Goal: Task Accomplishment & Management: Complete application form

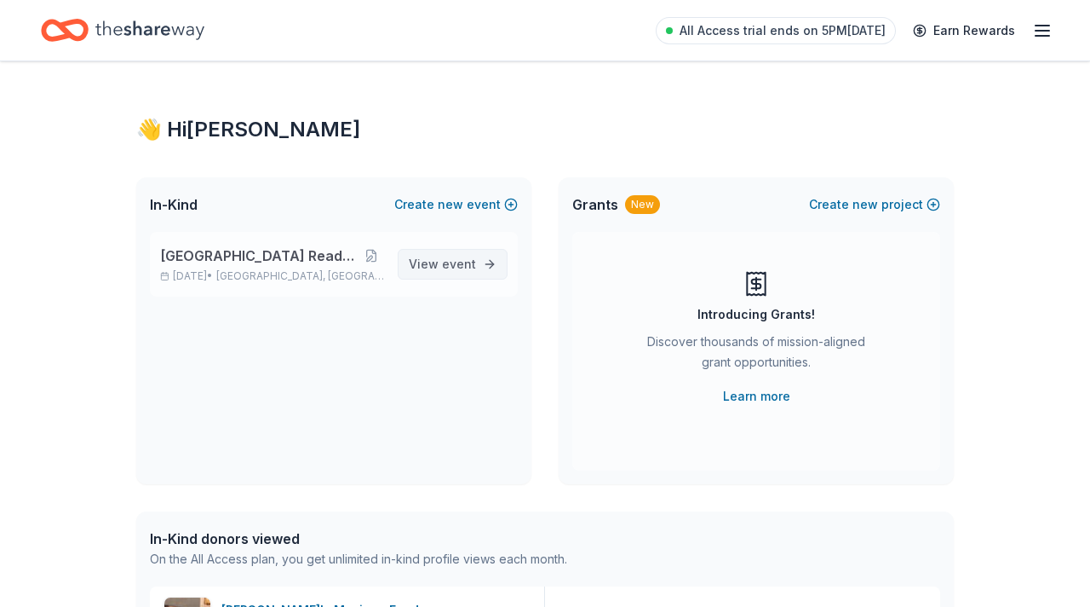
click at [451, 259] on span "event" at bounding box center [459, 263] width 34 height 14
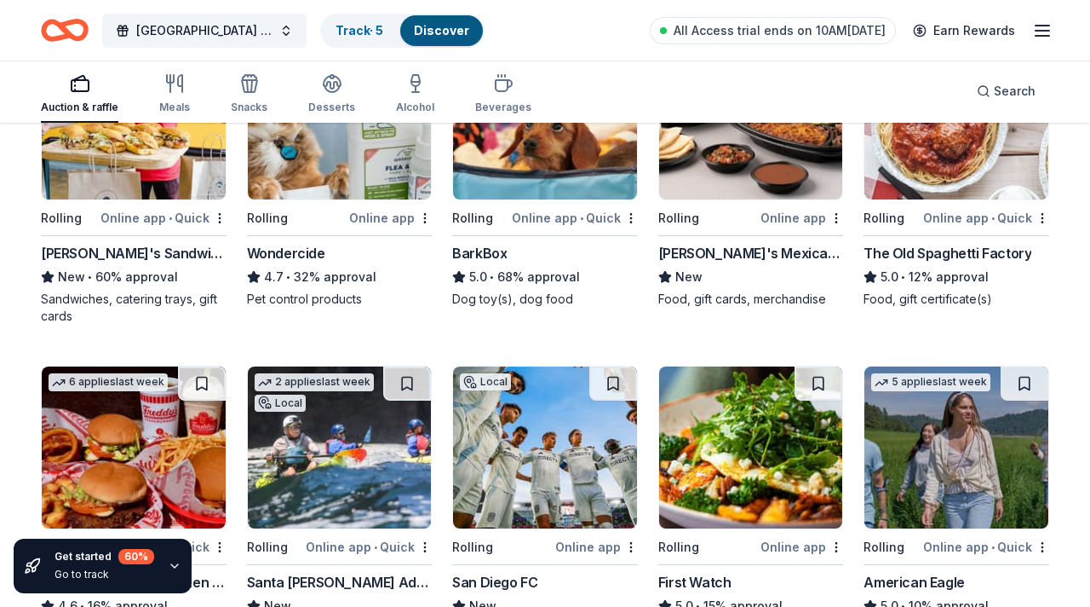
scroll to position [609, 0]
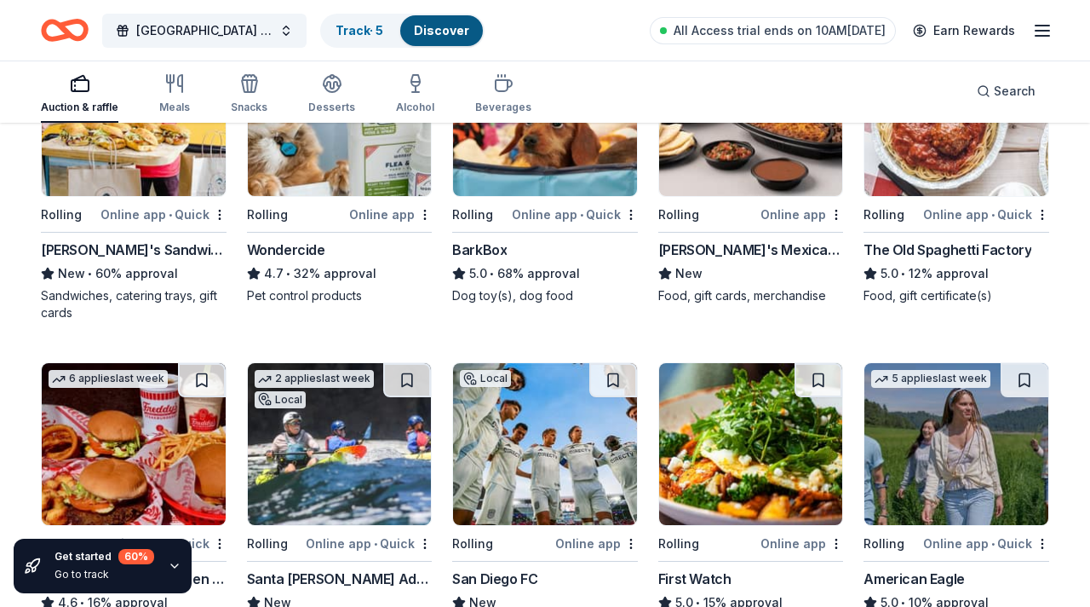
click at [749, 166] on img at bounding box center [751, 115] width 184 height 162
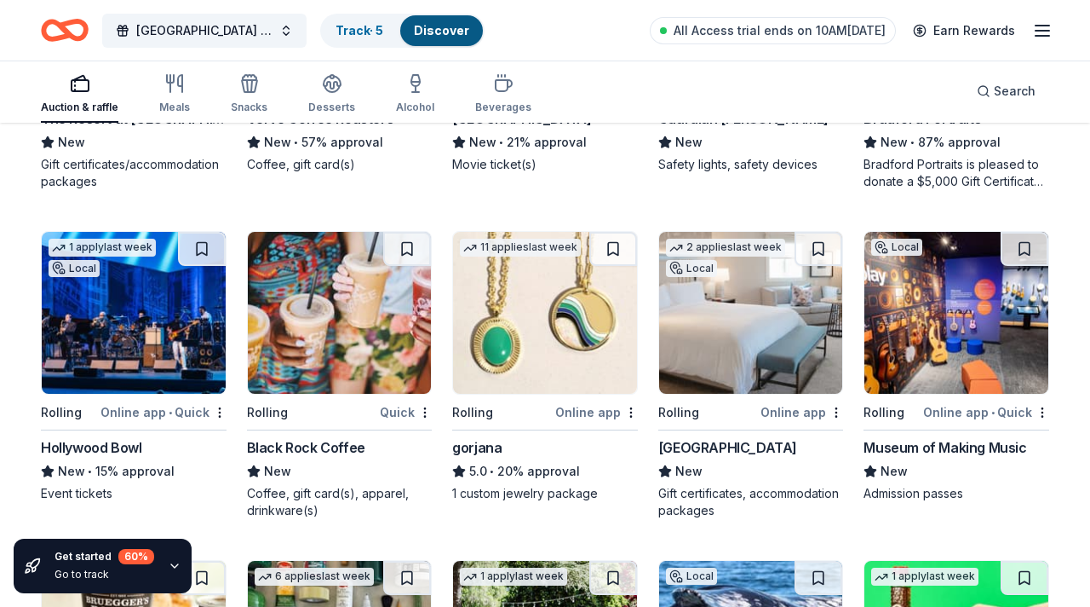
scroll to position [1399, 0]
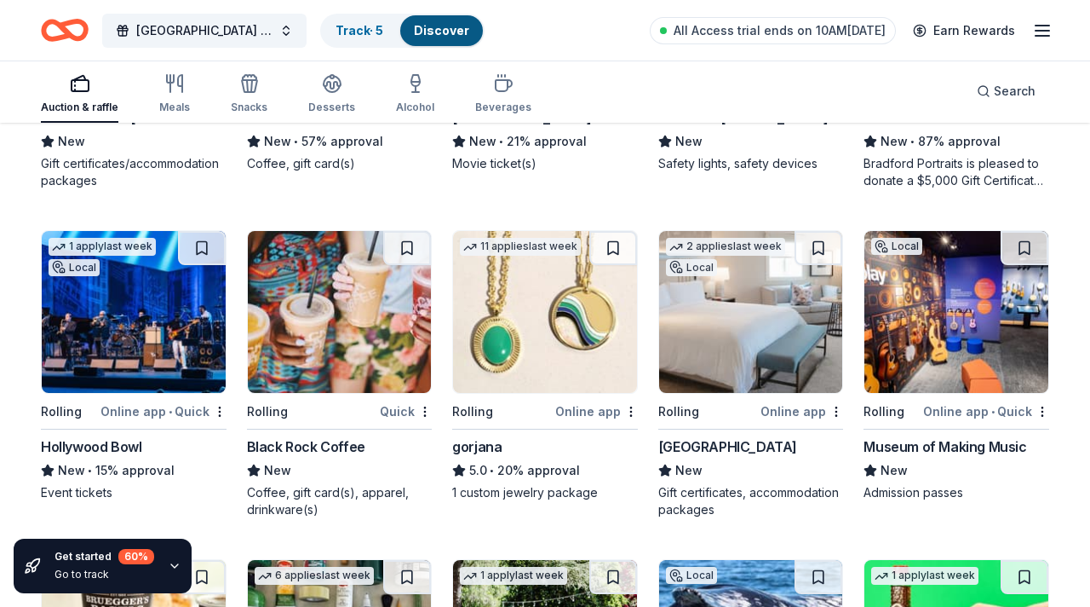
click at [942, 308] on img at bounding box center [957, 312] width 184 height 162
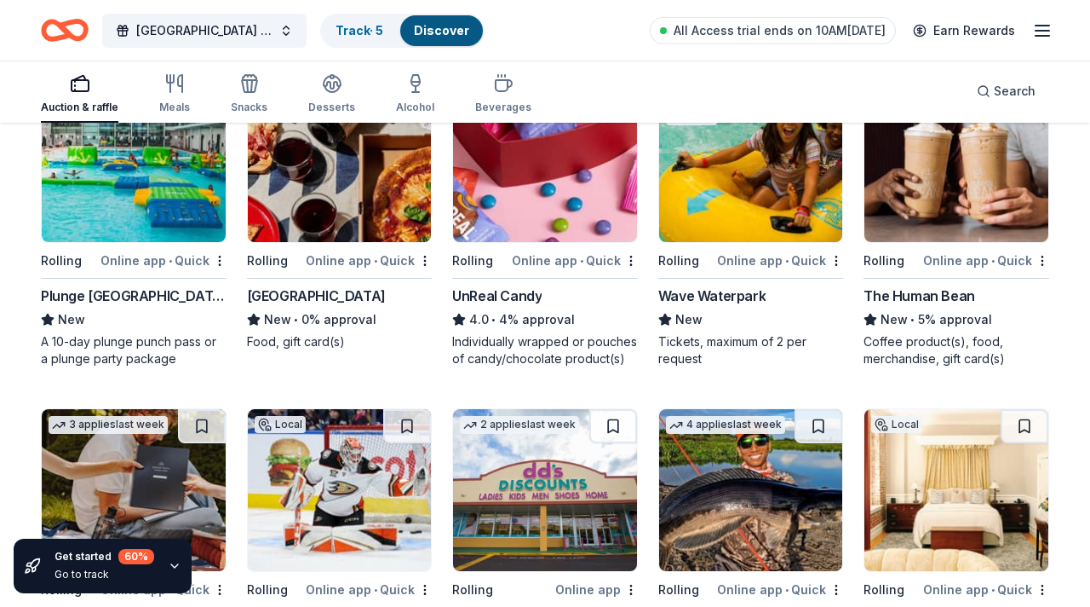
scroll to position [3524, 0]
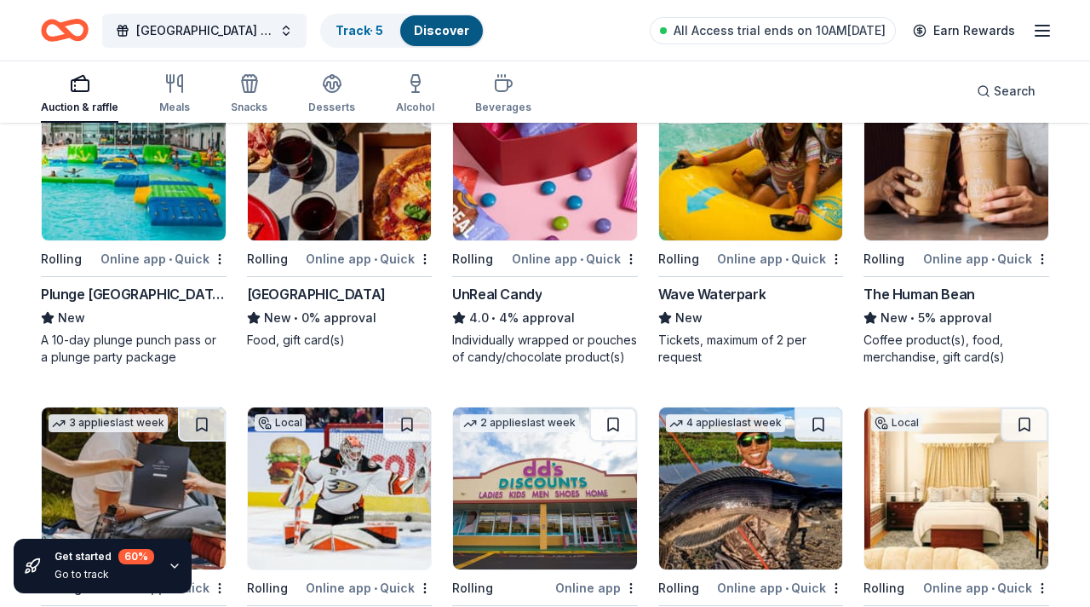
click at [119, 184] on img at bounding box center [134, 159] width 184 height 162
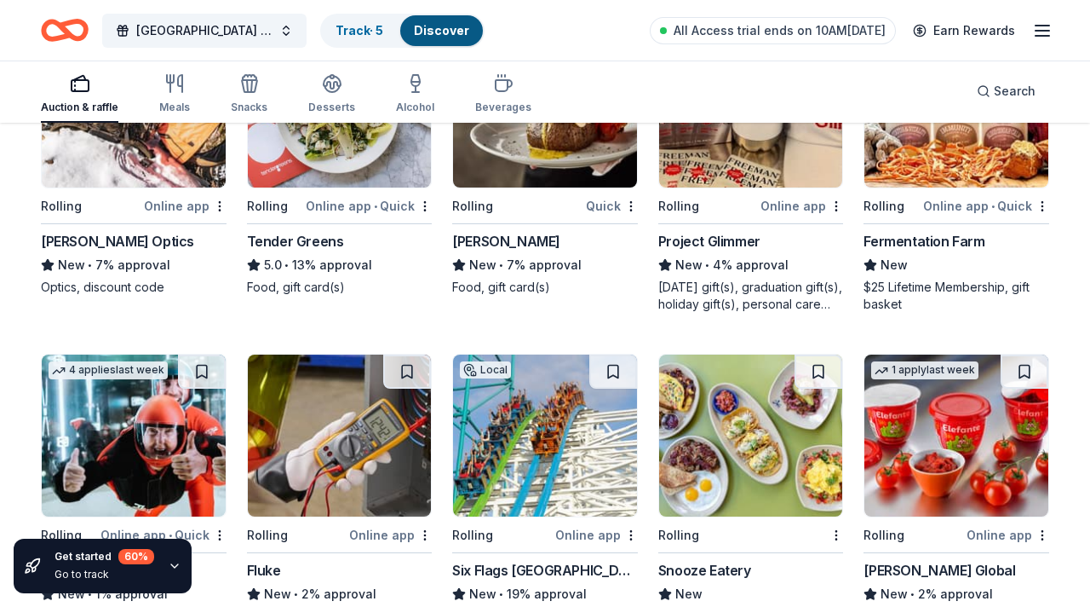
scroll to position [4894, 0]
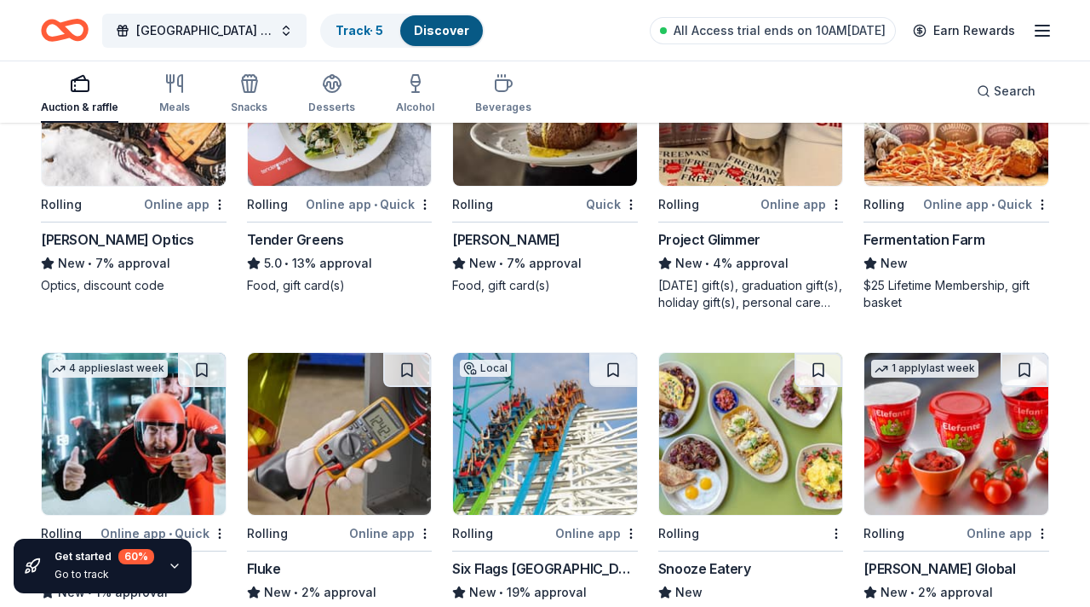
click at [549, 157] on img at bounding box center [545, 105] width 184 height 162
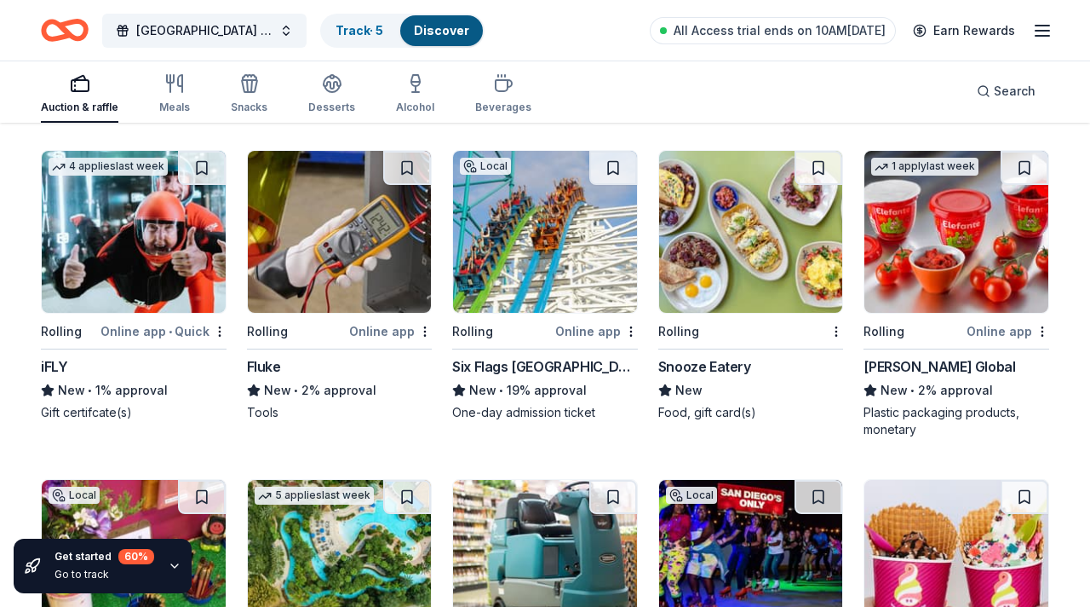
scroll to position [5099, 0]
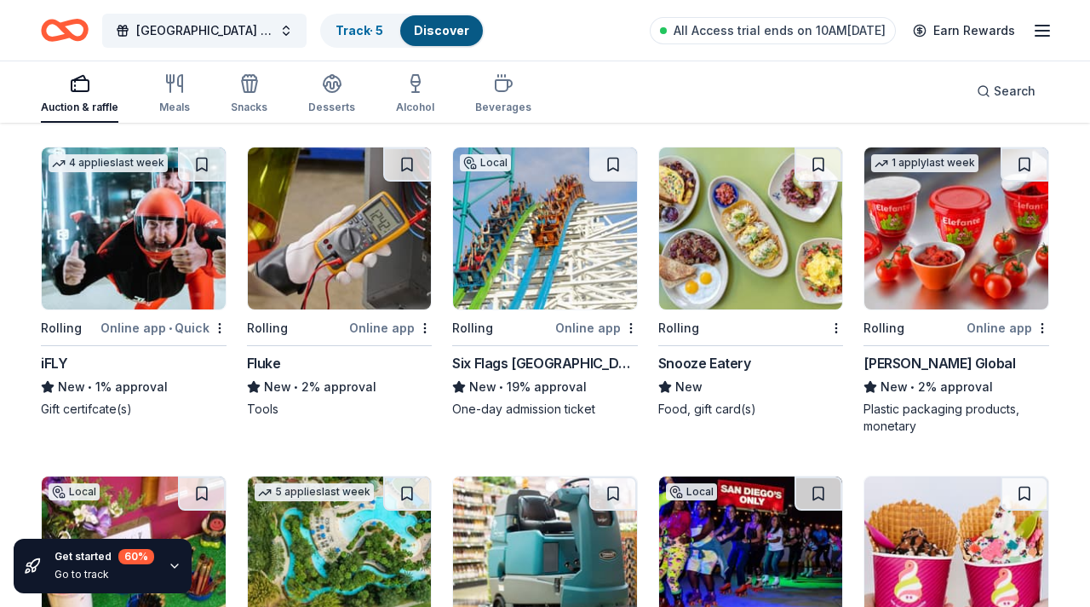
click at [132, 209] on img at bounding box center [134, 228] width 184 height 162
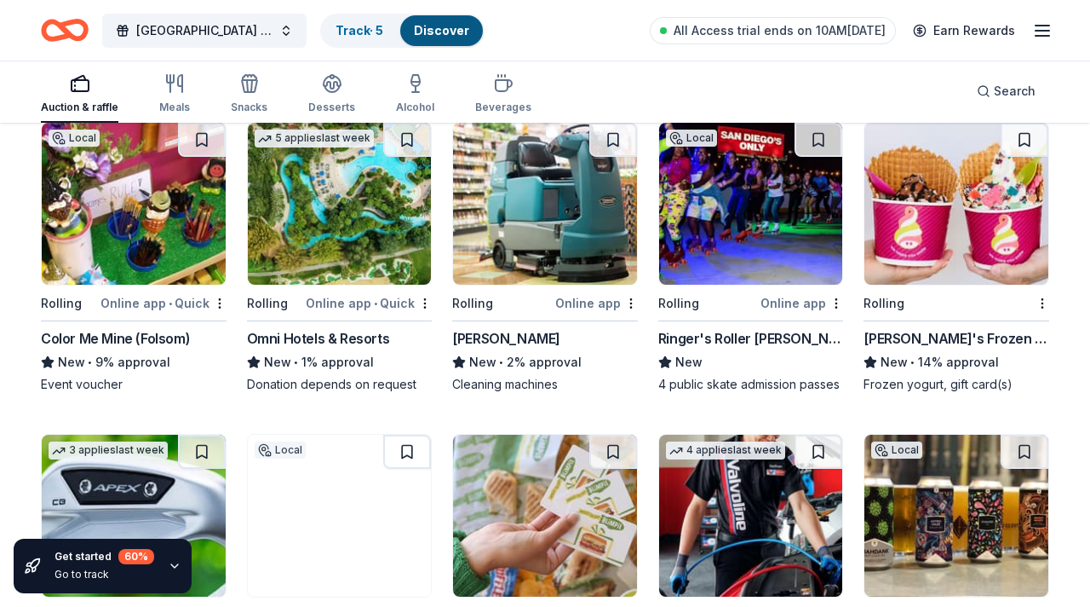
scroll to position [5454, 0]
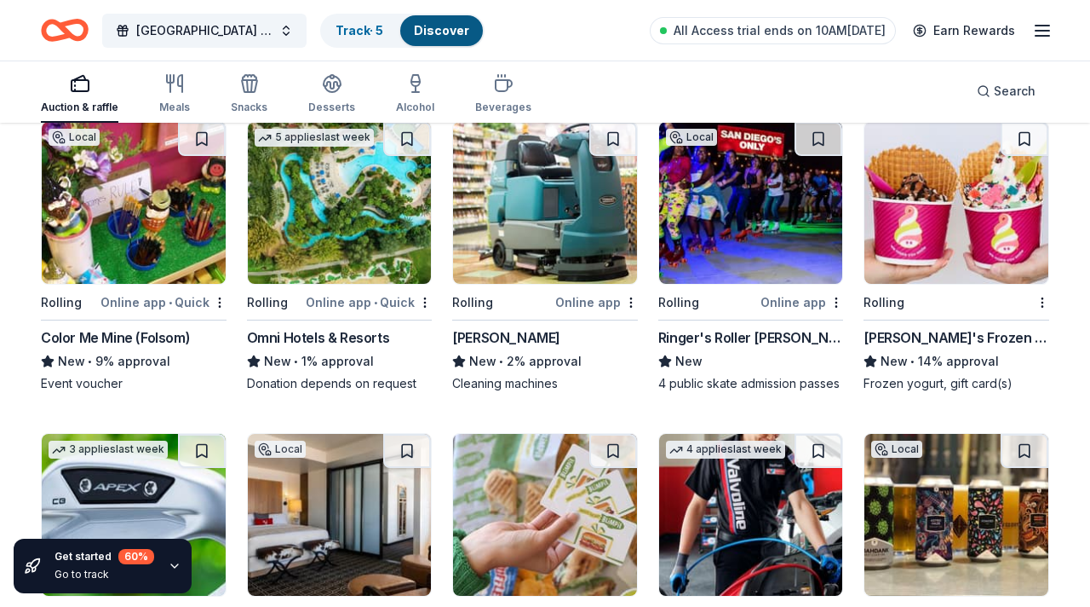
click at [745, 226] on img at bounding box center [751, 203] width 184 height 162
click at [970, 215] on img at bounding box center [957, 203] width 184 height 162
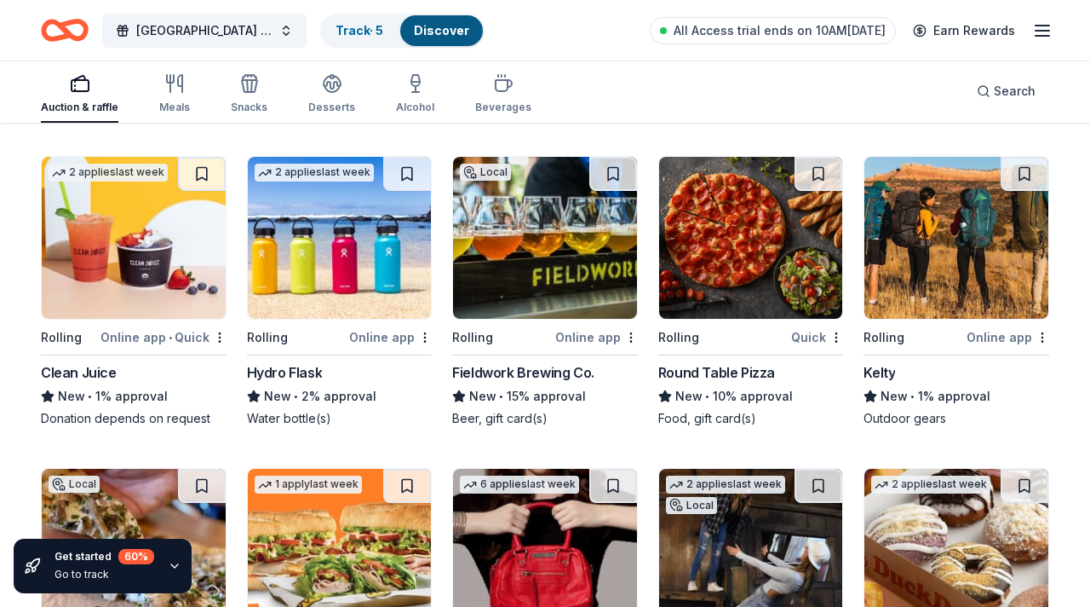
scroll to position [6060, 0]
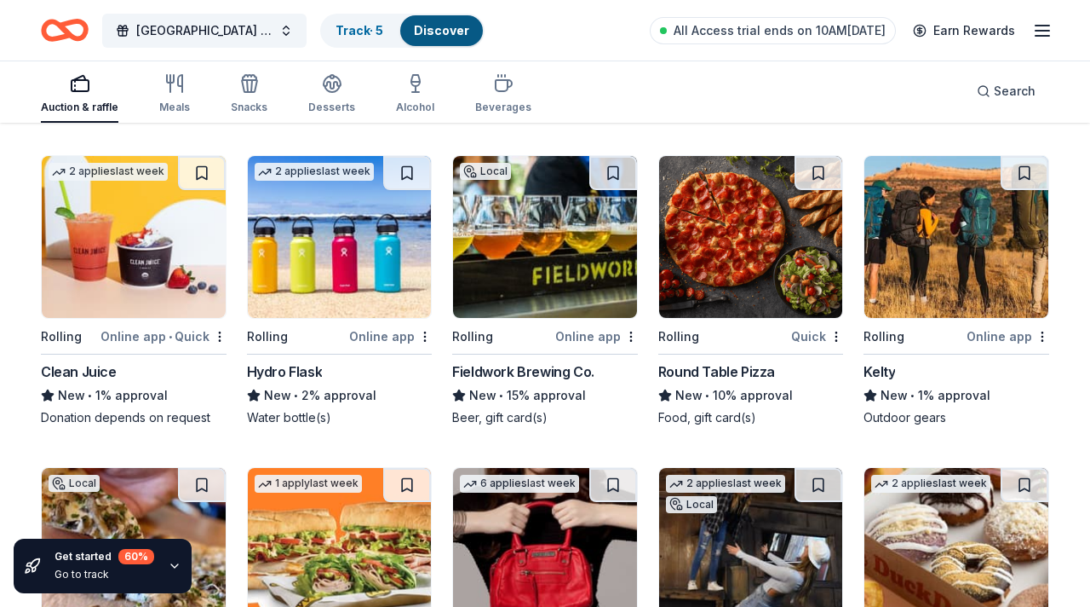
click at [396, 261] on img at bounding box center [340, 237] width 184 height 162
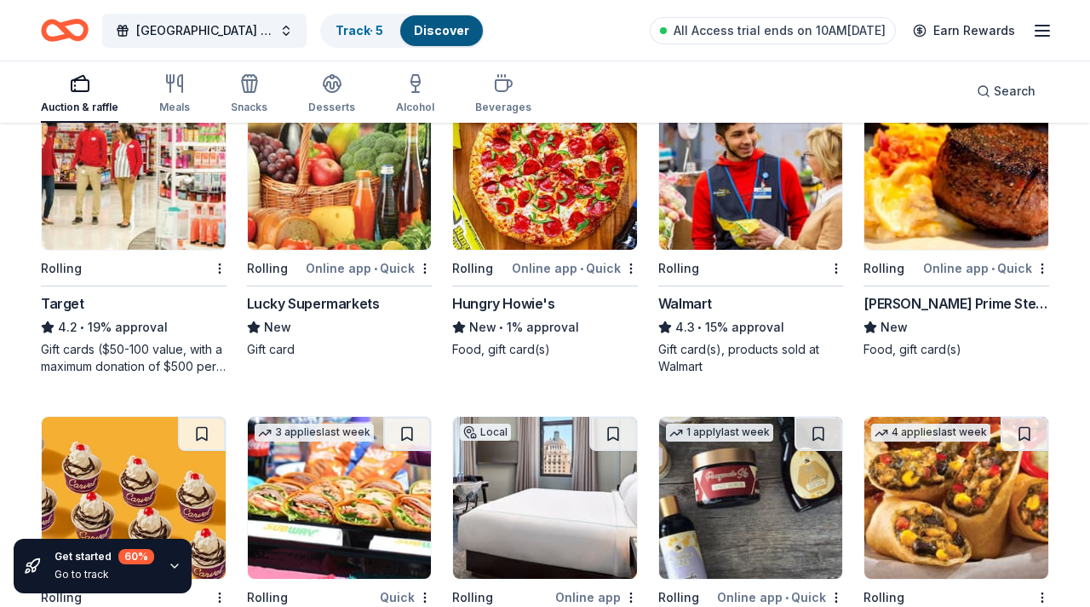
scroll to position [6755, 0]
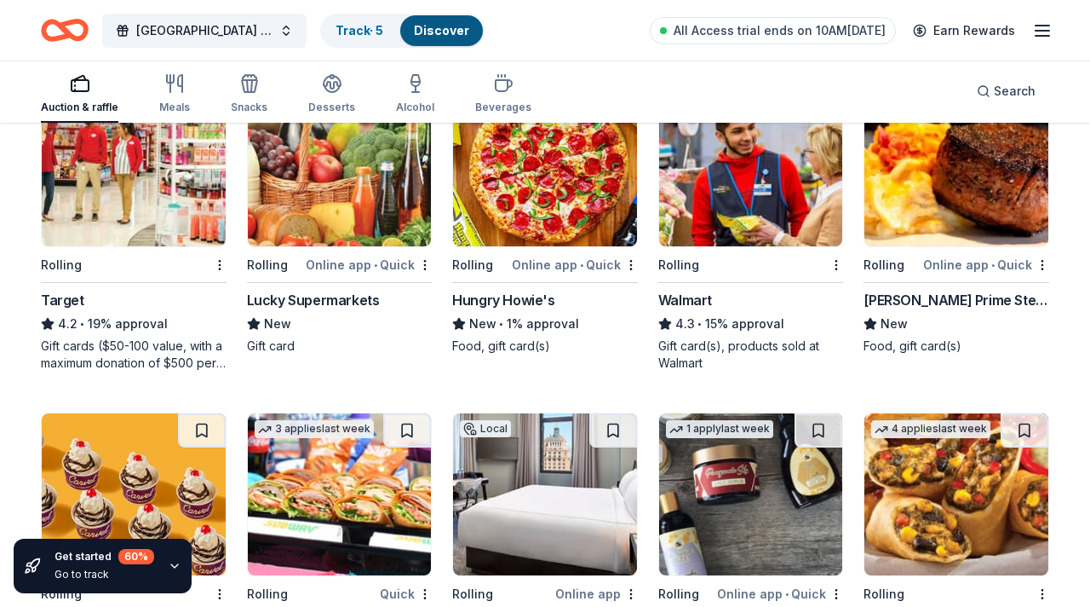
click at [751, 205] on img at bounding box center [751, 165] width 184 height 162
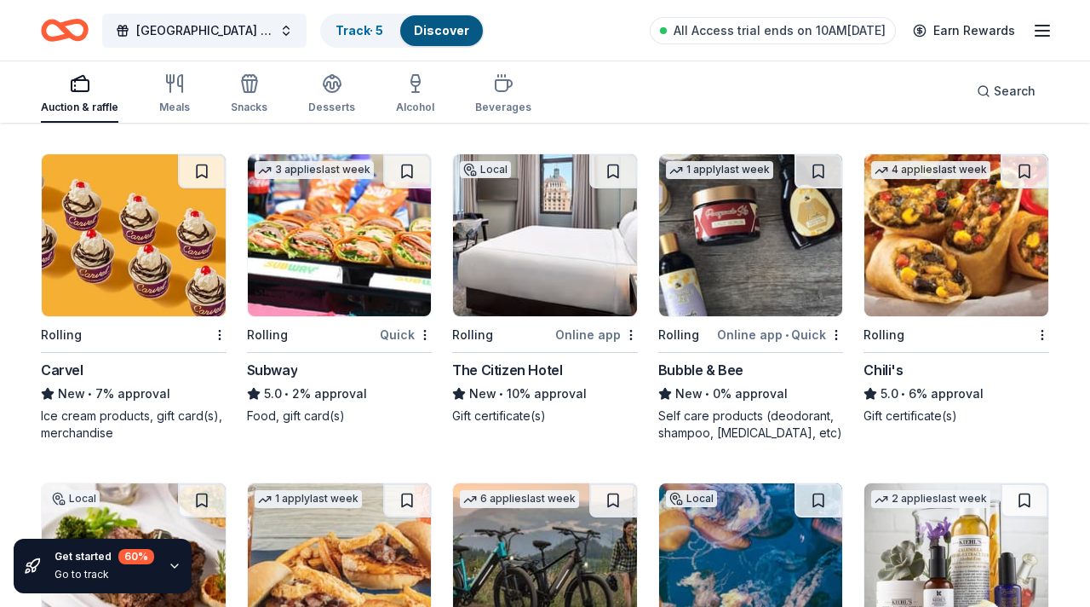
scroll to position [7015, 0]
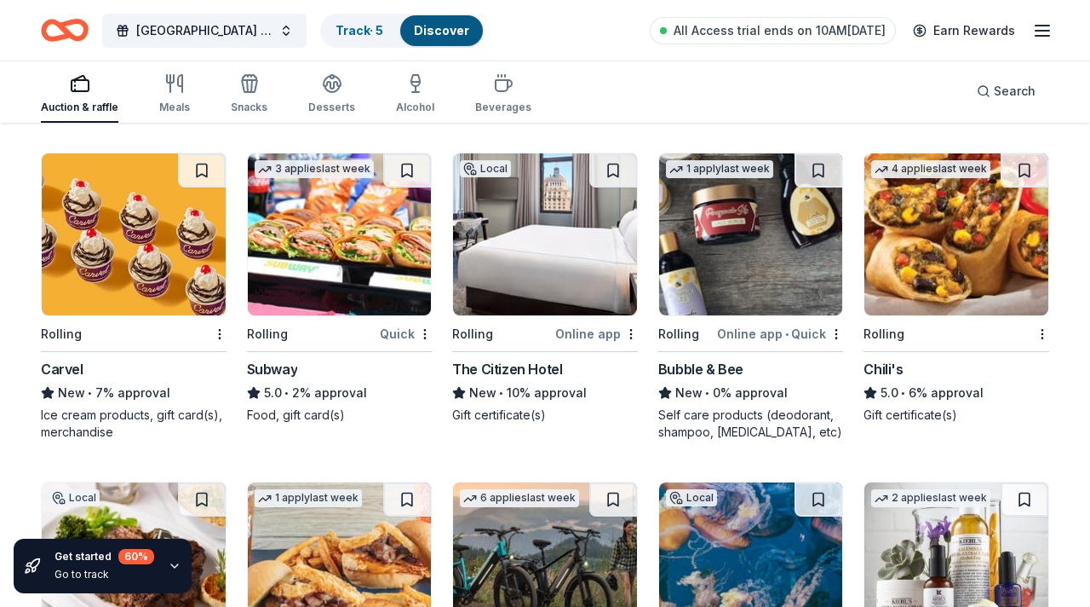
click at [947, 220] on img at bounding box center [957, 234] width 184 height 162
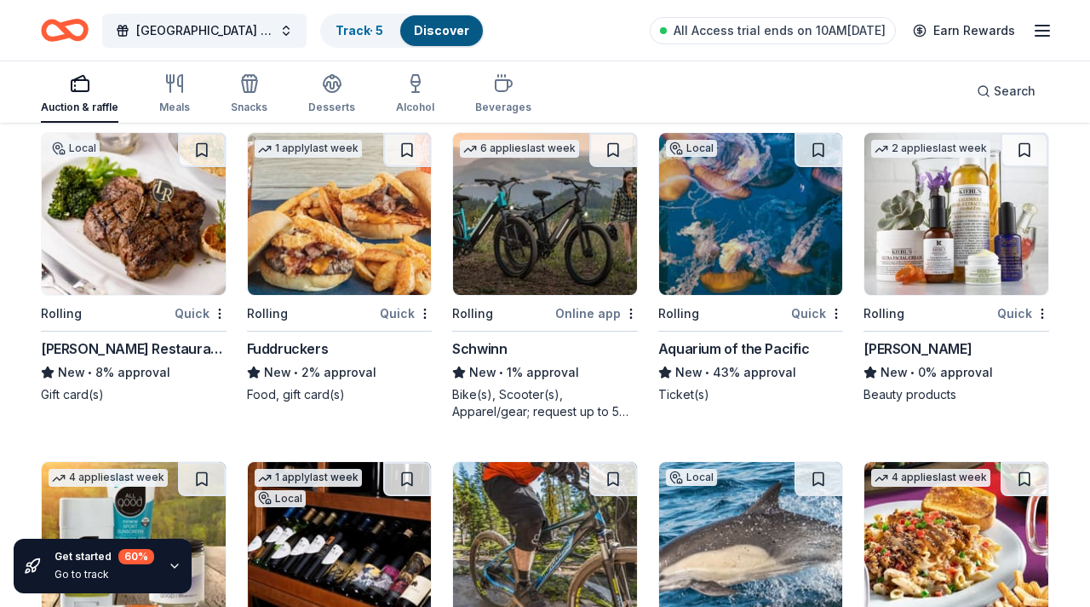
scroll to position [7365, 0]
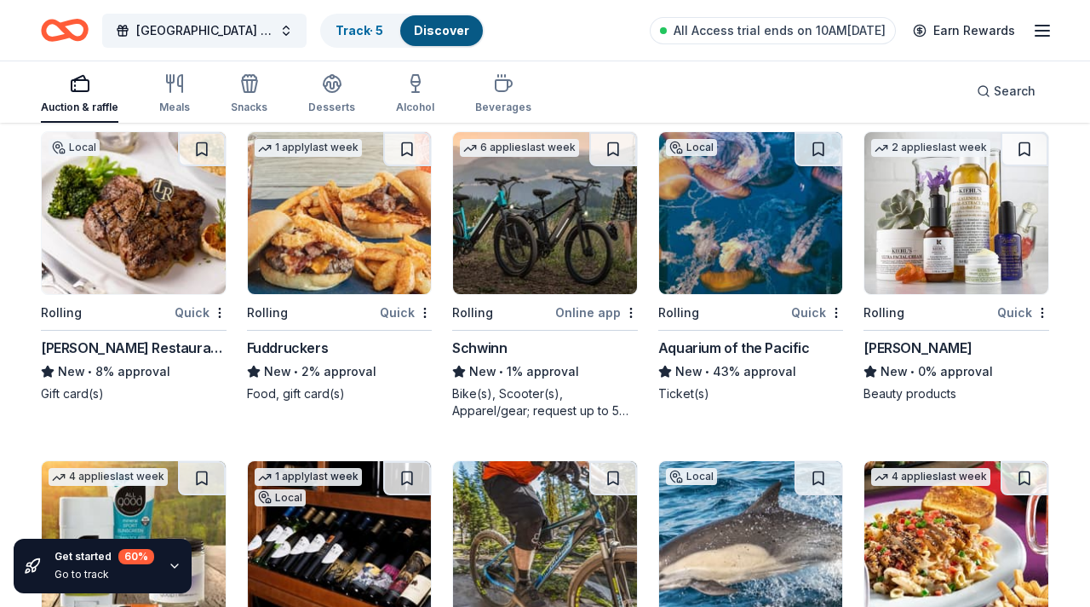
click at [549, 248] on img at bounding box center [545, 213] width 184 height 162
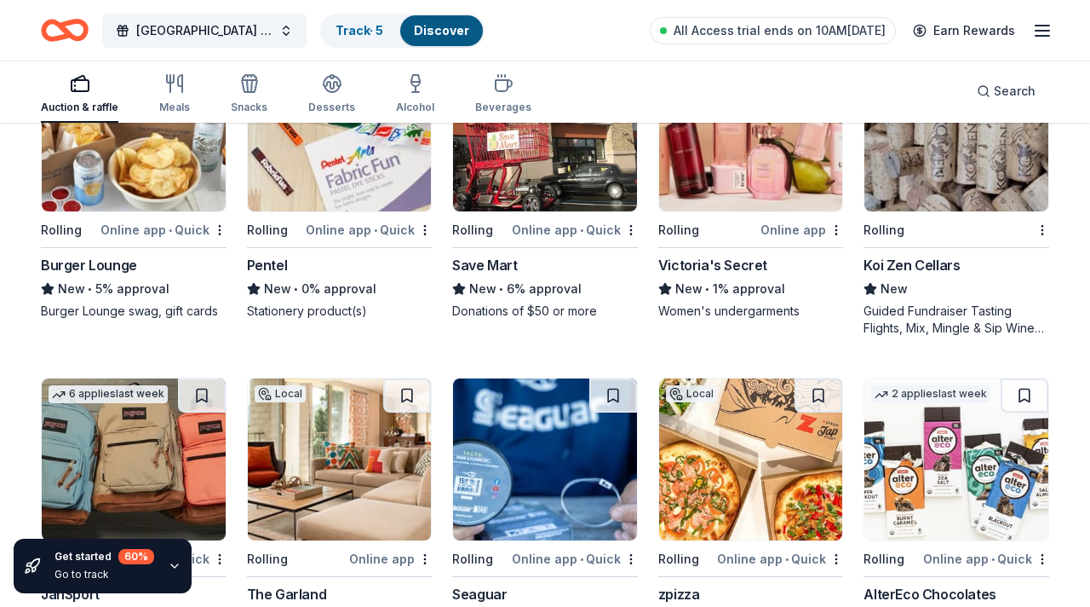
scroll to position [8105, 0]
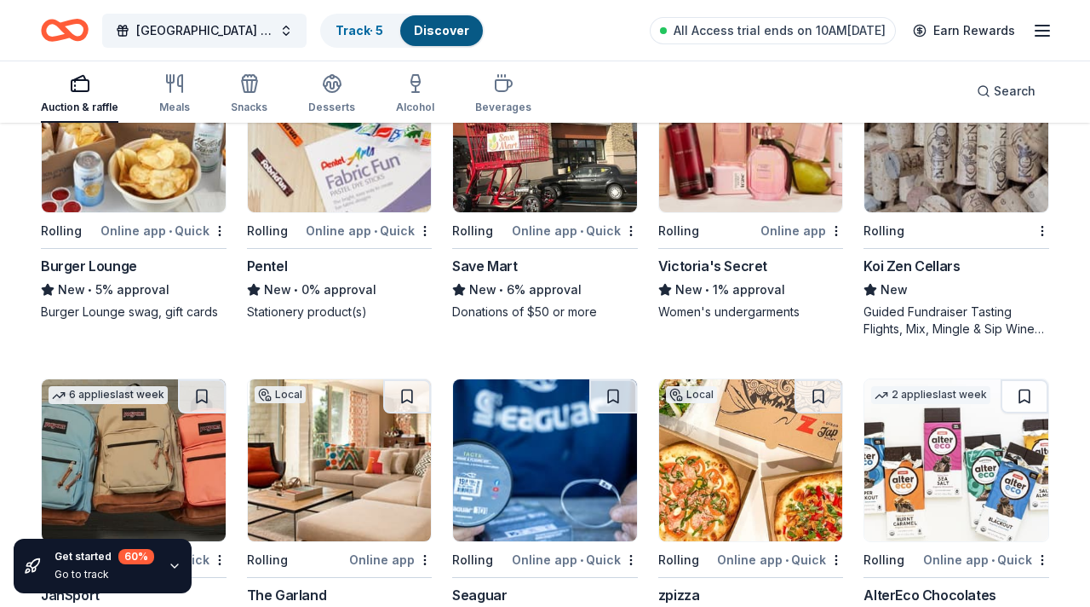
click at [115, 169] on img at bounding box center [134, 131] width 184 height 162
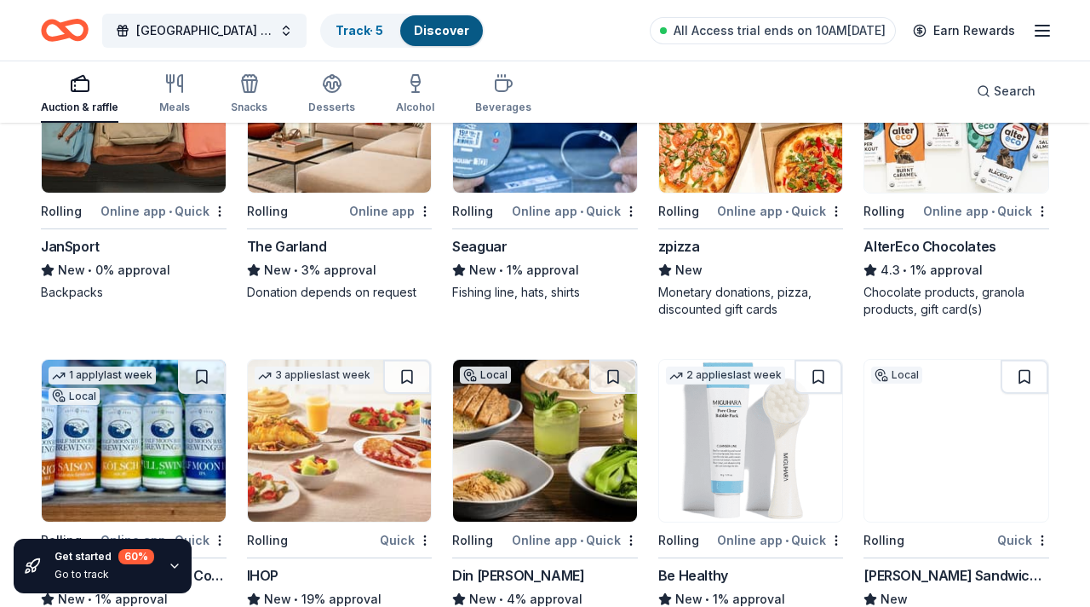
scroll to position [8441, 0]
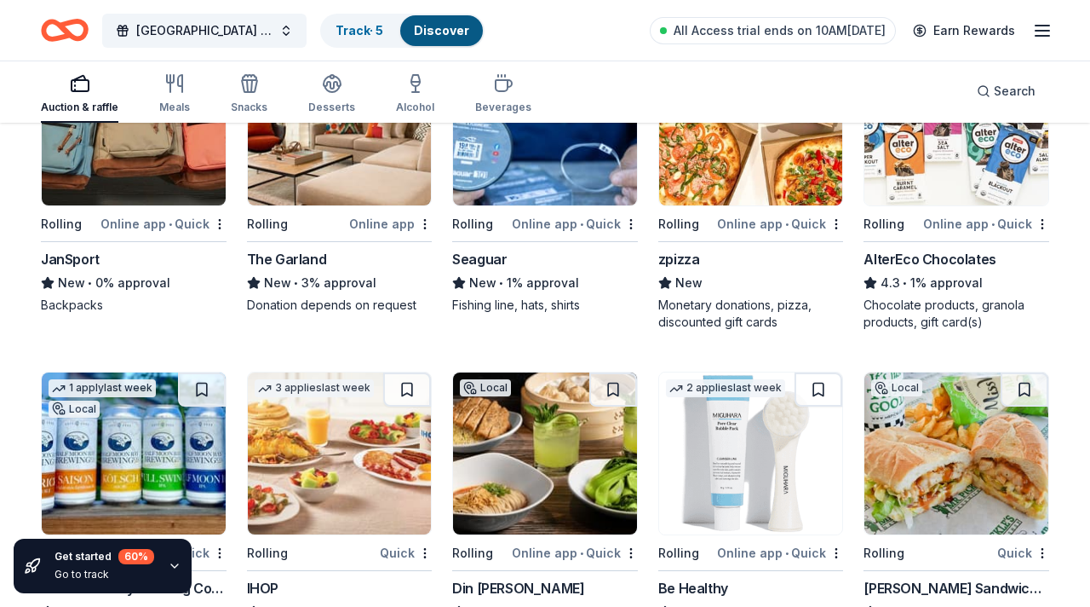
click at [170, 166] on img at bounding box center [134, 124] width 184 height 162
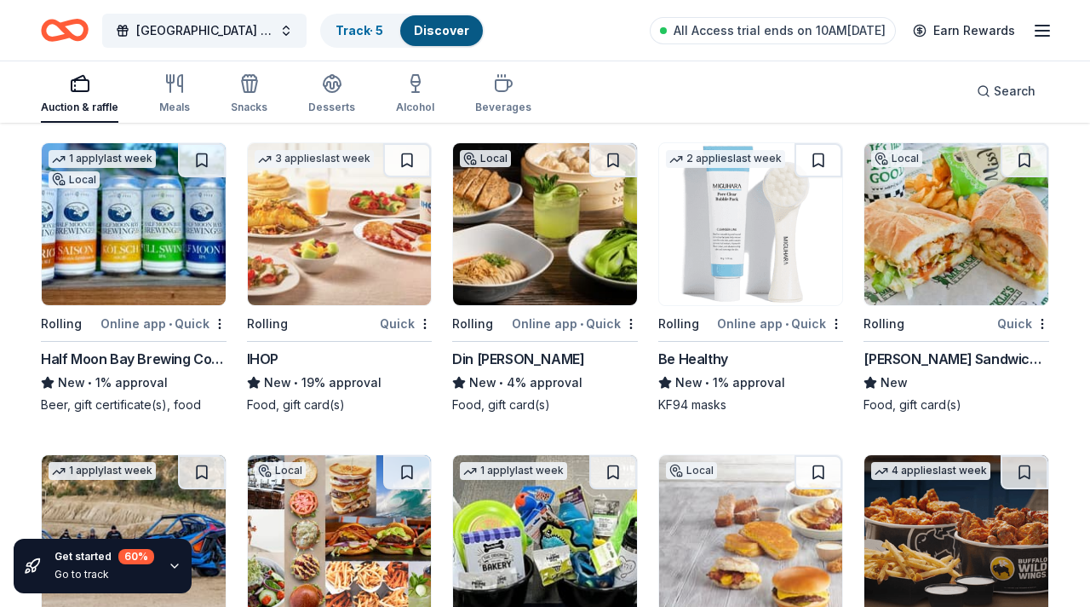
scroll to position [8664, 0]
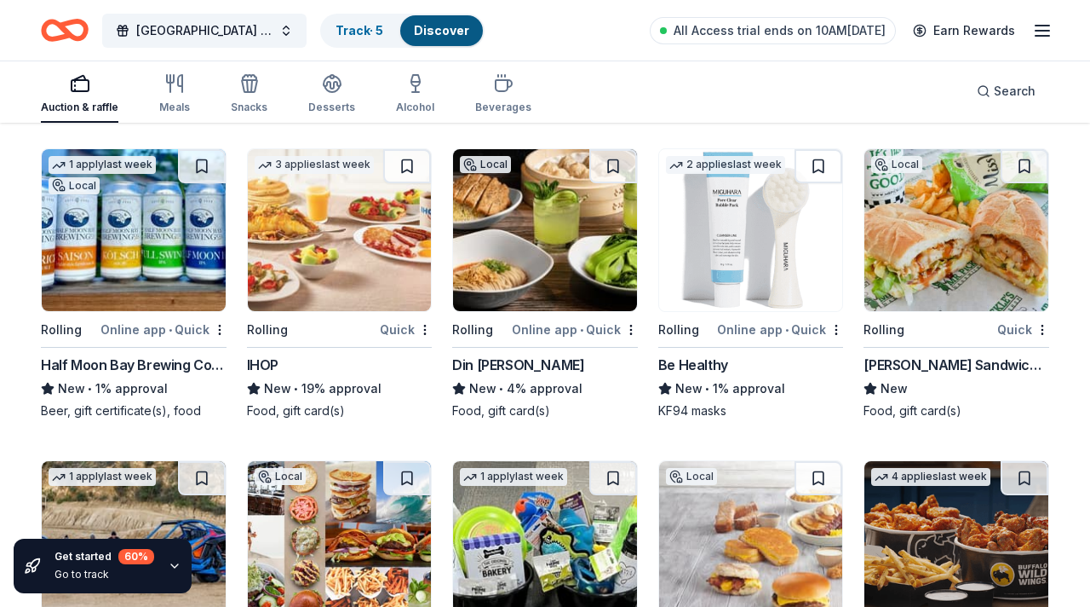
click at [364, 211] on img at bounding box center [340, 230] width 184 height 162
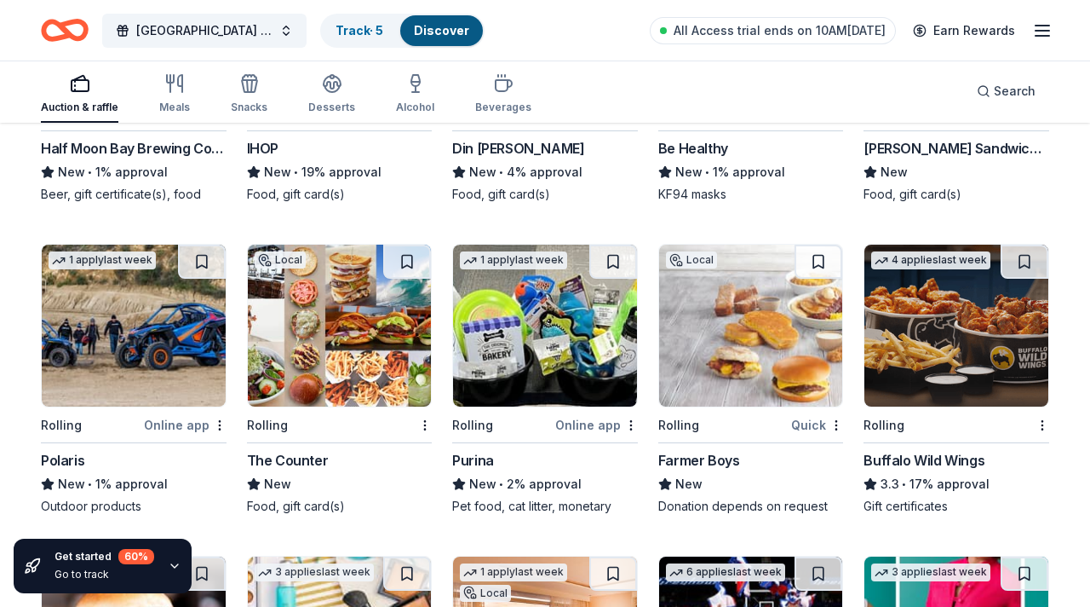
scroll to position [8883, 0]
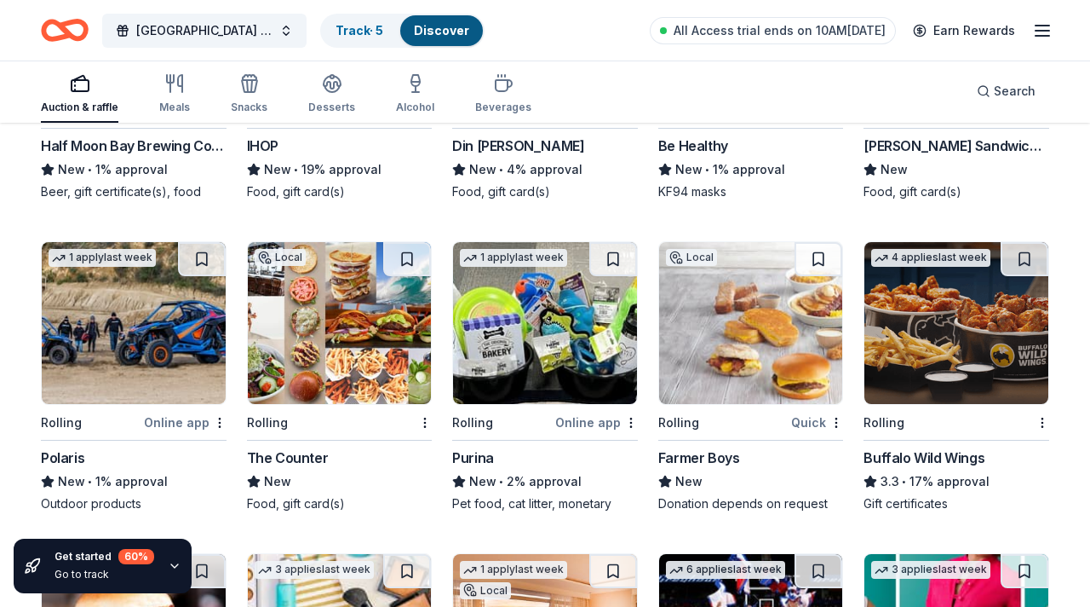
click at [551, 152] on div "Din Tai Fung" at bounding box center [545, 145] width 186 height 20
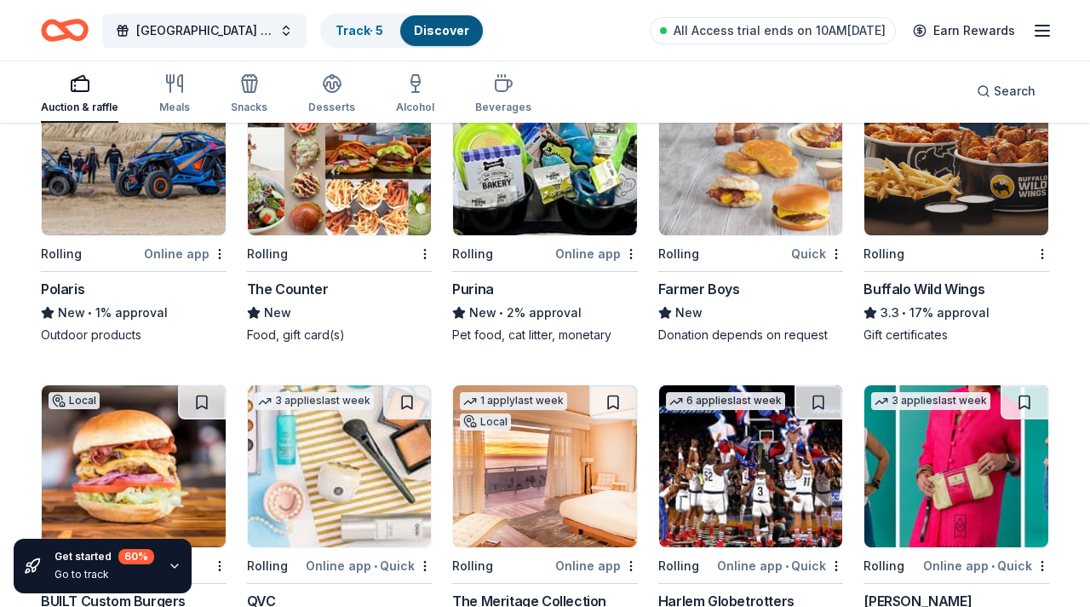
scroll to position [9050, 0]
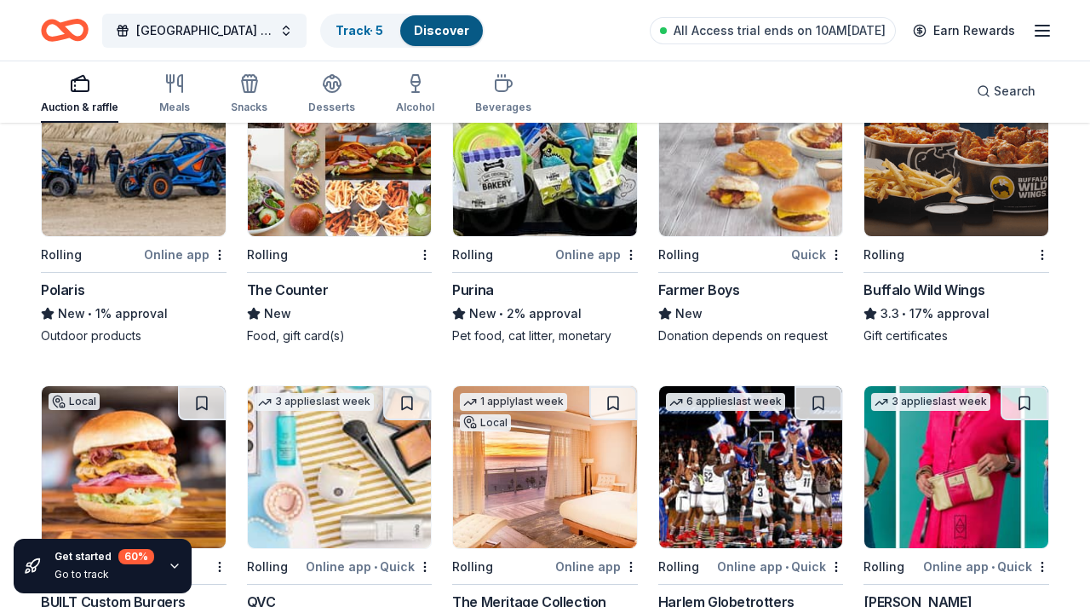
click at [784, 174] on img at bounding box center [751, 155] width 184 height 162
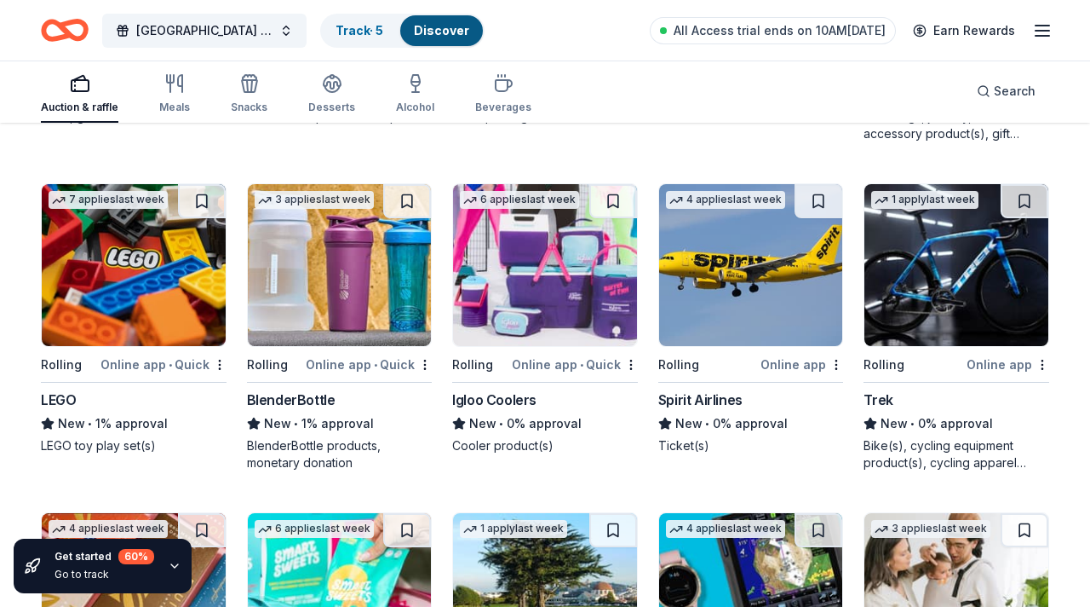
scroll to position [9583, 0]
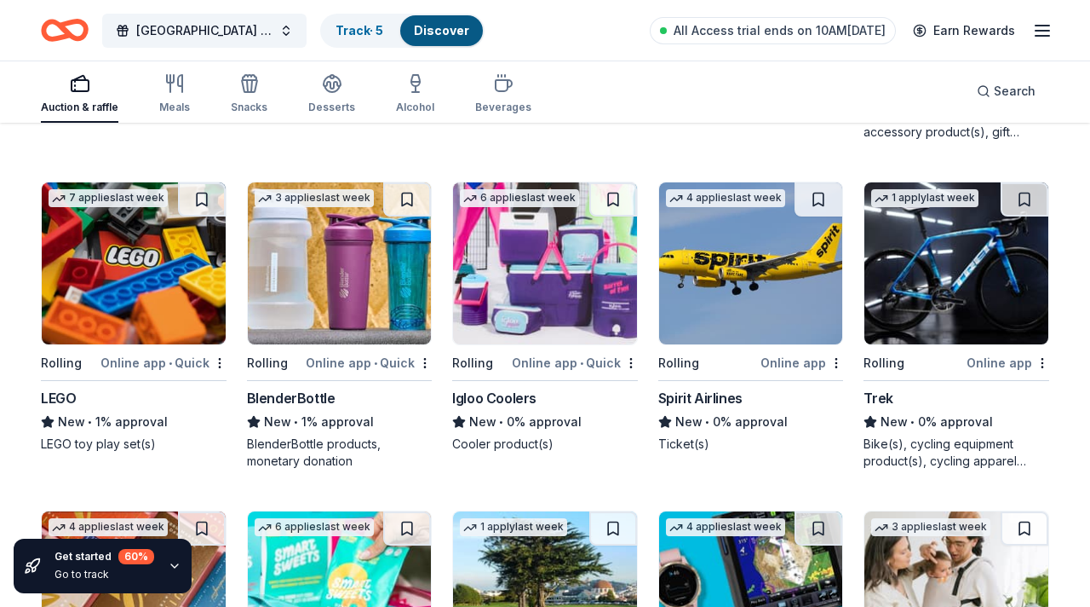
click at [150, 288] on img at bounding box center [134, 263] width 184 height 162
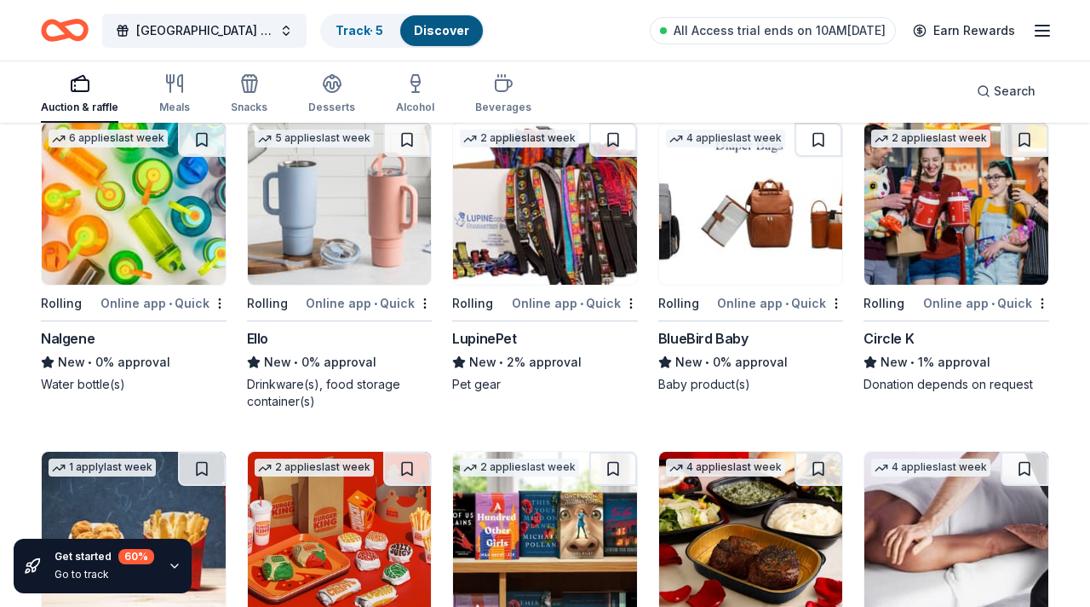
scroll to position [10307, 0]
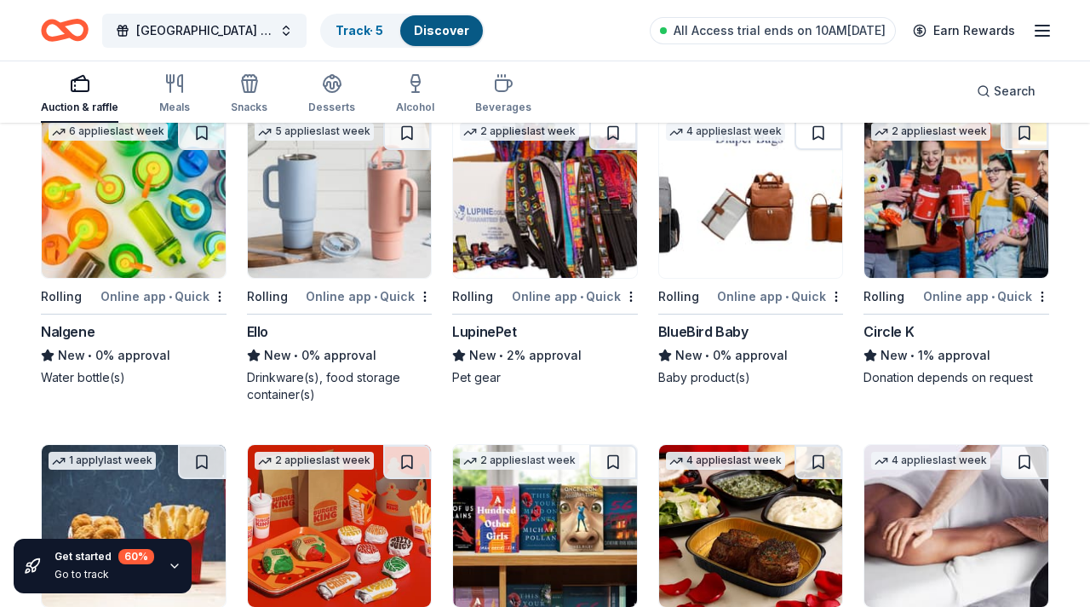
click at [349, 256] on img at bounding box center [340, 197] width 184 height 162
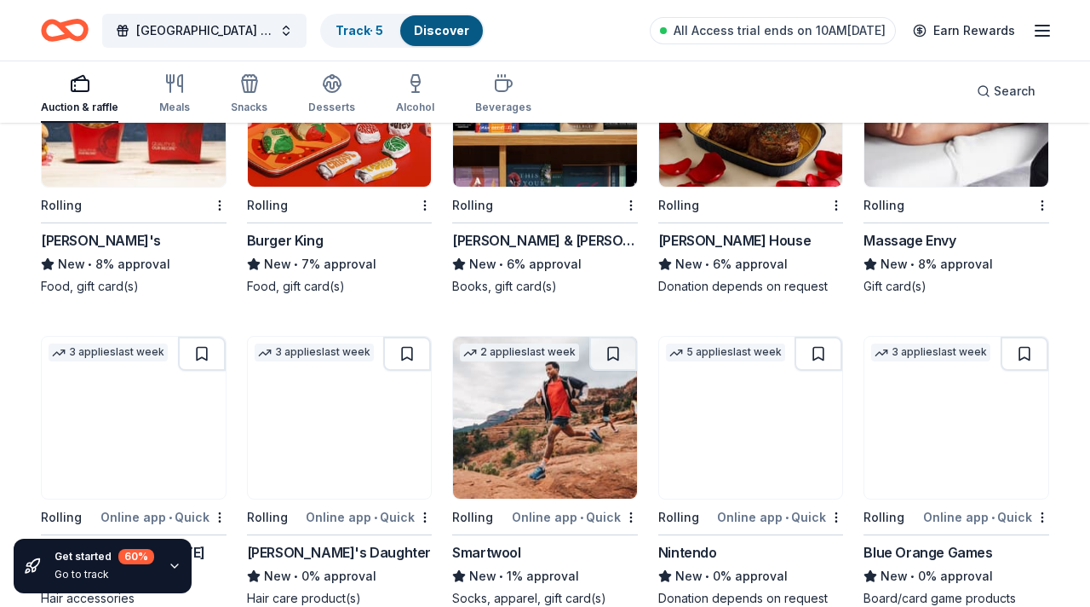
scroll to position [10733, 0]
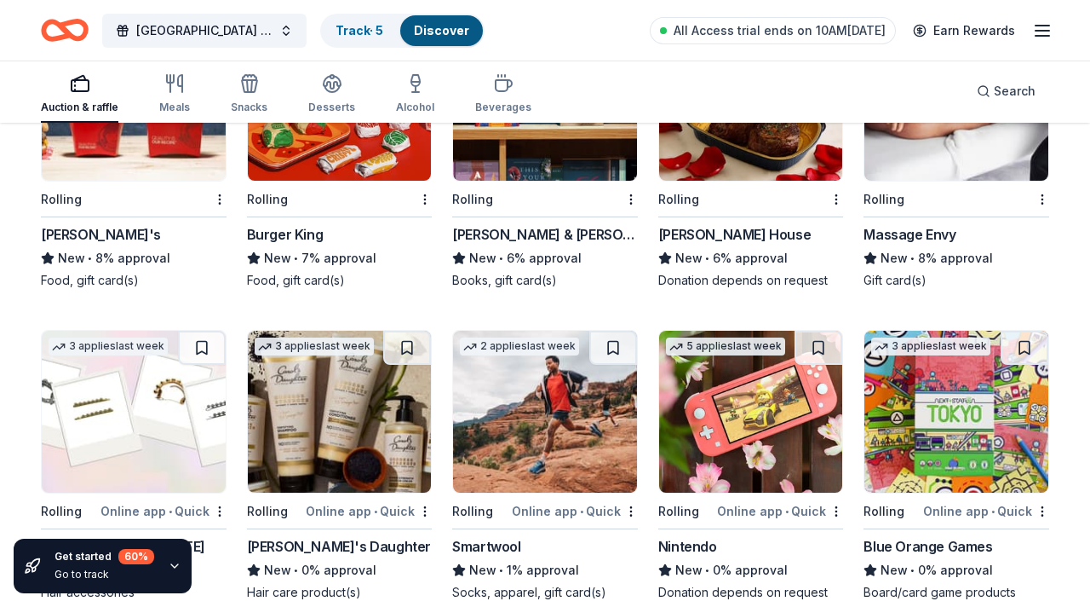
click at [733, 168] on img at bounding box center [751, 100] width 184 height 162
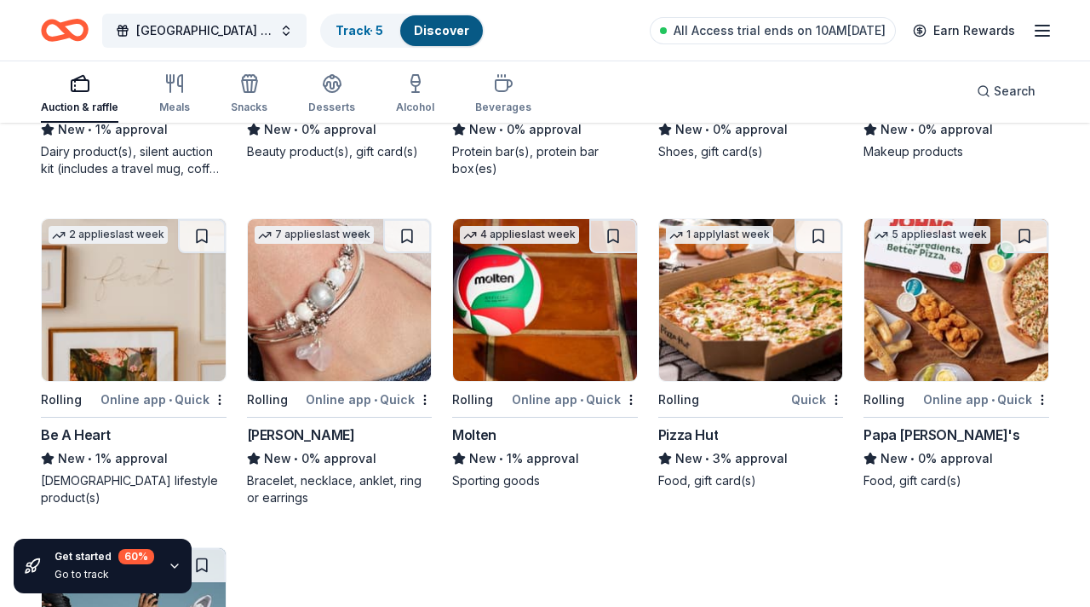
scroll to position [11497, 0]
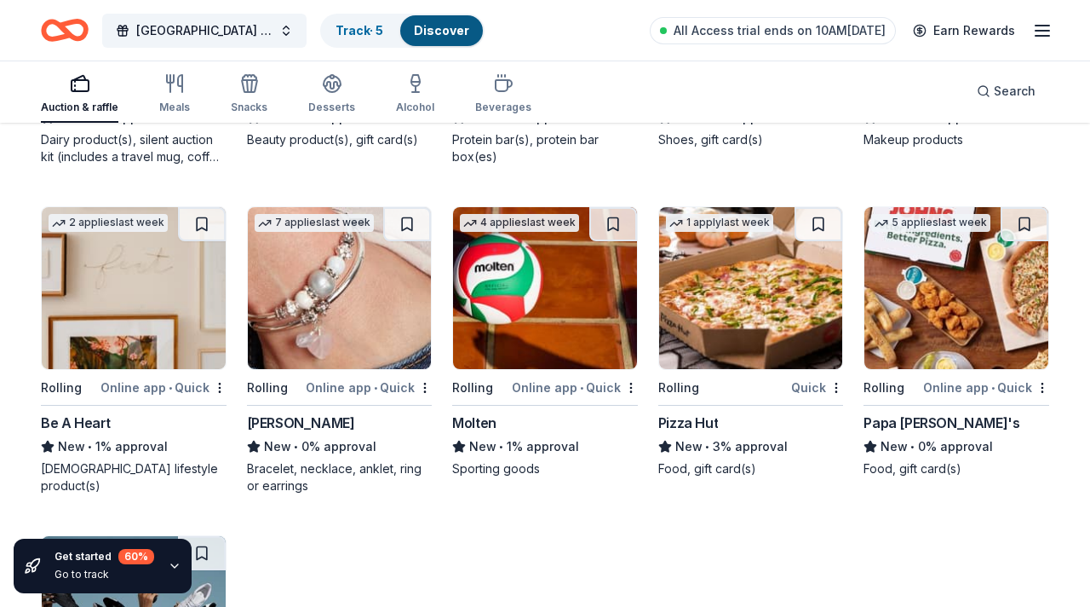
click at [490, 308] on img at bounding box center [545, 288] width 184 height 162
click at [383, 290] on img at bounding box center [340, 288] width 184 height 162
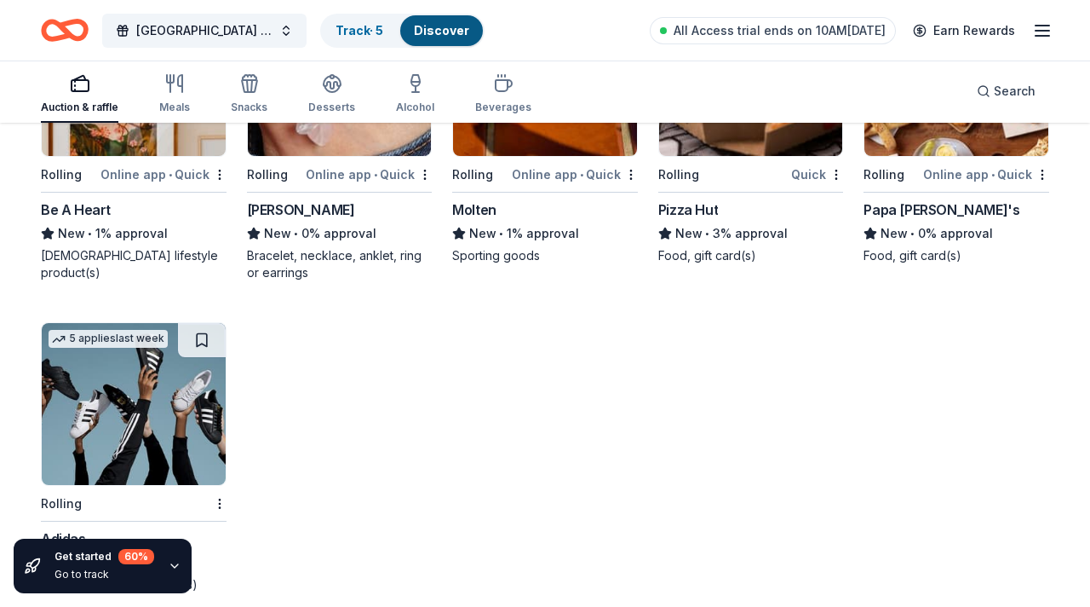
scroll to position [11731, 0]
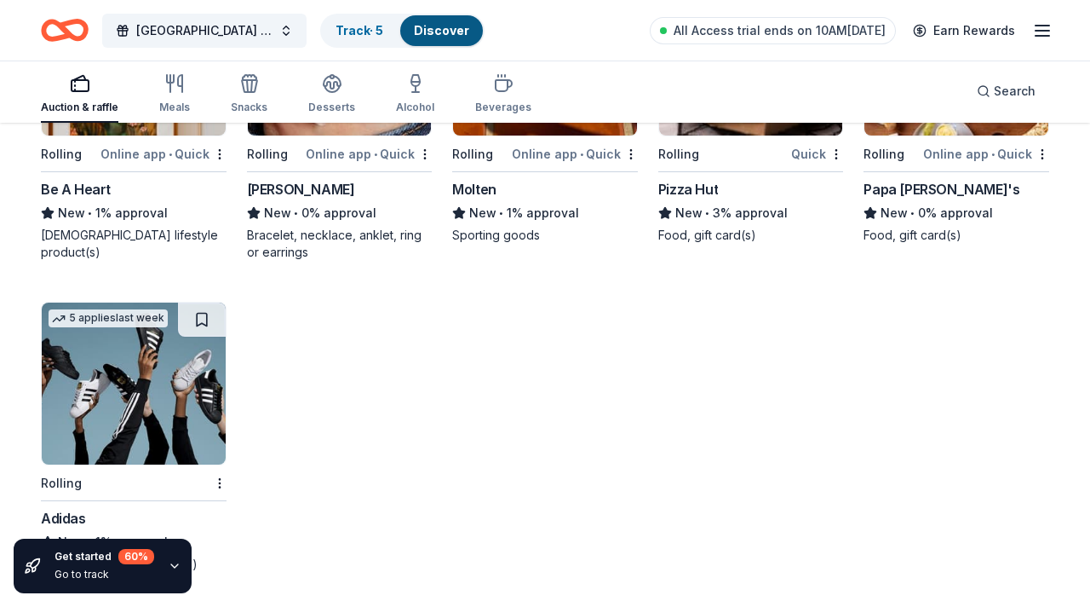
click at [144, 388] on img at bounding box center [134, 383] width 184 height 162
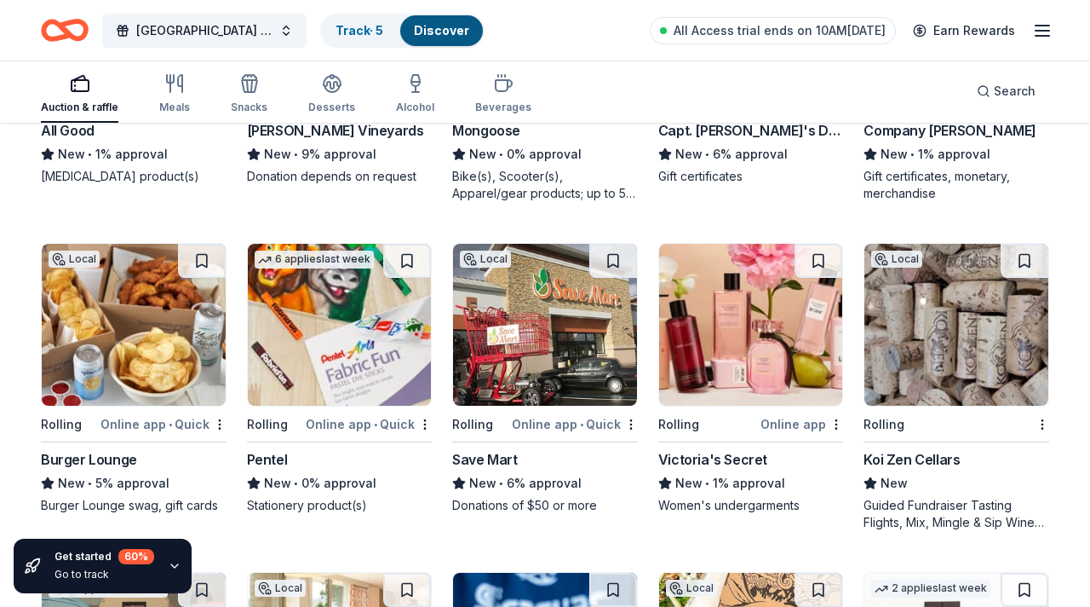
scroll to position [7913, 0]
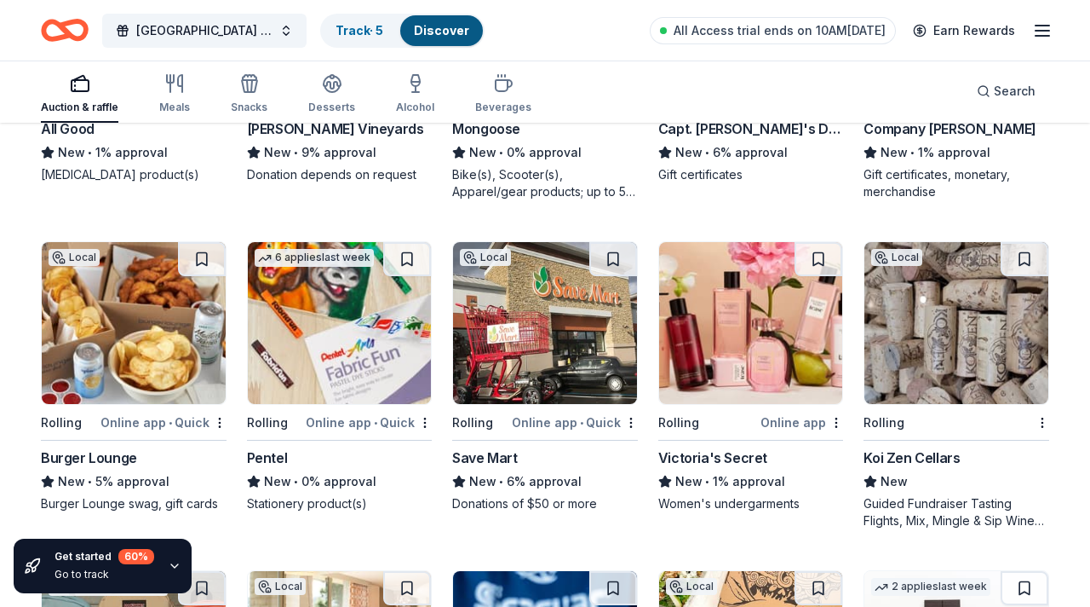
click at [362, 310] on img at bounding box center [340, 323] width 184 height 162
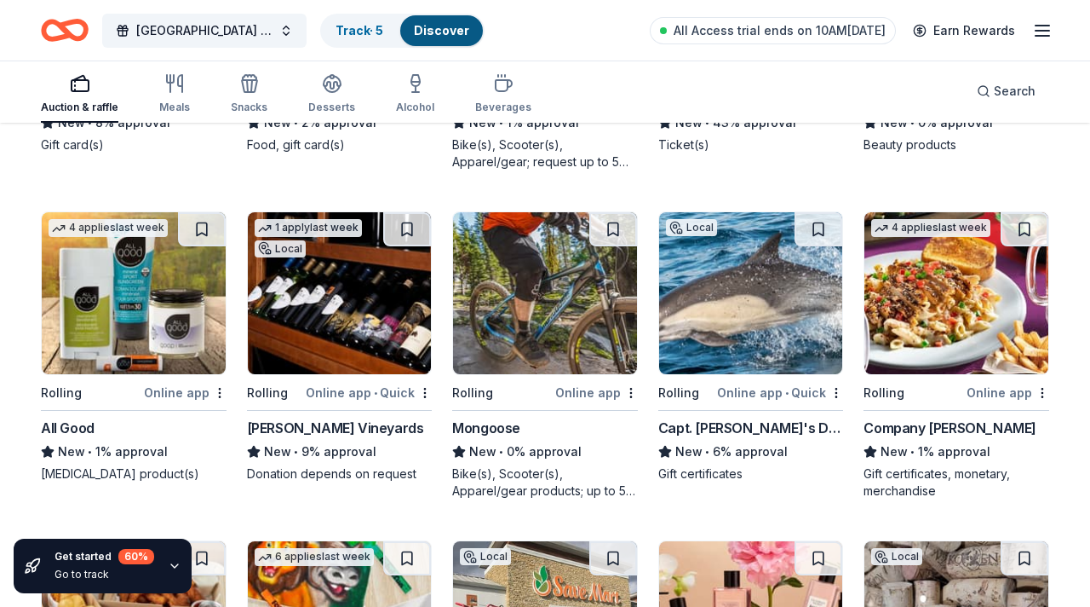
scroll to position [7605, 0]
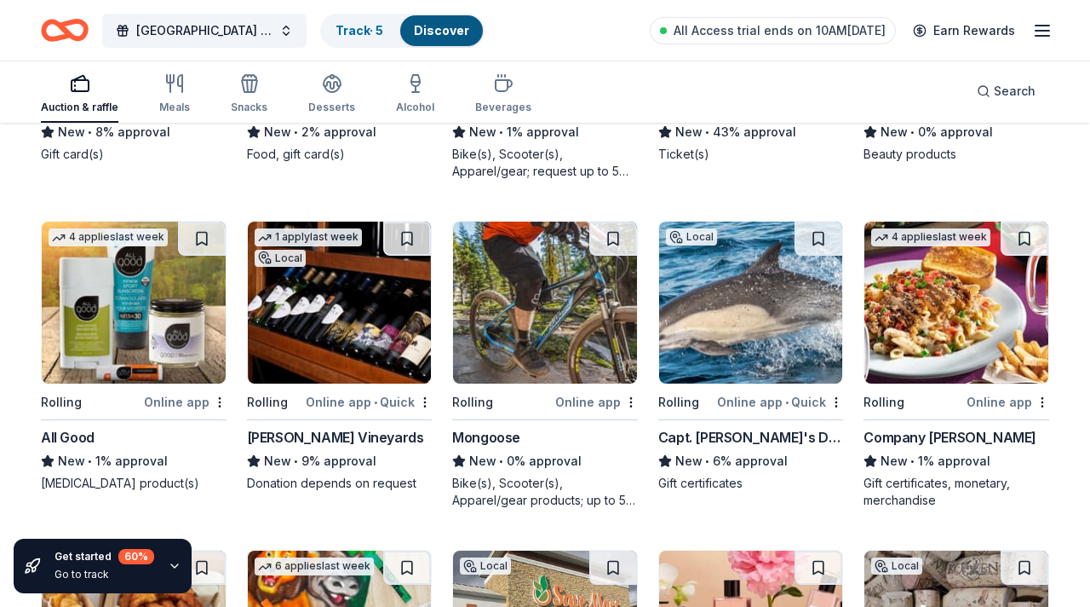
click at [765, 301] on img at bounding box center [751, 302] width 184 height 162
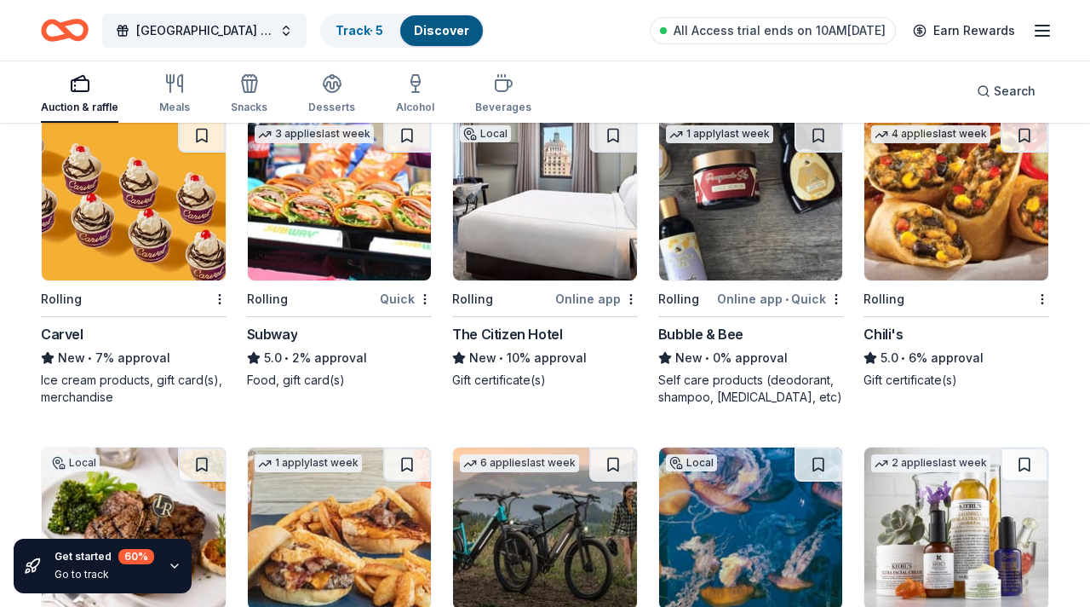
scroll to position [7047, 0]
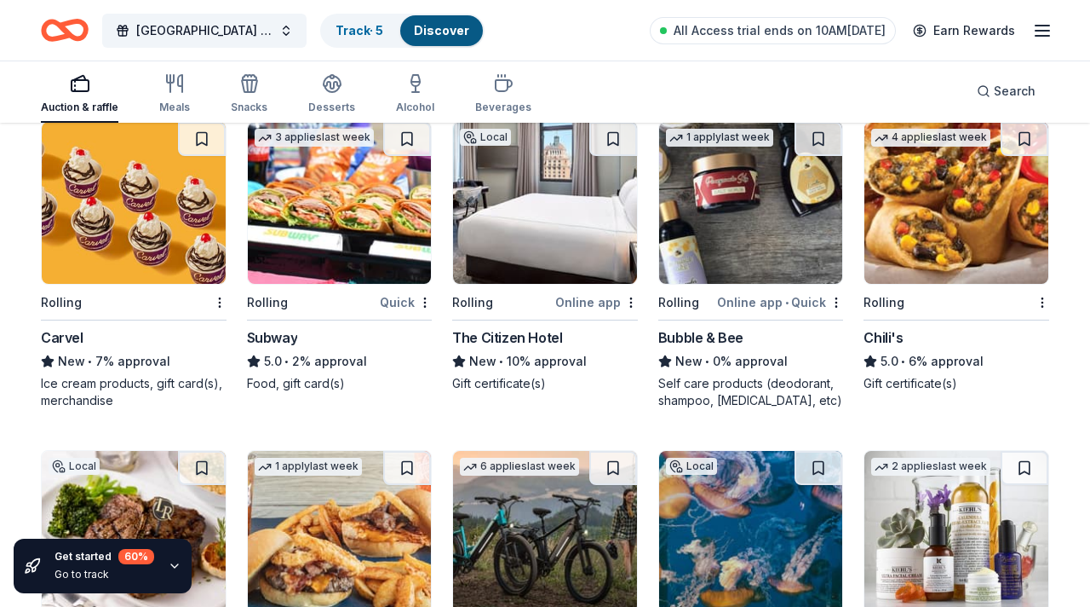
click at [520, 515] on img at bounding box center [545, 532] width 184 height 162
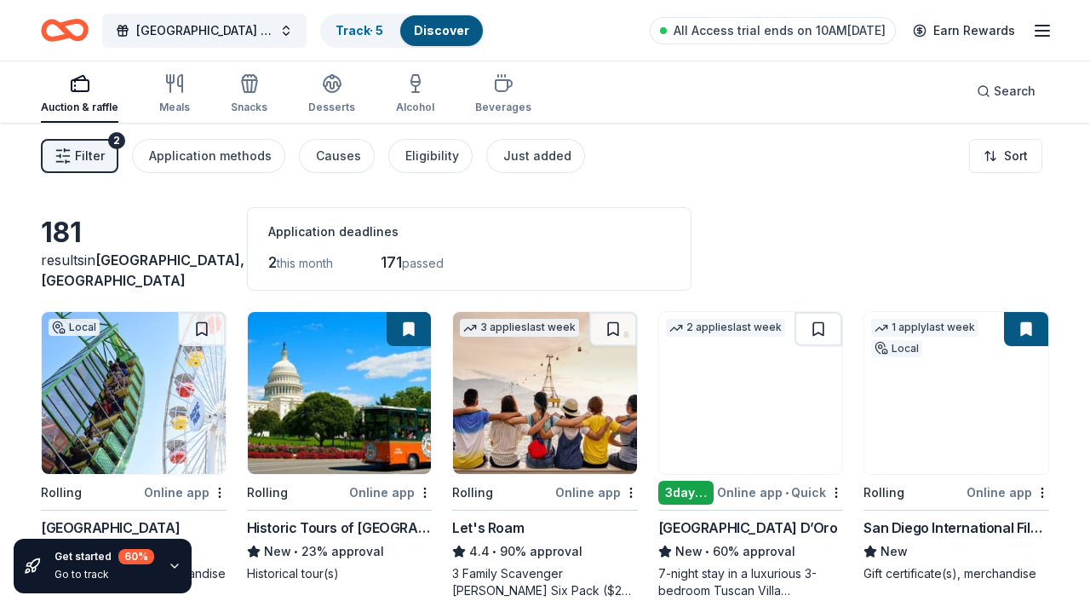
scroll to position [0, 0]
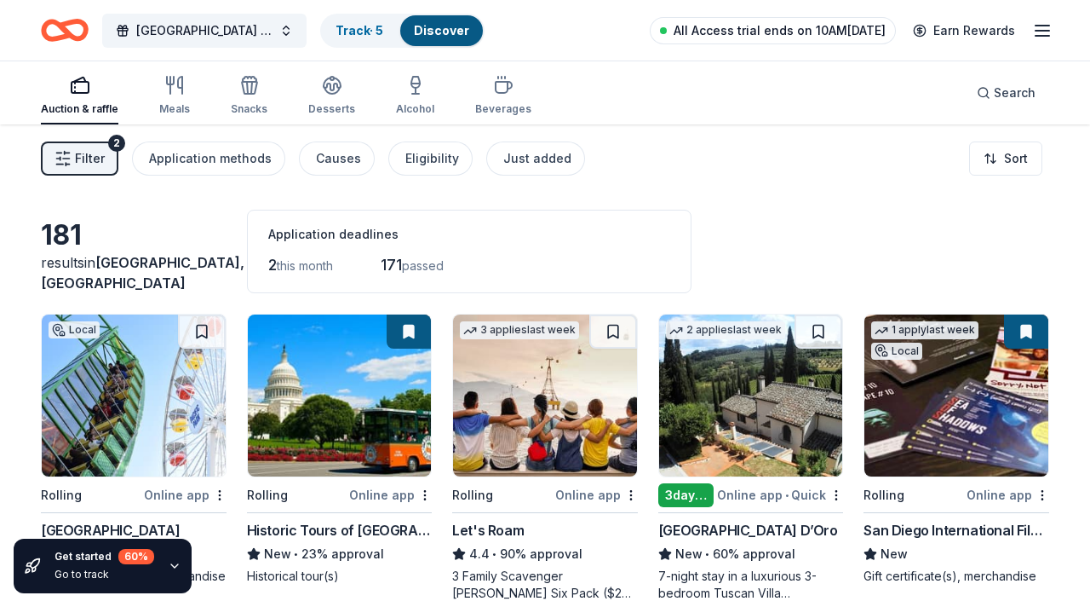
click at [798, 32] on span "All Access trial ends on 10AM[DATE]" at bounding box center [780, 30] width 212 height 20
click at [747, 31] on span "All Access trial ends on 10AM[DATE]" at bounding box center [780, 30] width 212 height 20
click at [1042, 29] on icon "button" at bounding box center [1042, 30] width 20 height 20
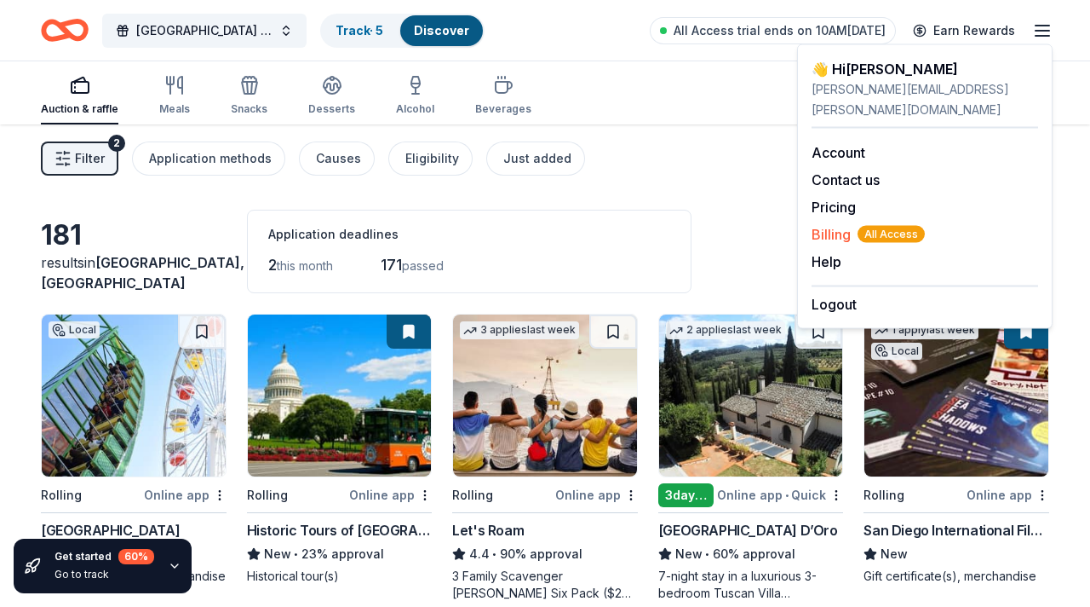
click at [837, 224] on span "Billing All Access" at bounding box center [868, 234] width 113 height 20
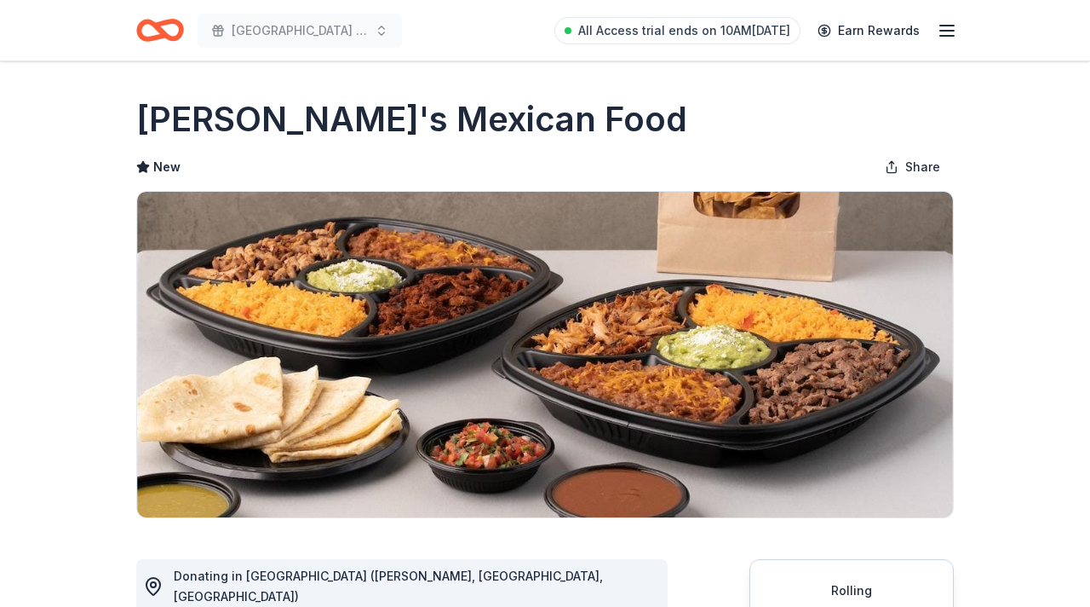
scroll to position [368, 0]
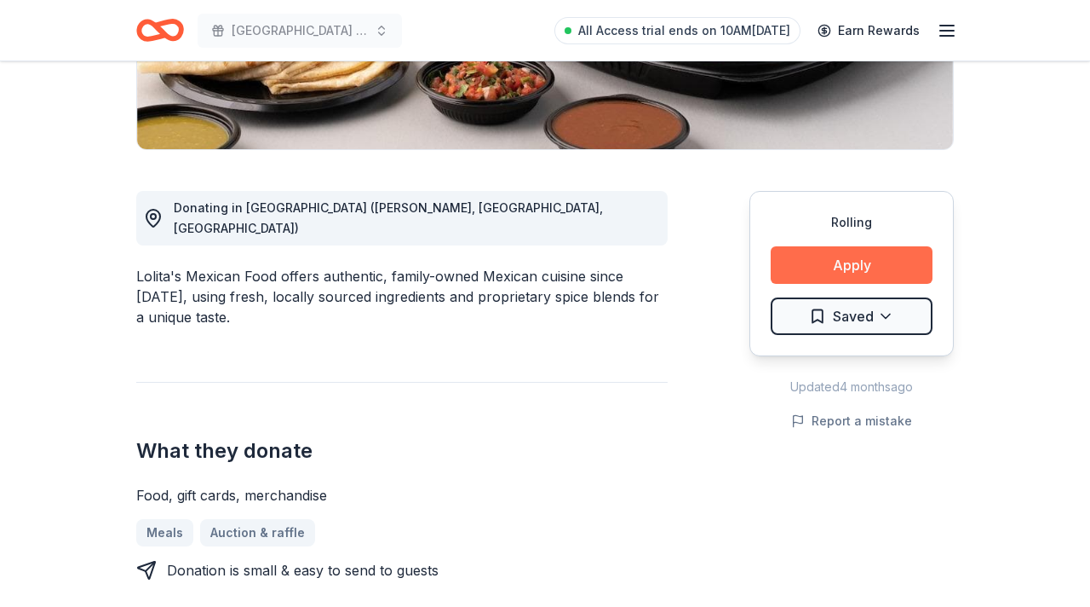
click at [848, 263] on button "Apply" at bounding box center [852, 264] width 162 height 37
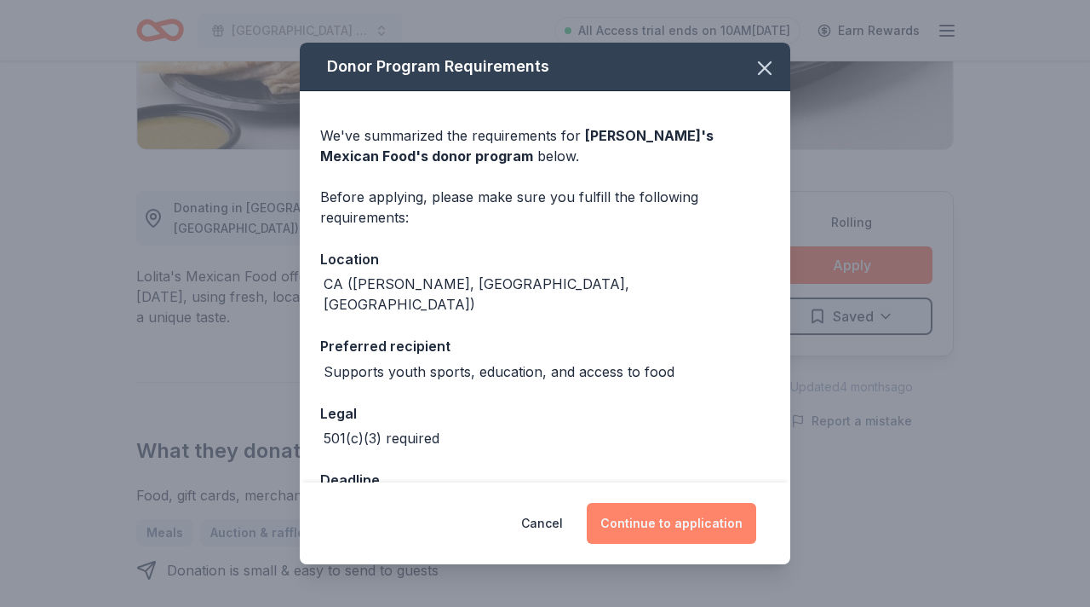
click at [659, 526] on button "Continue to application" at bounding box center [672, 523] width 170 height 41
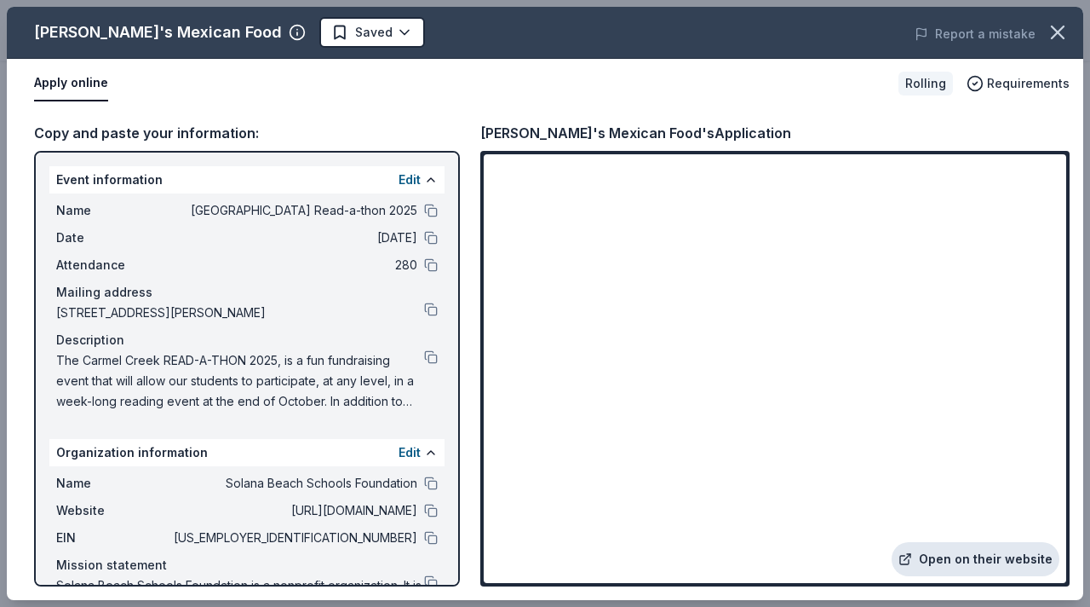
click at [940, 564] on link "Open on their website" at bounding box center [976, 559] width 168 height 34
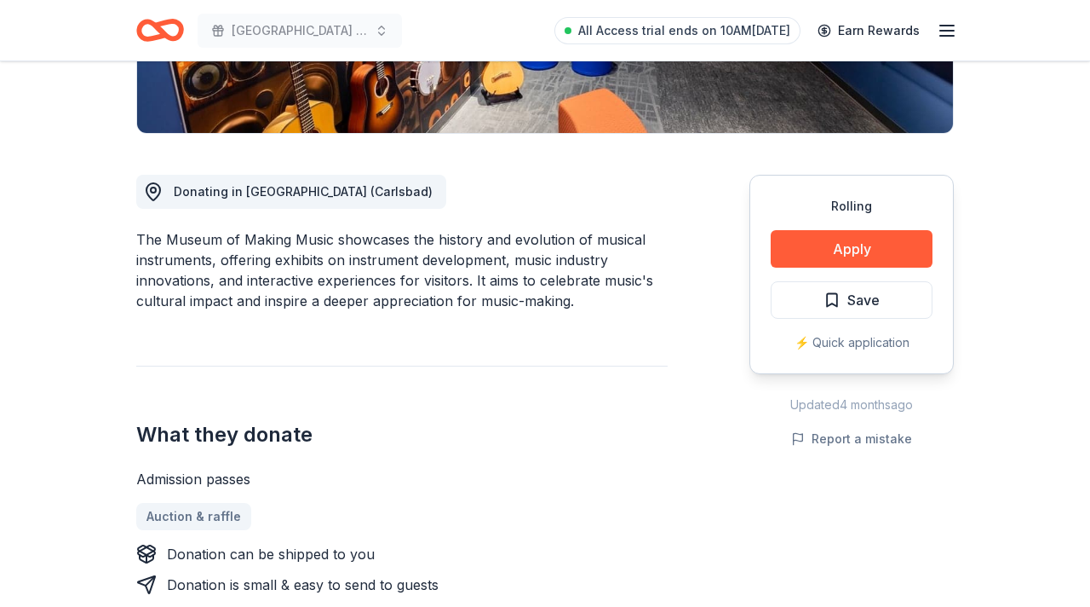
scroll to position [387, 0]
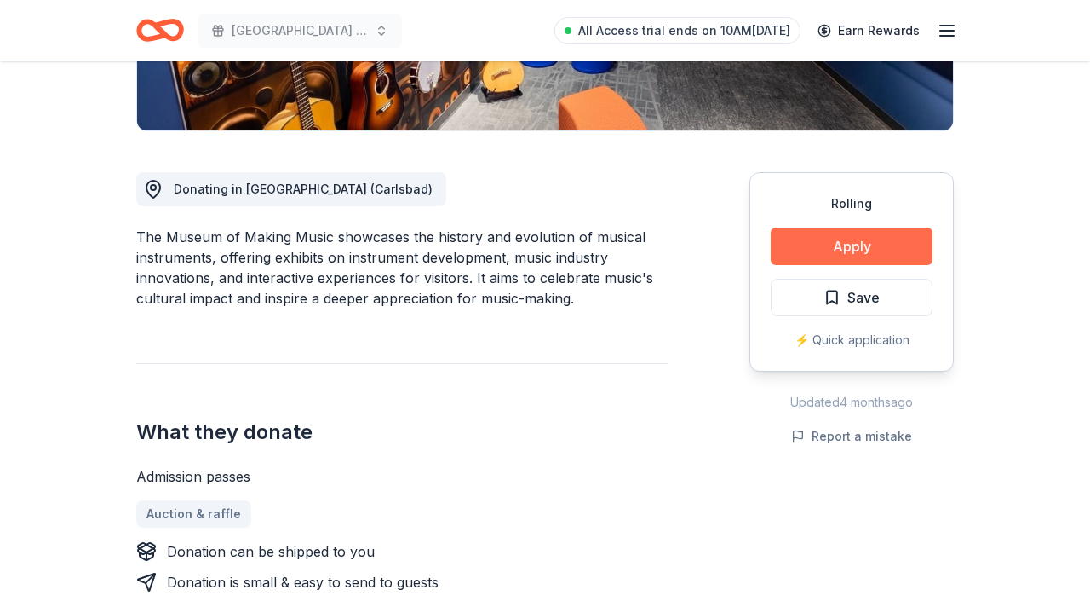
click at [834, 252] on button "Apply" at bounding box center [852, 245] width 162 height 37
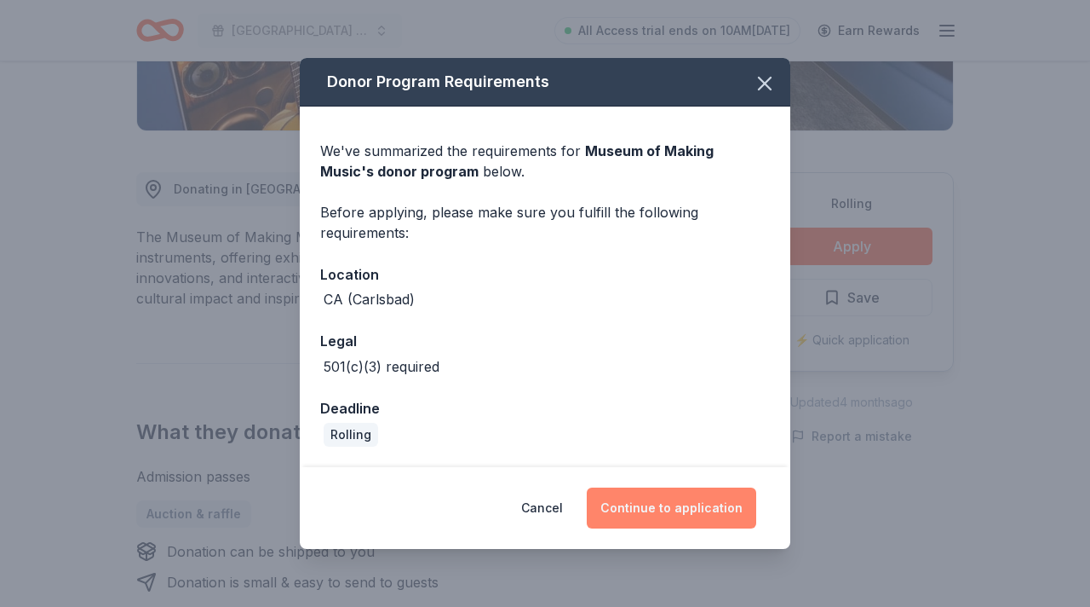
click at [674, 509] on button "Continue to application" at bounding box center [672, 507] width 170 height 41
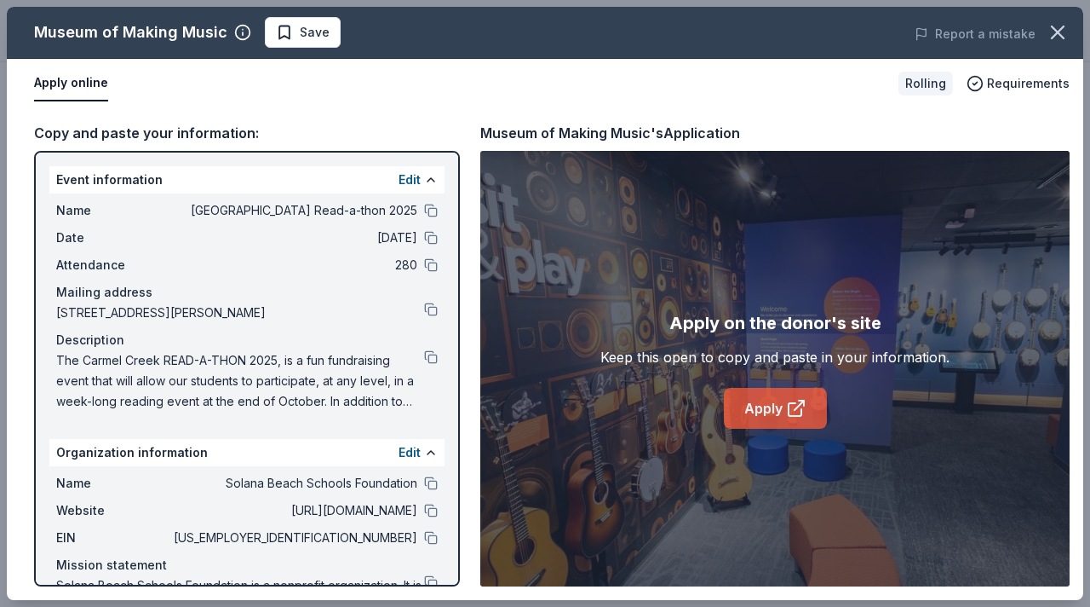
click at [776, 417] on link "Apply" at bounding box center [775, 408] width 103 height 41
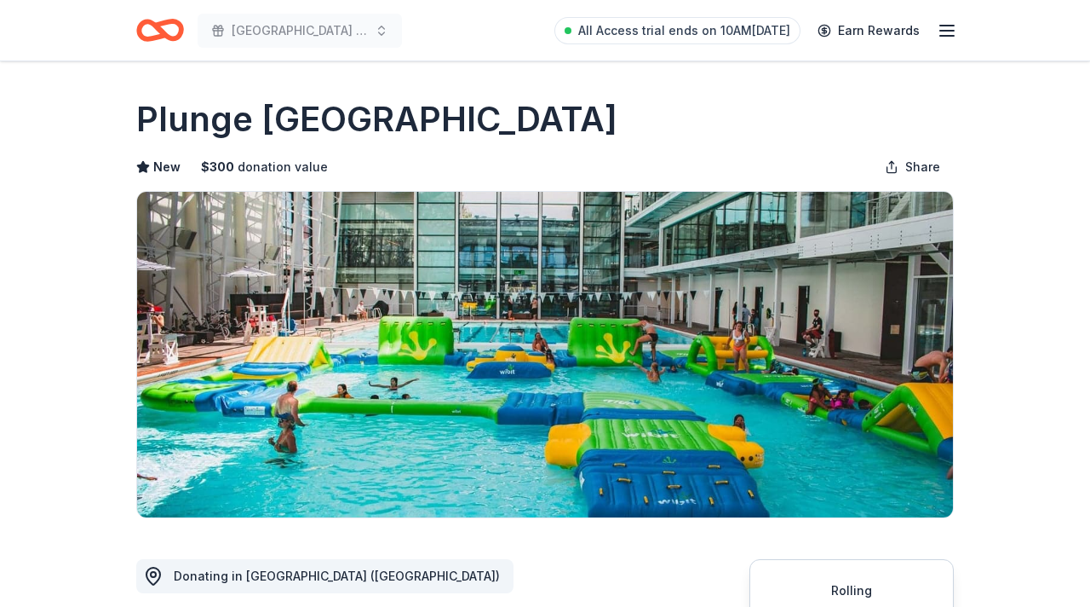
scroll to position [270, 0]
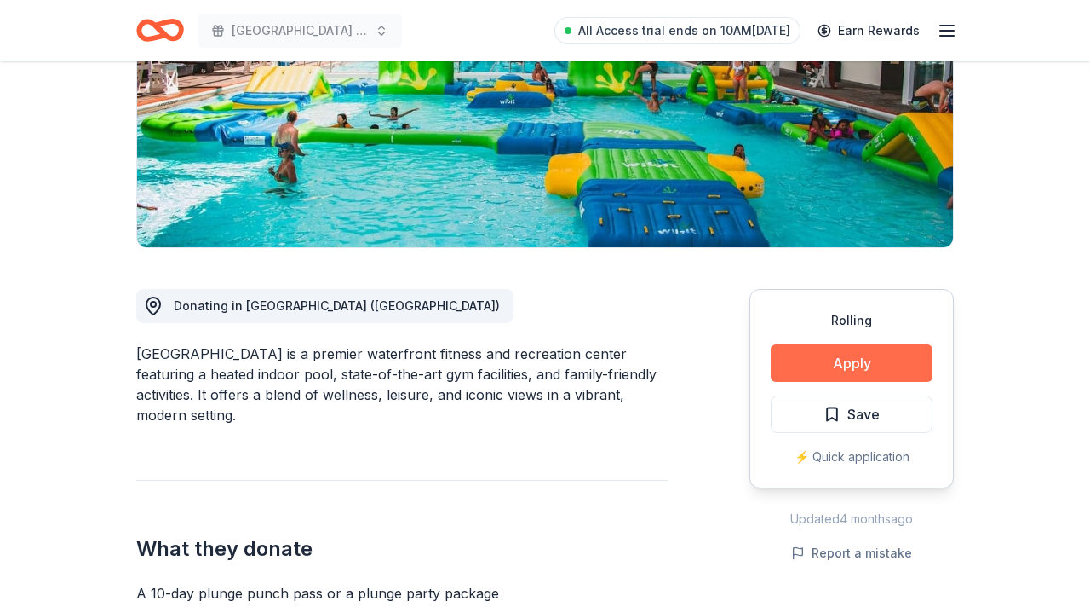
click at [852, 367] on button "Apply" at bounding box center [852, 362] width 162 height 37
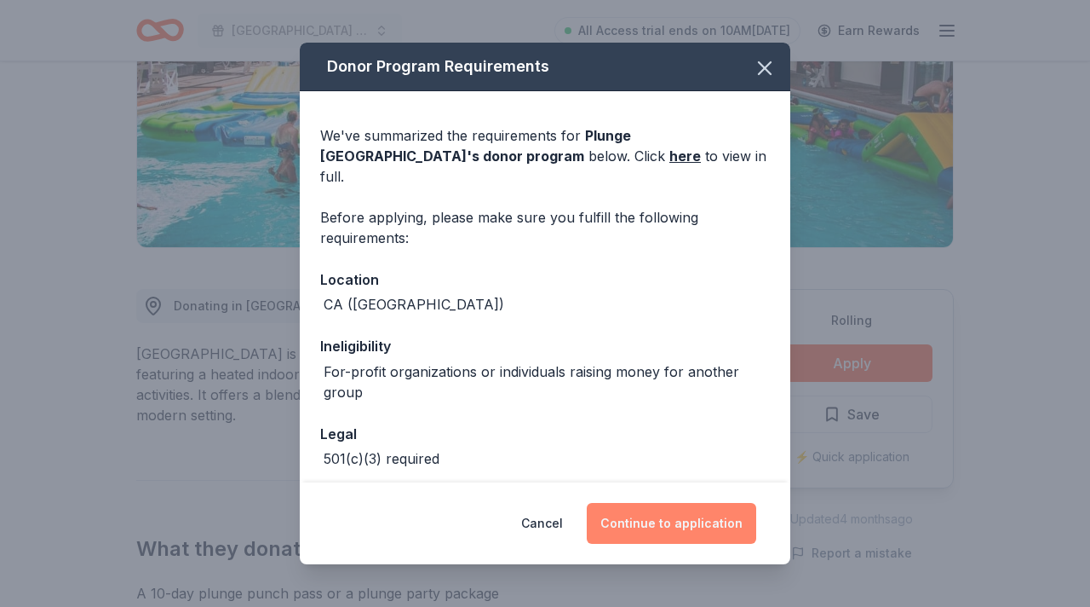
click at [678, 516] on button "Continue to application" at bounding box center [672, 523] width 170 height 41
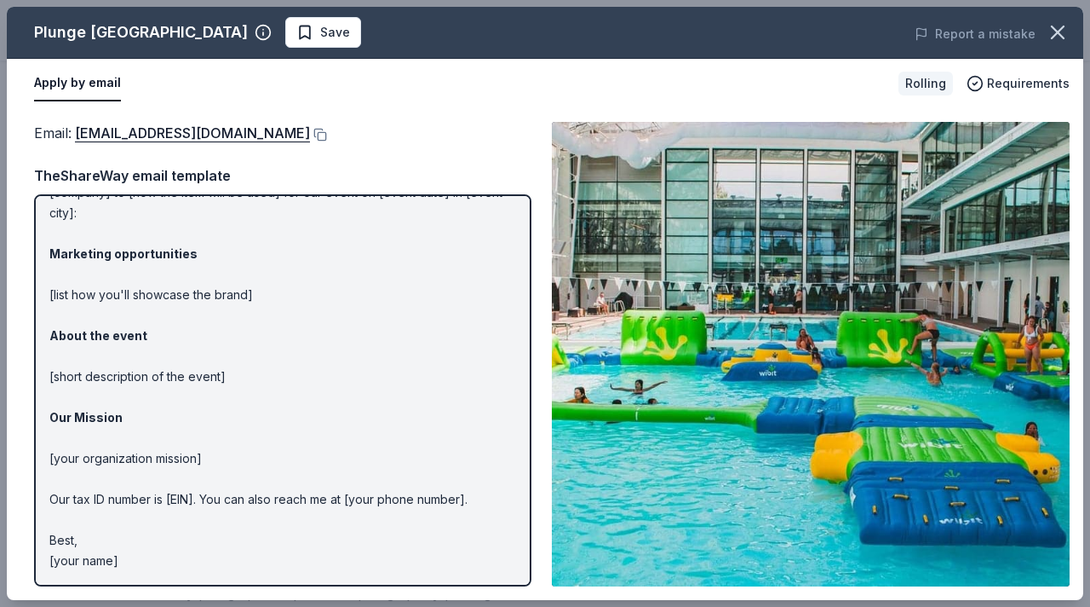
scroll to position [0, 0]
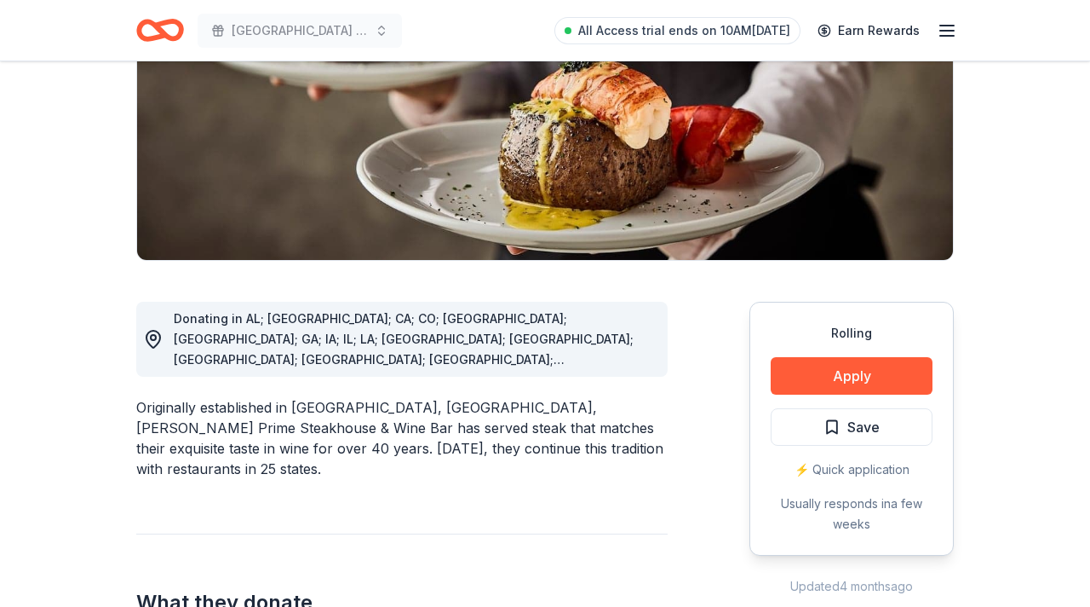
scroll to position [259, 0]
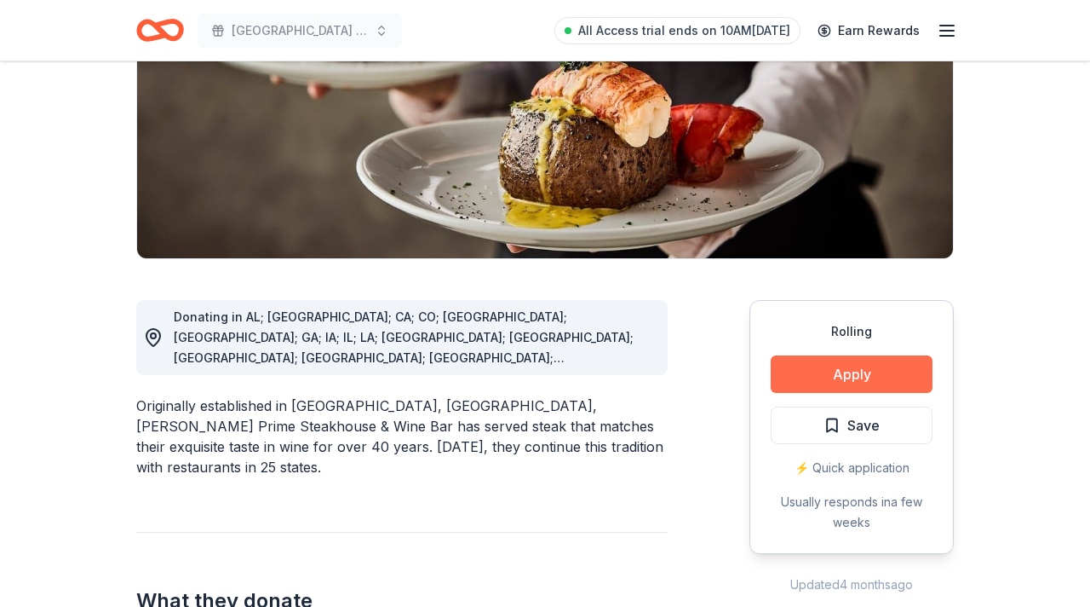
click at [833, 371] on button "Apply" at bounding box center [852, 373] width 162 height 37
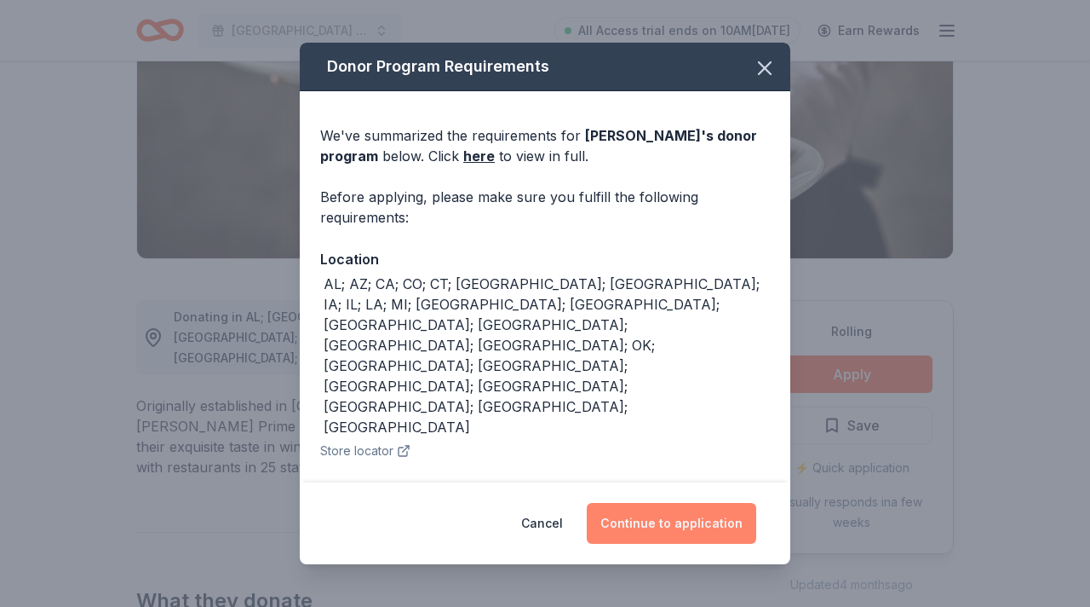
click at [699, 516] on button "Continue to application" at bounding box center [672, 523] width 170 height 41
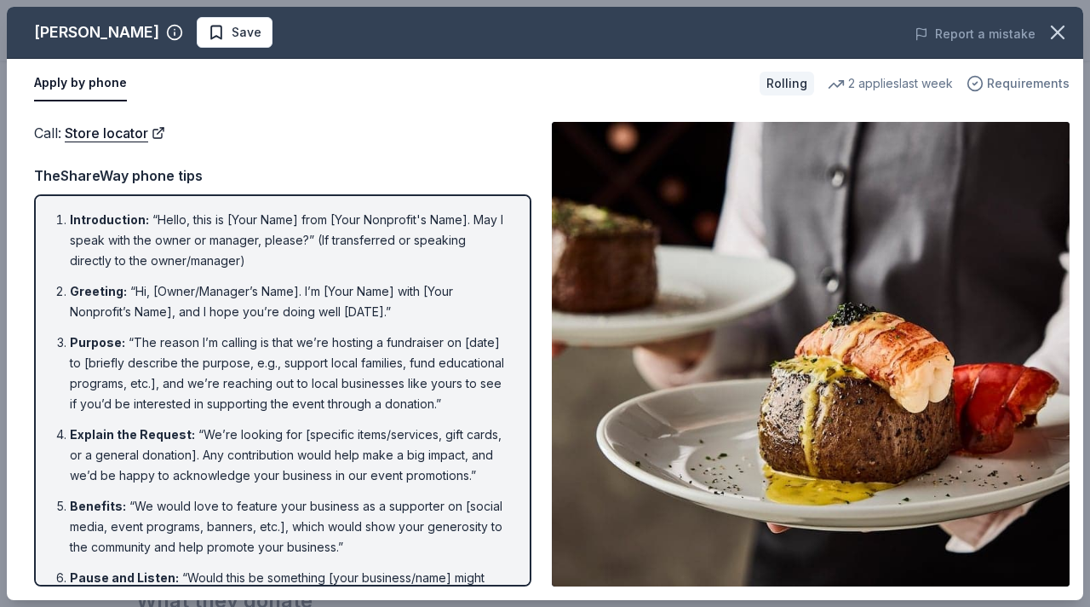
click at [1026, 78] on span "Requirements" at bounding box center [1028, 83] width 83 height 20
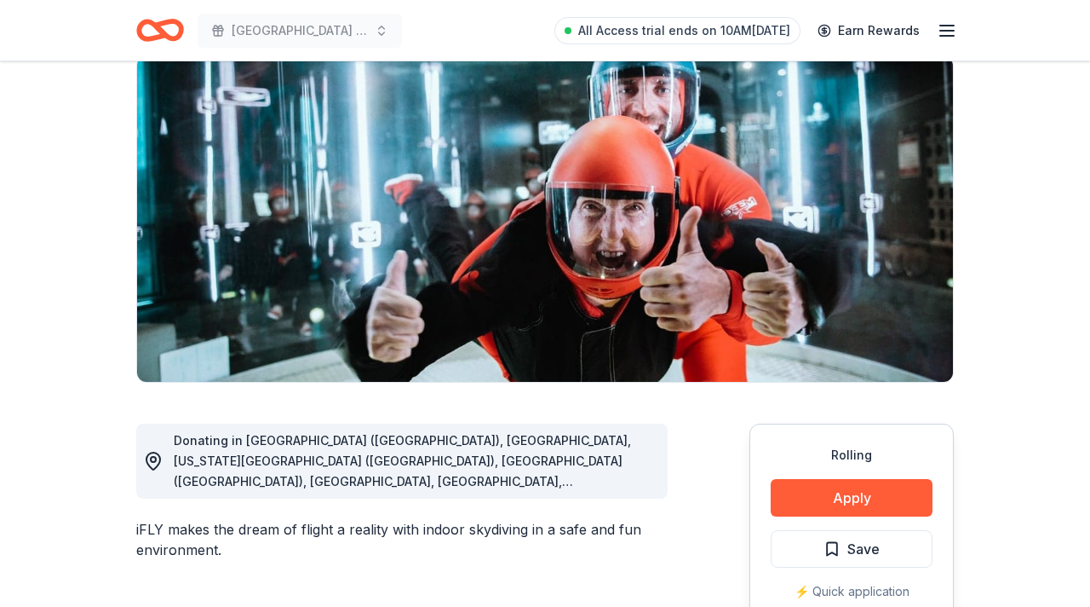
scroll to position [141, 0]
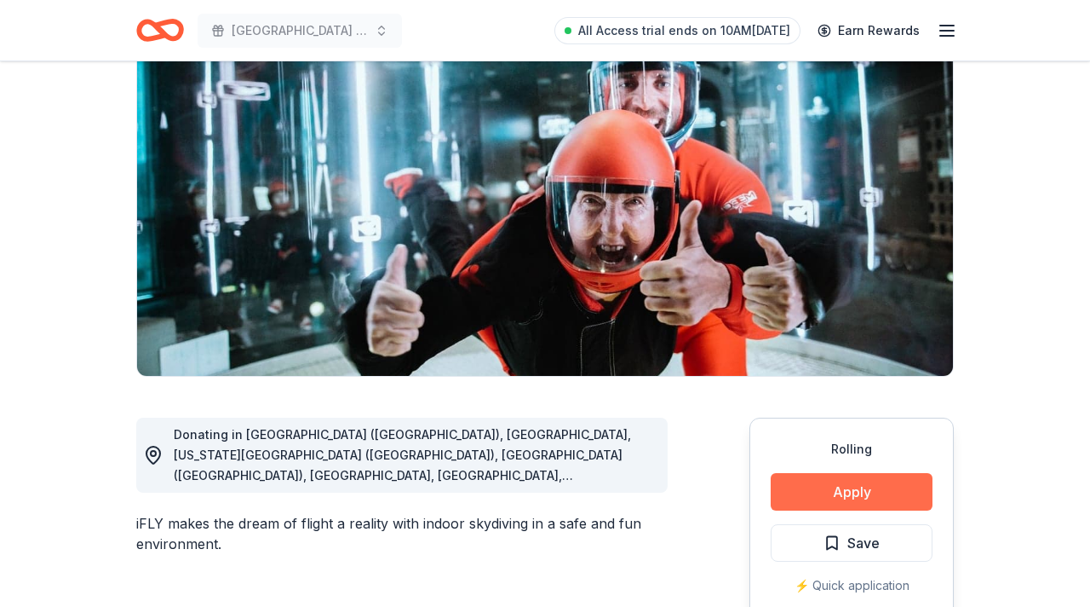
click at [857, 486] on button "Apply" at bounding box center [852, 491] width 162 height 37
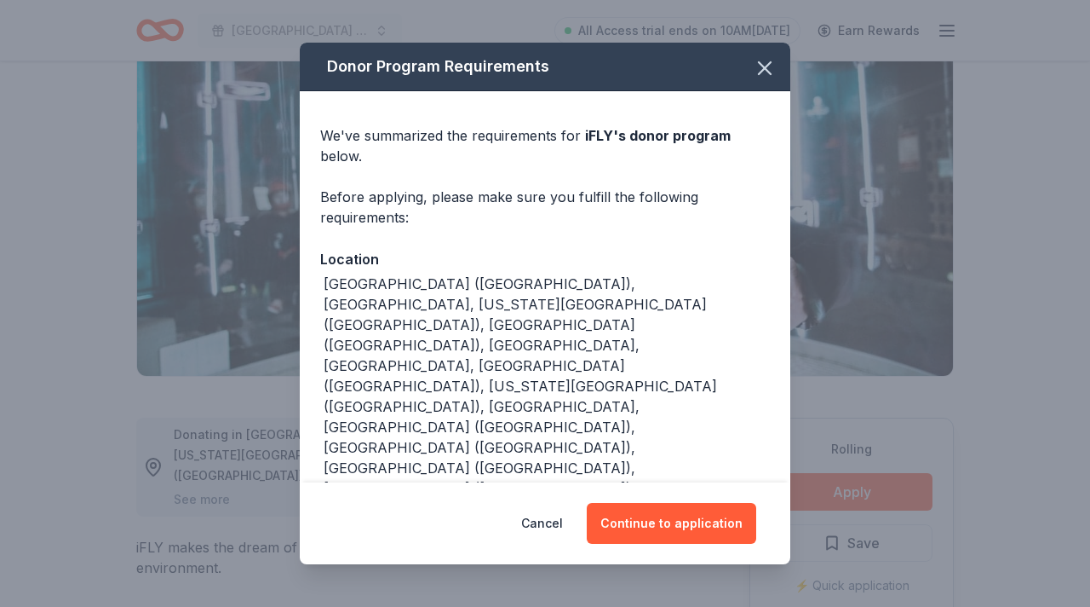
click at [683, 542] on div "Cancel Continue to application" at bounding box center [545, 523] width 491 height 82
click at [700, 521] on button "Continue to application" at bounding box center [672, 523] width 170 height 41
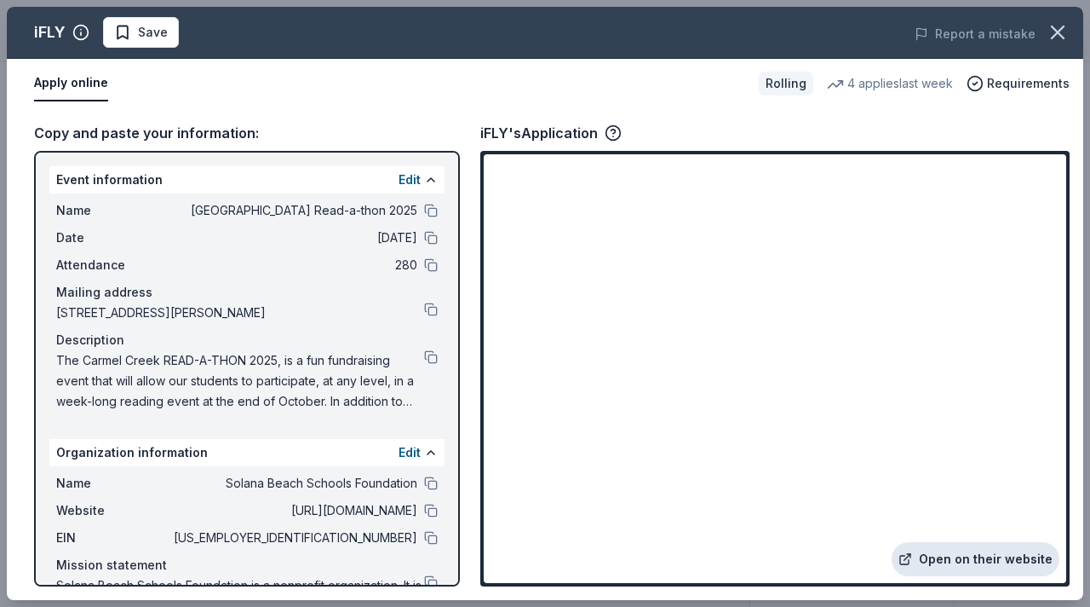
click at [935, 550] on link "Open on their website" at bounding box center [976, 559] width 168 height 34
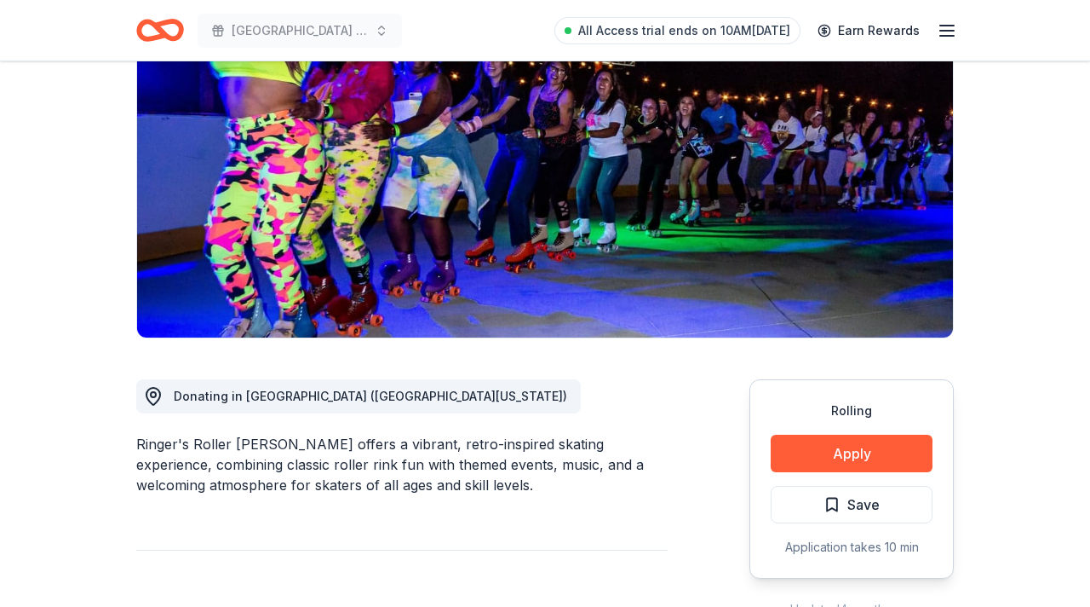
scroll to position [182, 0]
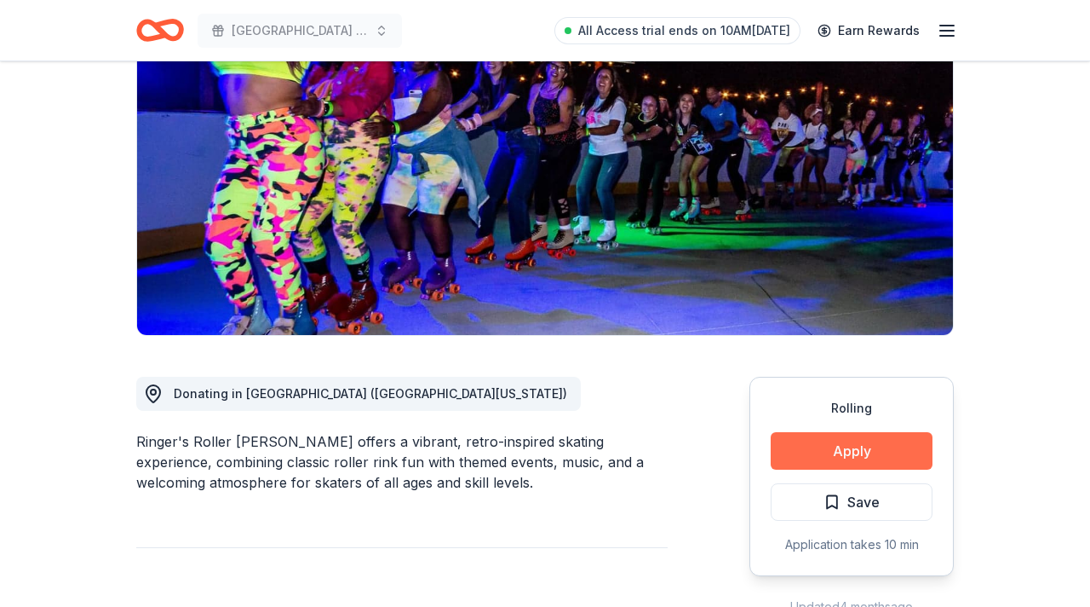
click at [867, 445] on button "Apply" at bounding box center [852, 450] width 162 height 37
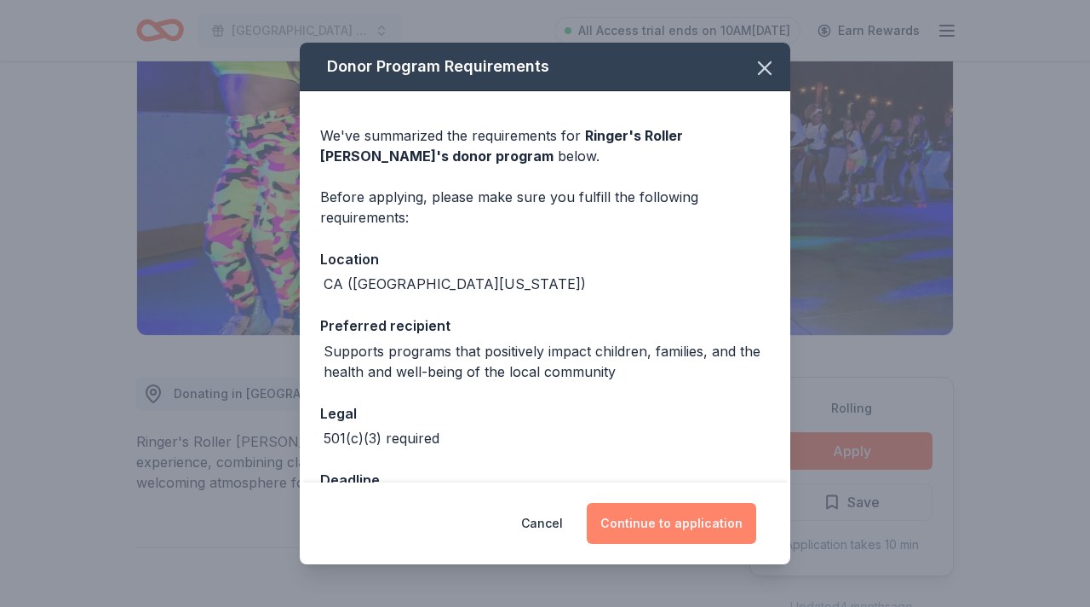
click at [666, 531] on button "Continue to application" at bounding box center [672, 523] width 170 height 41
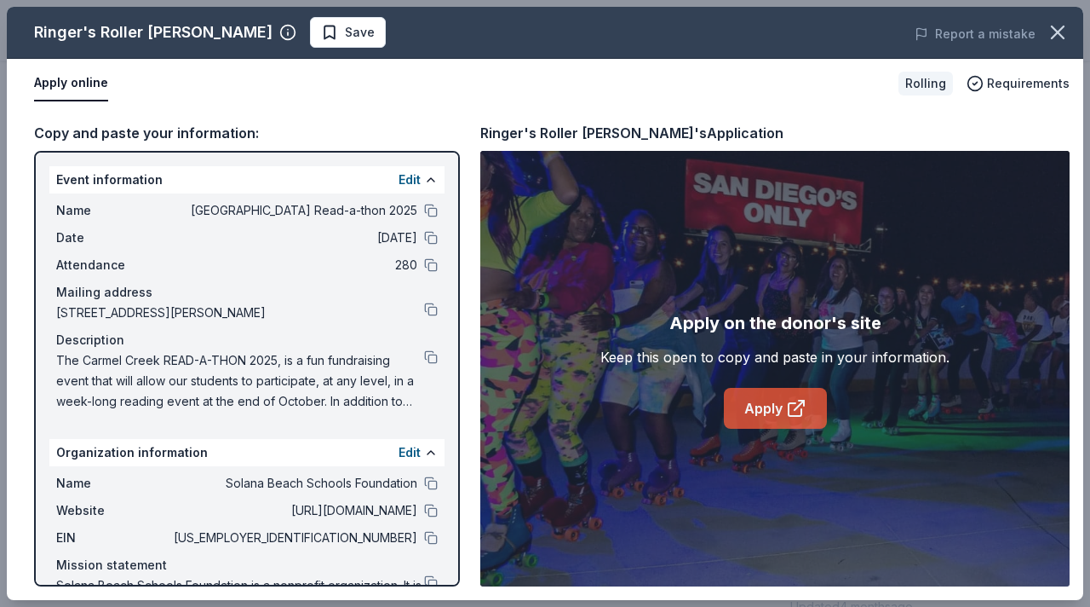
click at [761, 408] on link "Apply" at bounding box center [775, 408] width 103 height 41
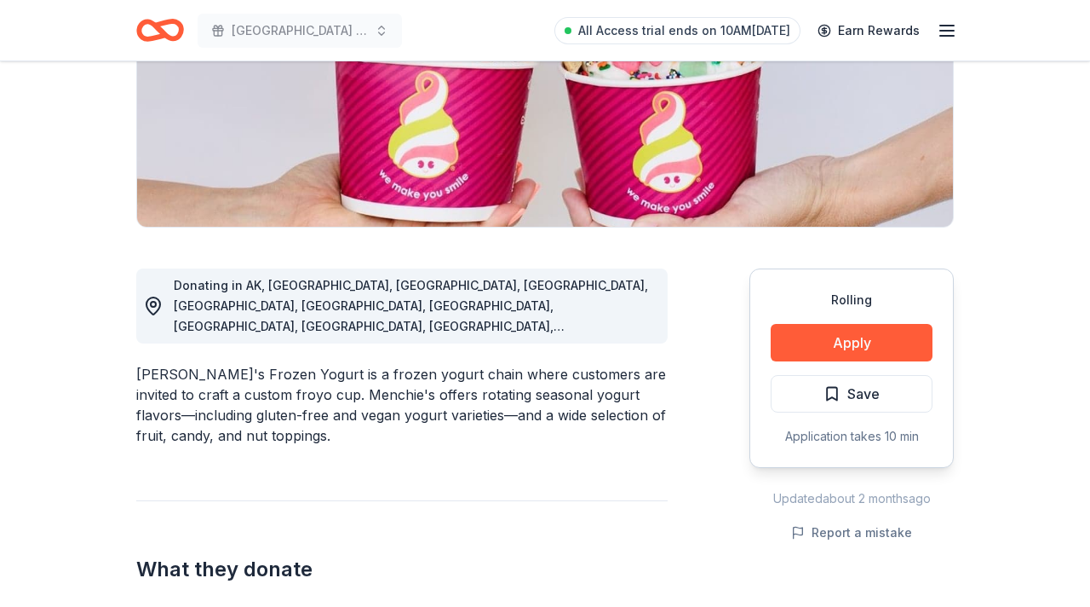
scroll to position [316, 0]
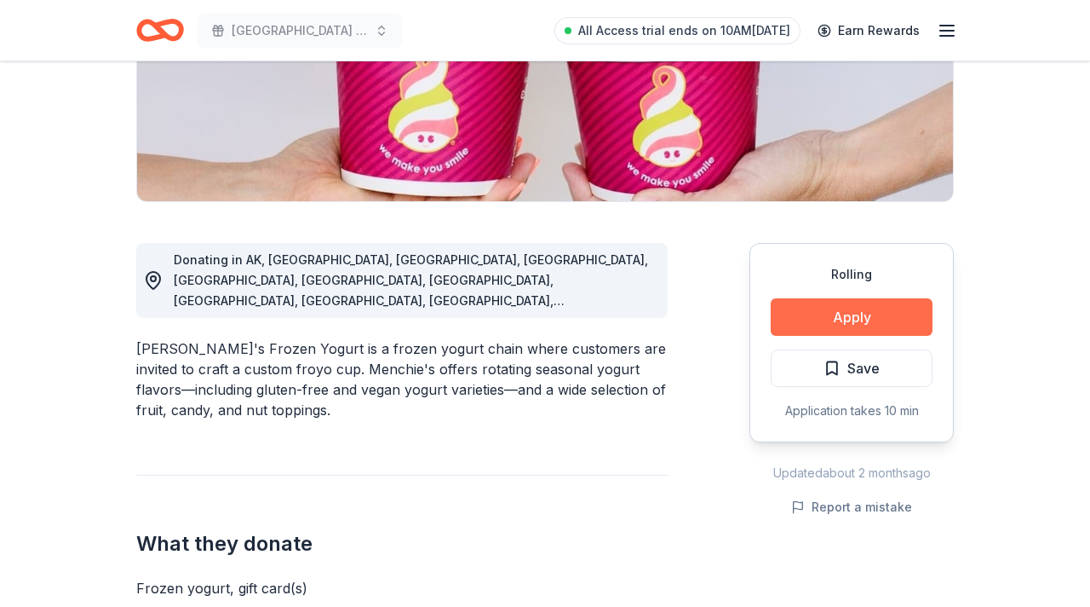
click at [819, 324] on button "Apply" at bounding box center [852, 316] width 162 height 37
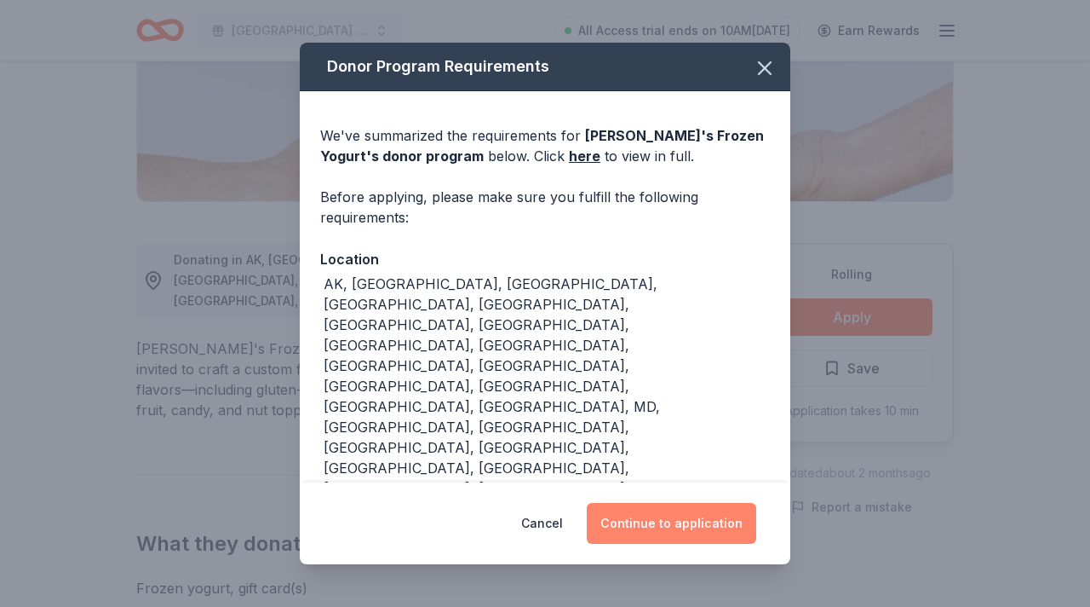
click at [667, 509] on button "Continue to application" at bounding box center [672, 523] width 170 height 41
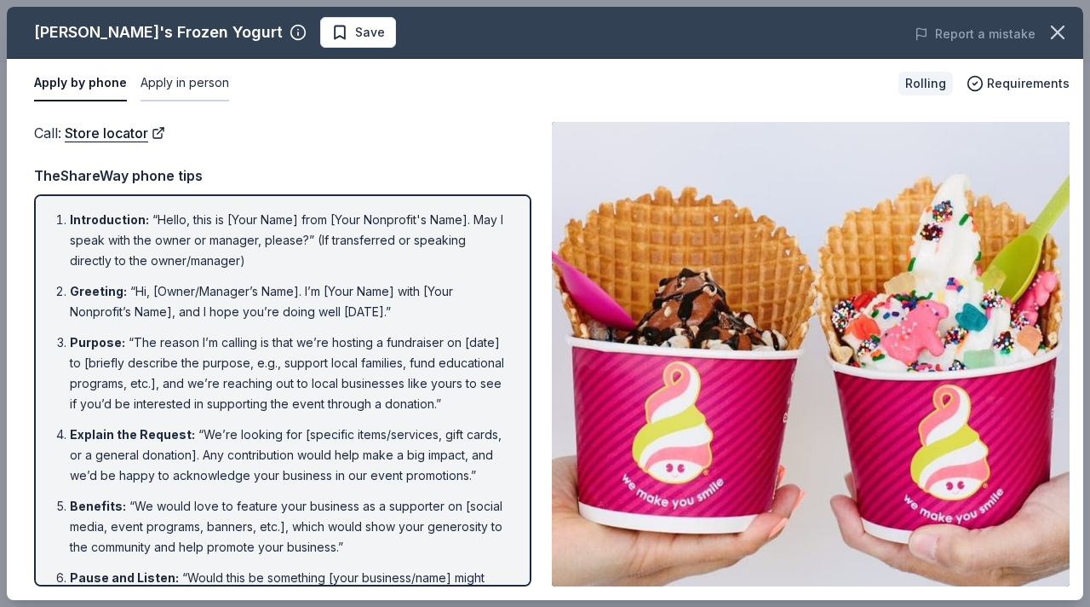
click at [193, 88] on button "Apply in person" at bounding box center [185, 84] width 89 height 36
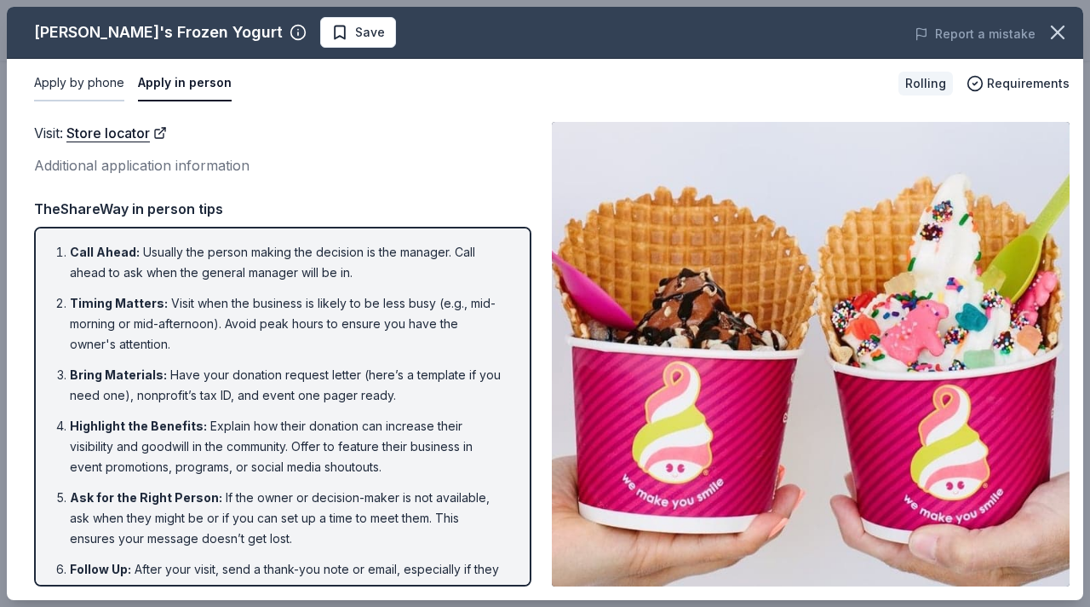
click at [84, 86] on button "Apply by phone" at bounding box center [79, 84] width 90 height 36
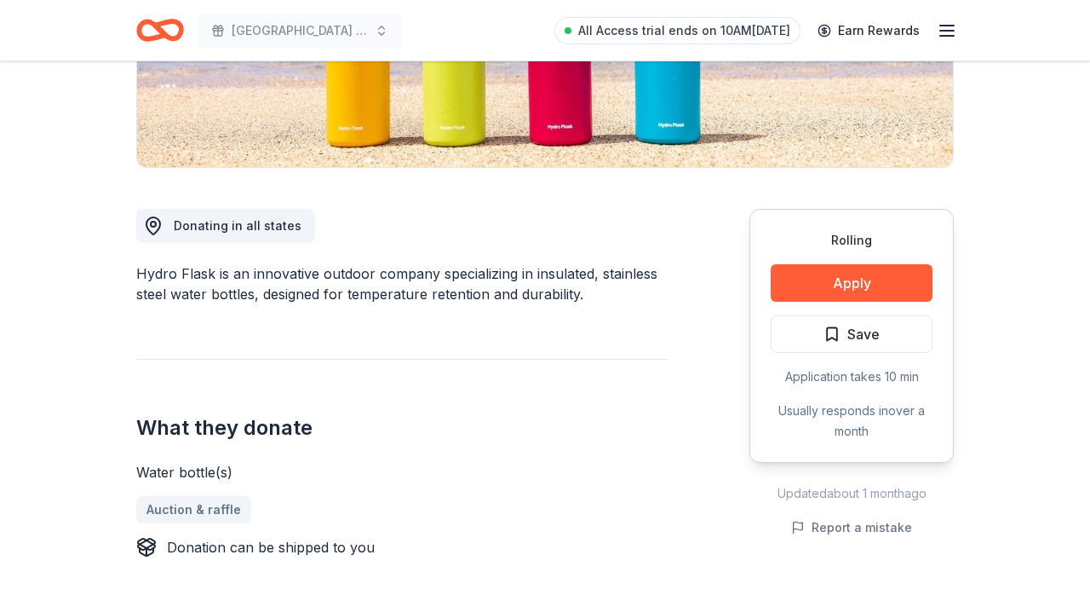
scroll to position [351, 0]
click at [824, 290] on button "Apply" at bounding box center [852, 281] width 162 height 37
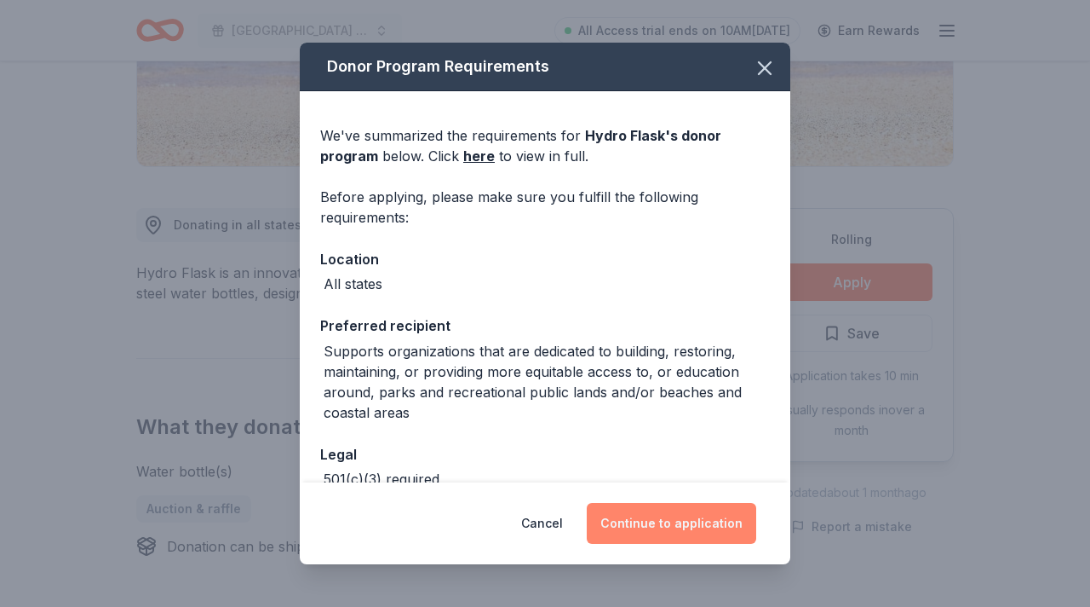
click at [687, 516] on button "Continue to application" at bounding box center [672, 523] width 170 height 41
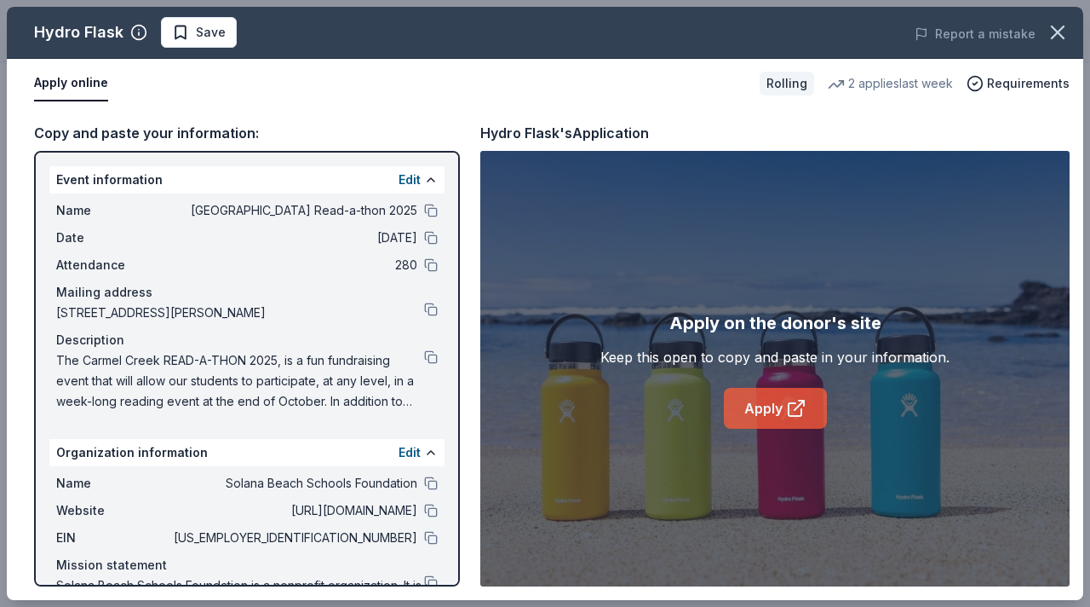
click at [774, 409] on link "Apply" at bounding box center [775, 408] width 103 height 41
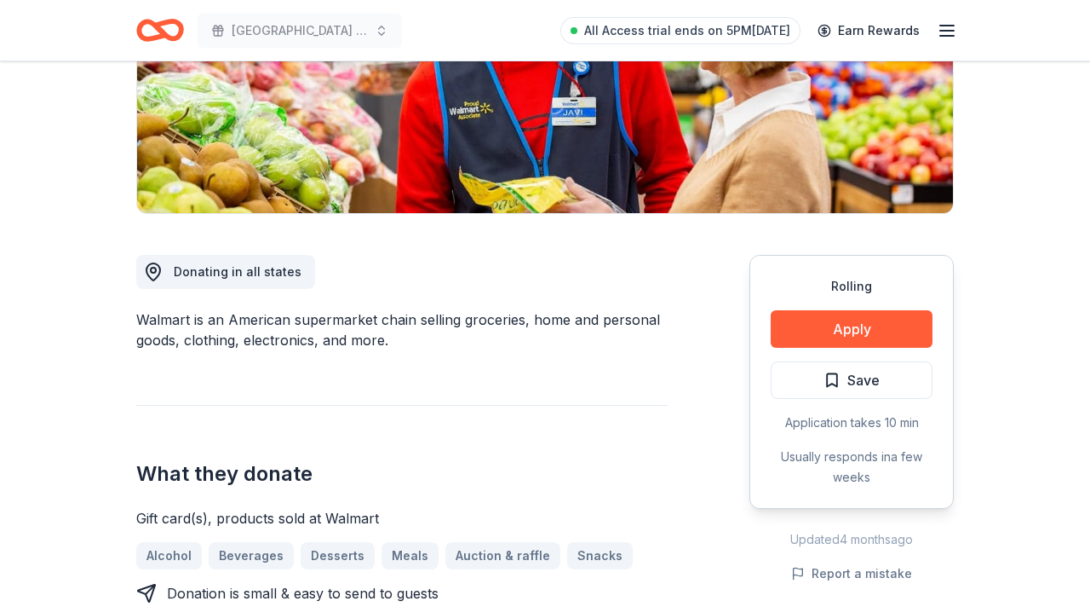
scroll to position [305, 0]
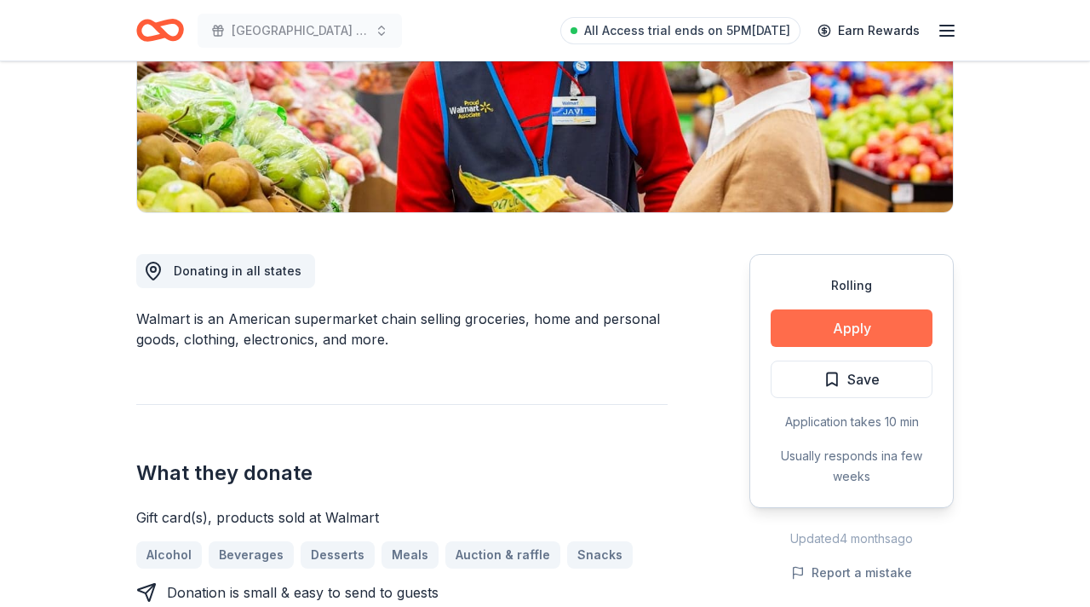
click at [852, 322] on button "Apply" at bounding box center [852, 327] width 162 height 37
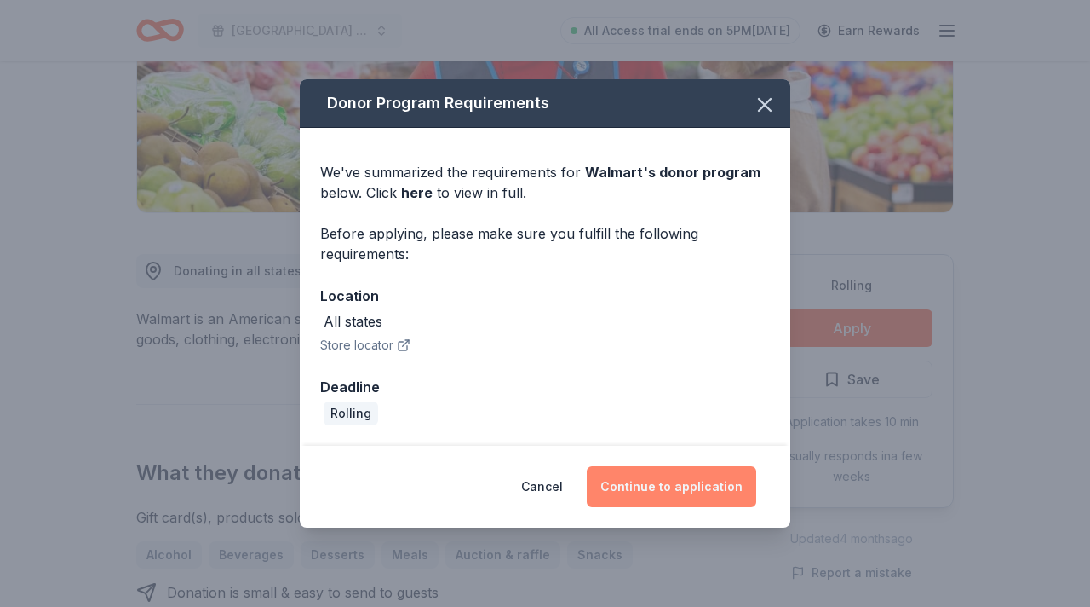
click at [709, 485] on button "Continue to application" at bounding box center [672, 486] width 170 height 41
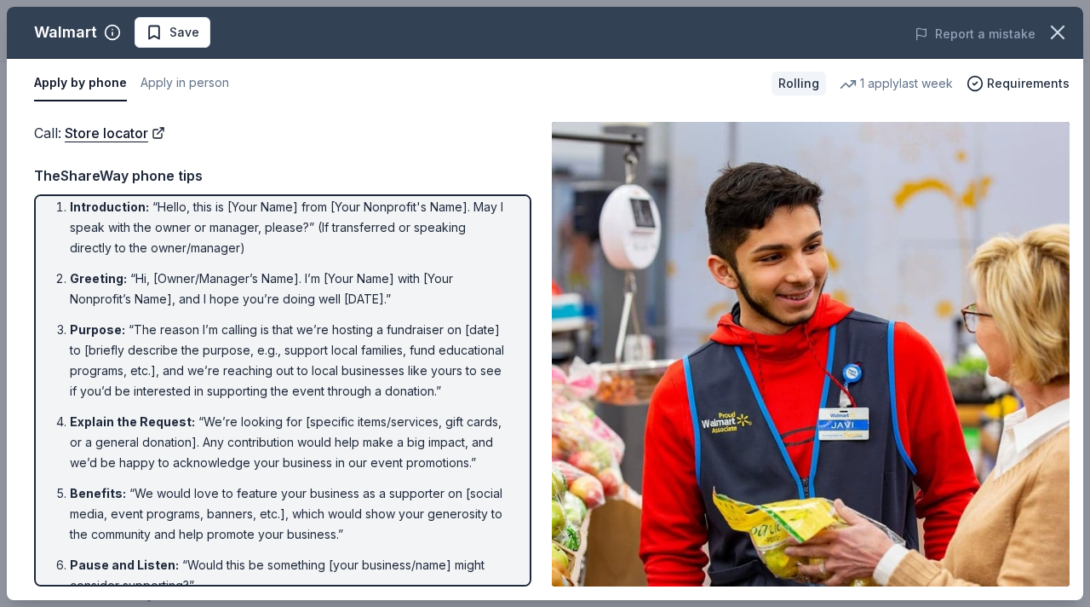
scroll to position [16, 0]
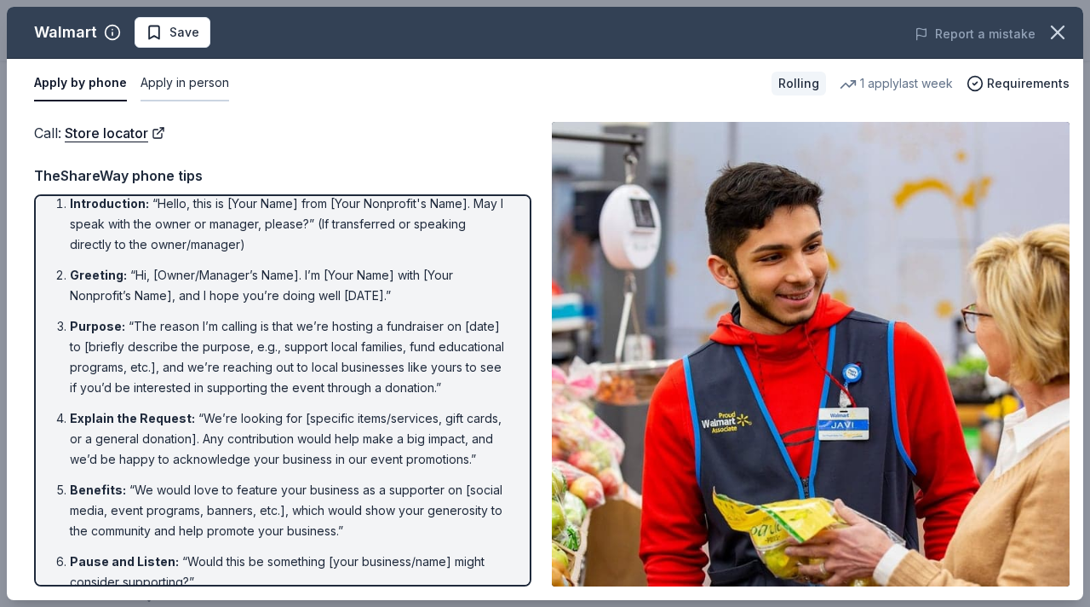
click at [165, 90] on button "Apply in person" at bounding box center [185, 84] width 89 height 36
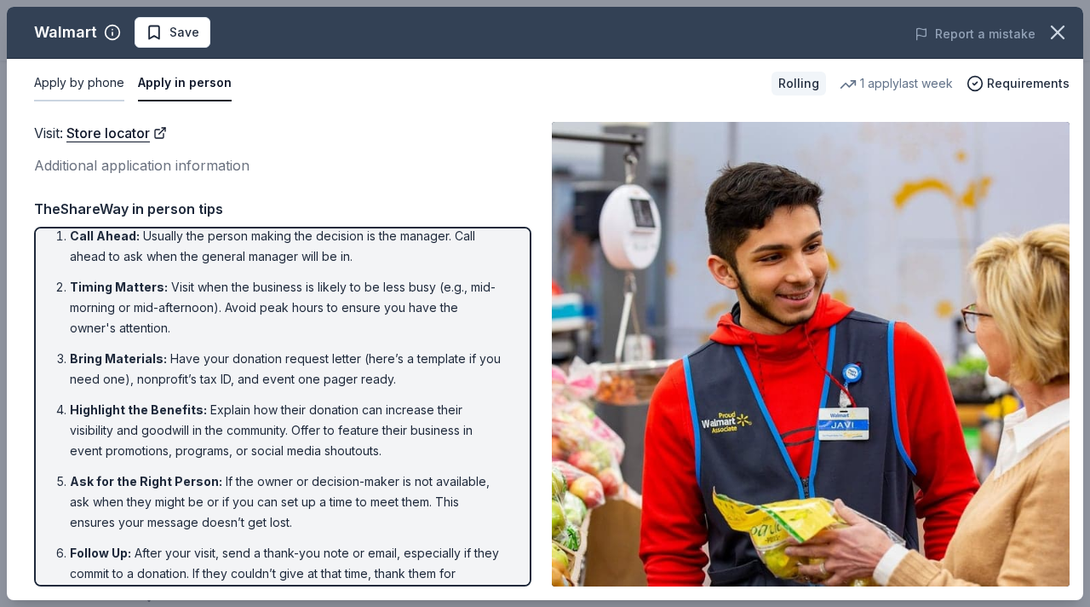
click at [100, 78] on button "Apply by phone" at bounding box center [79, 84] width 90 height 36
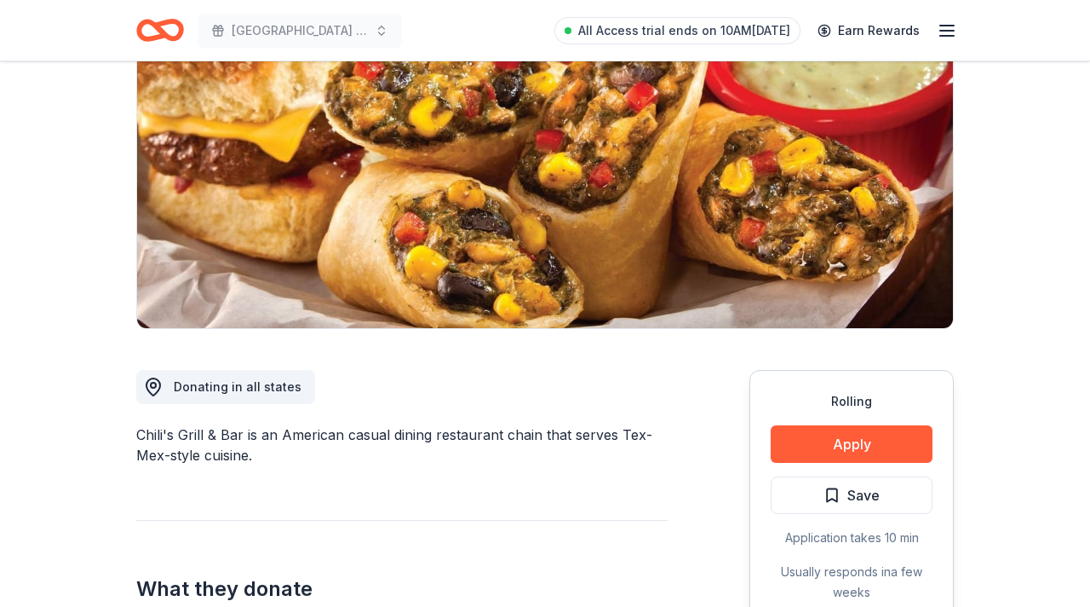
scroll to position [228, 0]
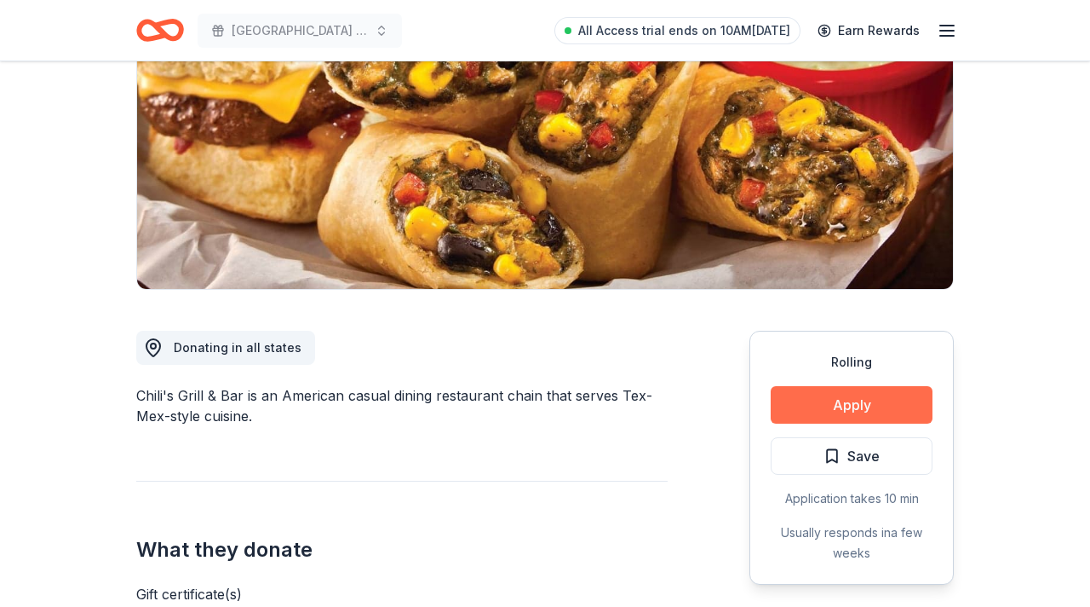
click at [848, 402] on button "Apply" at bounding box center [852, 404] width 162 height 37
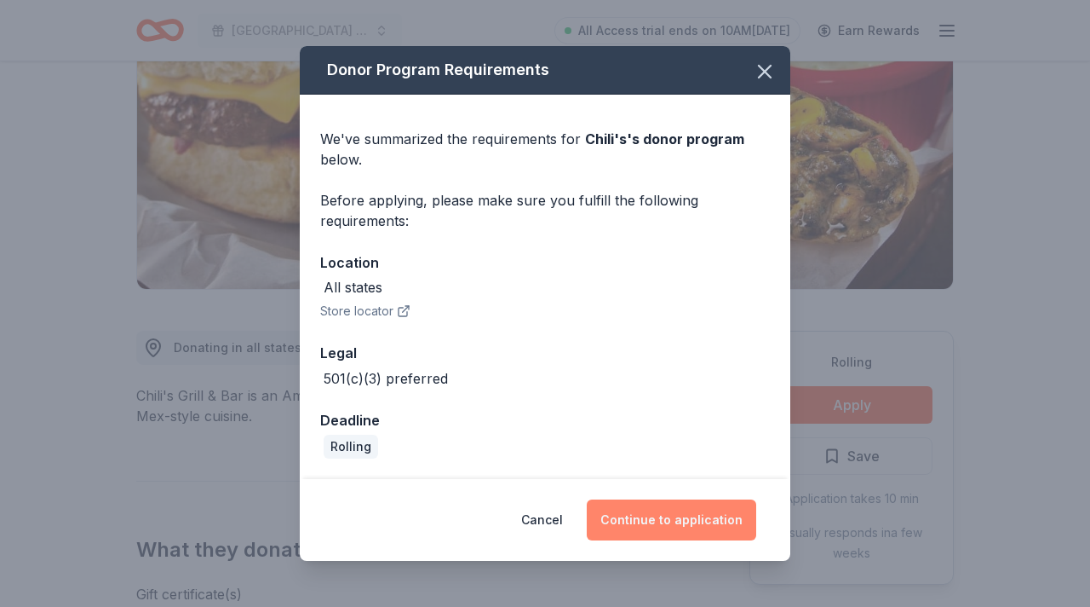
click at [700, 518] on button "Continue to application" at bounding box center [672, 519] width 170 height 41
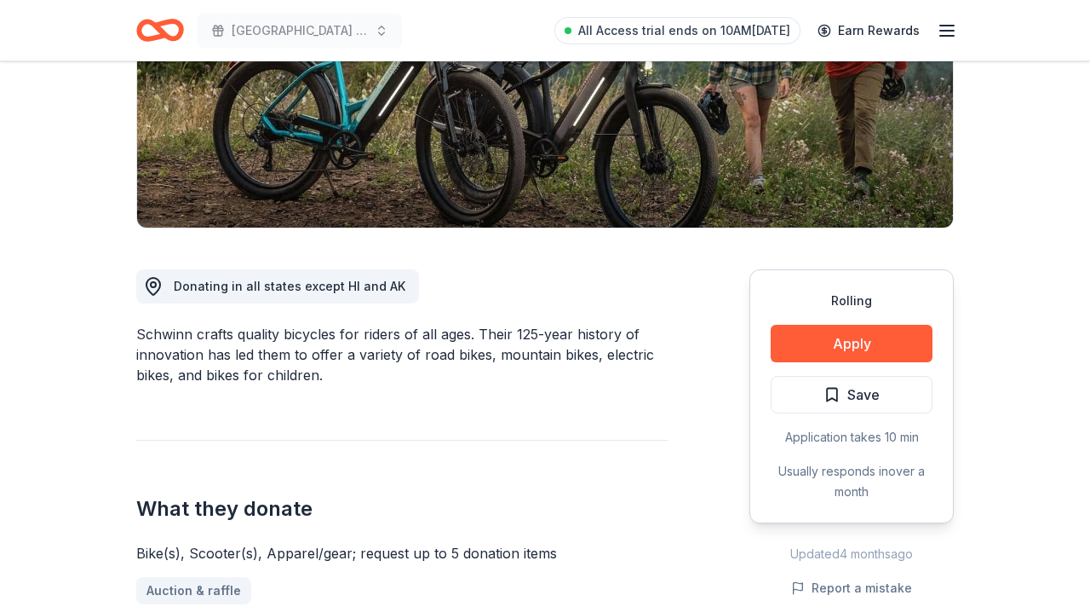
scroll to position [289, 0]
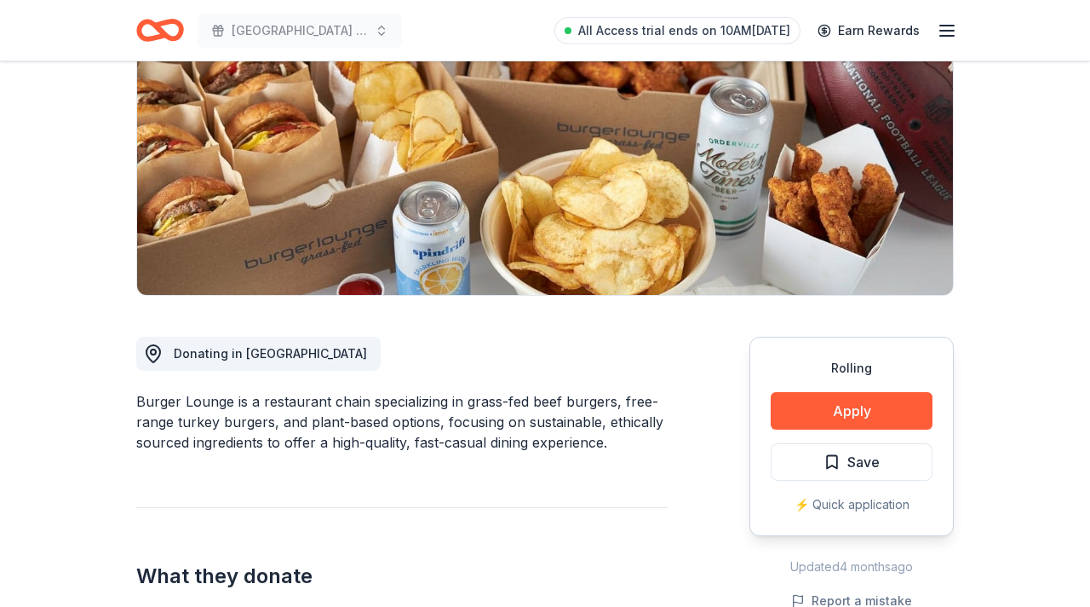
scroll to position [223, 0]
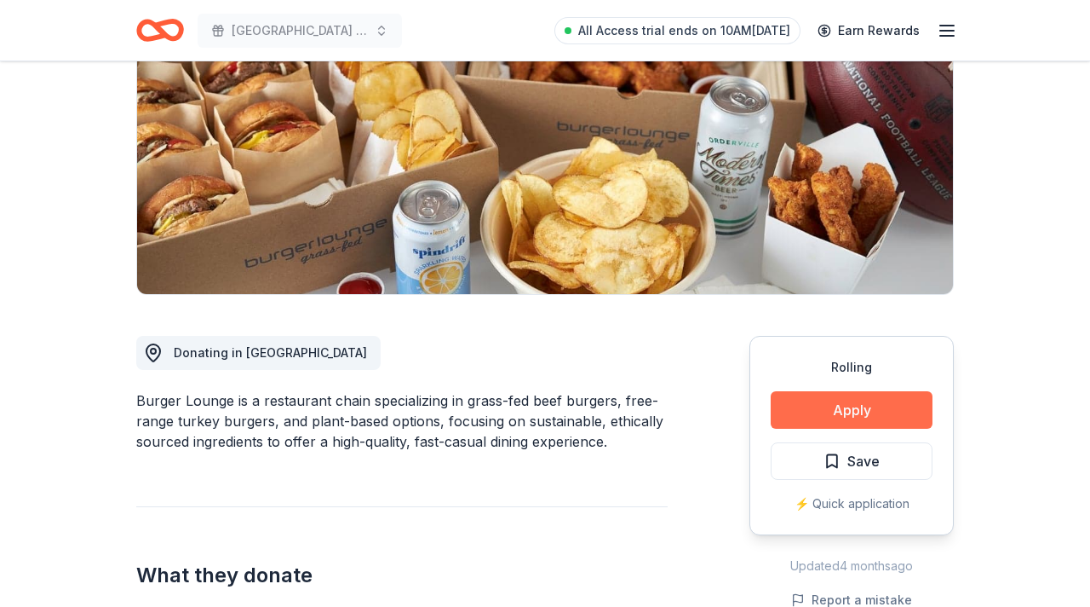
click at [837, 406] on button "Apply" at bounding box center [852, 409] width 162 height 37
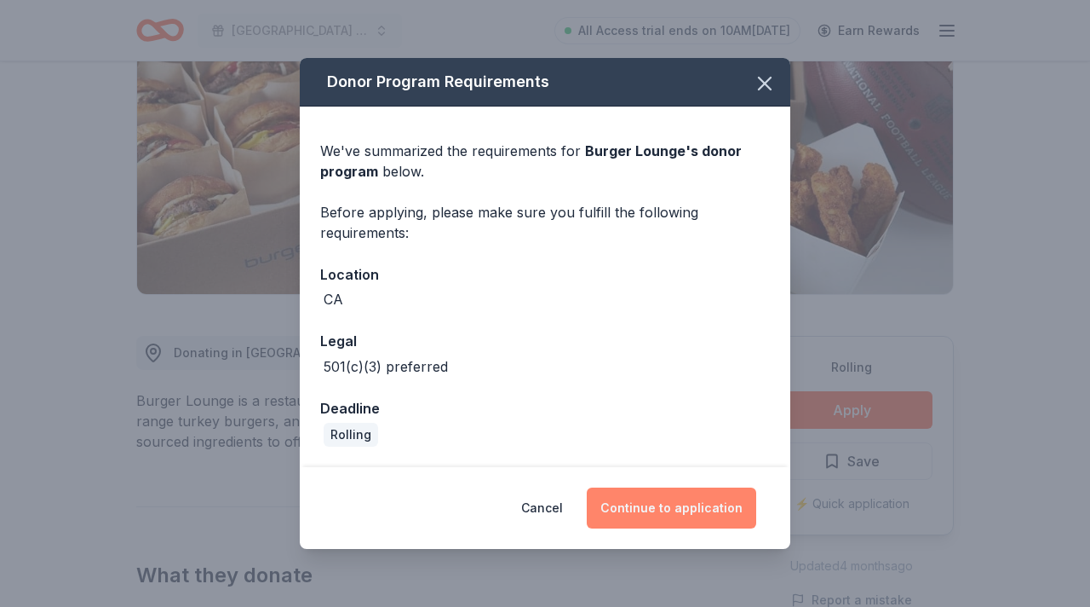
click at [692, 488] on button "Continue to application" at bounding box center [672, 507] width 170 height 41
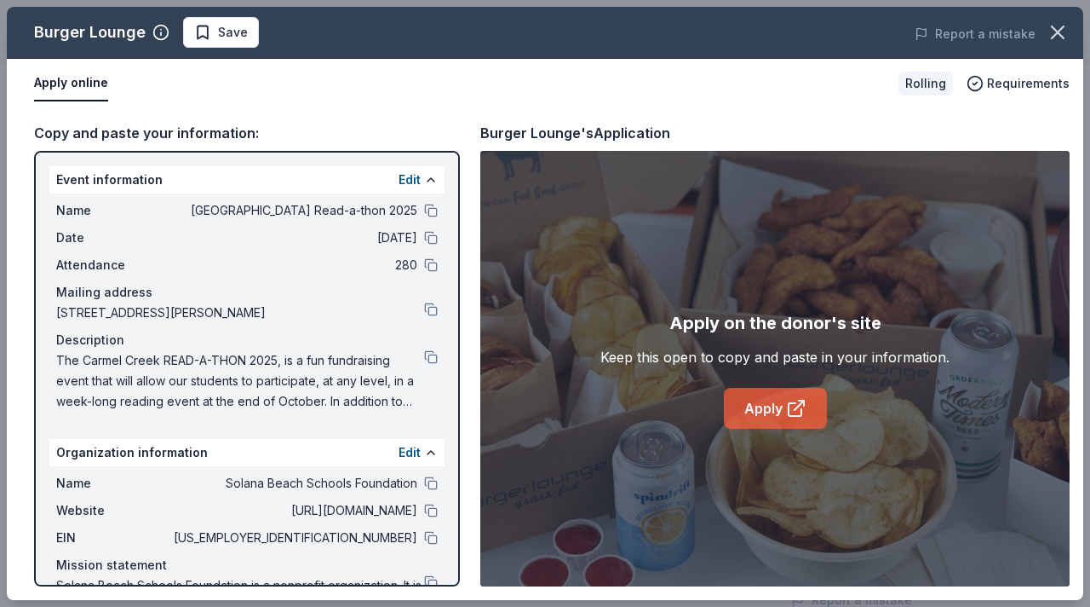
click at [773, 414] on link "Apply" at bounding box center [775, 408] width 103 height 41
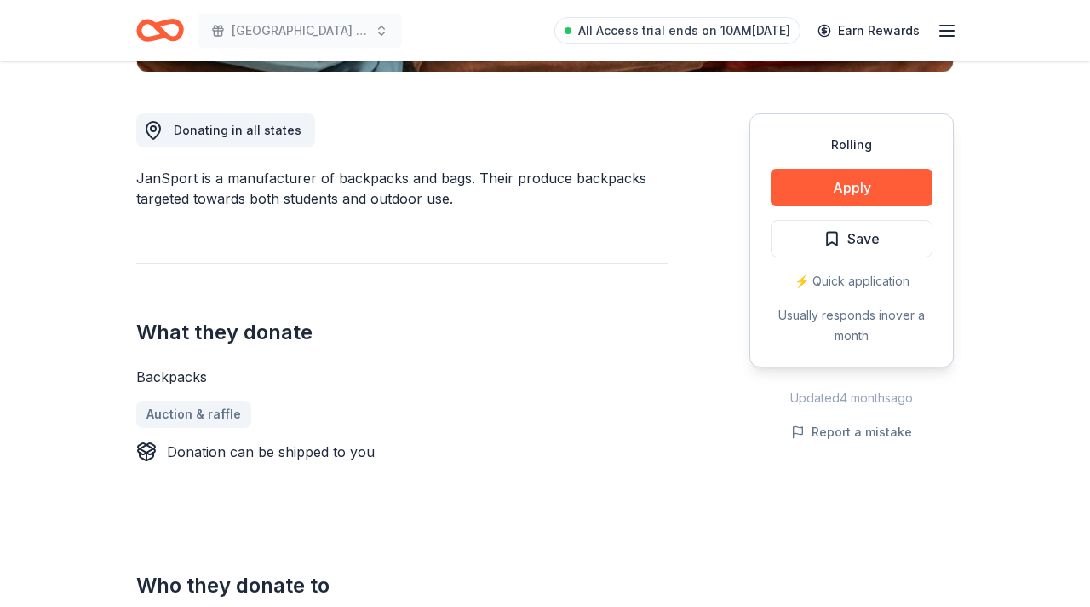
scroll to position [449, 0]
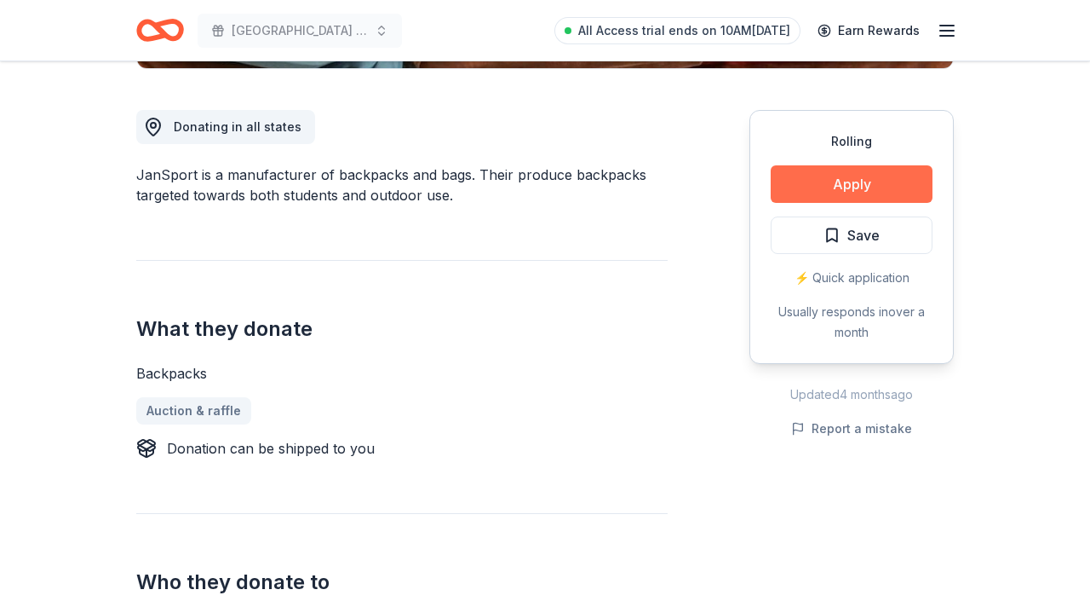
click at [834, 182] on button "Apply" at bounding box center [852, 183] width 162 height 37
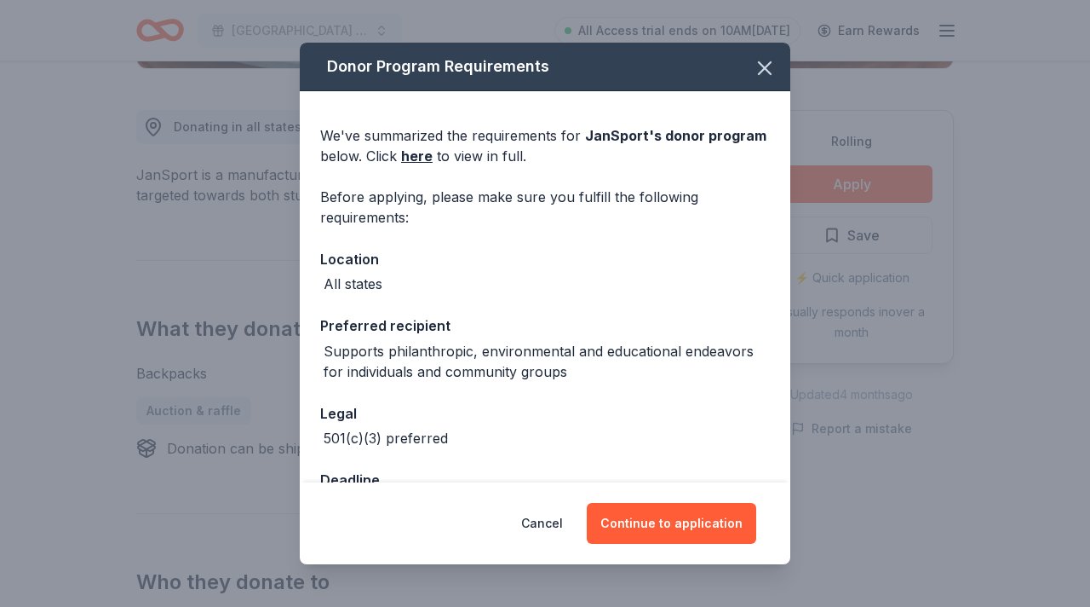
click at [657, 501] on div "Cancel Continue to application" at bounding box center [545, 523] width 491 height 82
click at [661, 531] on button "Continue to application" at bounding box center [672, 523] width 170 height 41
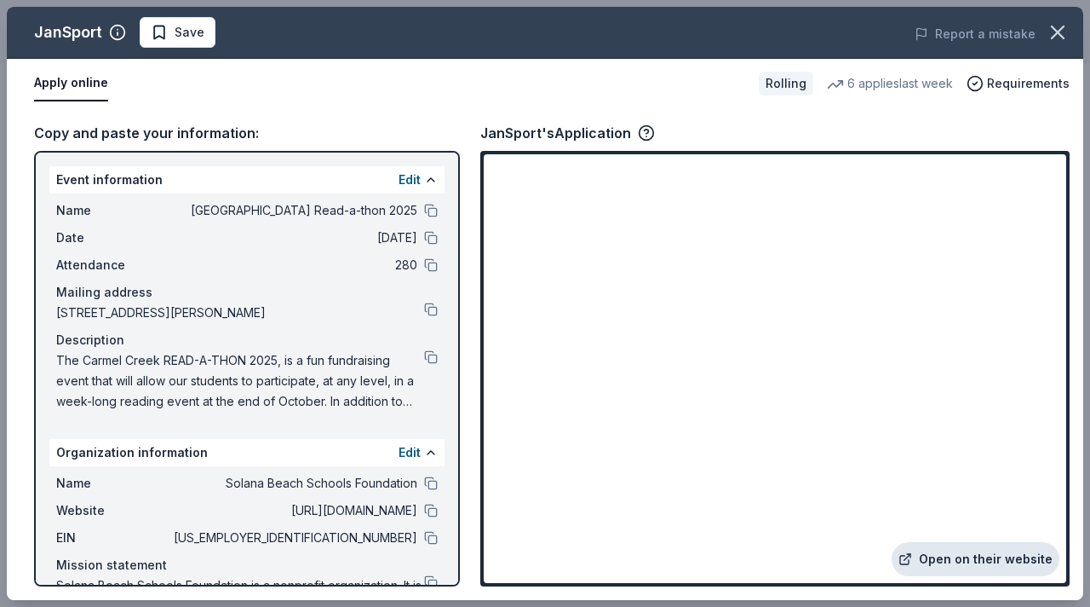
click at [963, 559] on link "Open on their website" at bounding box center [976, 559] width 168 height 34
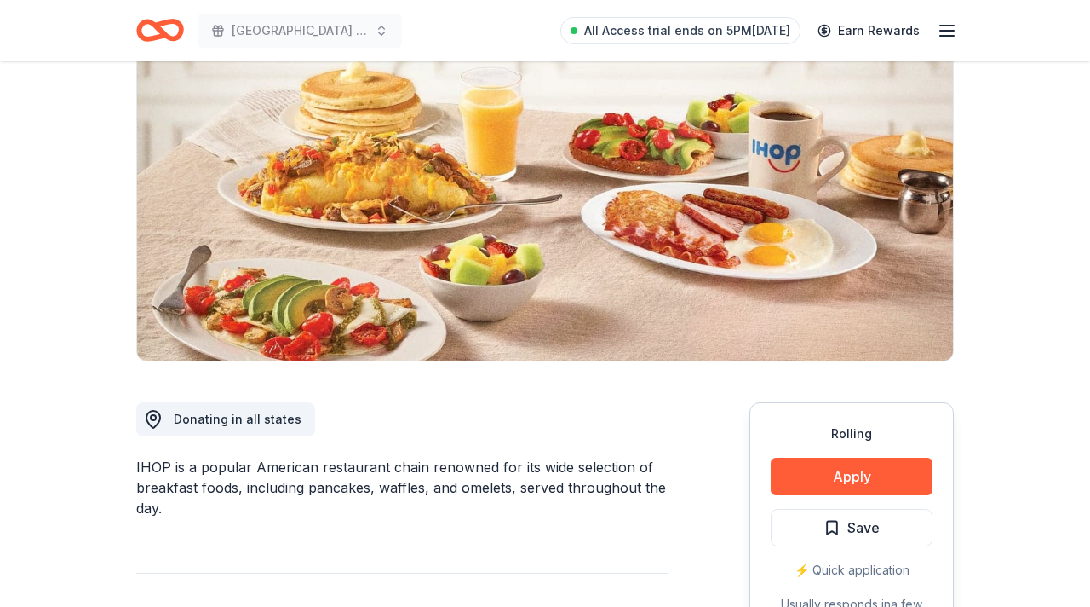
scroll to position [160, 0]
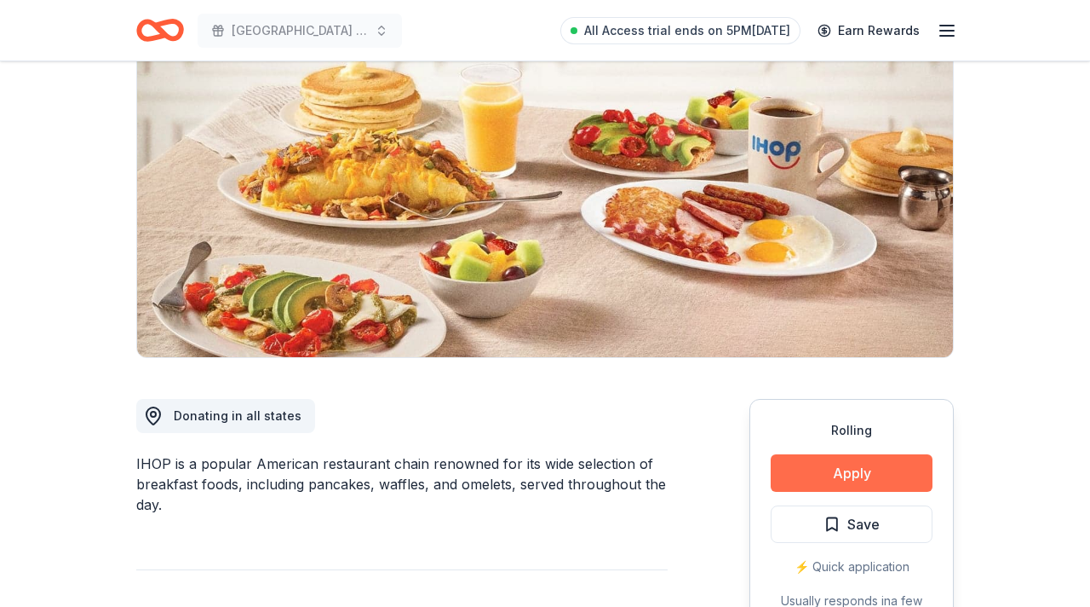
click at [841, 467] on button "Apply" at bounding box center [852, 472] width 162 height 37
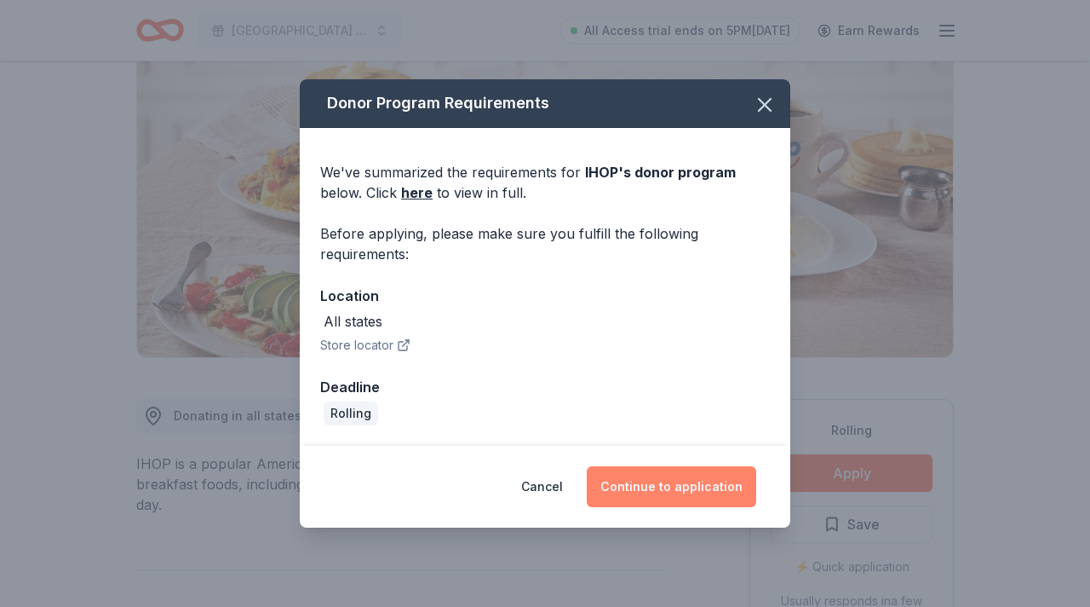
click at [682, 484] on button "Continue to application" at bounding box center [672, 486] width 170 height 41
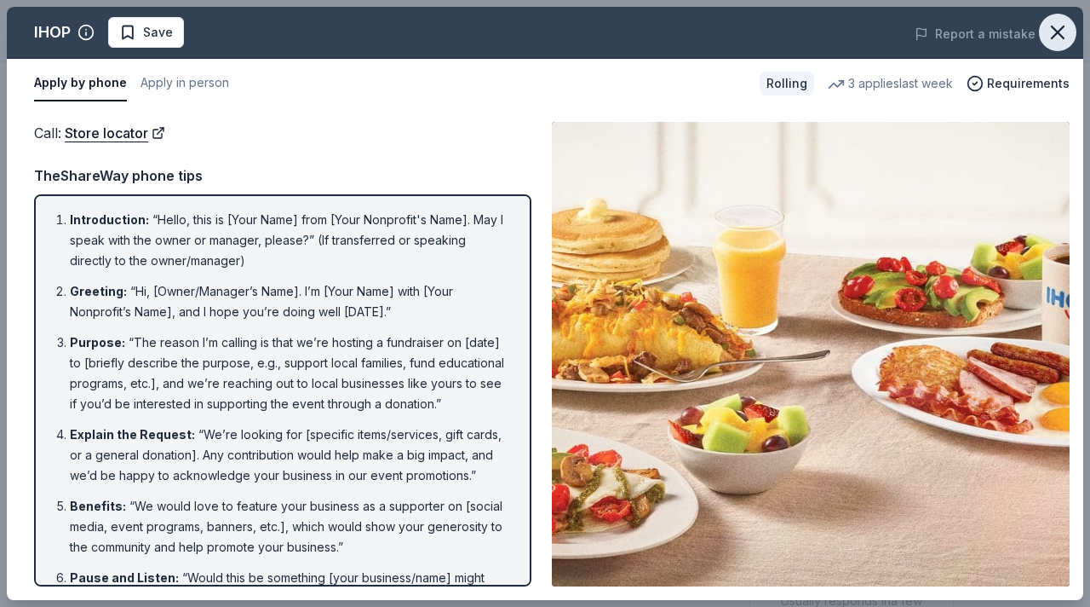
click at [1055, 31] on icon "button" at bounding box center [1058, 32] width 24 height 24
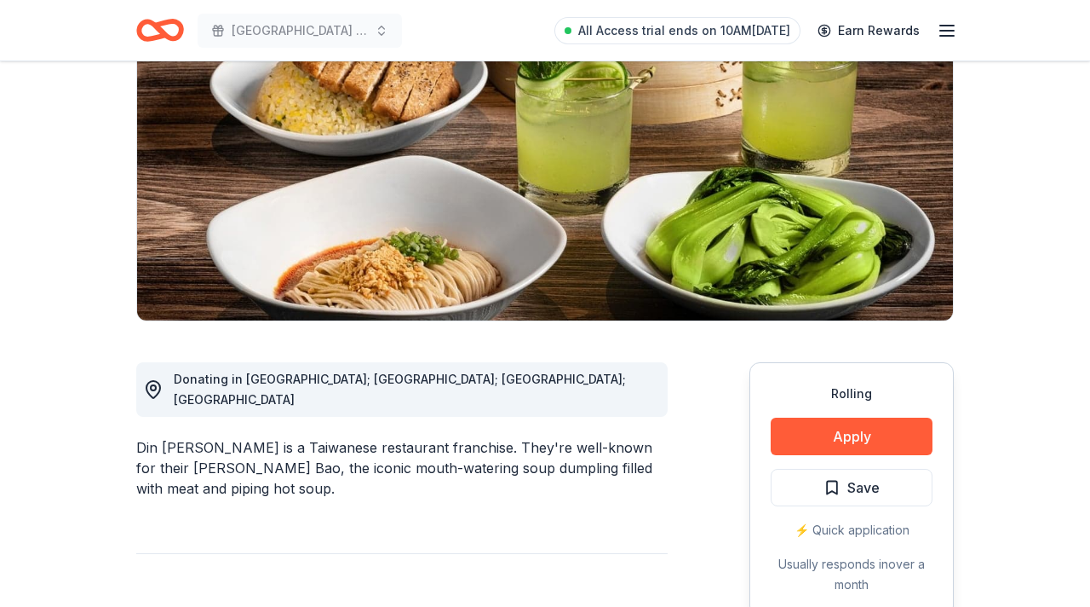
scroll to position [198, 0]
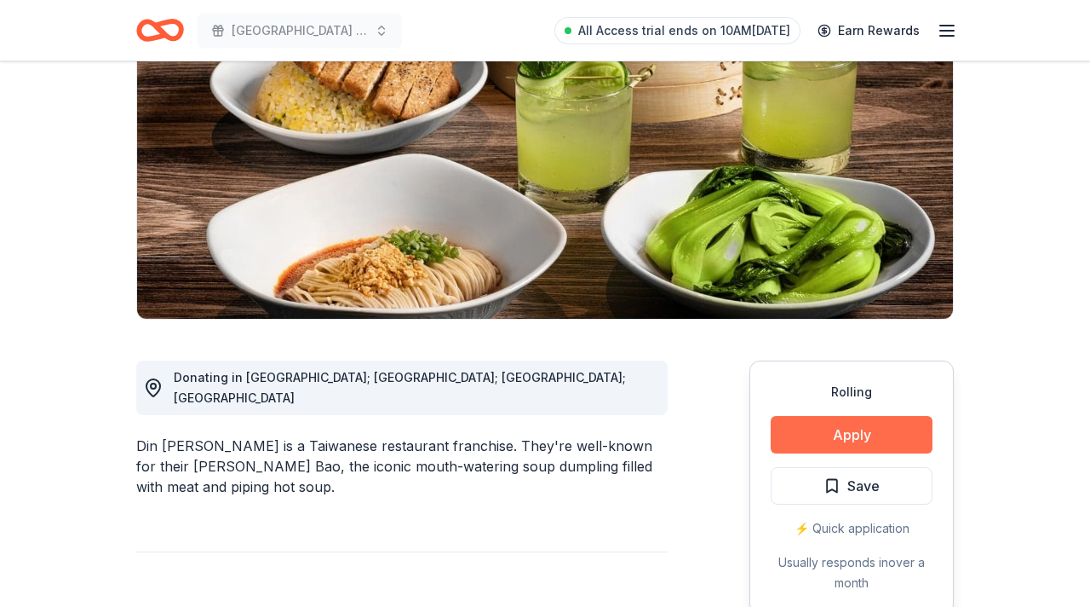
click at [814, 434] on button "Apply" at bounding box center [852, 434] width 162 height 37
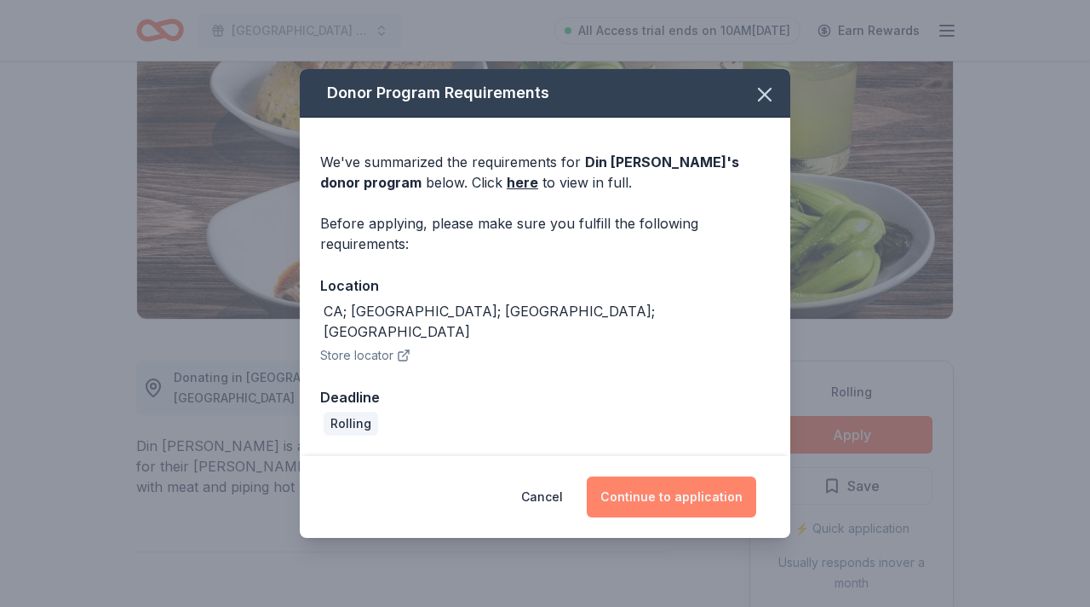
click at [670, 491] on button "Continue to application" at bounding box center [672, 496] width 170 height 41
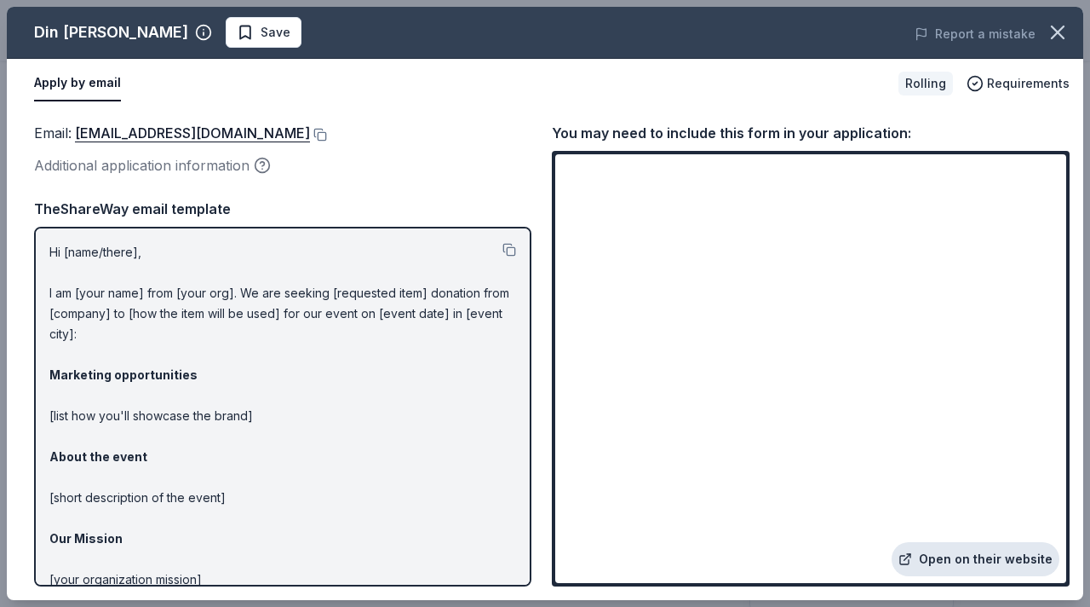
click at [984, 558] on link "Open on their website" at bounding box center [976, 559] width 168 height 34
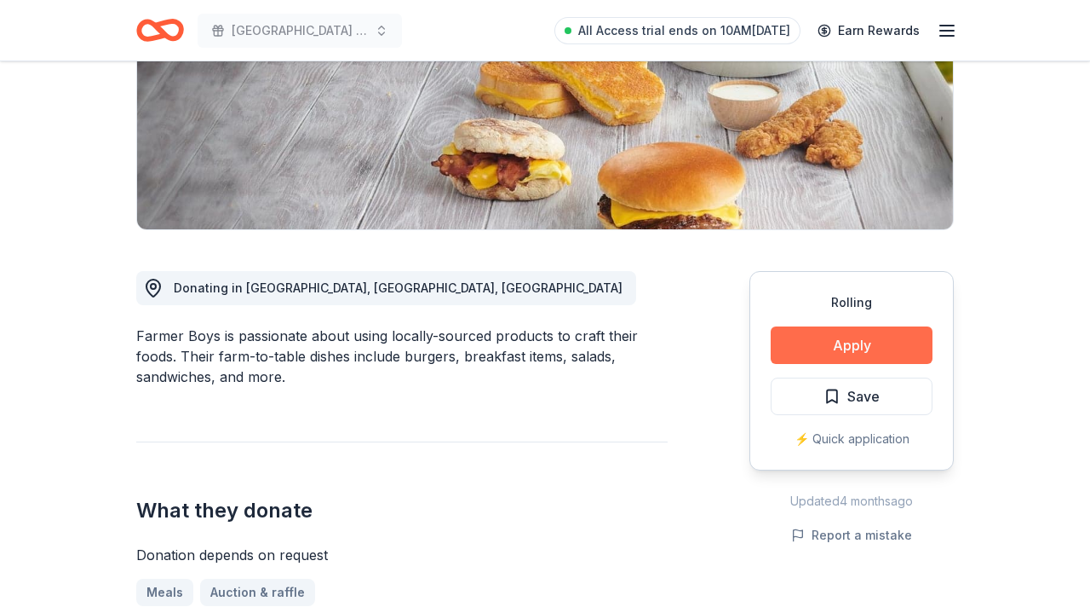
scroll to position [316, 0]
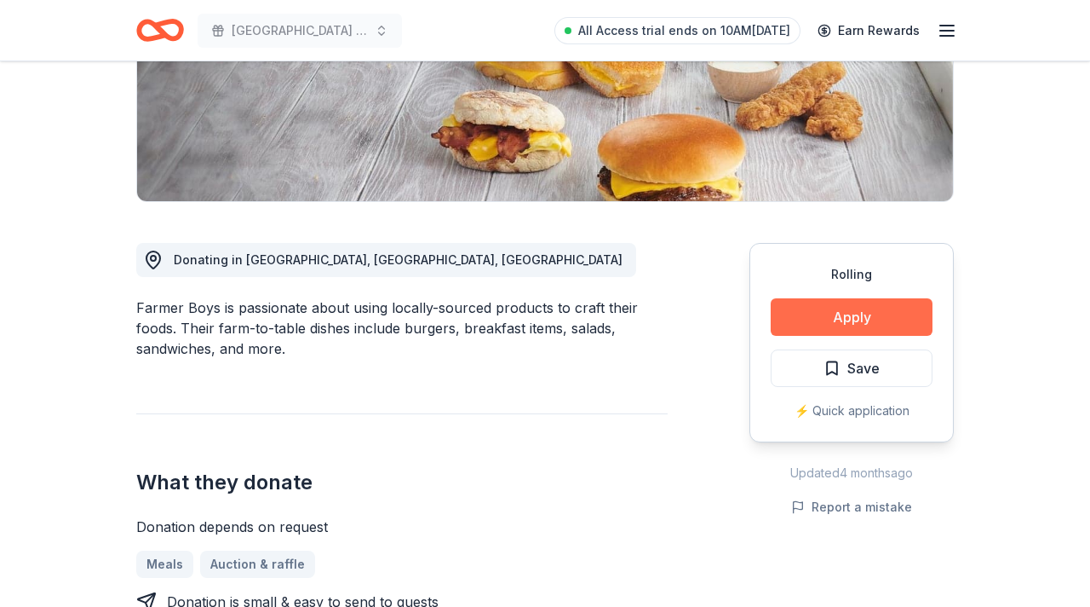
click at [831, 316] on button "Apply" at bounding box center [852, 316] width 162 height 37
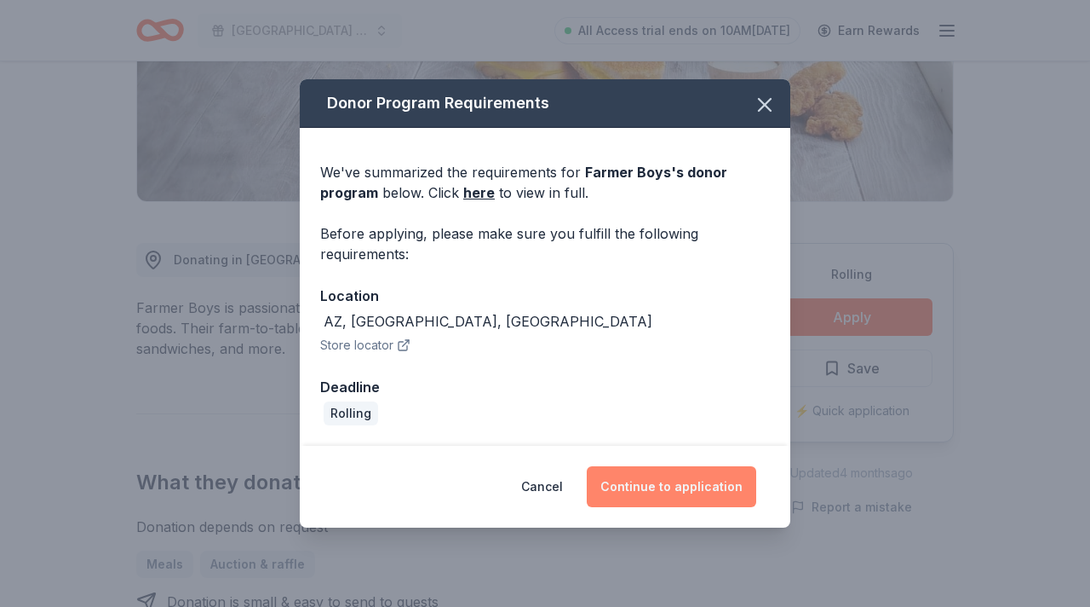
click at [662, 482] on button "Continue to application" at bounding box center [672, 486] width 170 height 41
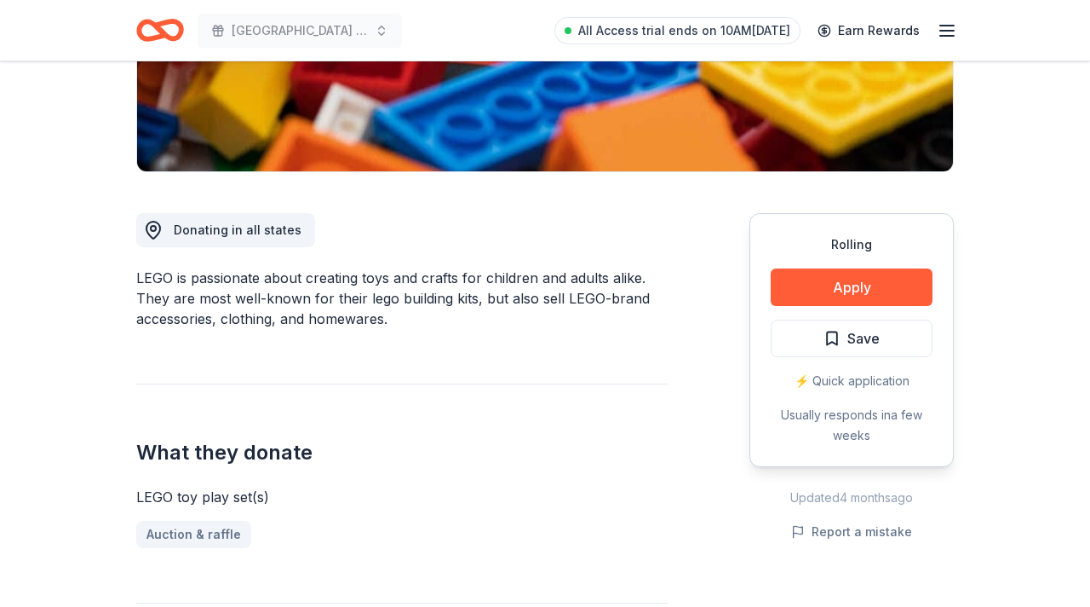
scroll to position [401, 0]
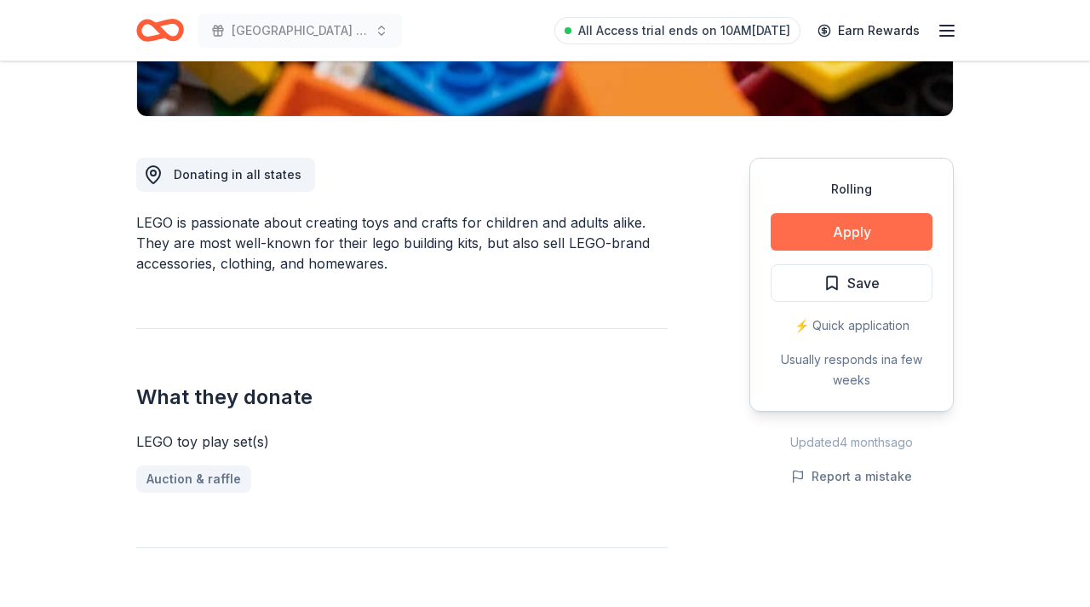
click at [832, 243] on button "Apply" at bounding box center [852, 231] width 162 height 37
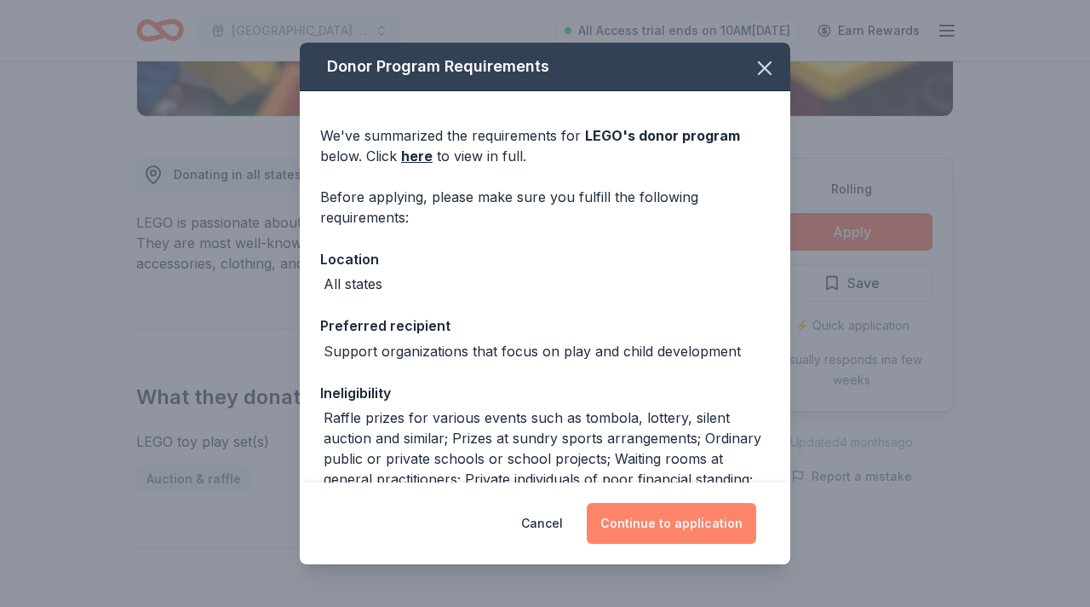
click at [687, 527] on button "Continue to application" at bounding box center [672, 523] width 170 height 41
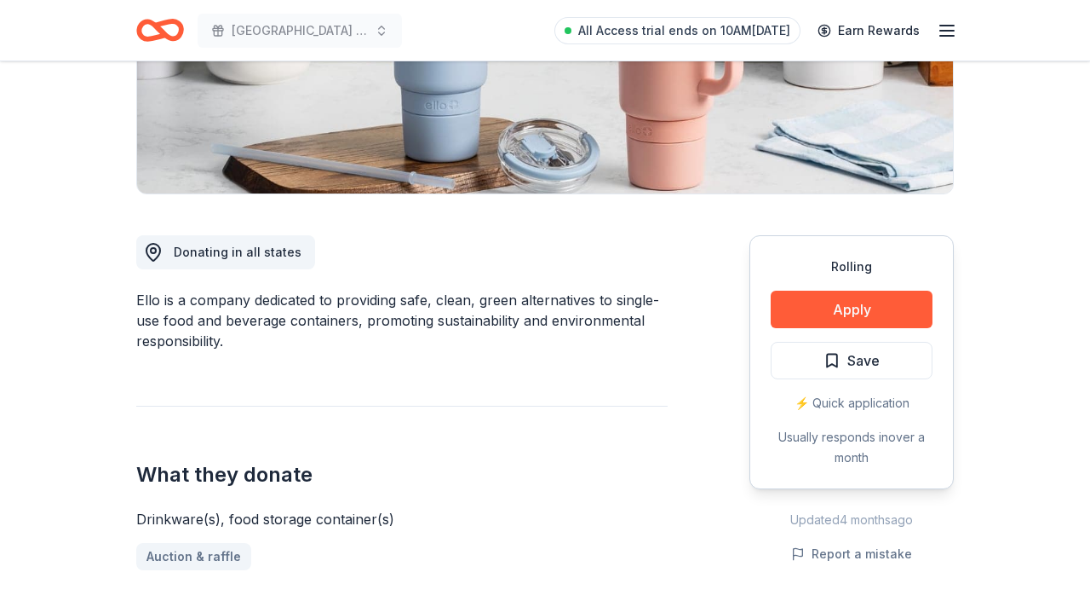
scroll to position [326, 0]
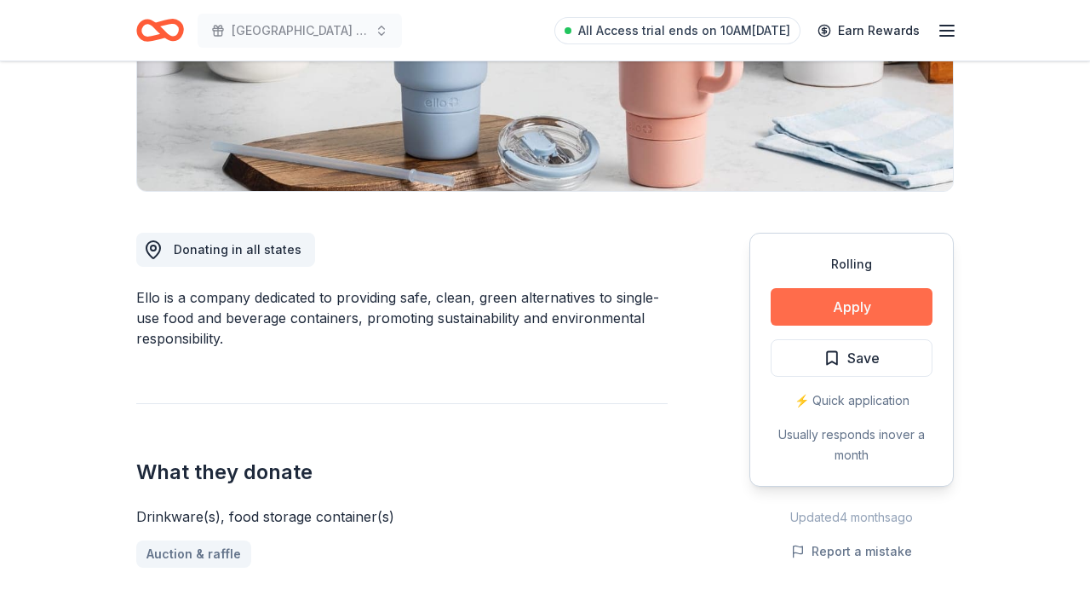
click at [842, 301] on button "Apply" at bounding box center [852, 306] width 162 height 37
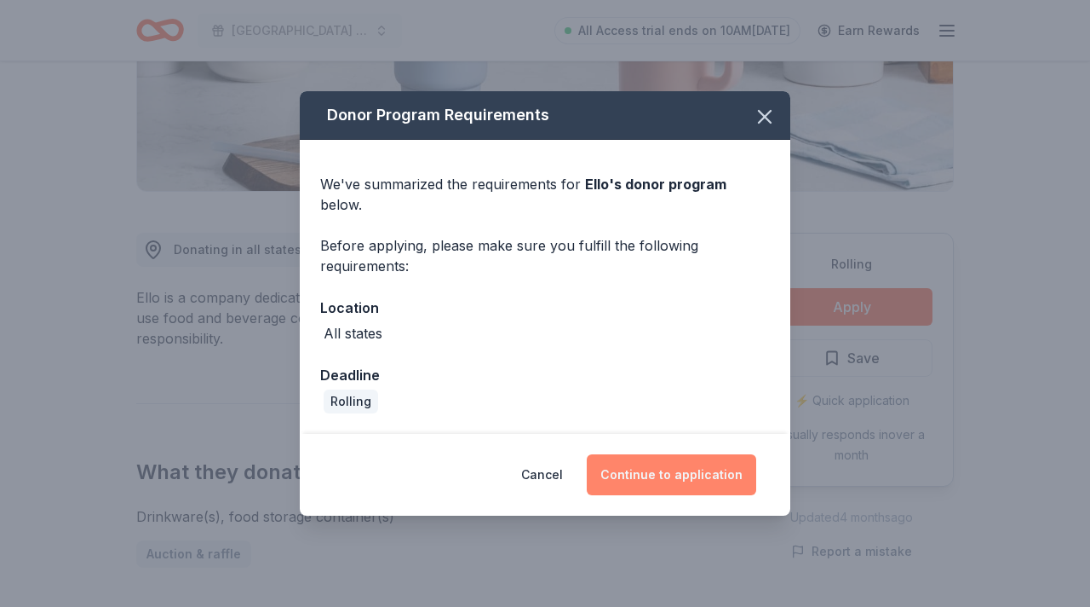
click at [716, 460] on button "Continue to application" at bounding box center [672, 474] width 170 height 41
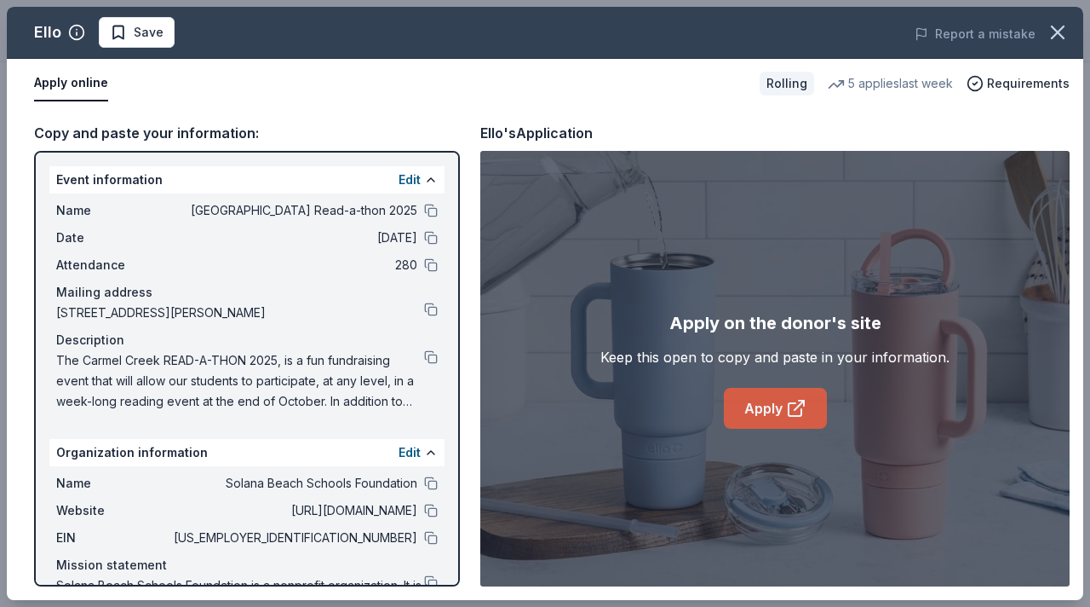
click at [779, 406] on link "Apply" at bounding box center [775, 408] width 103 height 41
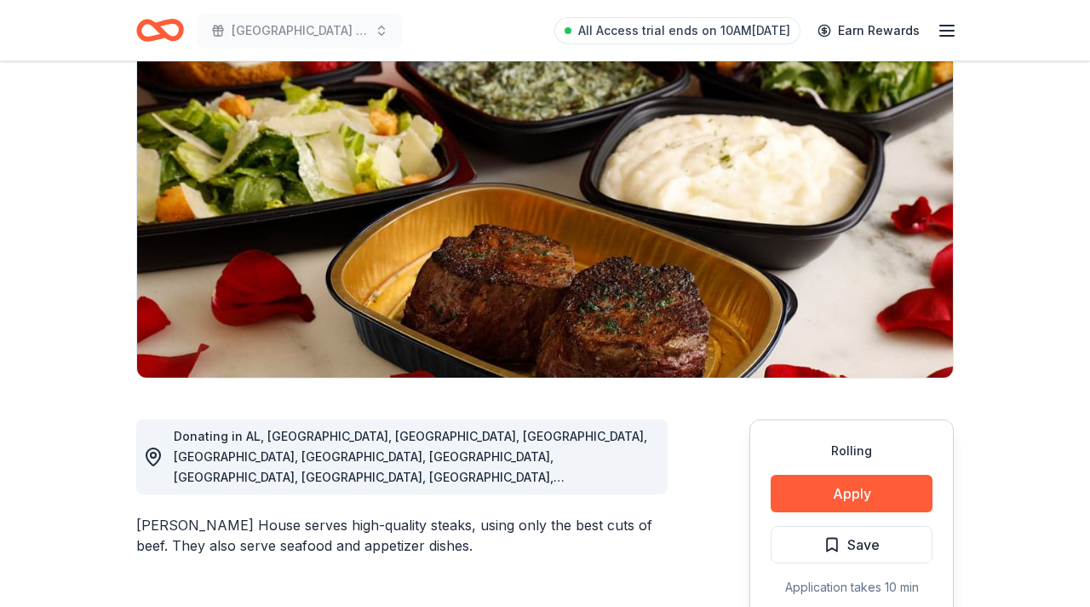
scroll to position [143, 0]
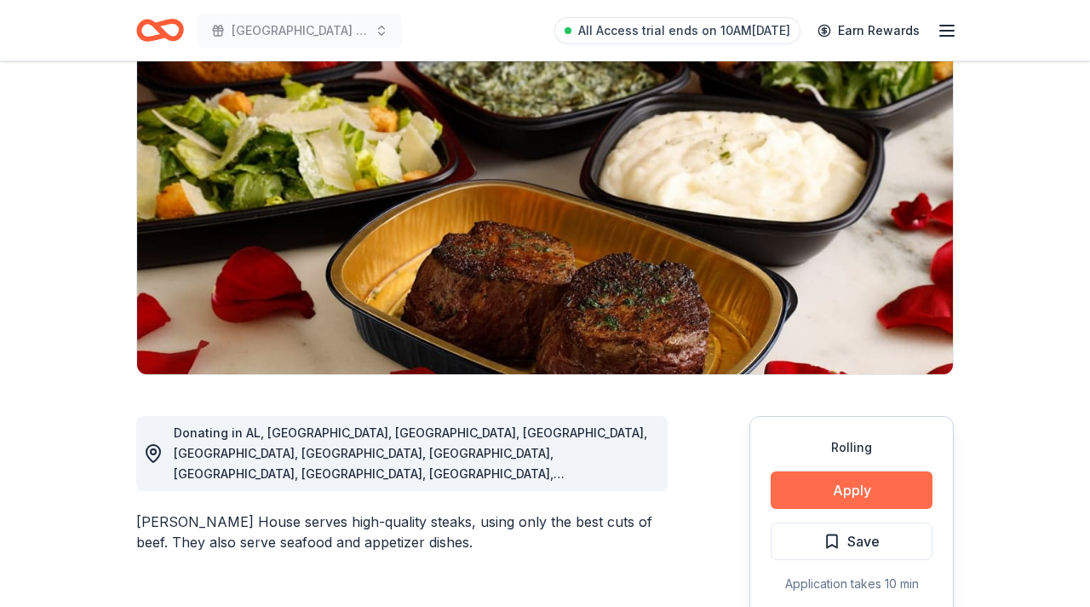
click at [839, 489] on button "Apply" at bounding box center [852, 489] width 162 height 37
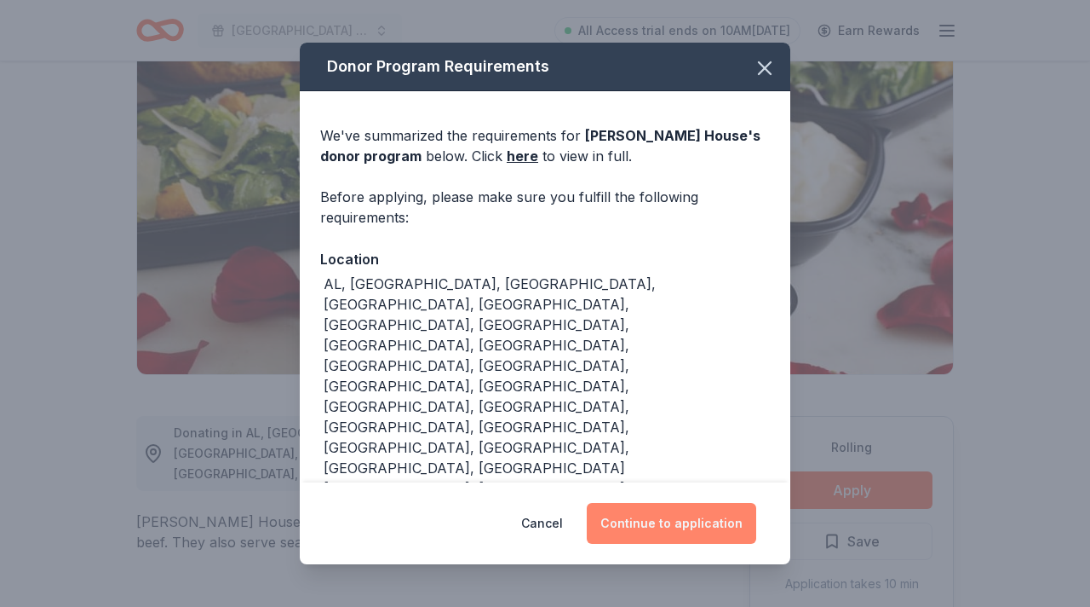
click at [679, 514] on button "Continue to application" at bounding box center [672, 523] width 170 height 41
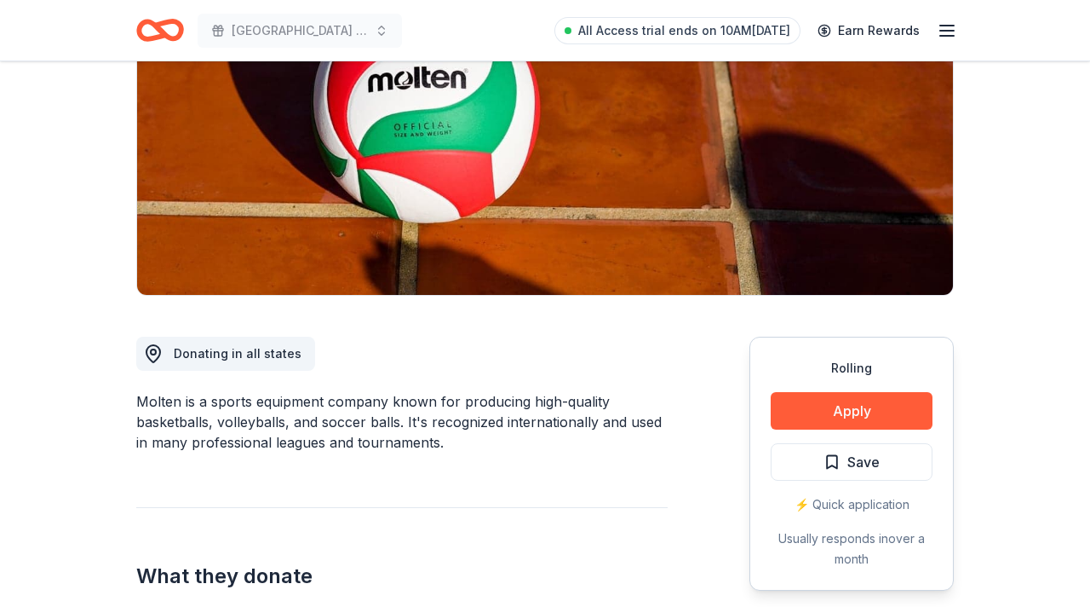
scroll to position [225, 0]
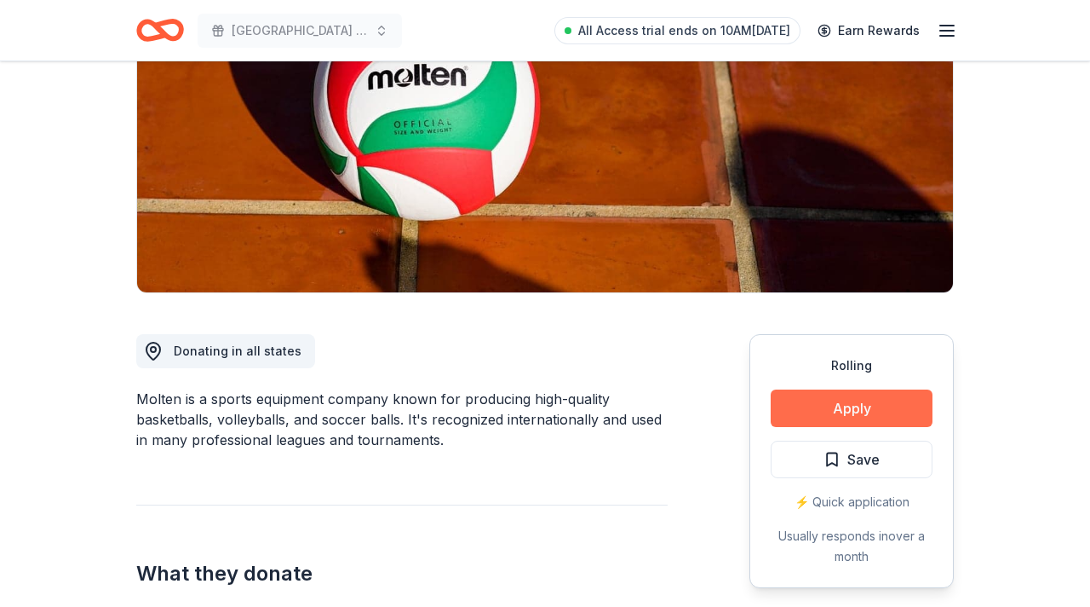
click at [830, 408] on button "Apply" at bounding box center [852, 407] width 162 height 37
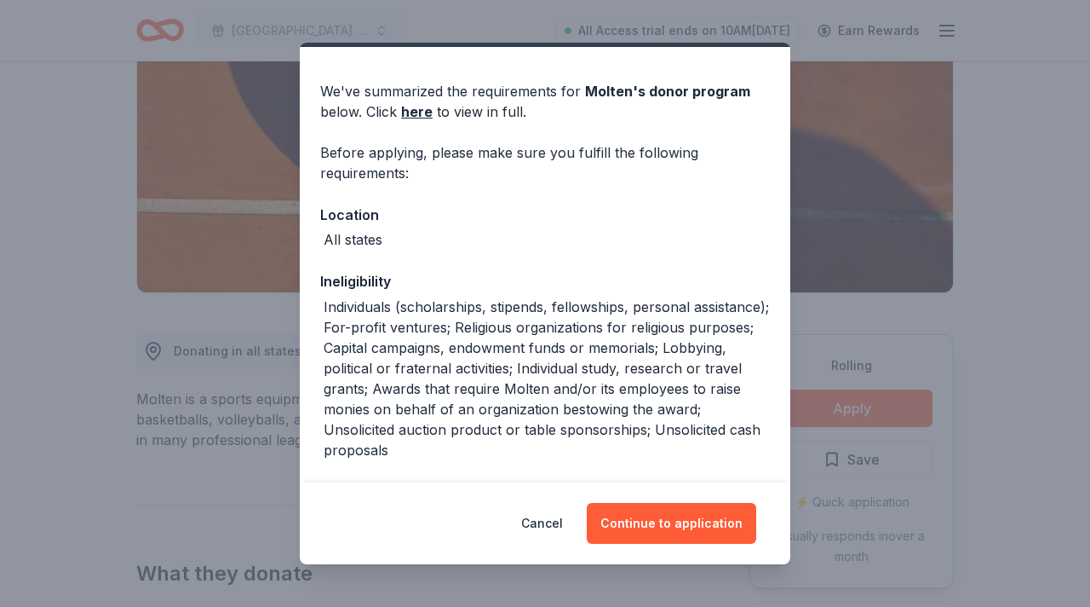
scroll to position [53, 0]
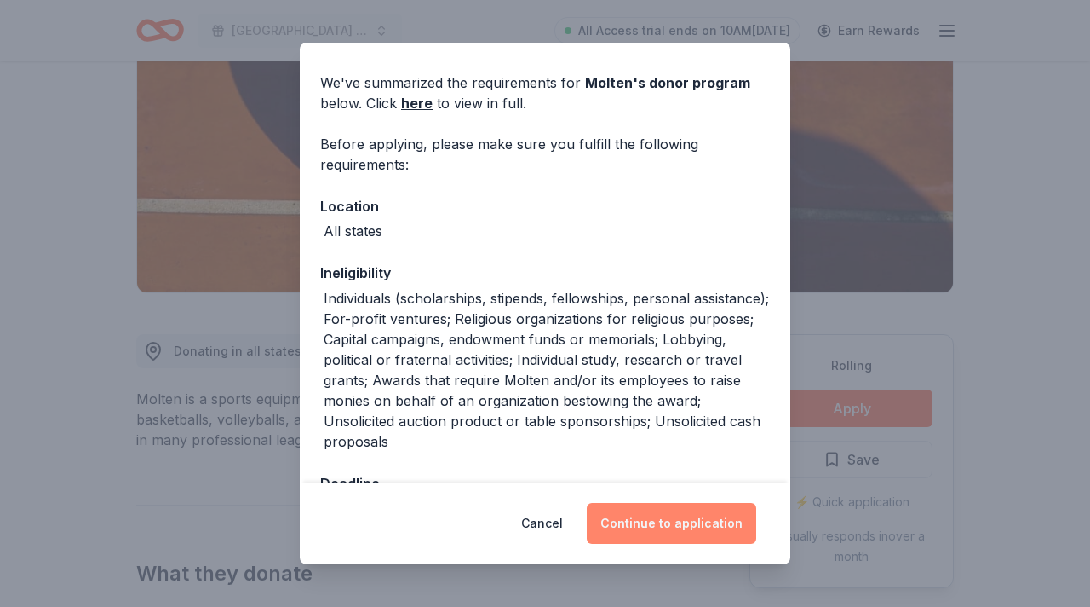
click at [682, 526] on button "Continue to application" at bounding box center [672, 523] width 170 height 41
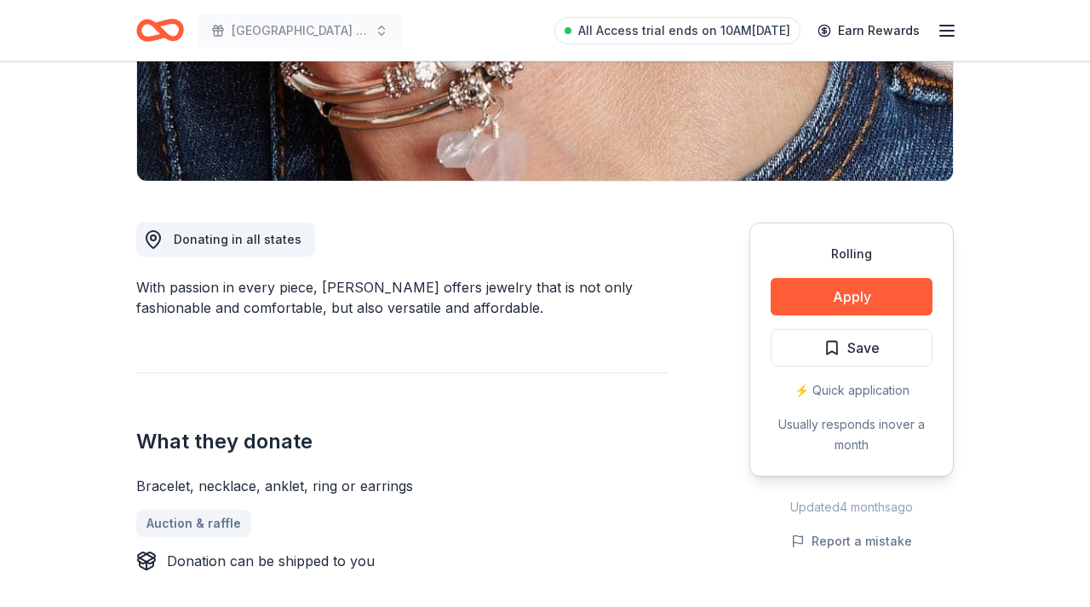
scroll to position [342, 0]
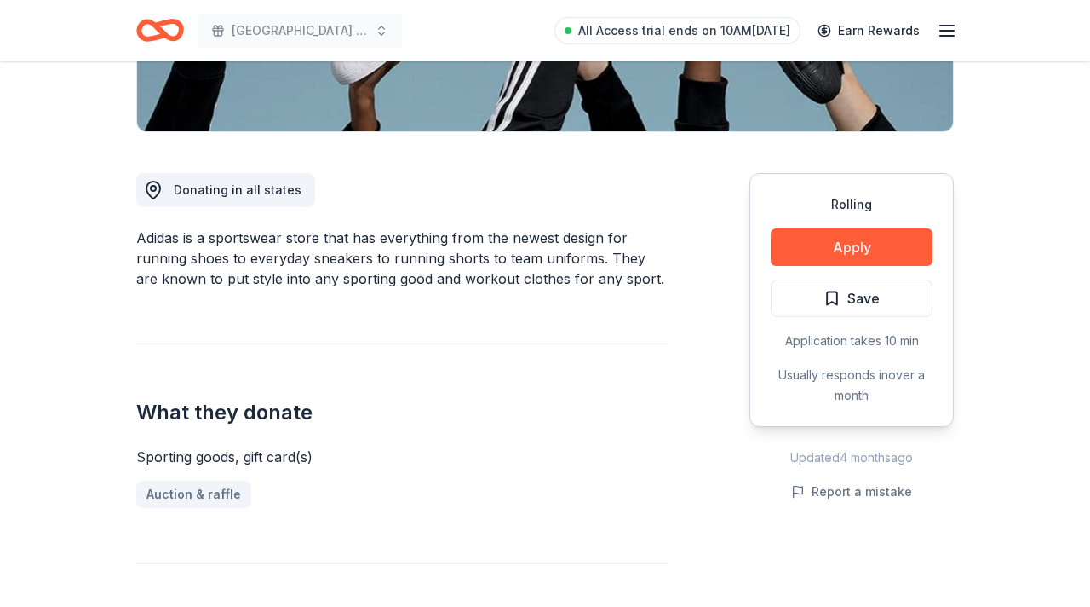
scroll to position [387, 0]
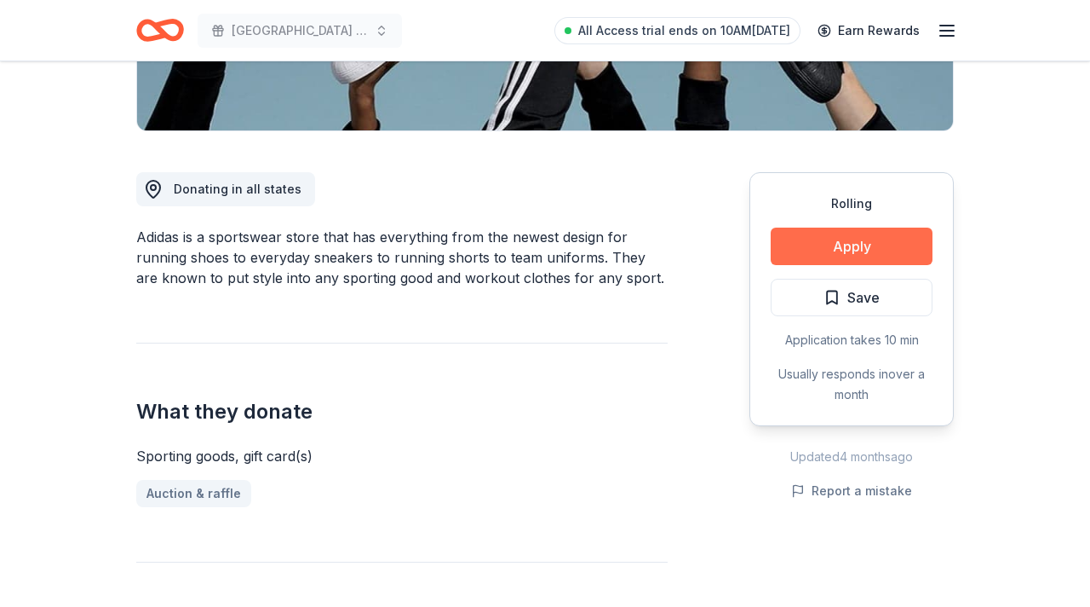
click at [823, 245] on button "Apply" at bounding box center [852, 245] width 162 height 37
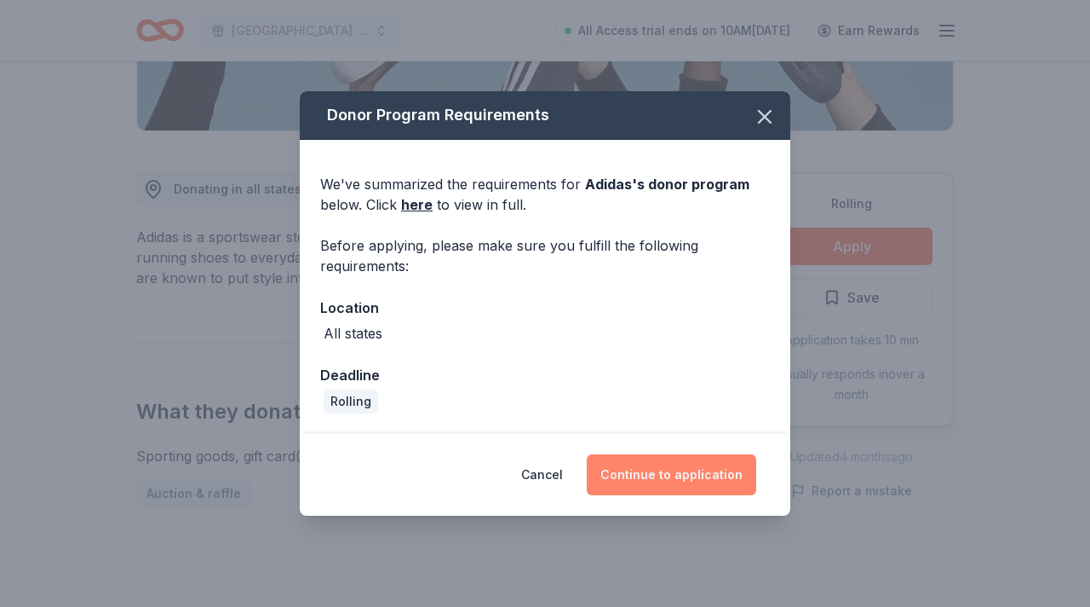
click at [661, 478] on button "Continue to application" at bounding box center [672, 474] width 170 height 41
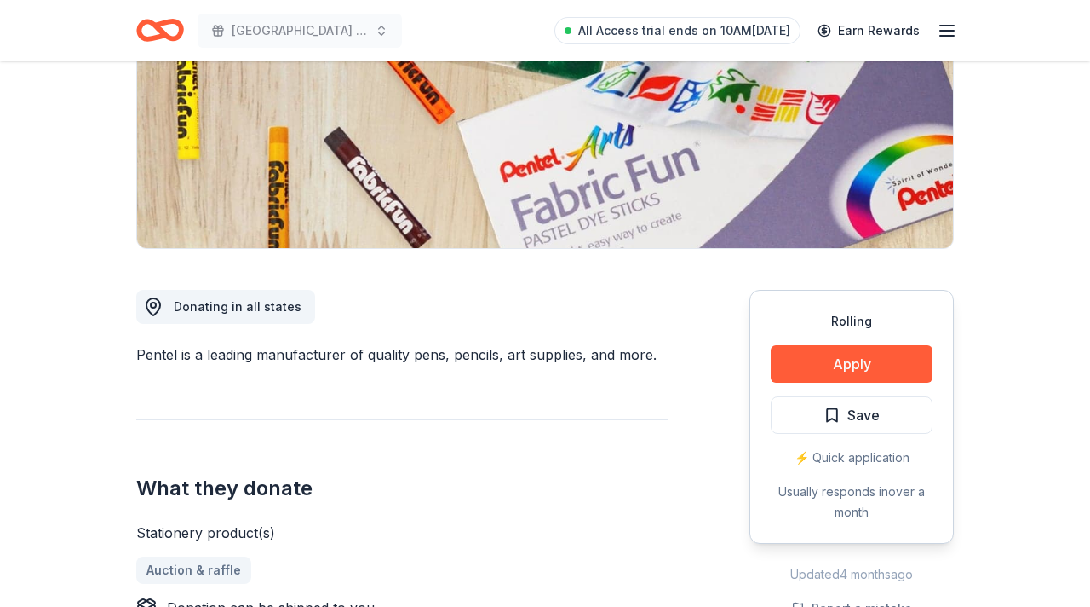
scroll to position [271, 0]
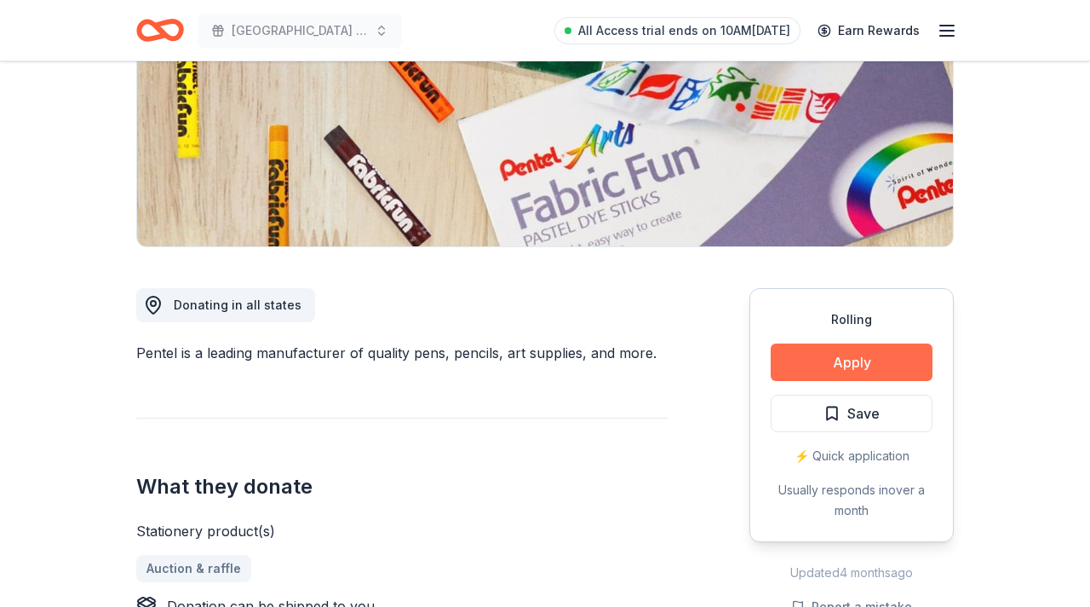
click at [808, 359] on button "Apply" at bounding box center [852, 361] width 162 height 37
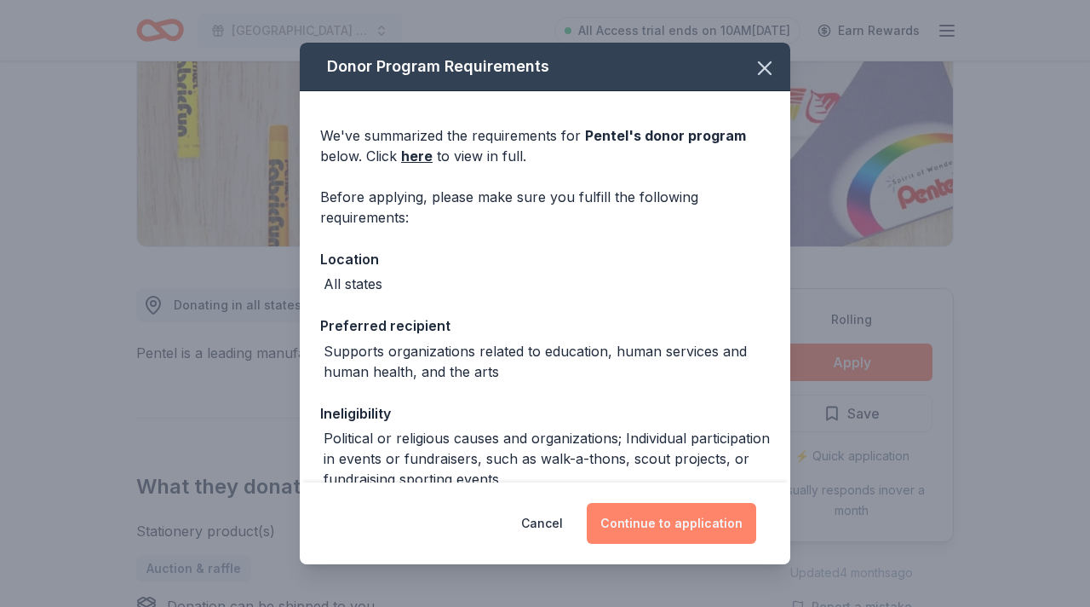
click at [682, 523] on button "Continue to application" at bounding box center [672, 523] width 170 height 41
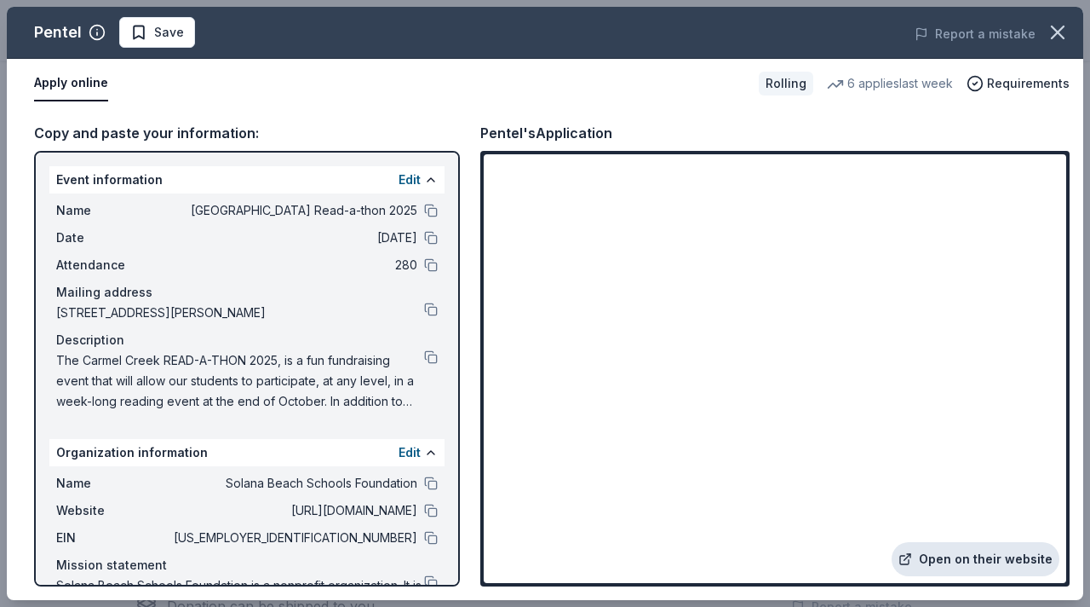
click at [945, 564] on link "Open on their website" at bounding box center [976, 559] width 168 height 34
click at [1053, 31] on icon "button" at bounding box center [1058, 32] width 24 height 24
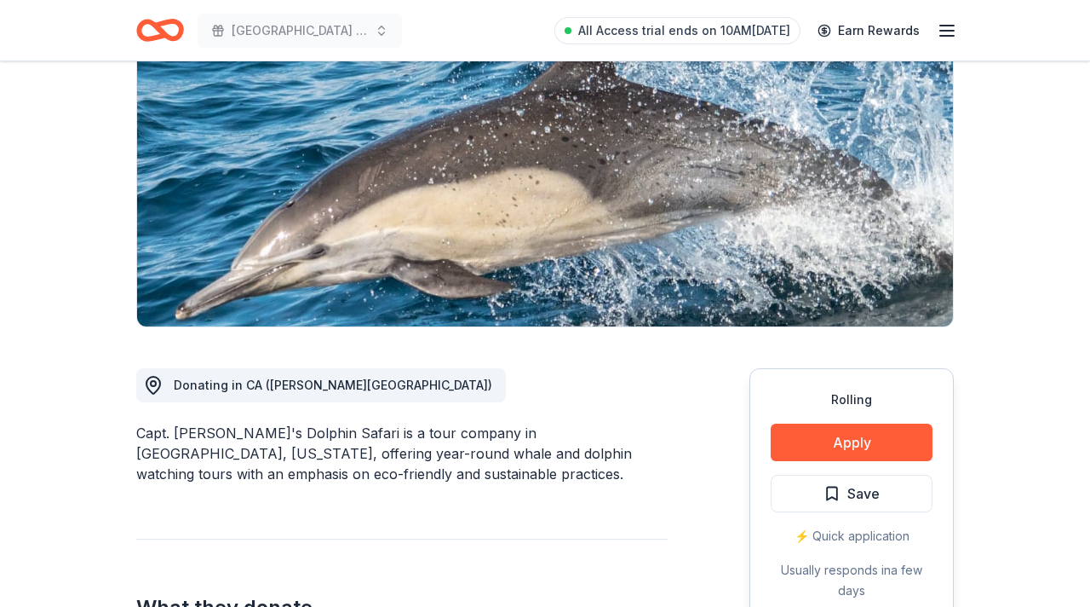
scroll to position [211, 0]
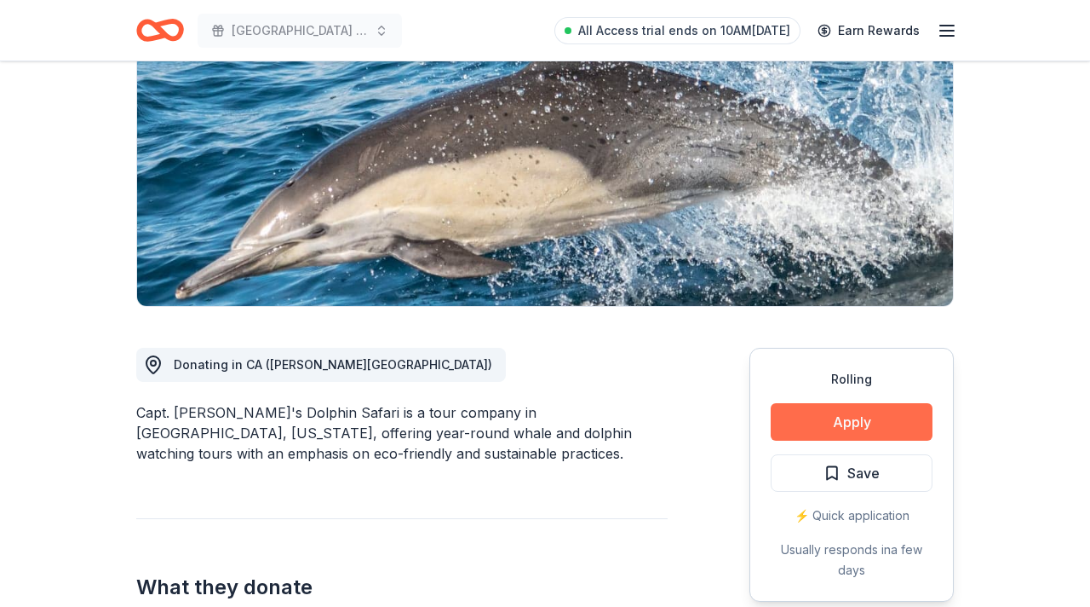
click at [839, 437] on button "Apply" at bounding box center [852, 421] width 162 height 37
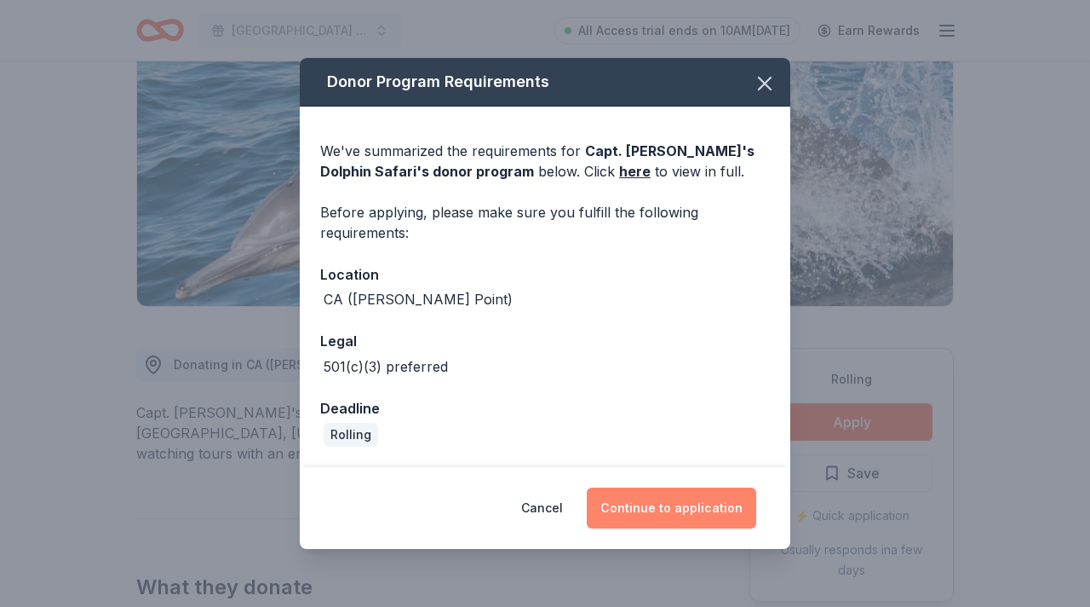
click at [718, 506] on button "Continue to application" at bounding box center [672, 507] width 170 height 41
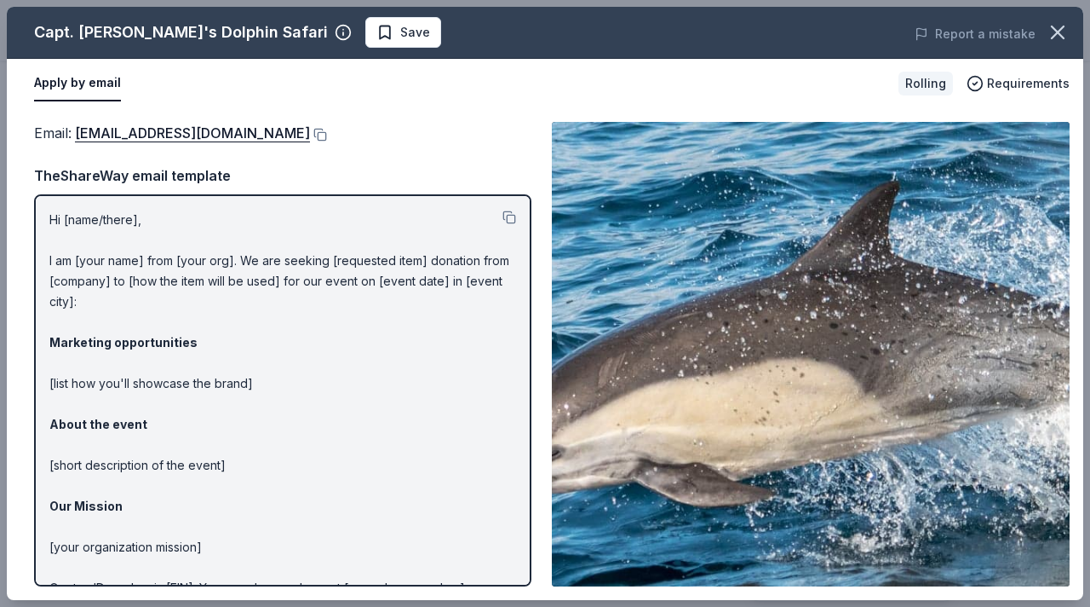
drag, startPoint x: 35, startPoint y: 30, endPoint x: 212, endPoint y: 32, distance: 177.2
click at [220, 32] on div "Capt. [PERSON_NAME]'s Dolphin Safari" at bounding box center [181, 32] width 294 height 27
drag, startPoint x: 242, startPoint y: 37, endPoint x: 46, endPoint y: 36, distance: 195.9
click at [50, 36] on div "Capt. [PERSON_NAME]'s Dolphin Safari" at bounding box center [193, 32] width 318 height 27
drag, startPoint x: 33, startPoint y: 32, endPoint x: 216, endPoint y: 12, distance: 184.2
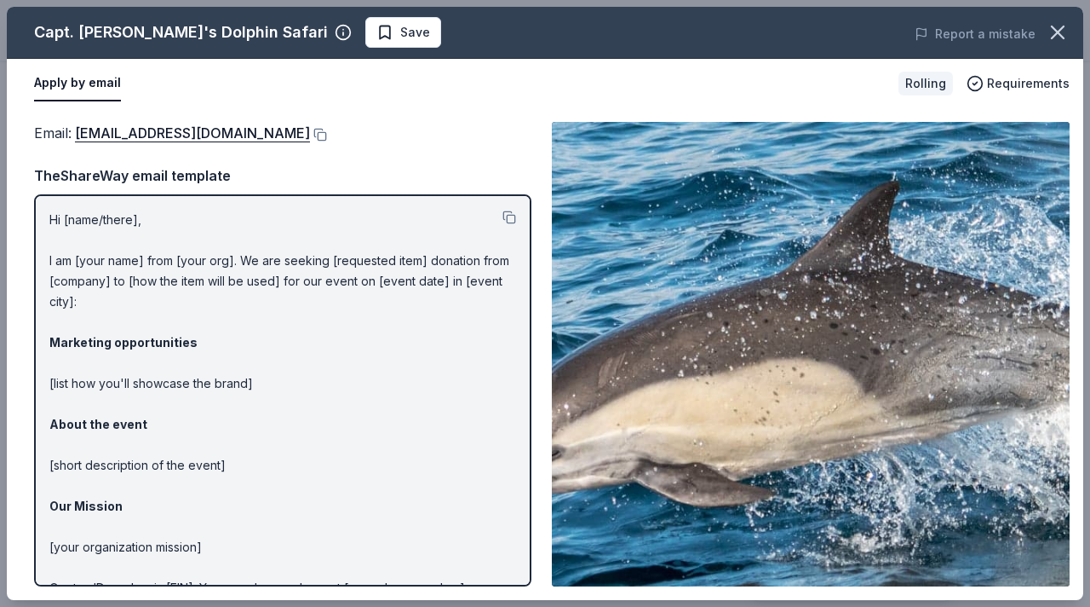
click at [219, 15] on div "Capt. Dave's Dolphin Safari Save Report a mistake" at bounding box center [545, 33] width 1077 height 52
drag, startPoint x: 240, startPoint y: 33, endPoint x: 0, endPoint y: -1, distance: 242.6
click at [0, 0] on html "Carmel Creek Elementary School Read-a-thon 2025 All Access trial ends on 10AM, …" at bounding box center [545, 92] width 1090 height 607
click at [324, 135] on button at bounding box center [318, 135] width 17 height 14
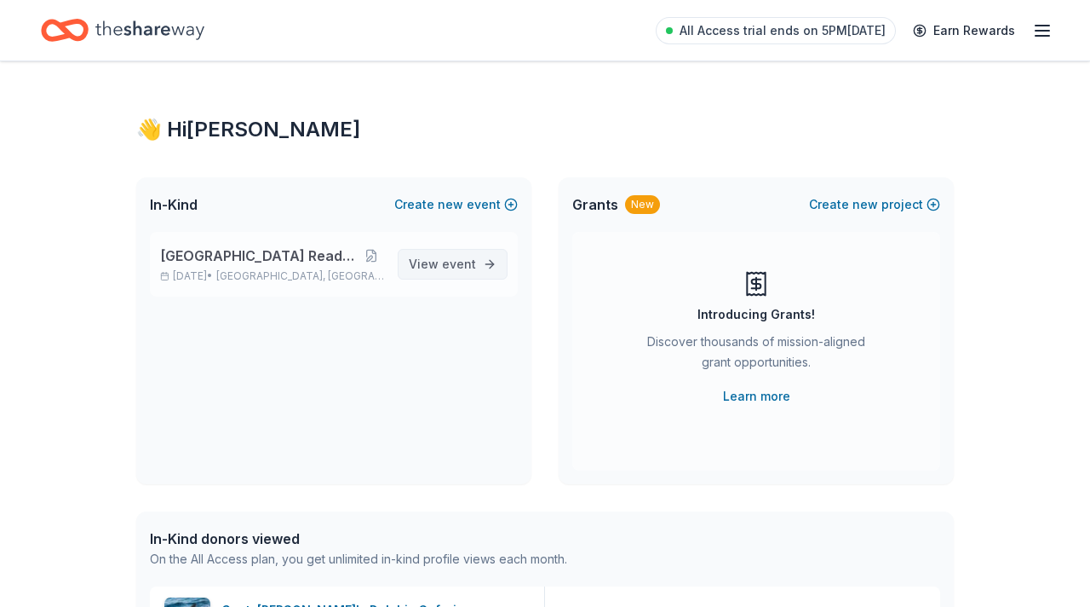
click at [446, 264] on span "event" at bounding box center [459, 263] width 34 height 14
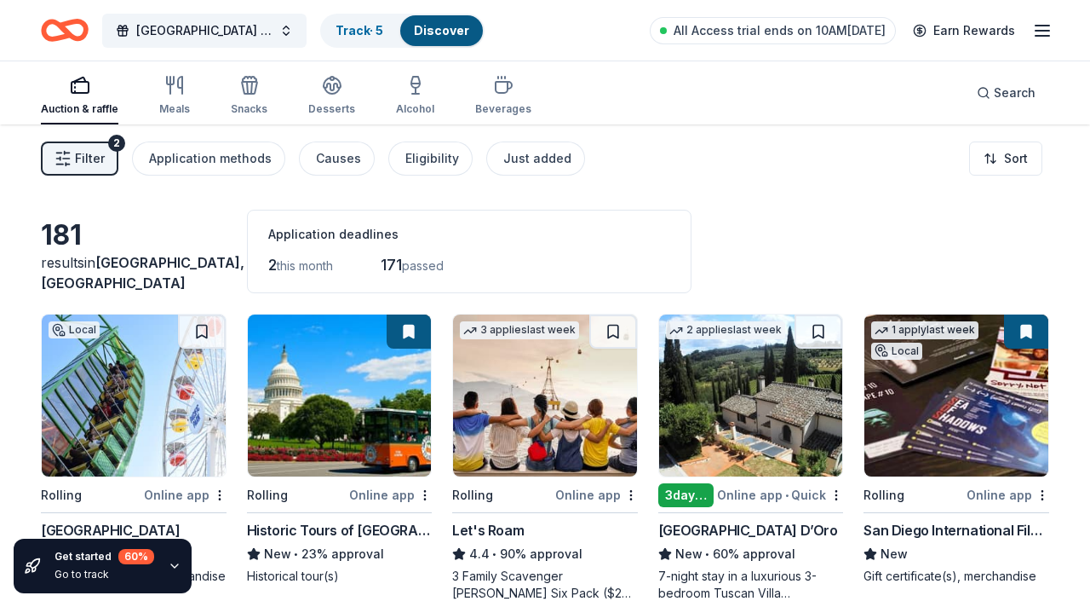
click at [104, 158] on button "Filter 2" at bounding box center [80, 158] width 78 height 34
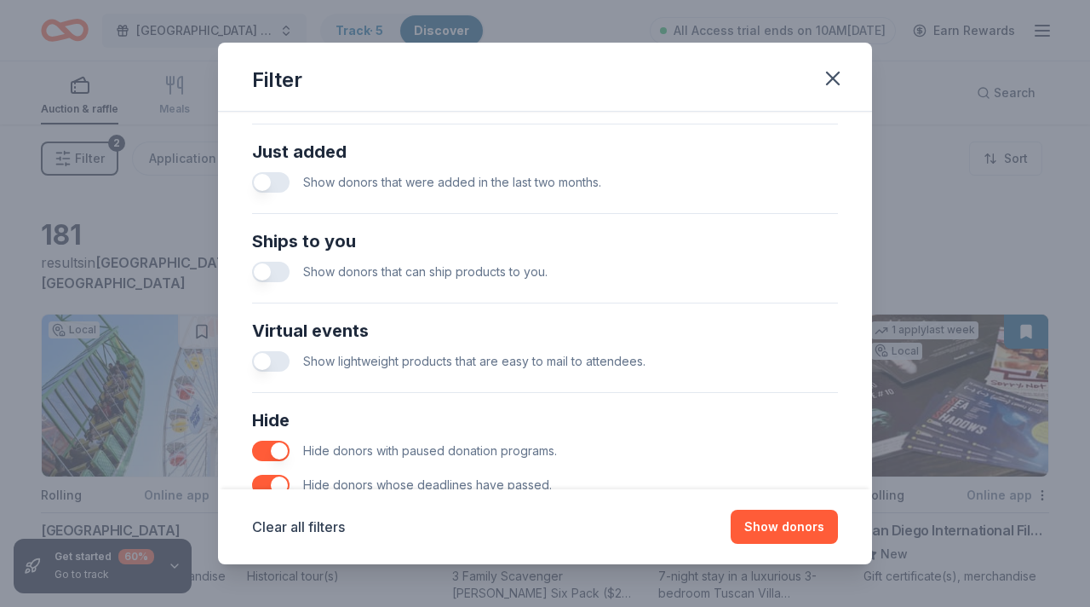
scroll to position [745, 0]
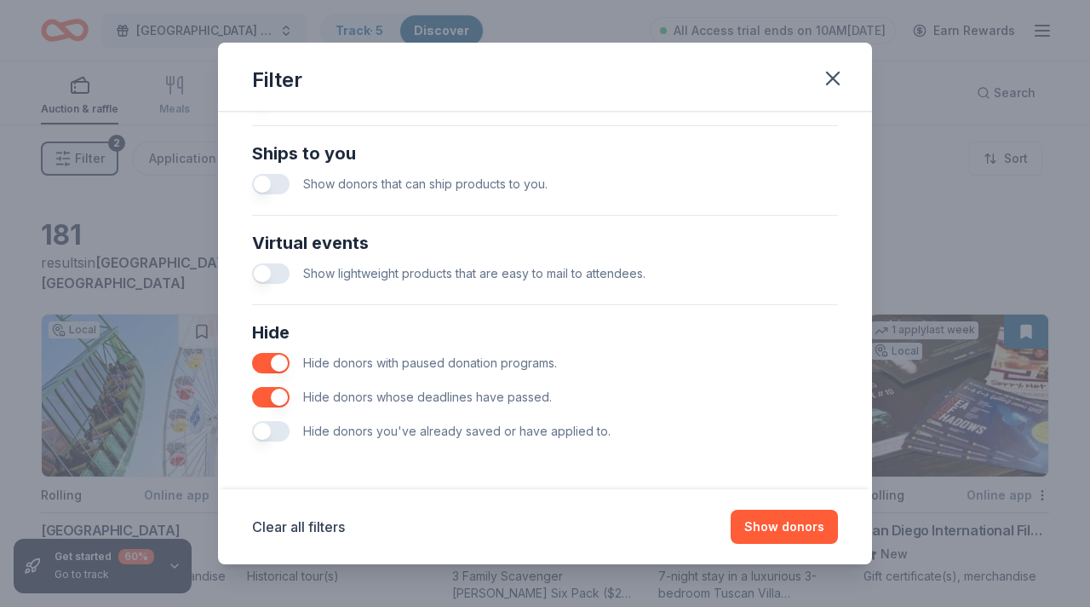
click at [265, 400] on button "button" at bounding box center [270, 397] width 37 height 20
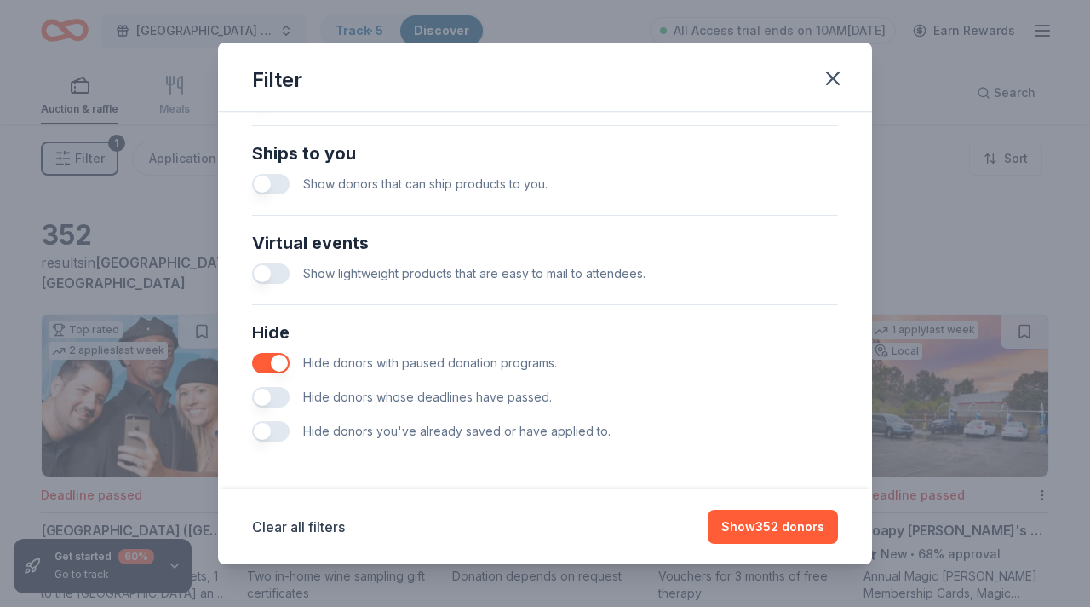
click at [271, 365] on button "button" at bounding box center [270, 363] width 37 height 20
click at [766, 526] on button "Show 393 donors" at bounding box center [772, 526] width 131 height 34
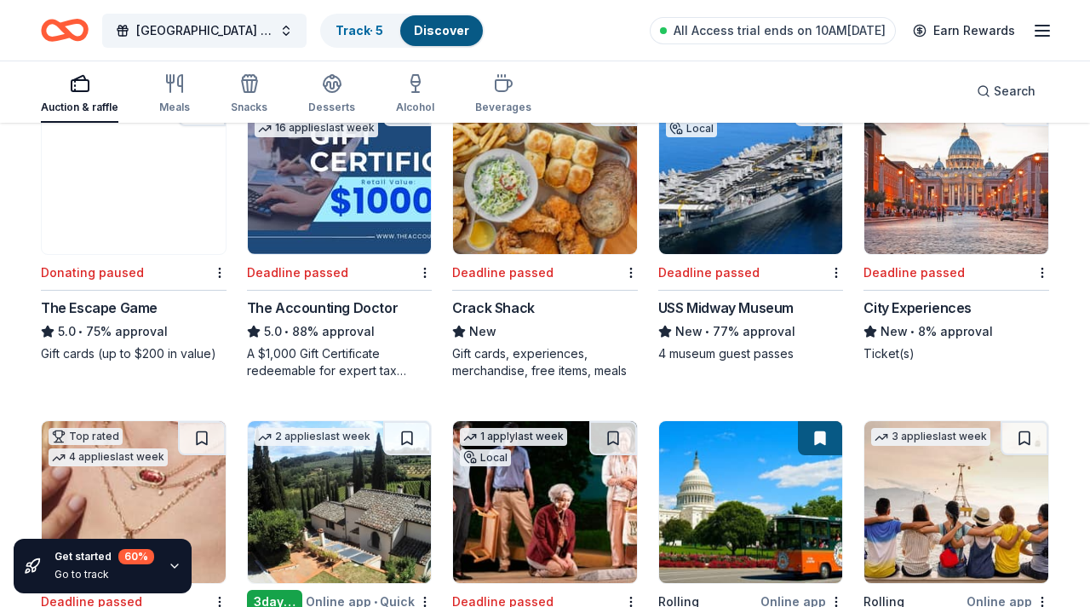
scroll to position [556, 0]
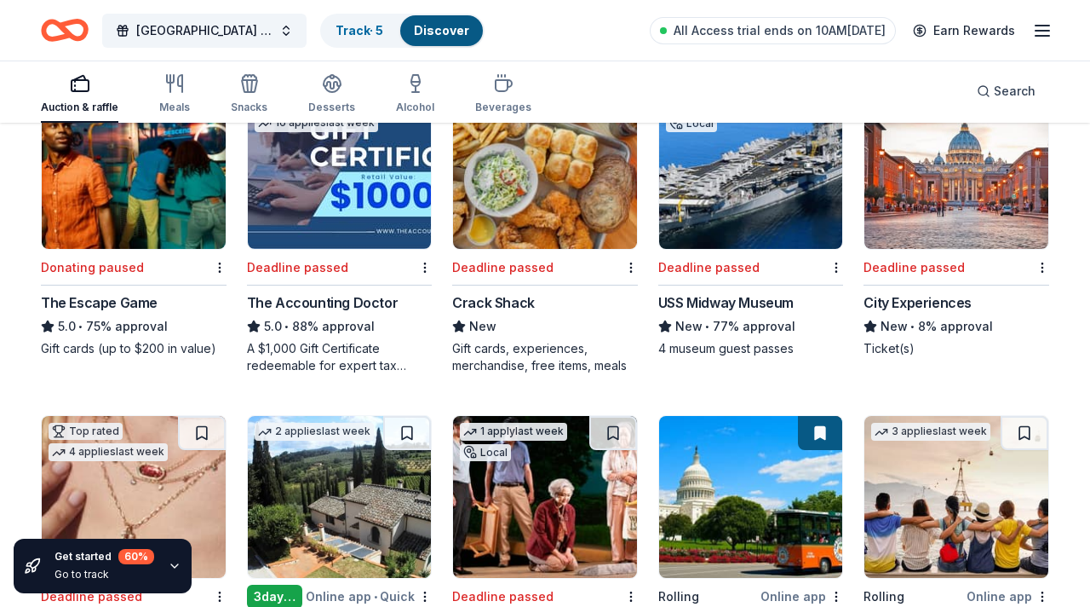
click at [119, 183] on img at bounding box center [134, 168] width 184 height 162
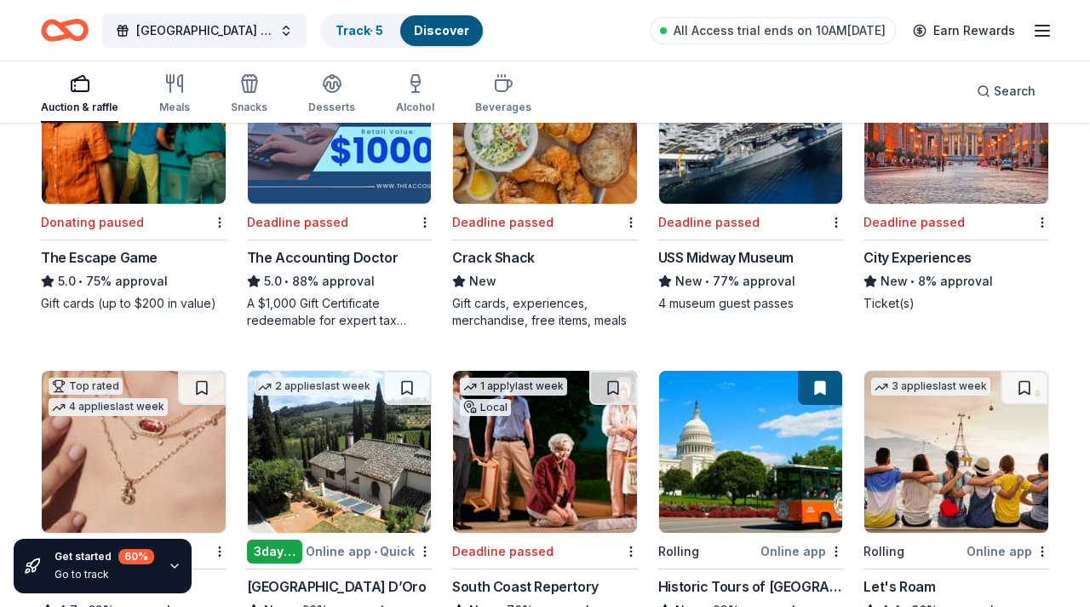
scroll to position [602, 0]
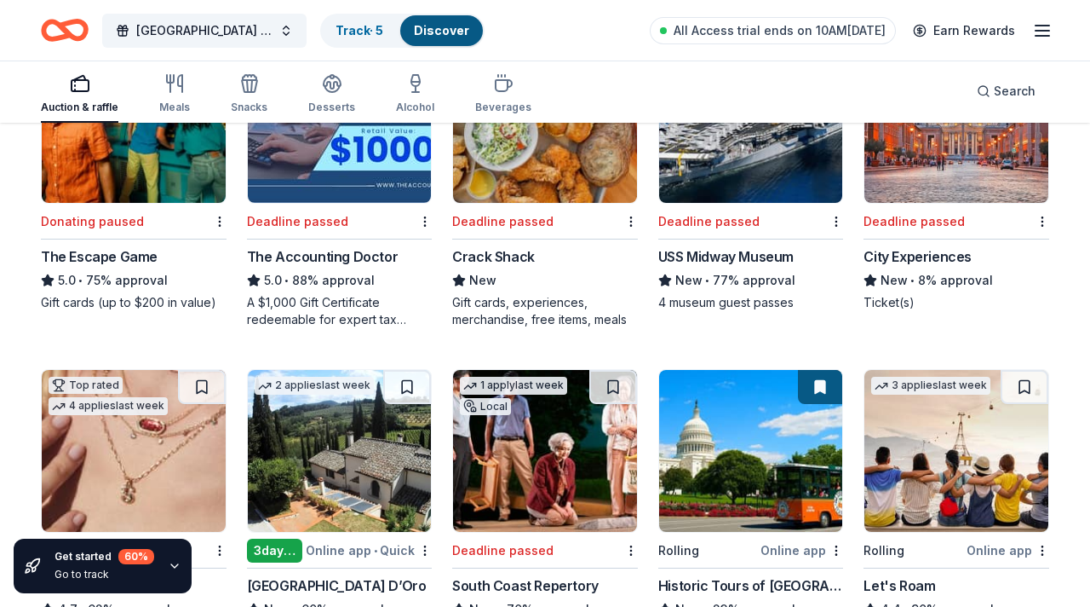
click at [927, 177] on img at bounding box center [957, 122] width 184 height 162
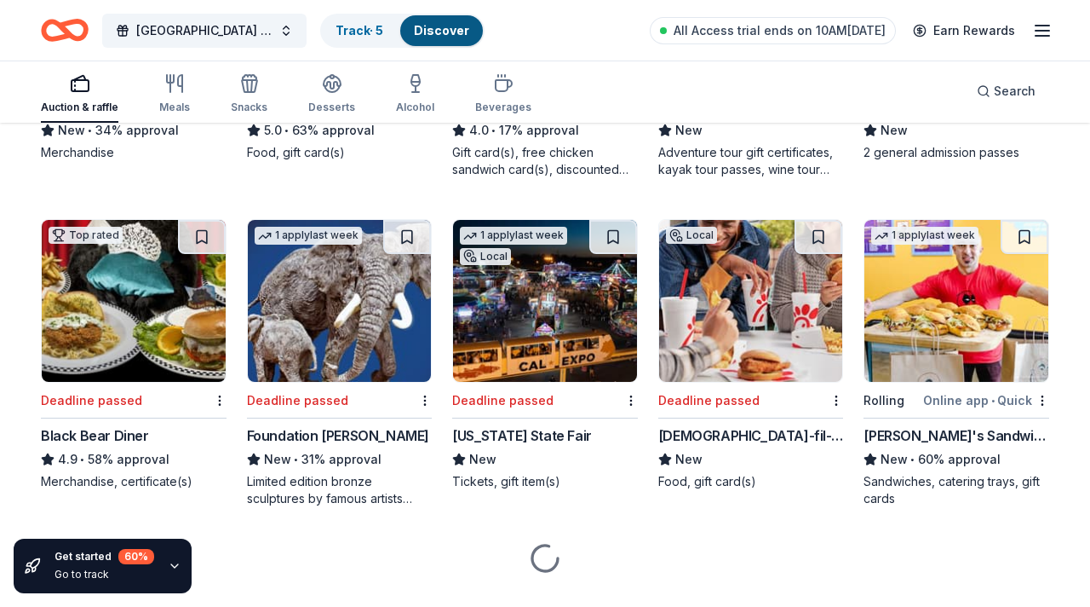
scroll to position [1775, 0]
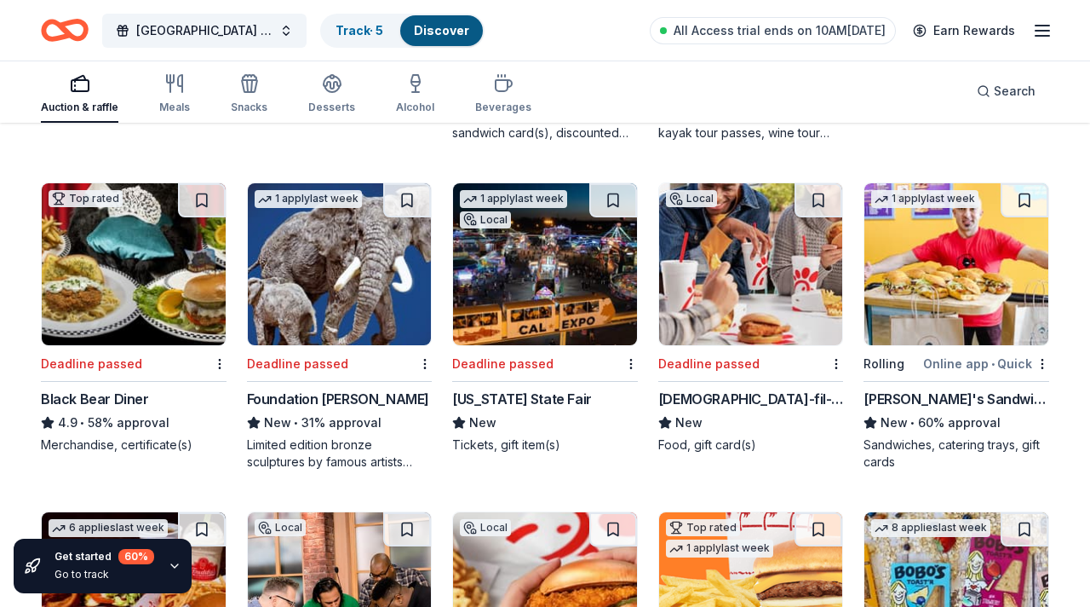
click at [701, 324] on img at bounding box center [751, 264] width 184 height 162
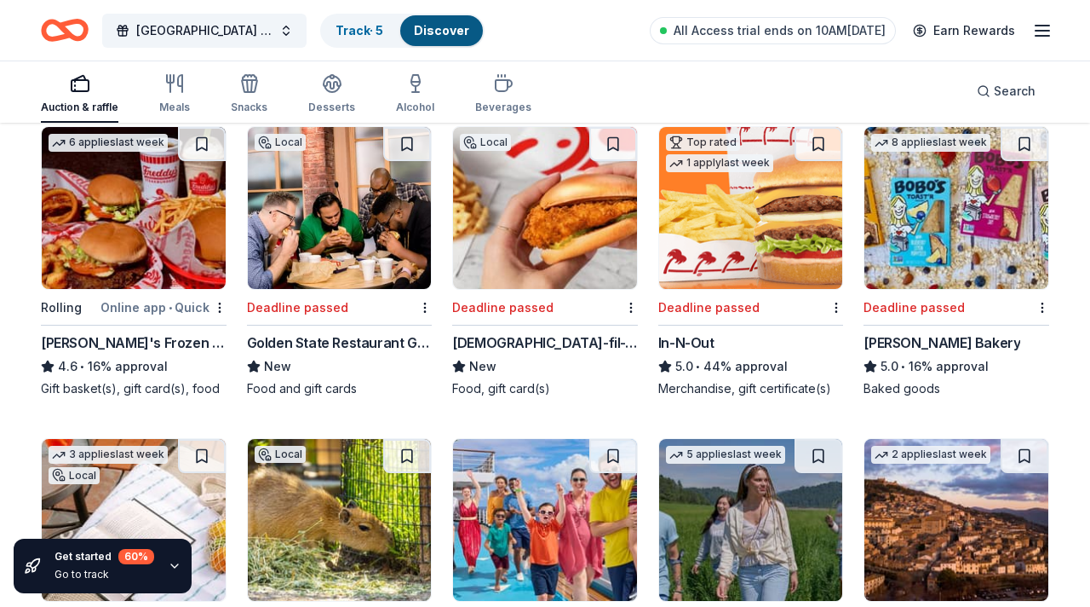
scroll to position [2166, 0]
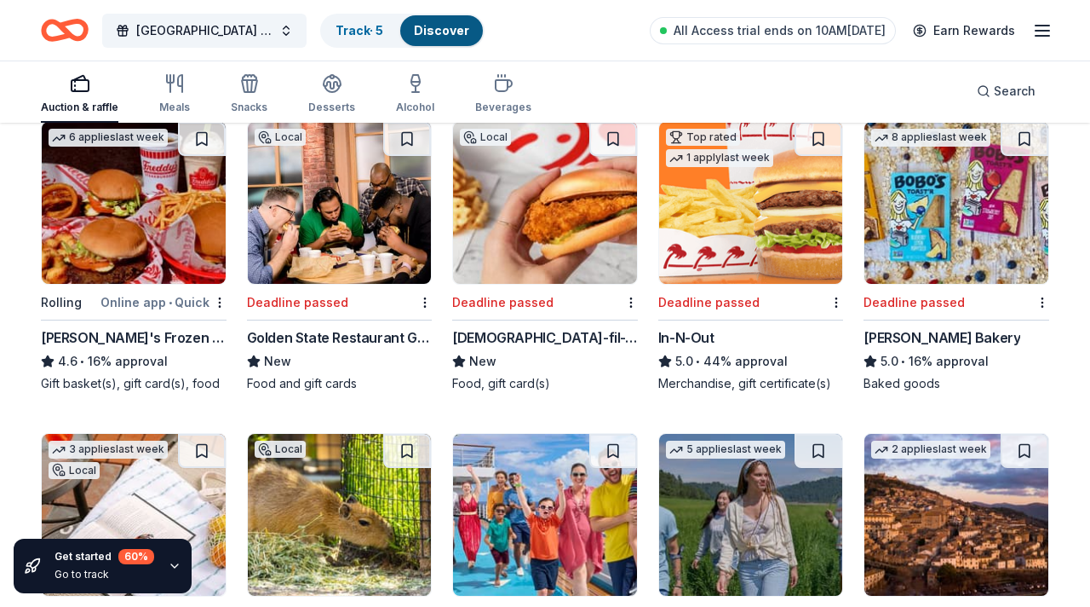
click at [348, 202] on img at bounding box center [340, 203] width 184 height 162
click at [720, 169] on div "Top rated 1 apply last week" at bounding box center [719, 146] width 121 height 49
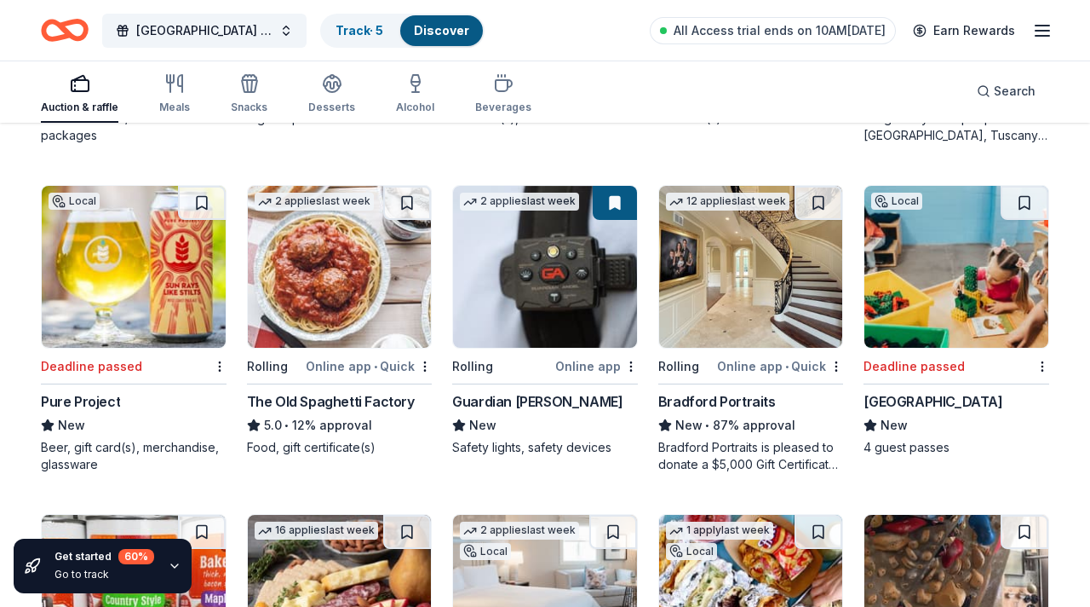
scroll to position [2744, 0]
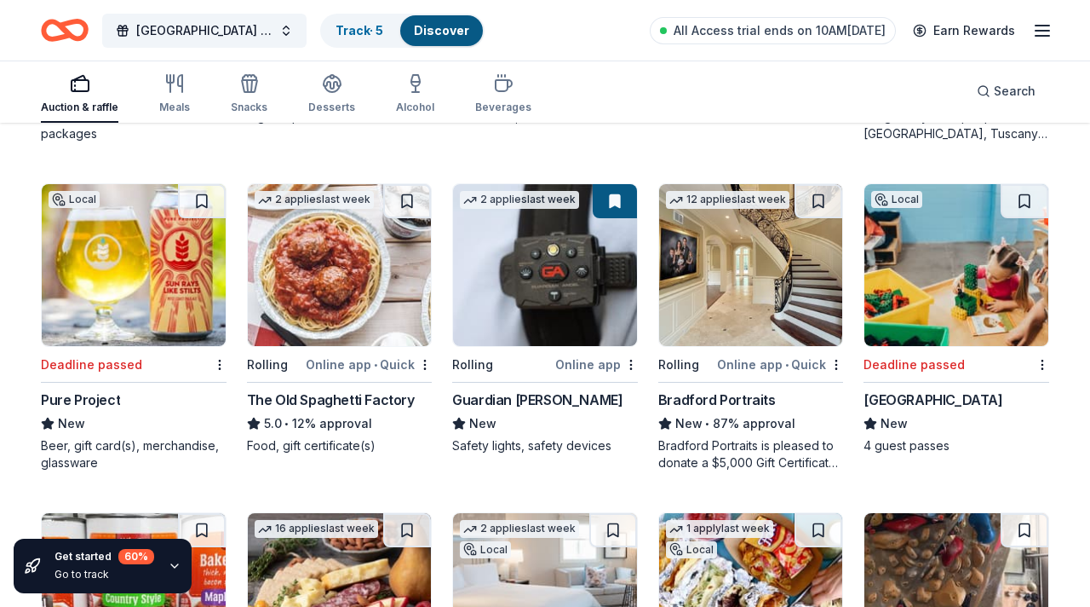
click at [948, 290] on img at bounding box center [957, 265] width 184 height 162
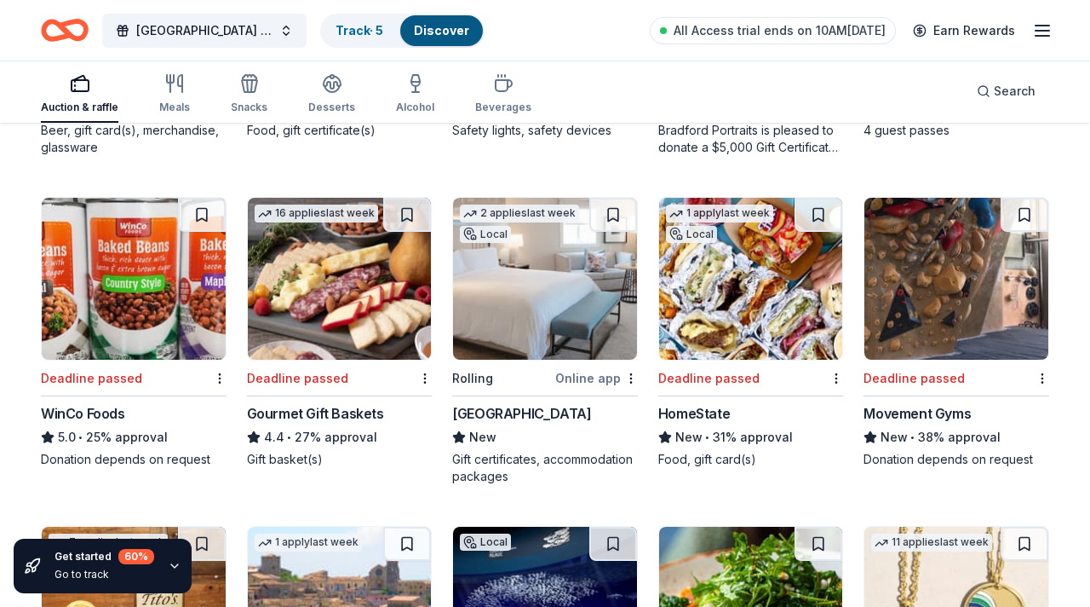
scroll to position [3065, 0]
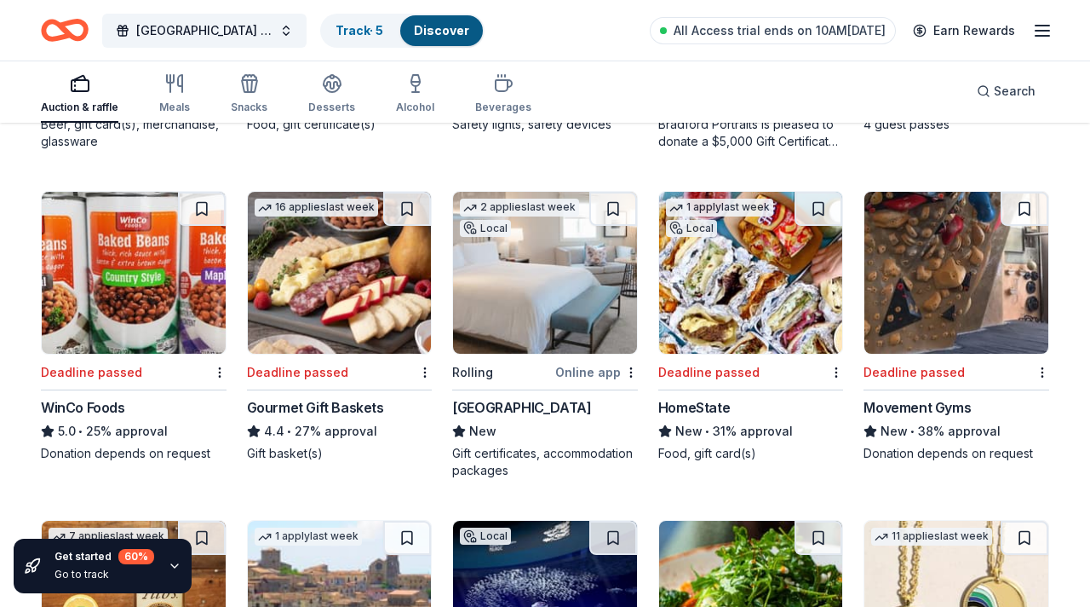
click at [928, 252] on img at bounding box center [957, 273] width 184 height 162
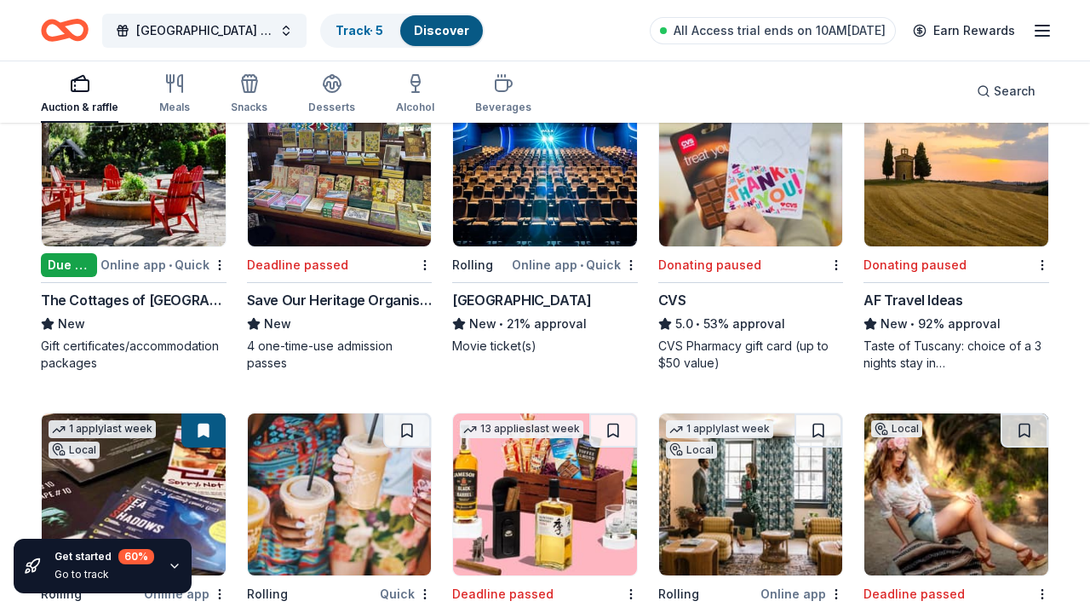
scroll to position [3832, 0]
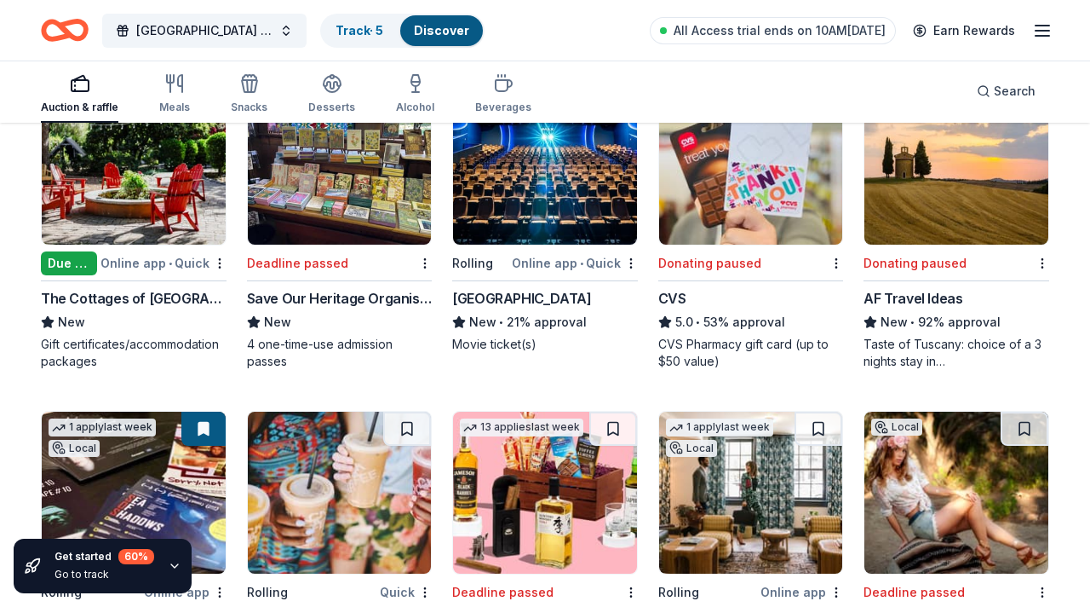
click at [751, 211] on img at bounding box center [751, 164] width 184 height 162
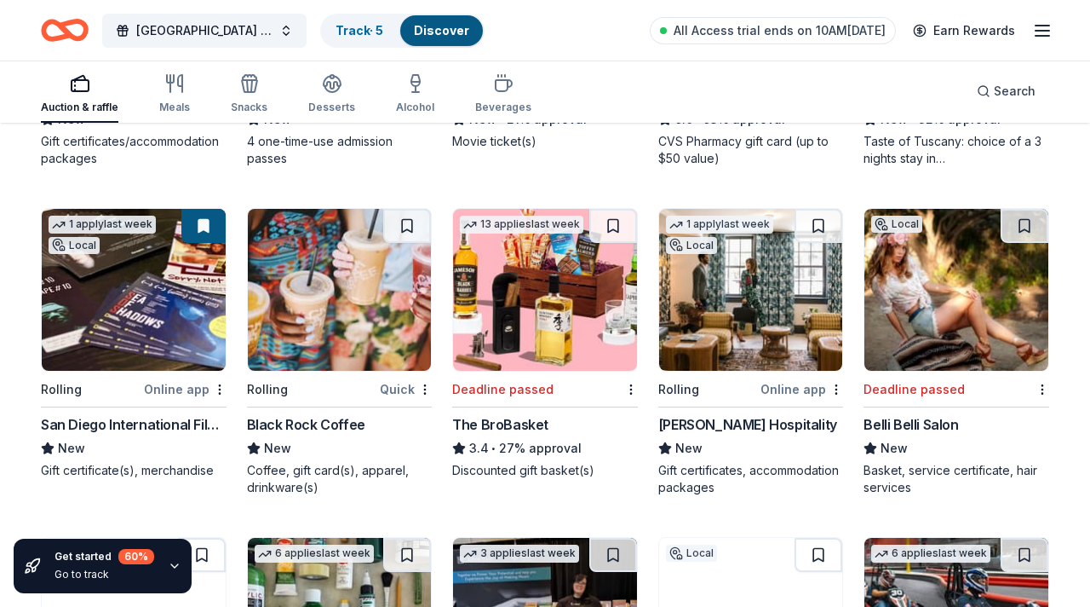
scroll to position [4038, 0]
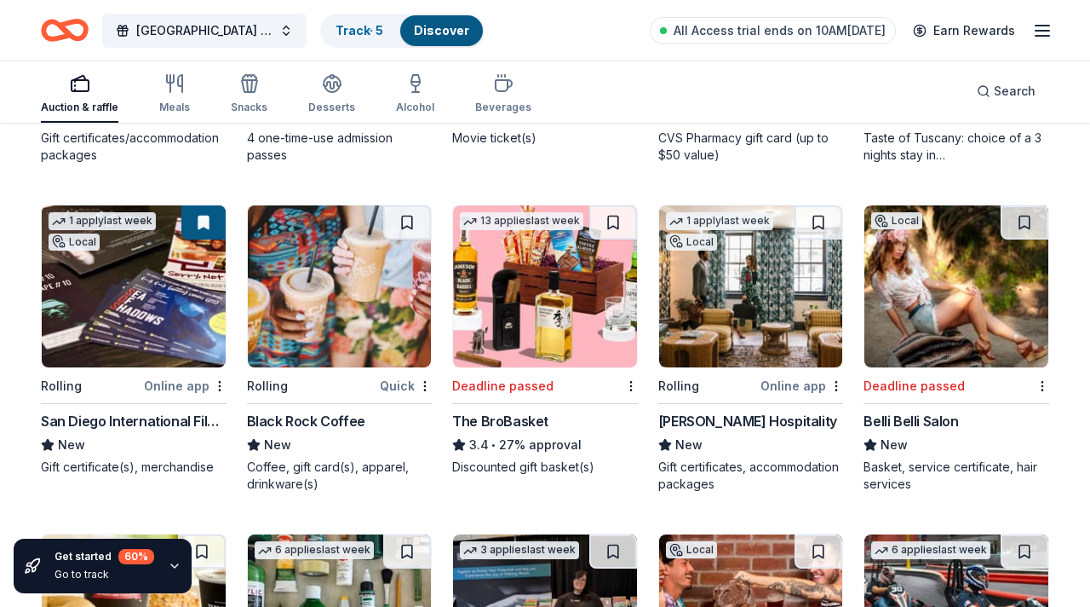
click at [141, 251] on div "1 apply last week Local" at bounding box center [102, 229] width 121 height 49
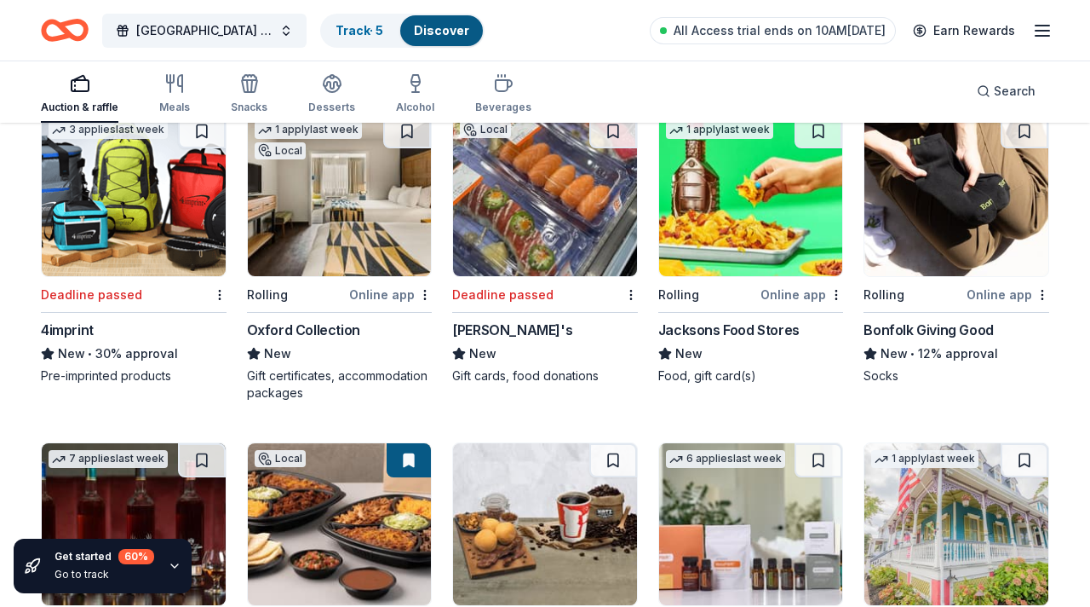
scroll to position [4795, 0]
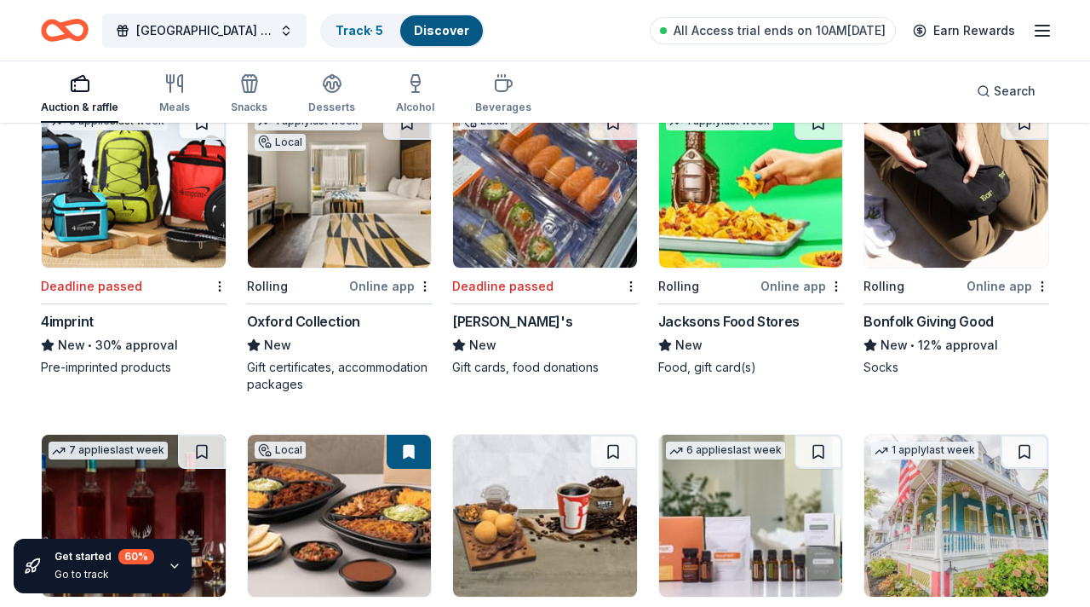
click at [545, 202] on img at bounding box center [545, 187] width 184 height 162
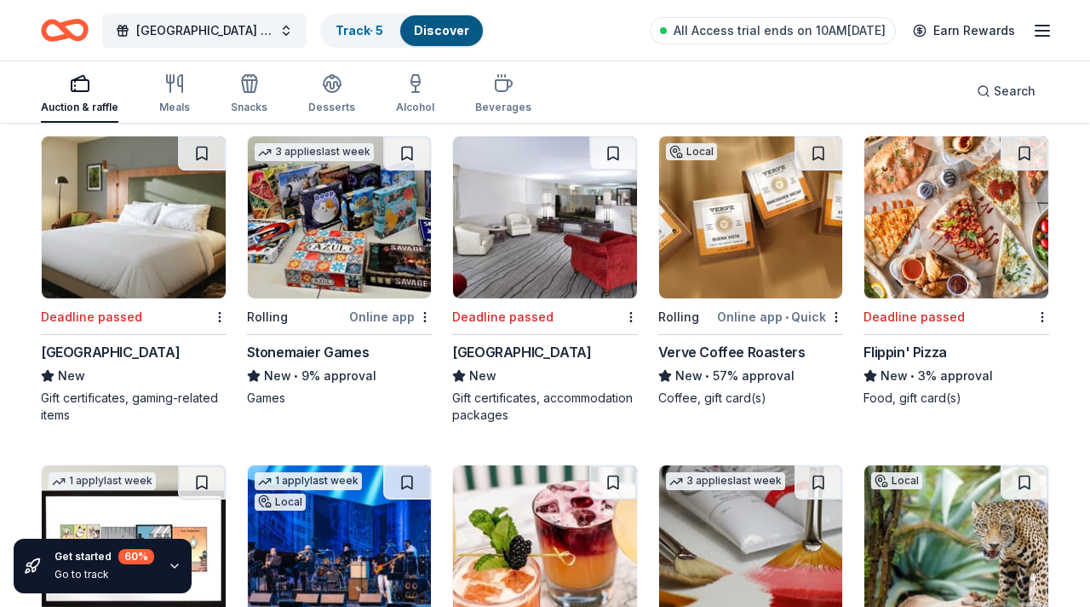
scroll to position [5755, 0]
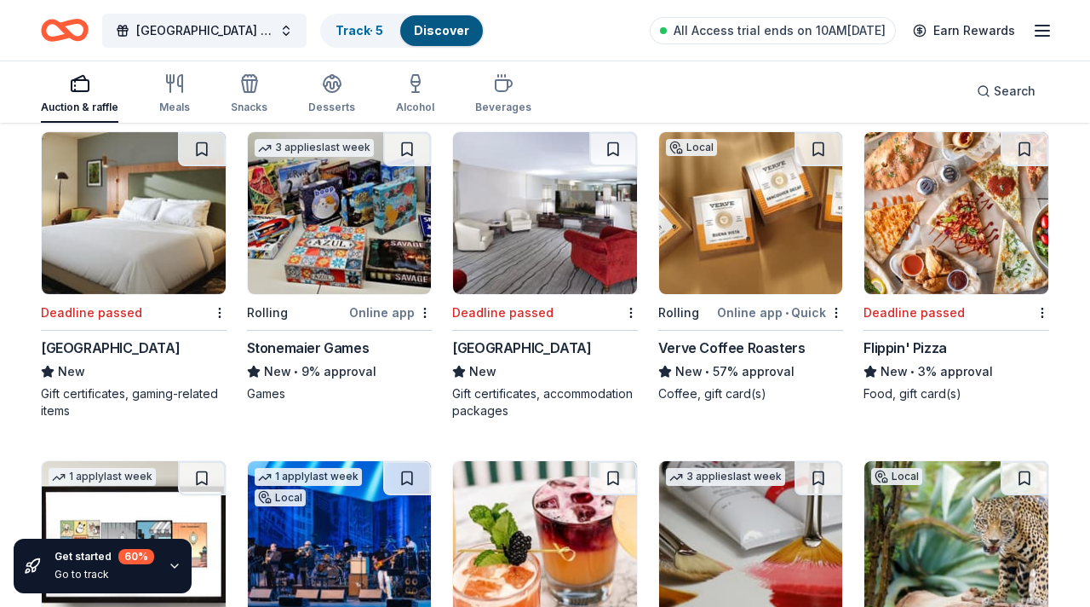
click at [951, 214] on img at bounding box center [957, 213] width 184 height 162
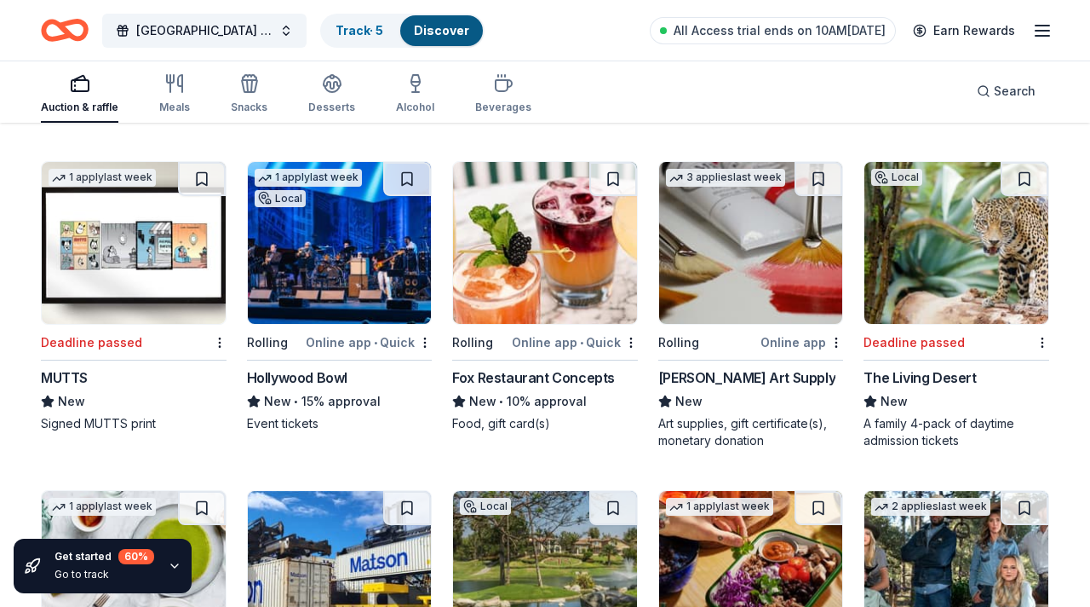
scroll to position [6061, 0]
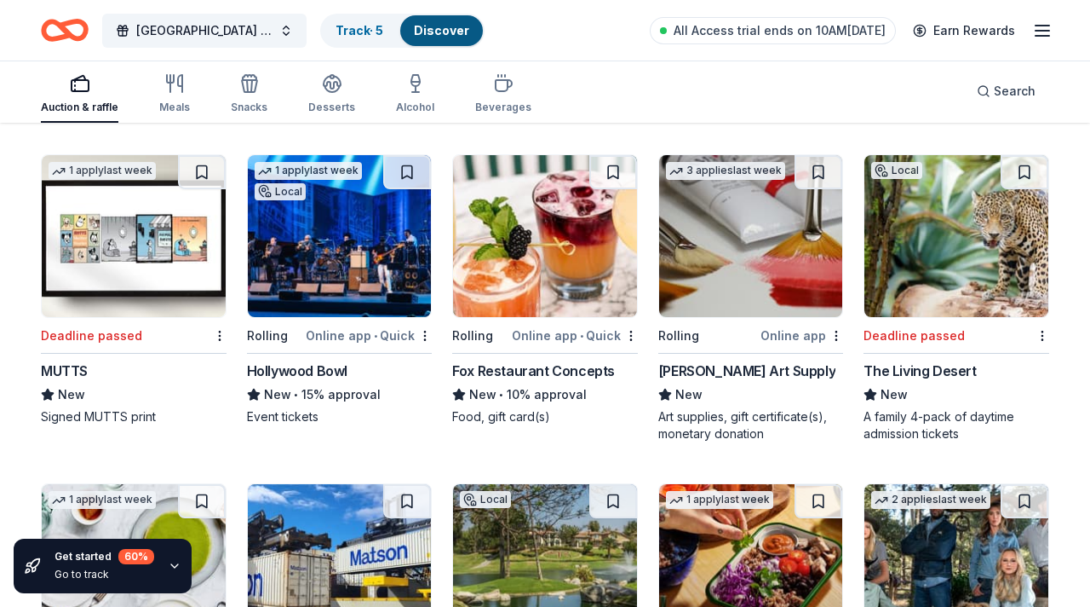
click at [975, 238] on img at bounding box center [957, 236] width 184 height 162
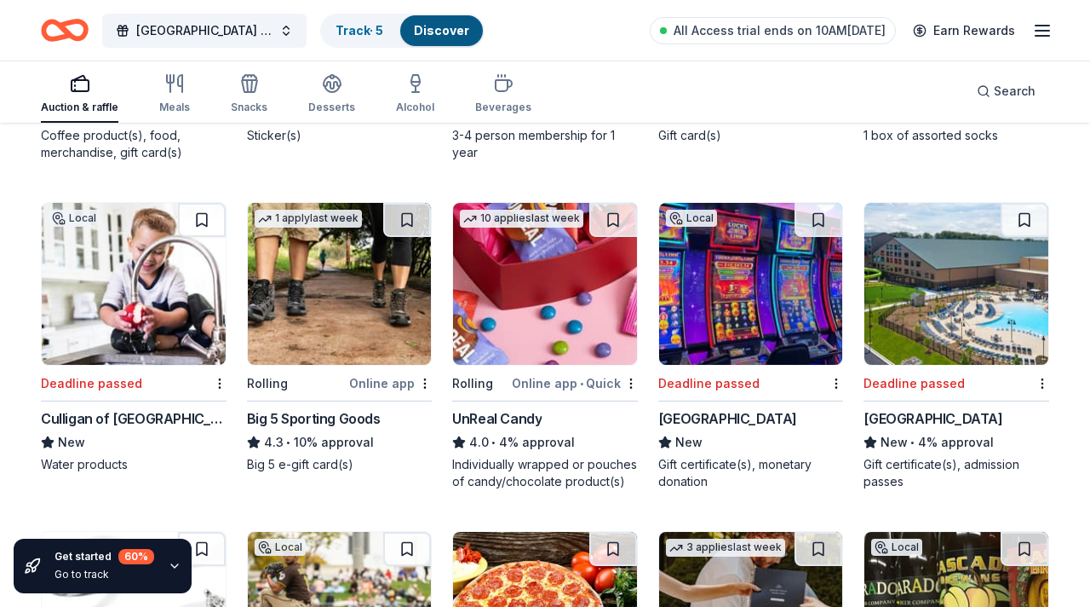
scroll to position [7641, 0]
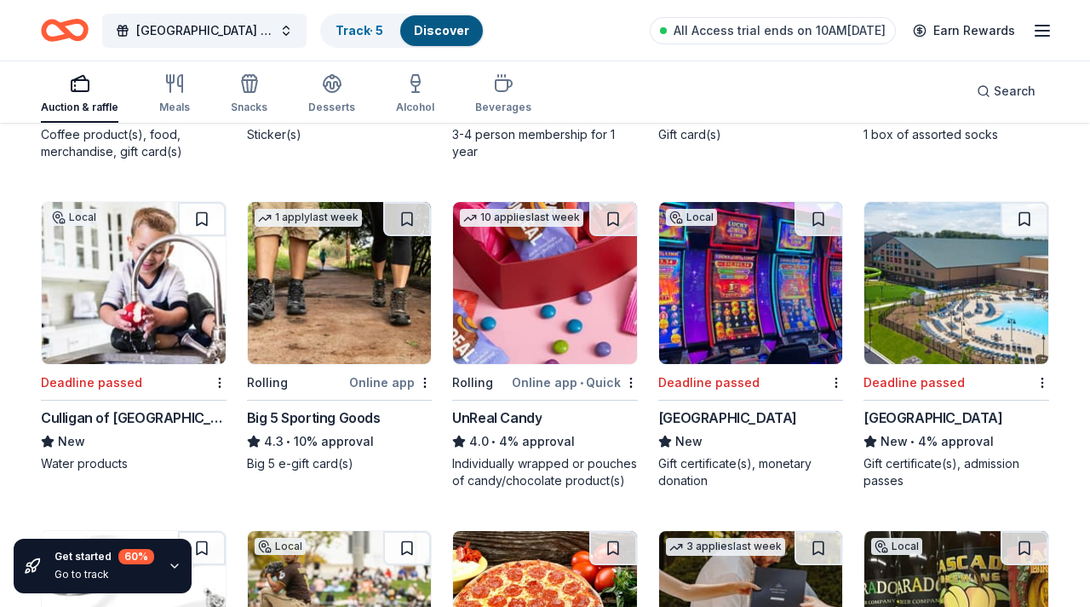
click at [956, 285] on img at bounding box center [957, 283] width 184 height 162
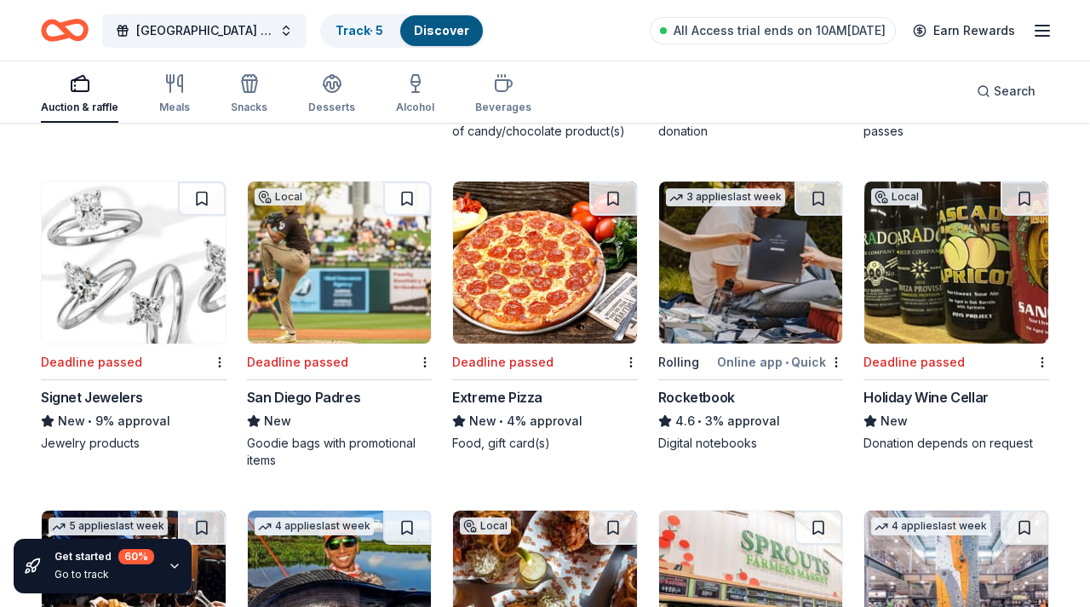
scroll to position [7994, 0]
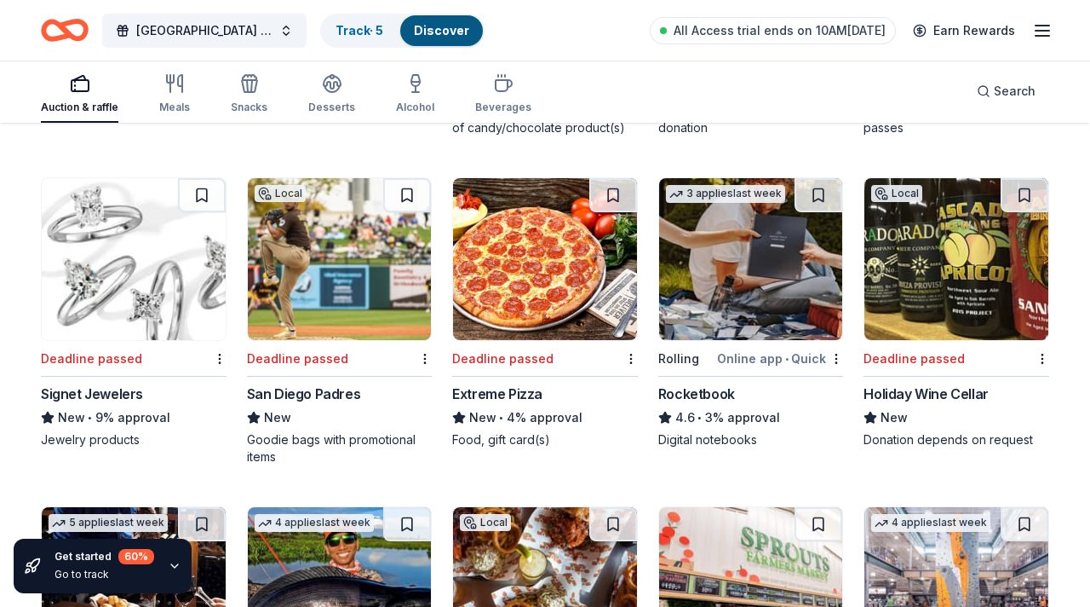
click at [355, 250] on img at bounding box center [340, 259] width 184 height 162
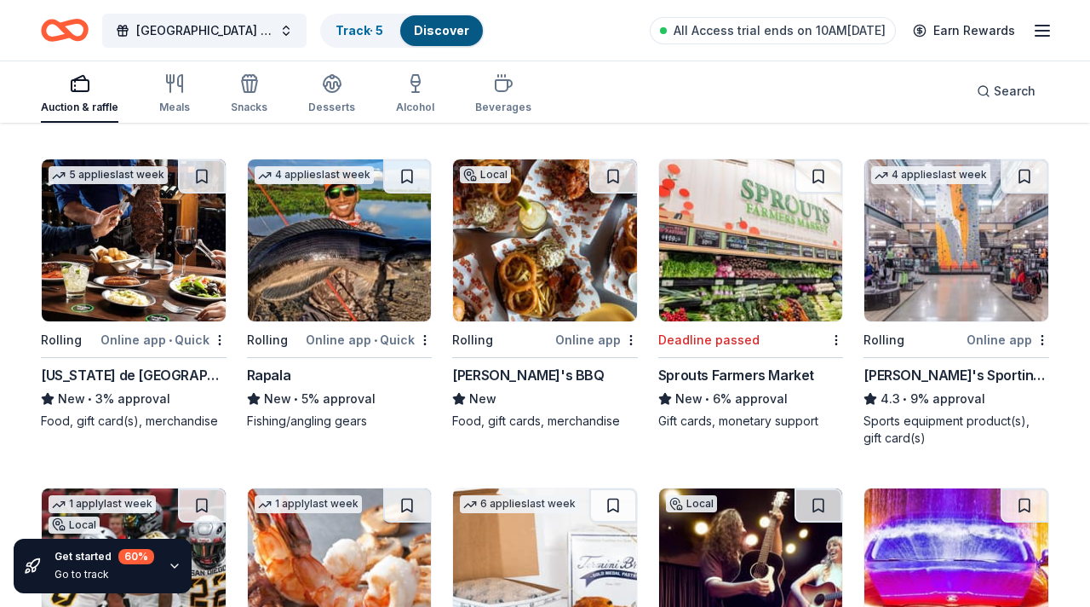
scroll to position [8346, 0]
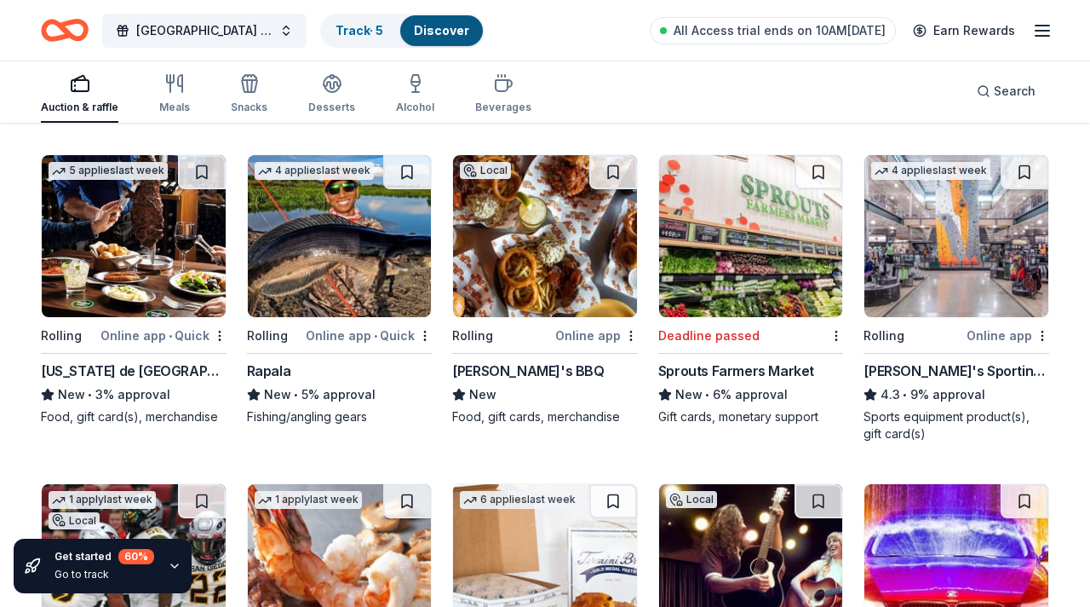
click at [746, 204] on img at bounding box center [751, 236] width 184 height 162
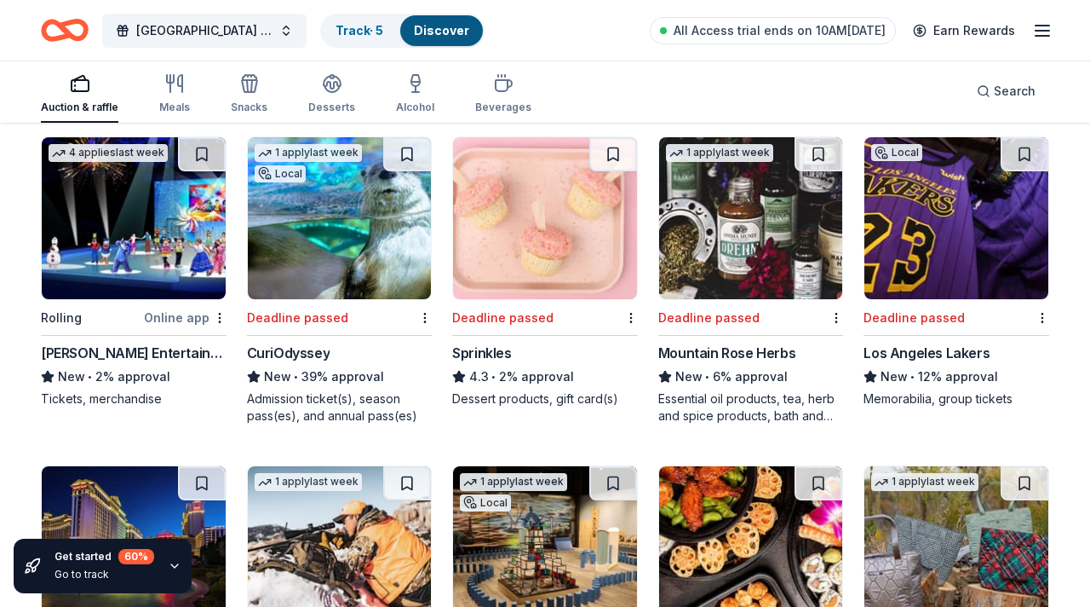
scroll to position [9027, 0]
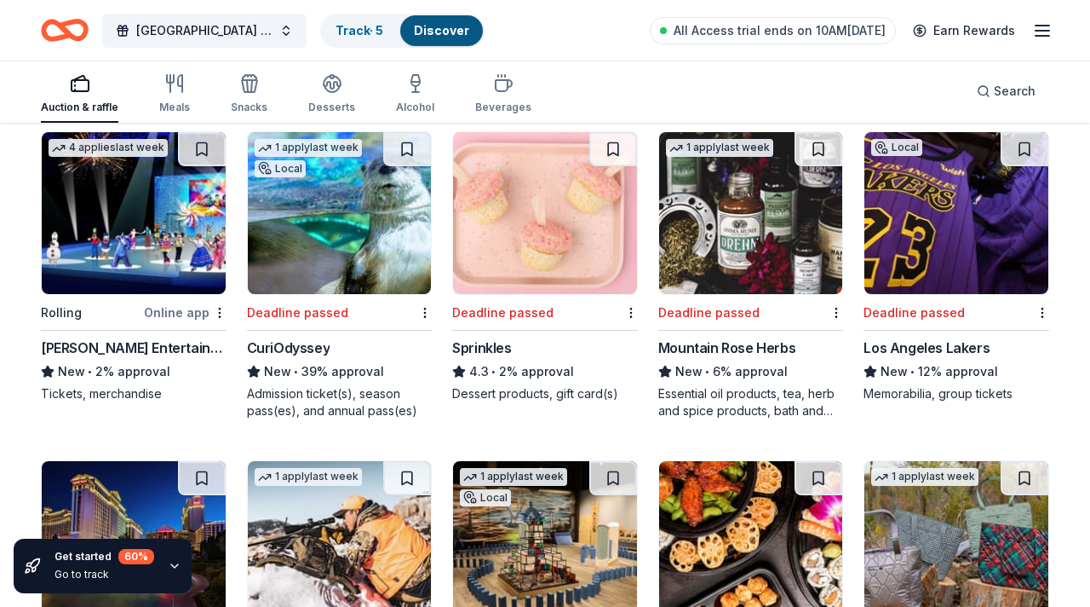
click at [501, 210] on img at bounding box center [545, 213] width 184 height 162
click at [336, 187] on img at bounding box center [340, 213] width 184 height 162
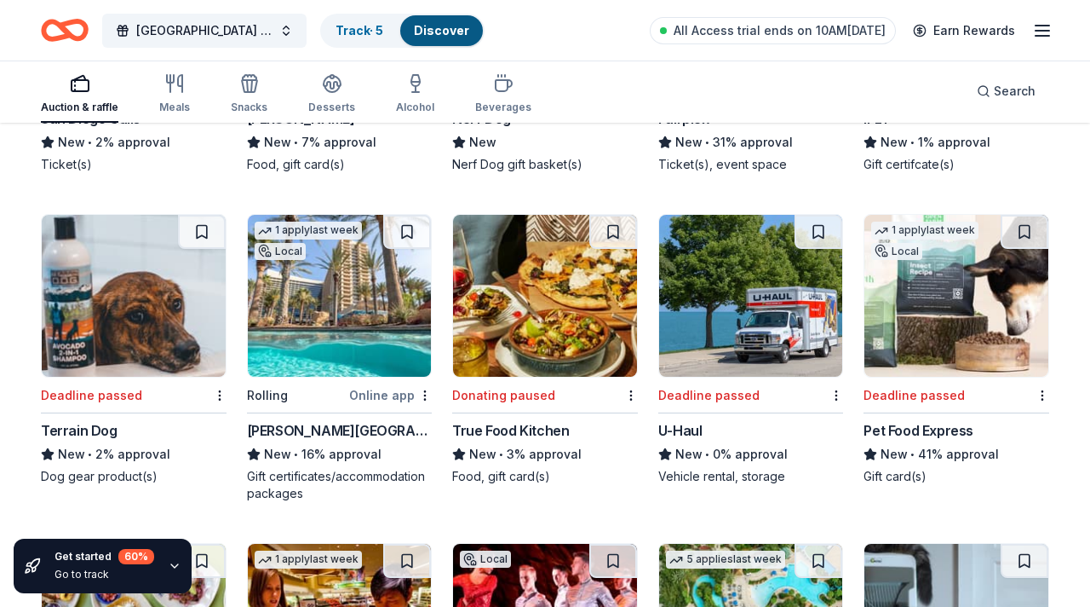
scroll to position [10023, 0]
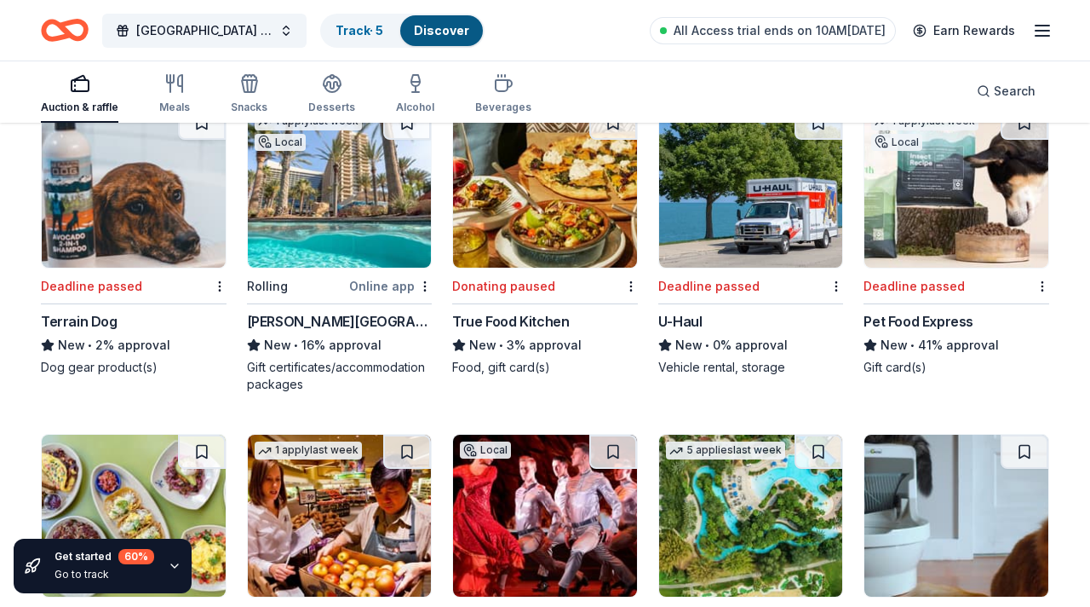
click at [556, 207] on img at bounding box center [545, 187] width 184 height 162
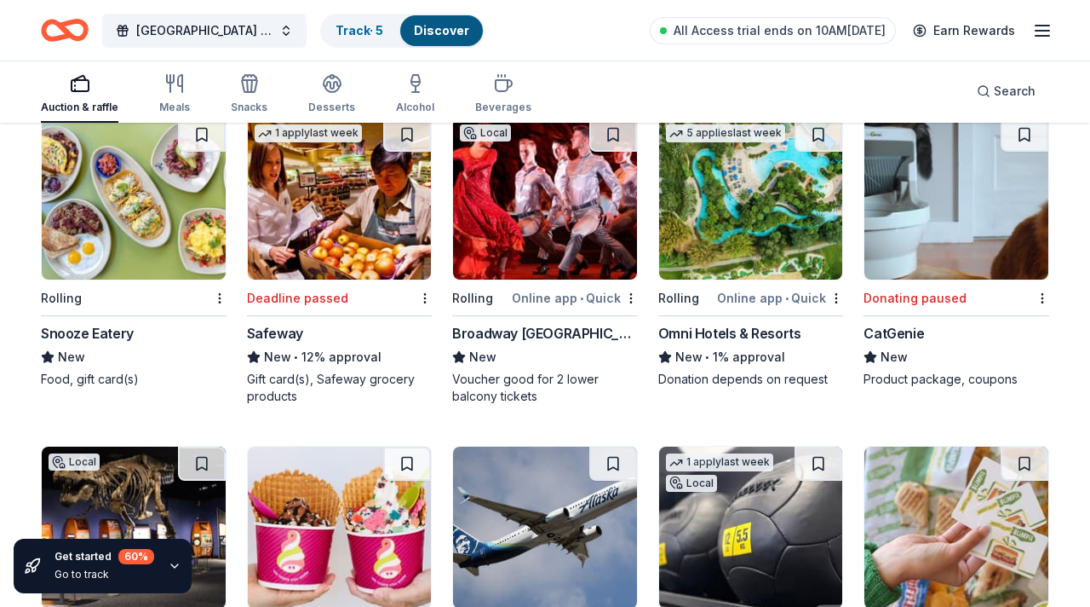
scroll to position [10342, 0]
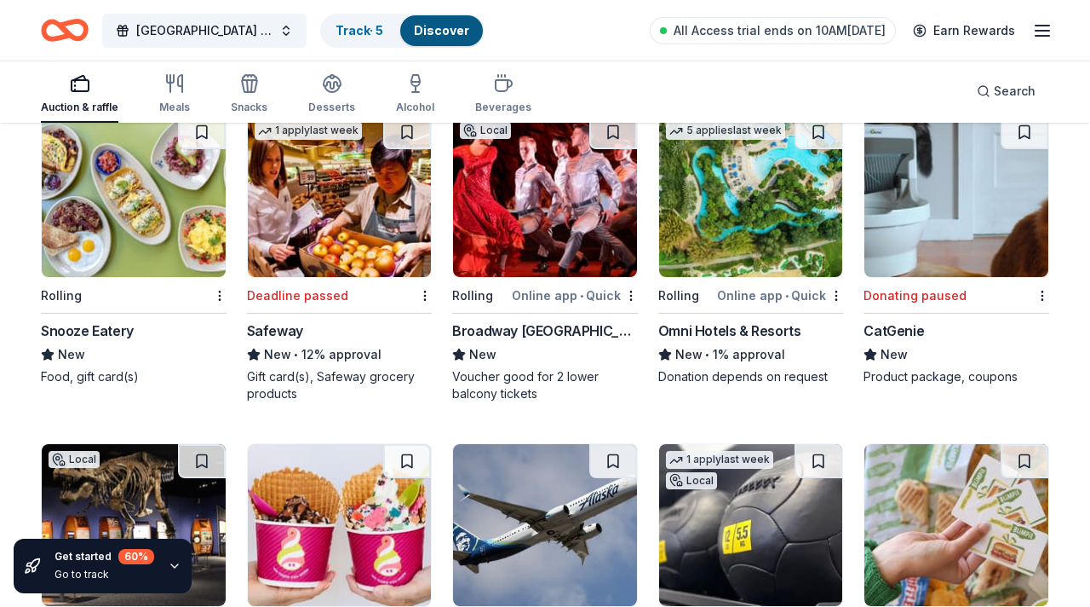
click at [140, 193] on img at bounding box center [134, 196] width 184 height 162
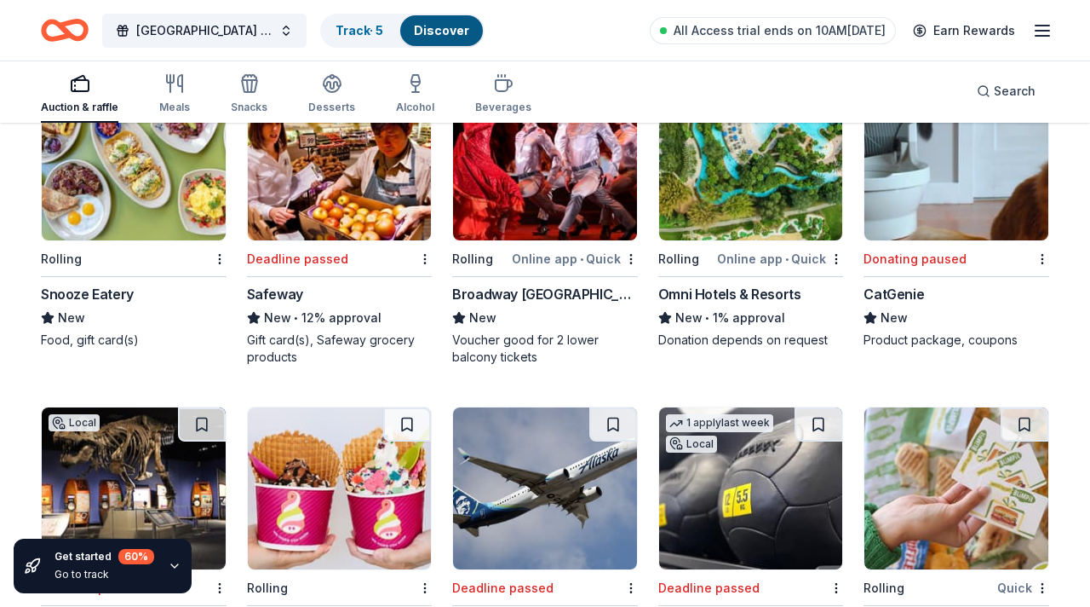
scroll to position [10379, 0]
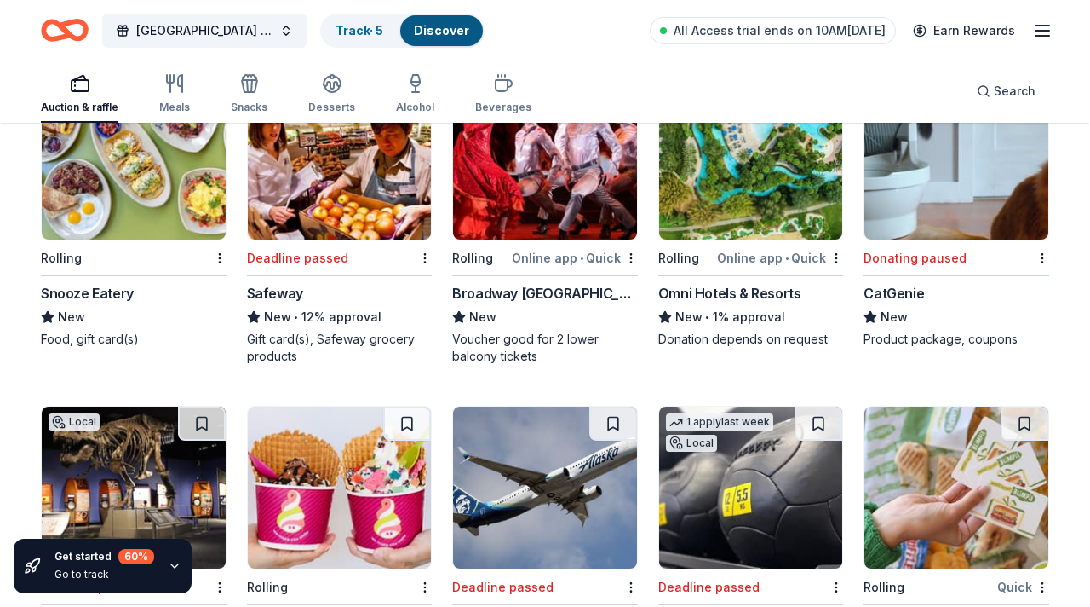
click at [350, 207] on img at bounding box center [340, 159] width 184 height 162
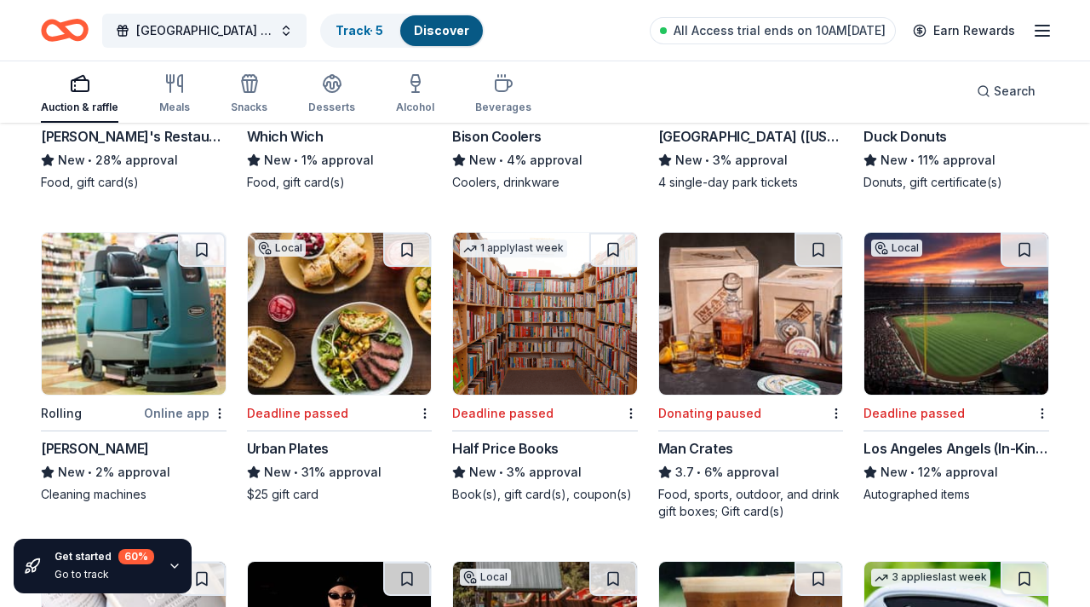
scroll to position [11840, 0]
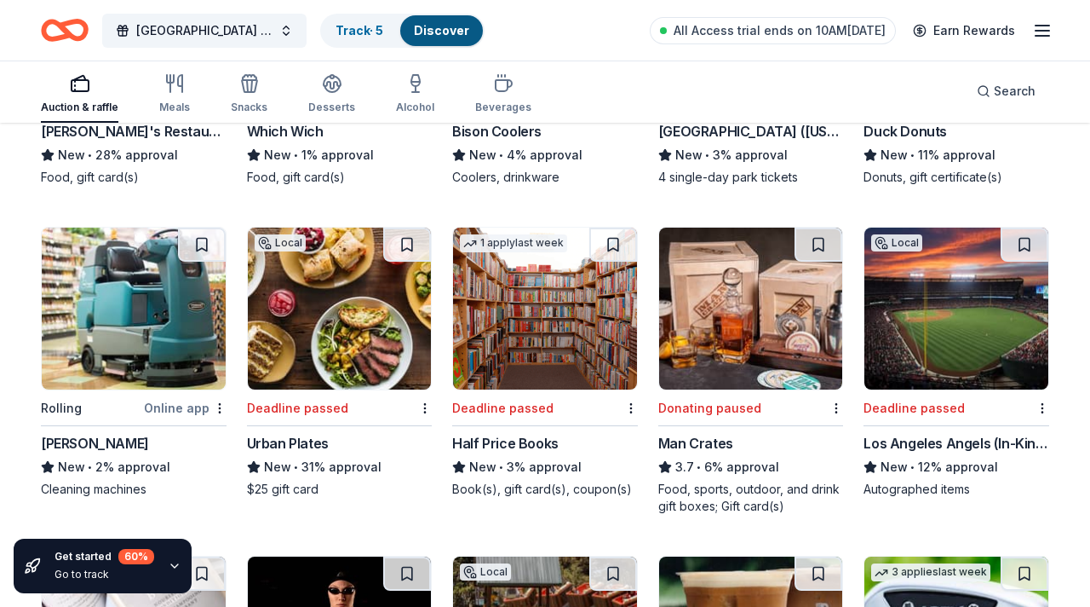
click at [364, 304] on img at bounding box center [340, 308] width 184 height 162
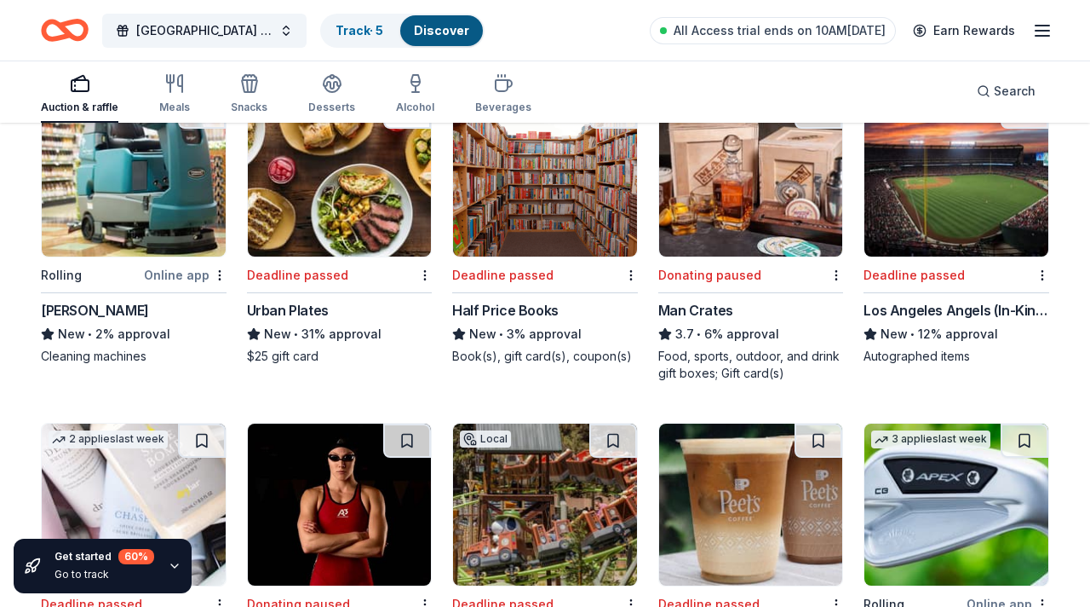
scroll to position [11976, 0]
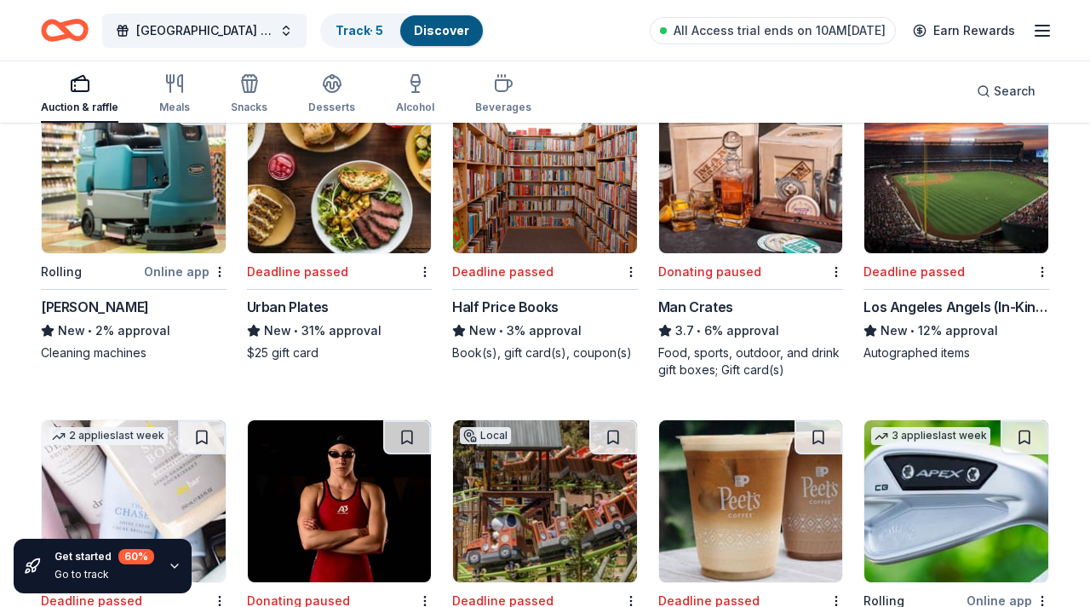
click at [540, 212] on img at bounding box center [545, 172] width 184 height 162
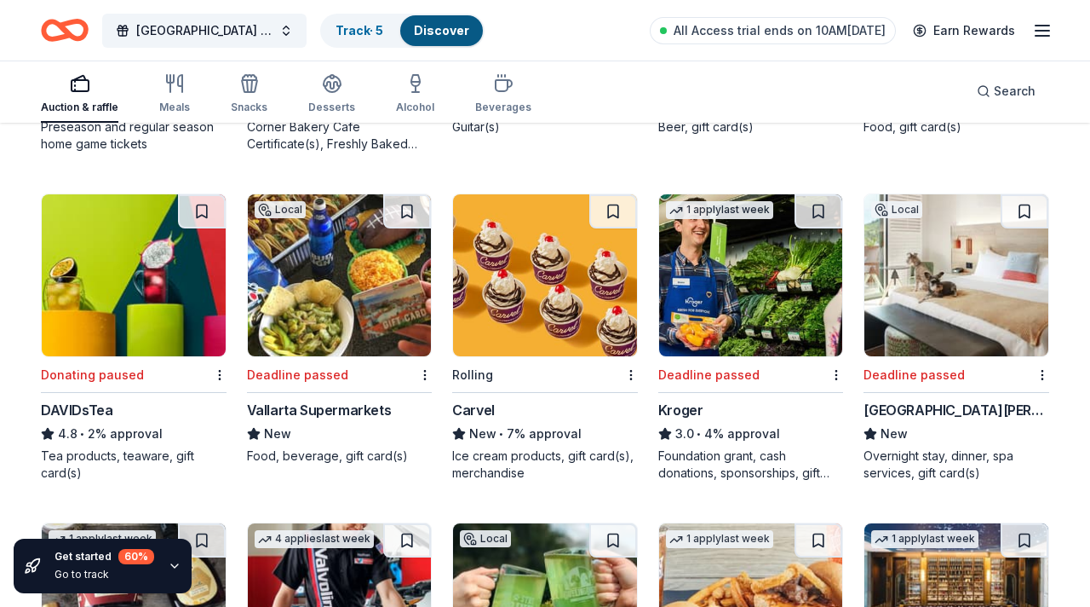
scroll to position [12864, 0]
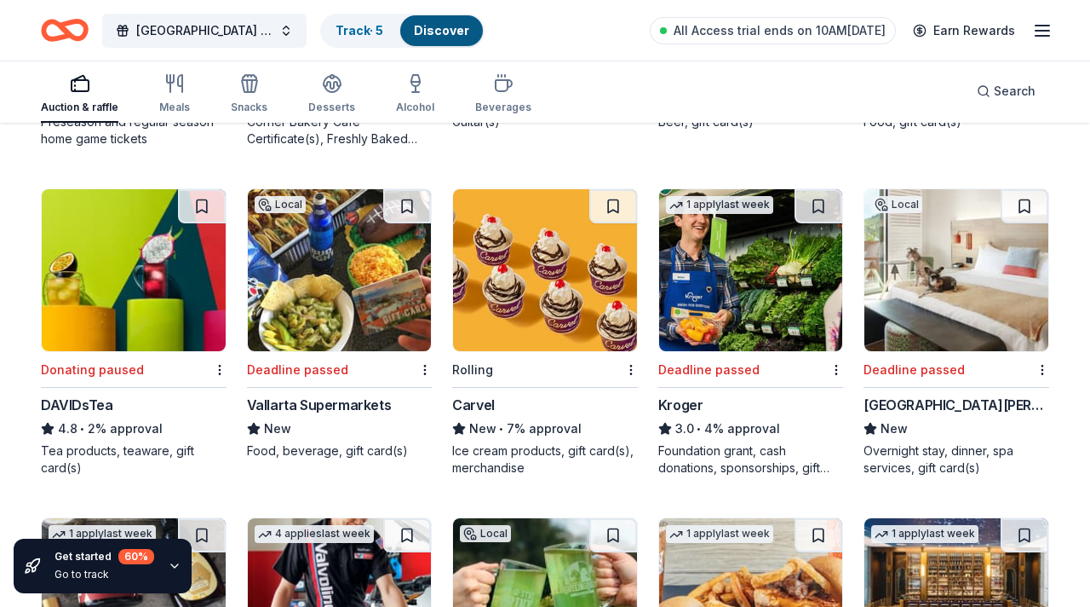
click at [705, 285] on img at bounding box center [751, 270] width 184 height 162
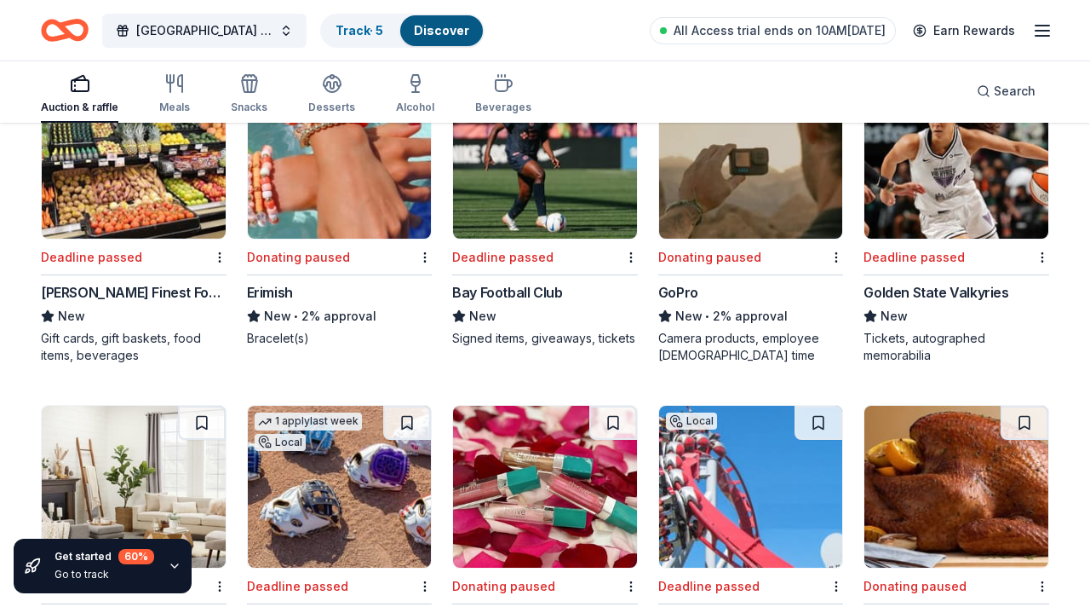
scroll to position [13962, 0]
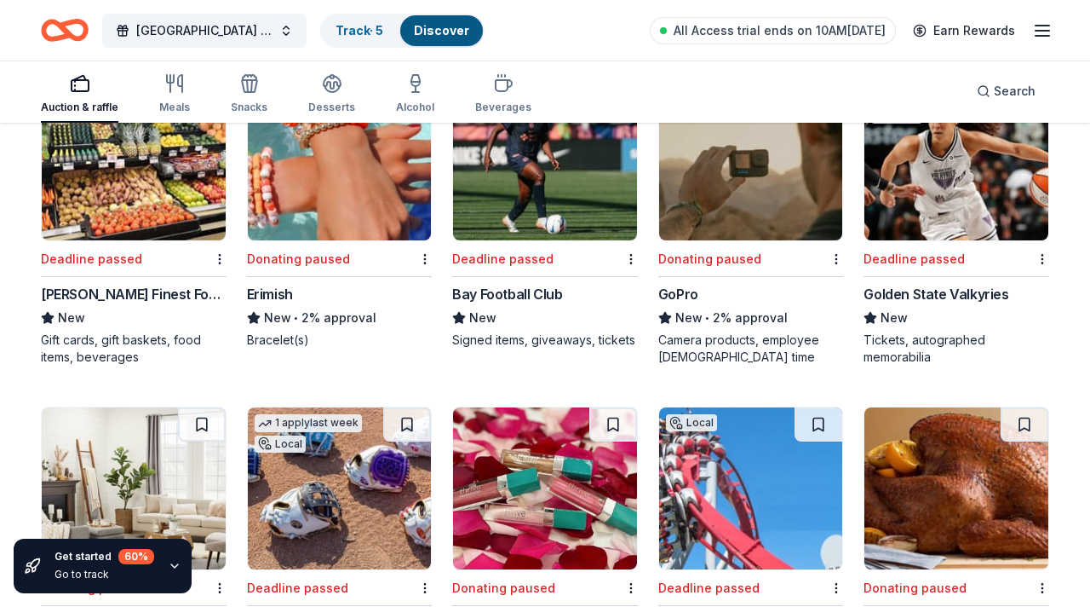
click at [748, 175] on img at bounding box center [751, 159] width 184 height 162
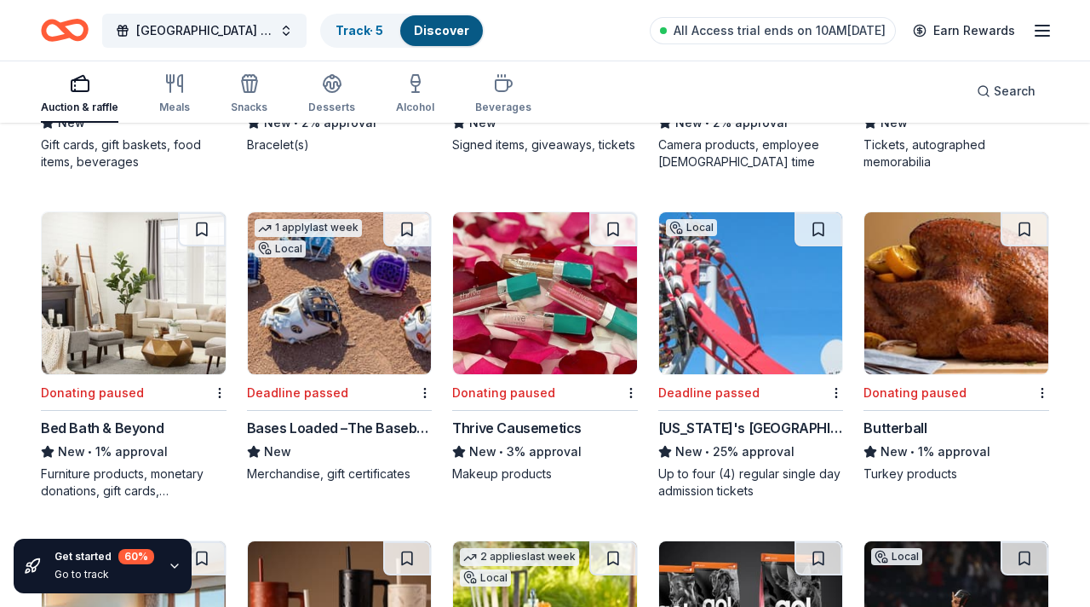
scroll to position [14162, 0]
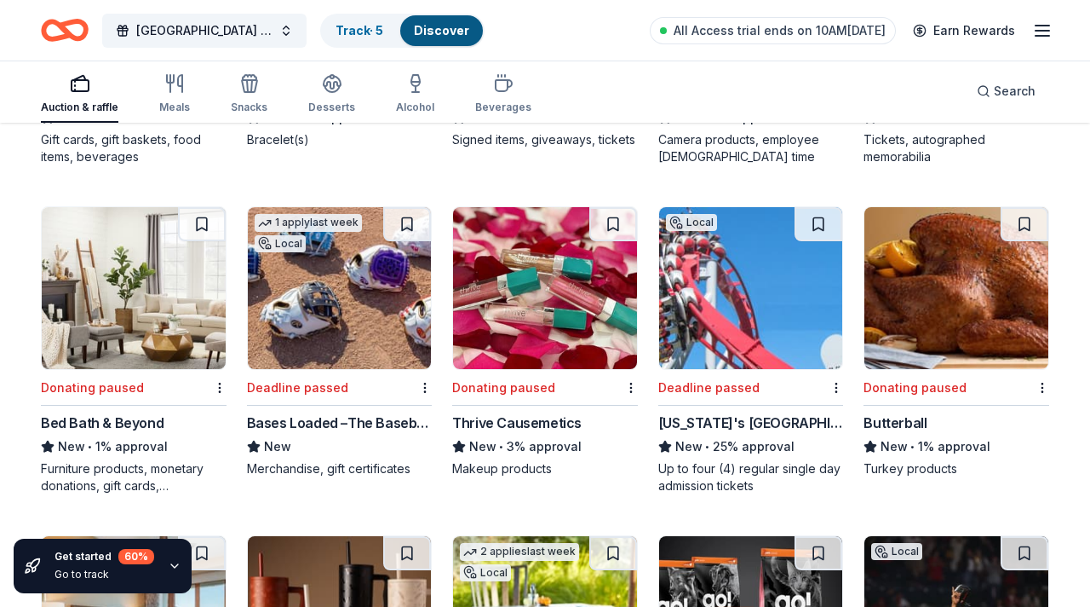
click at [366, 302] on img at bounding box center [340, 288] width 184 height 162
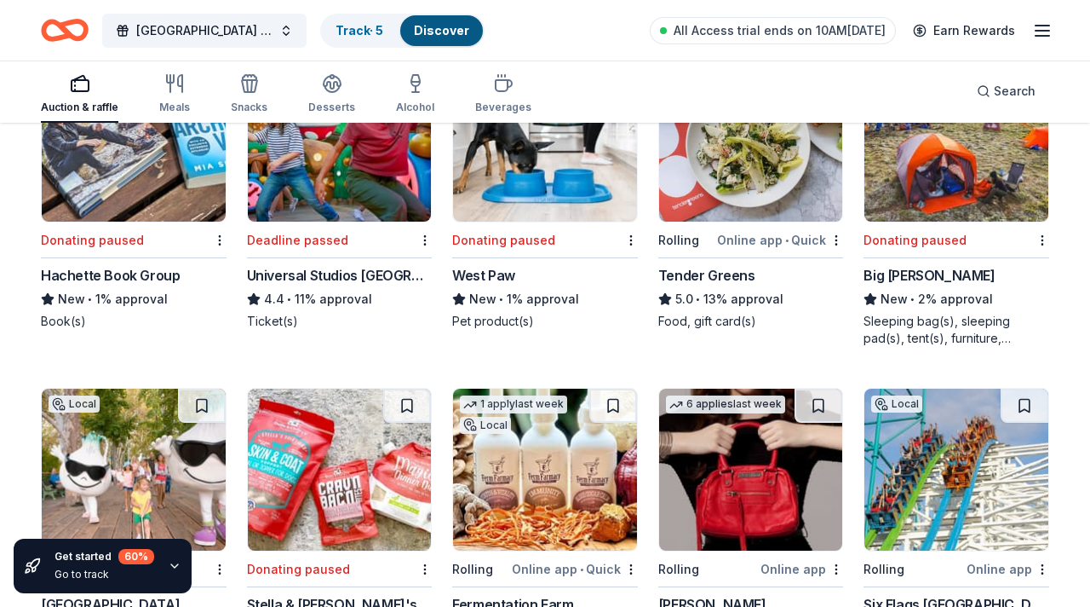
scroll to position [15613, 0]
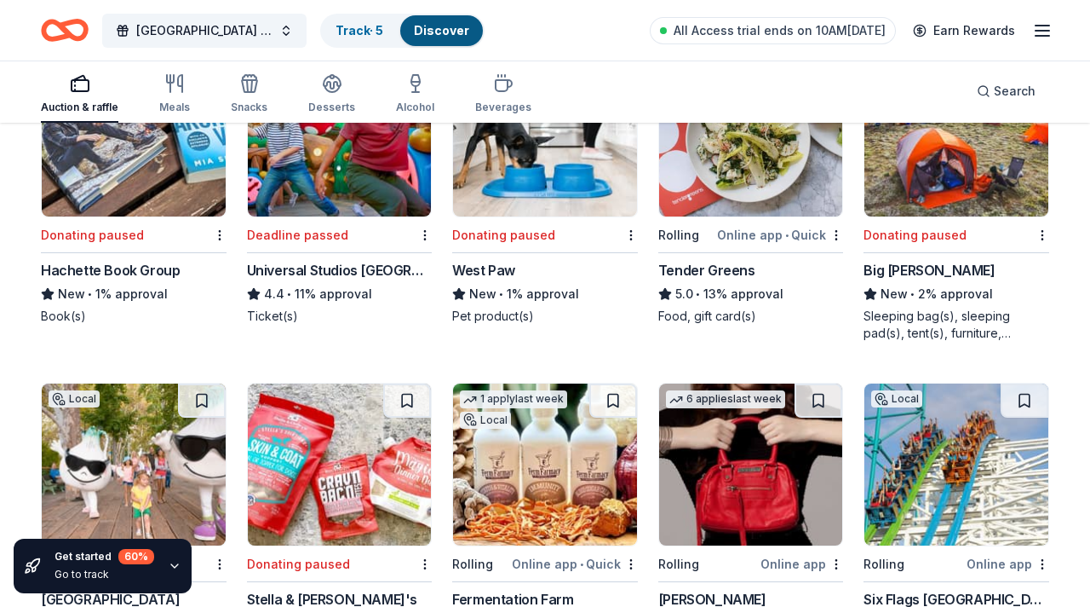
click at [362, 215] on img at bounding box center [340, 136] width 184 height 162
click at [149, 180] on img at bounding box center [134, 136] width 184 height 162
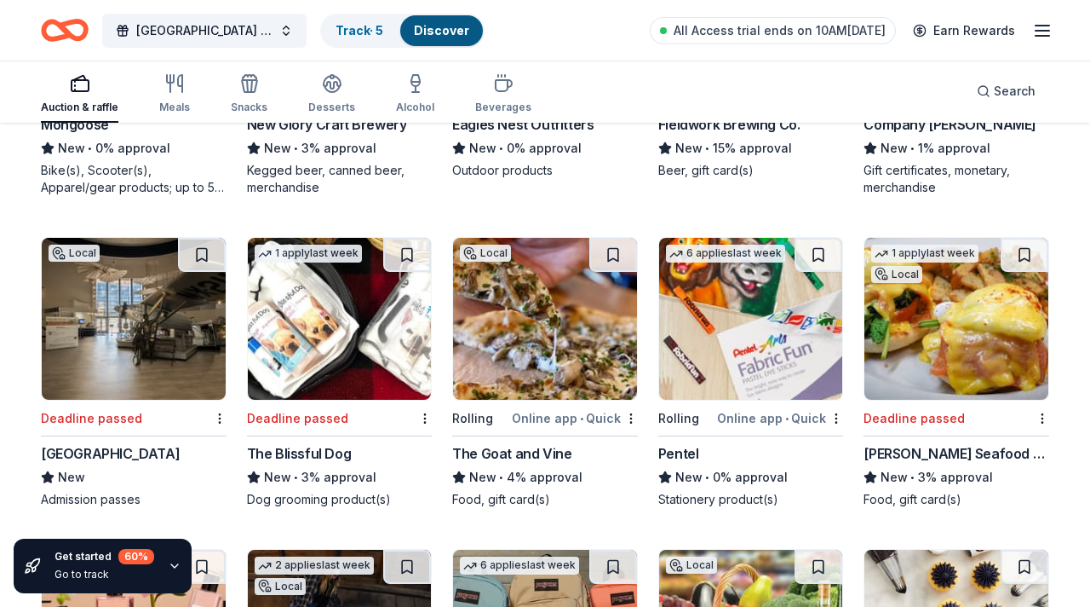
scroll to position [17741, 0]
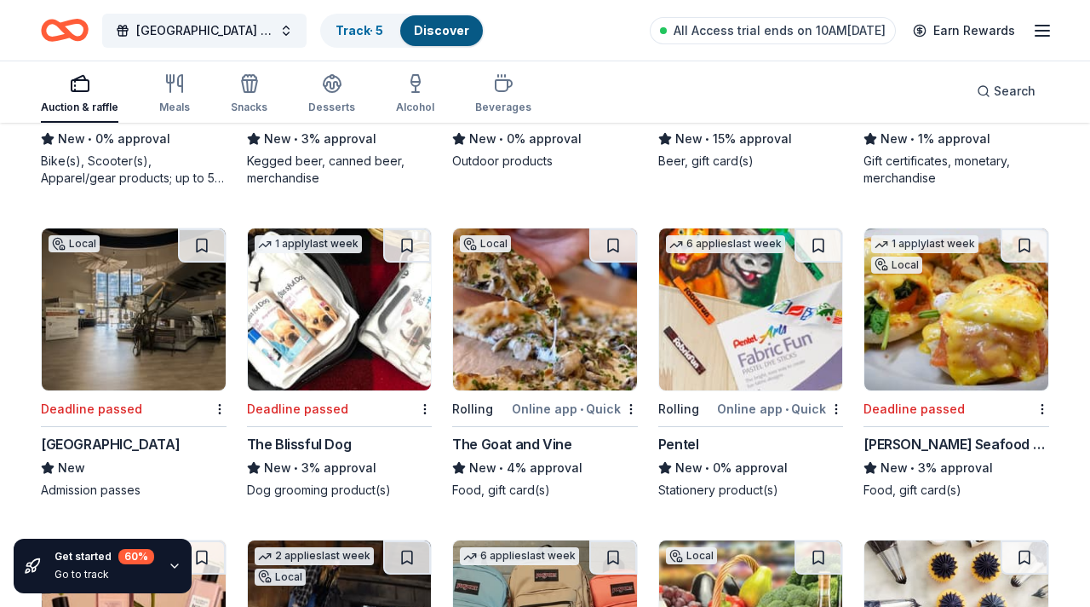
click at [152, 328] on img at bounding box center [134, 309] width 184 height 162
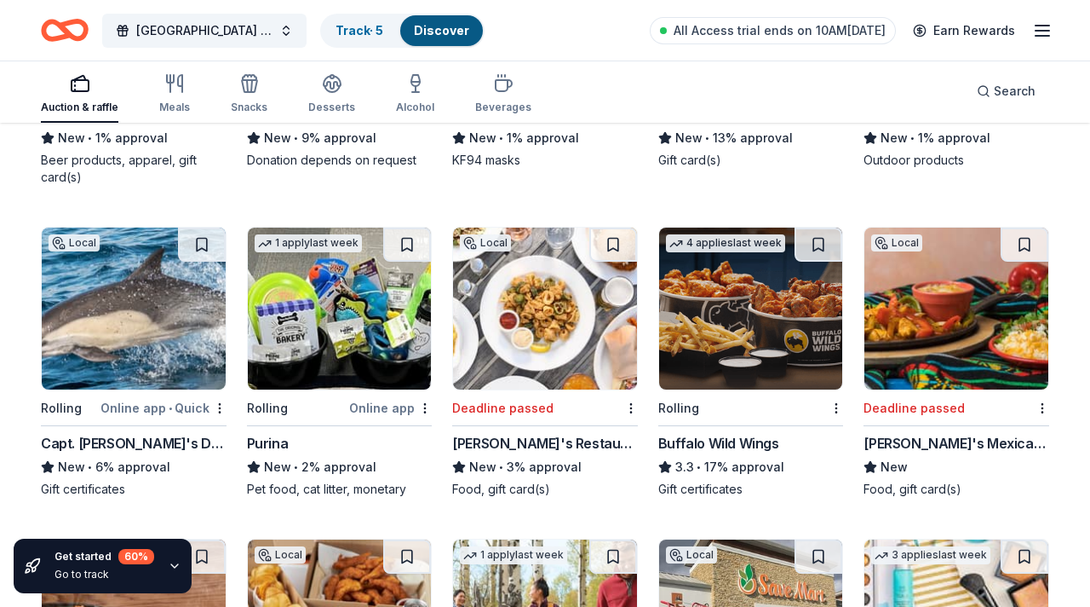
scroll to position [19665, 0]
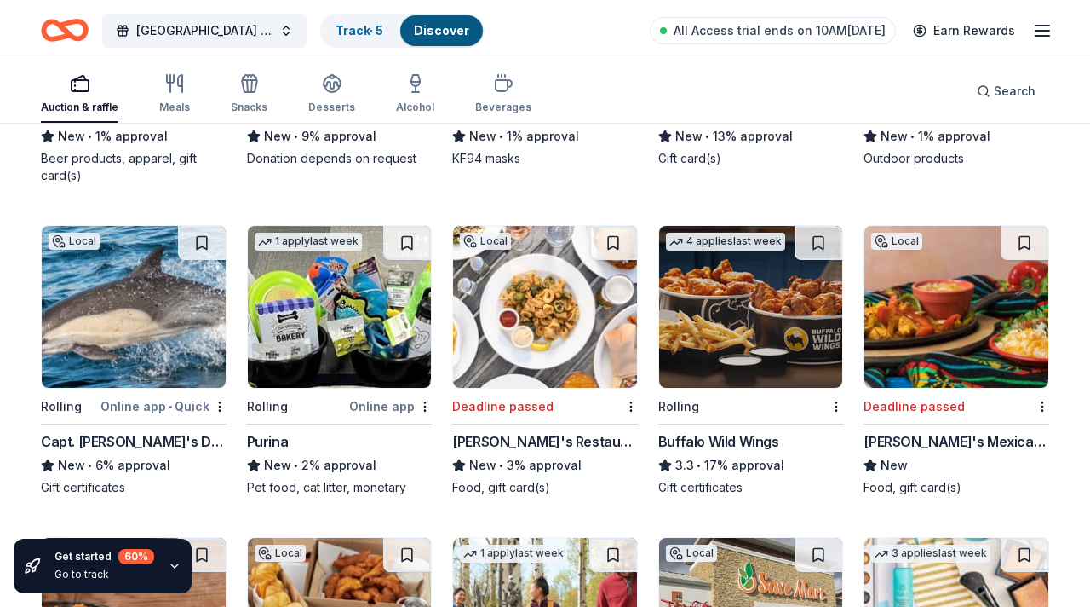
click at [557, 294] on img at bounding box center [545, 307] width 184 height 162
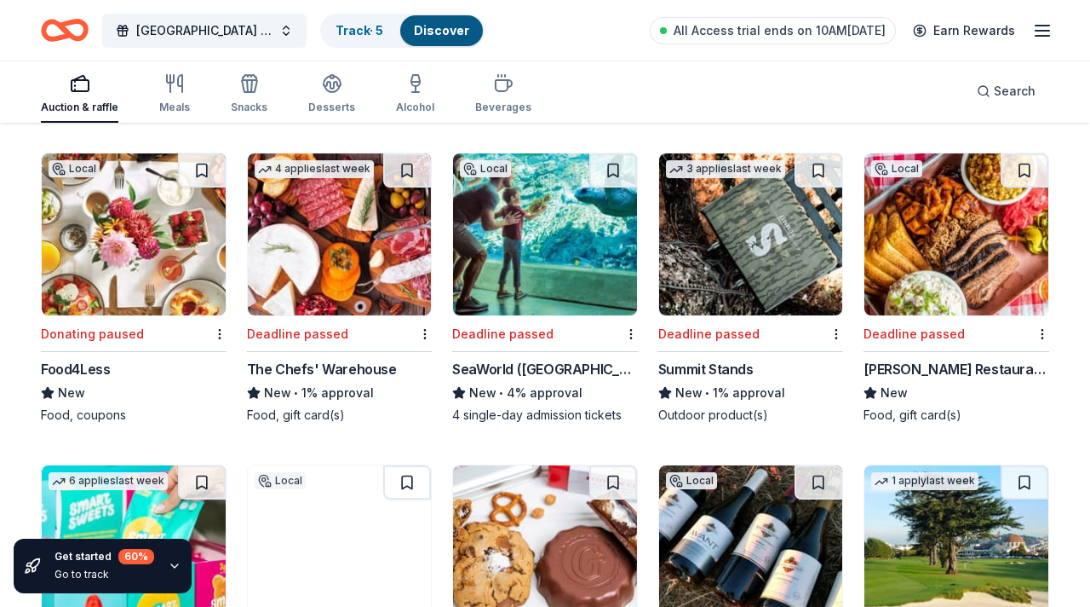
scroll to position [21693, 0]
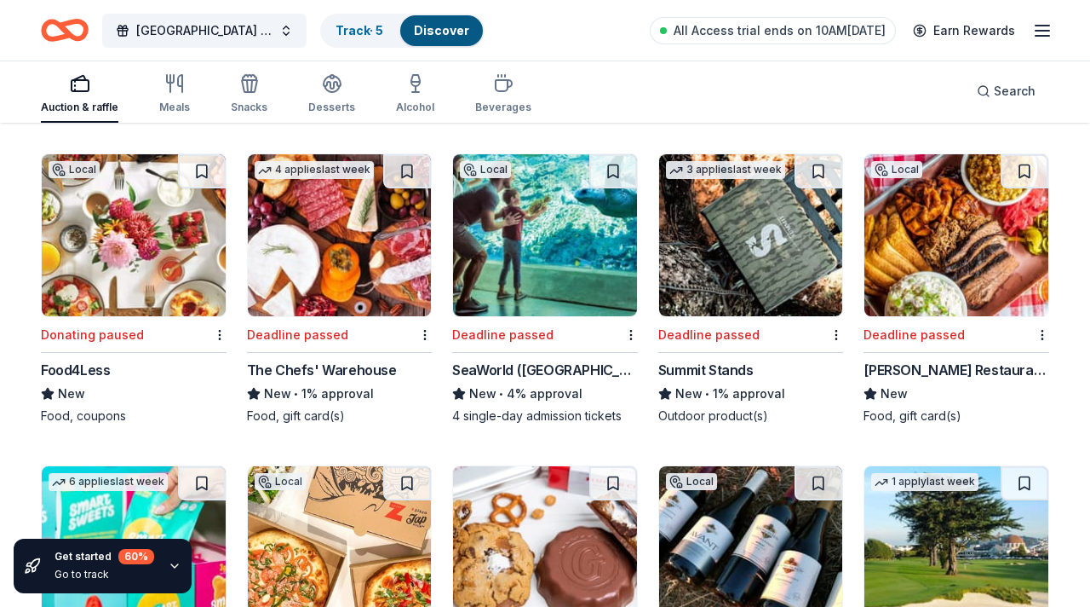
click at [931, 214] on img at bounding box center [957, 235] width 184 height 162
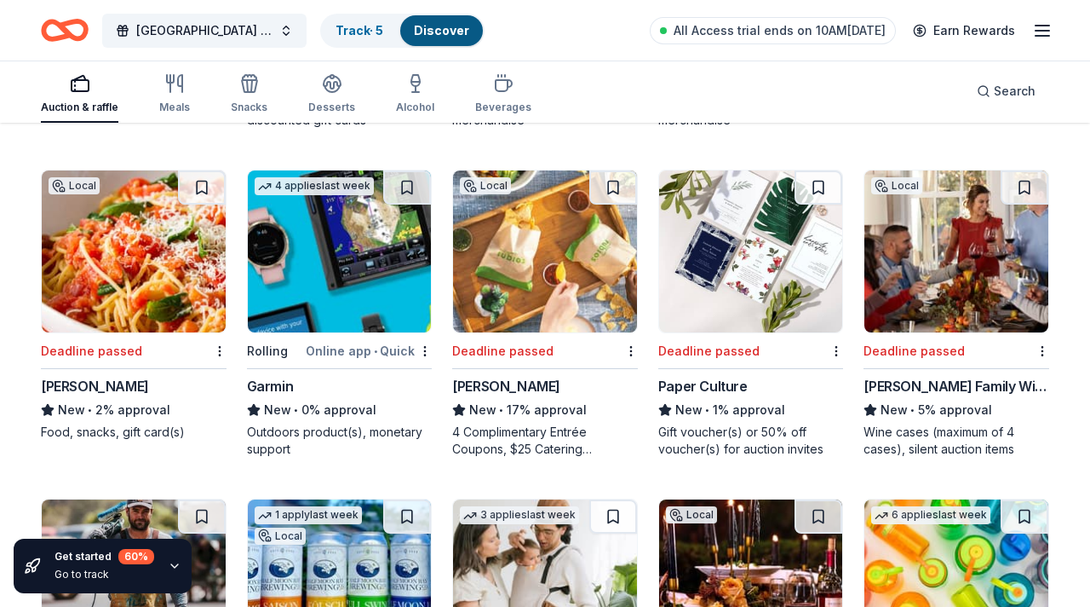
scroll to position [22320, 0]
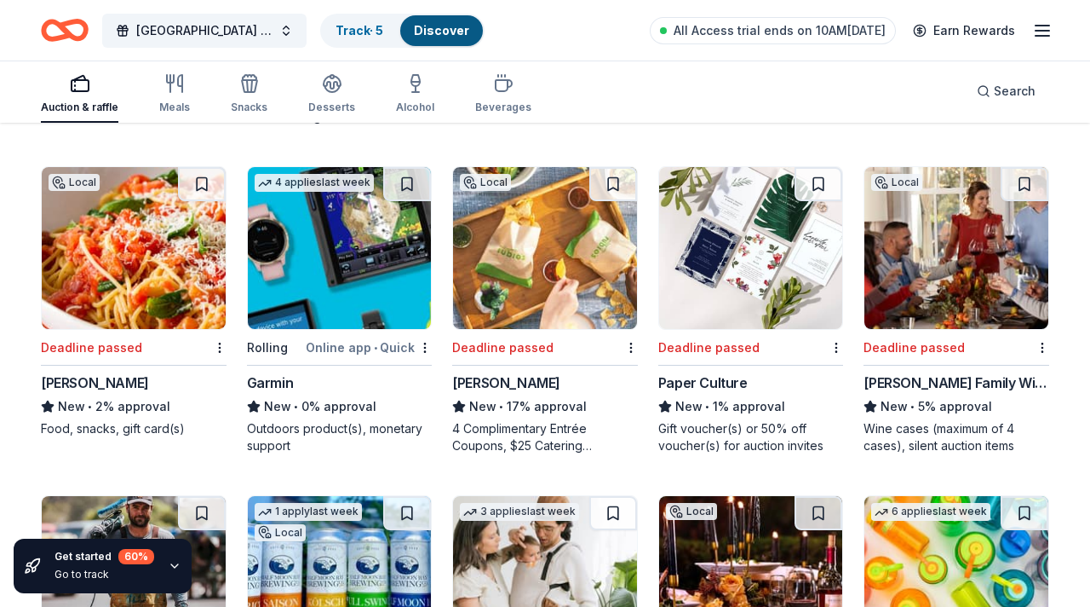
click at [133, 276] on img at bounding box center [134, 248] width 184 height 162
click at [529, 222] on img at bounding box center [545, 248] width 184 height 162
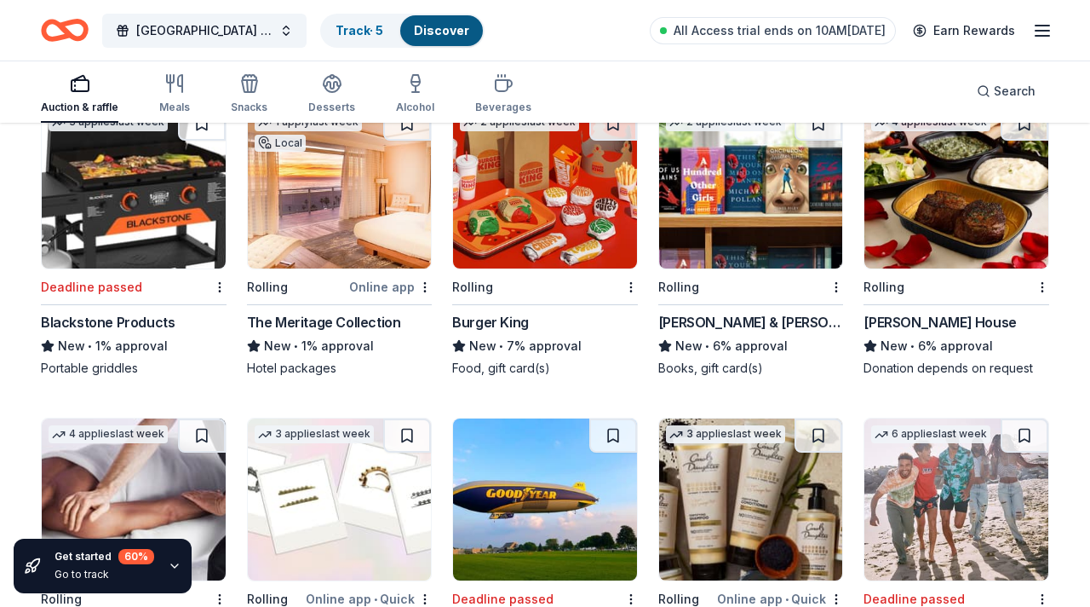
scroll to position [23992, 0]
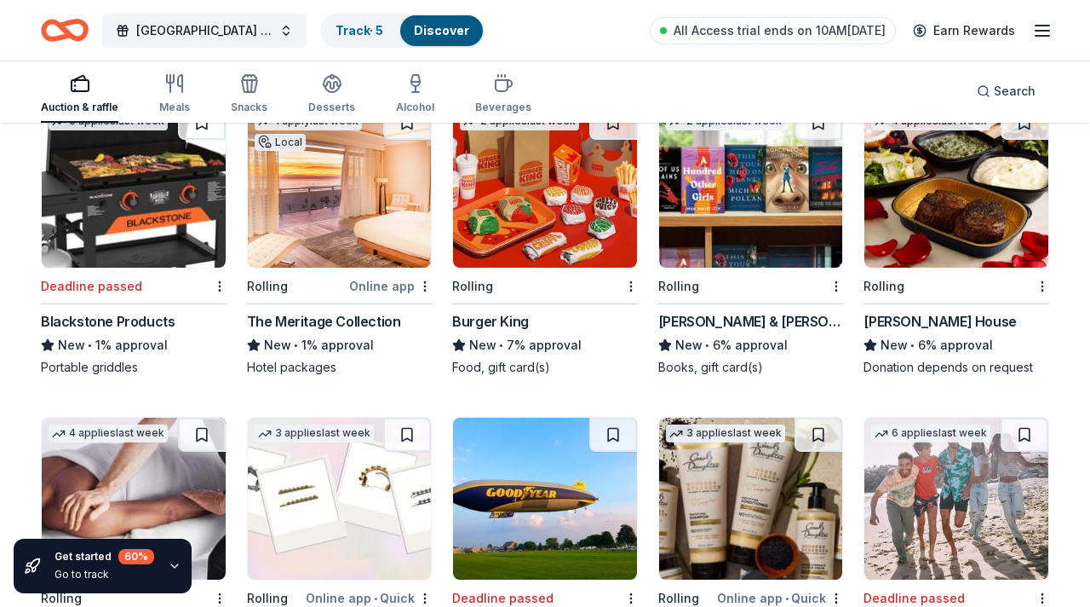
click at [739, 218] on img at bounding box center [751, 187] width 184 height 162
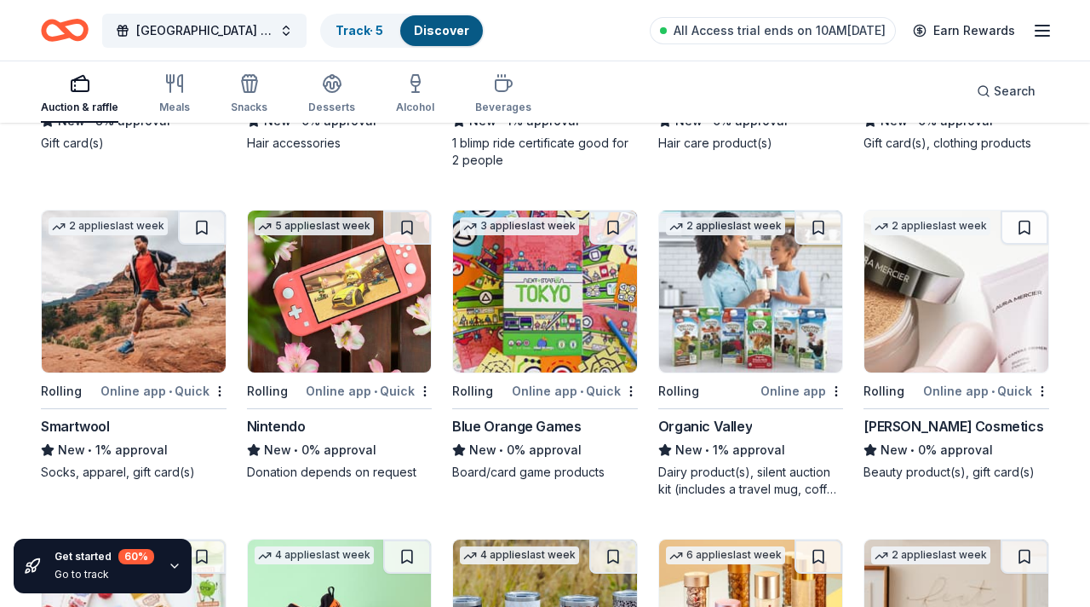
scroll to position [24536, 0]
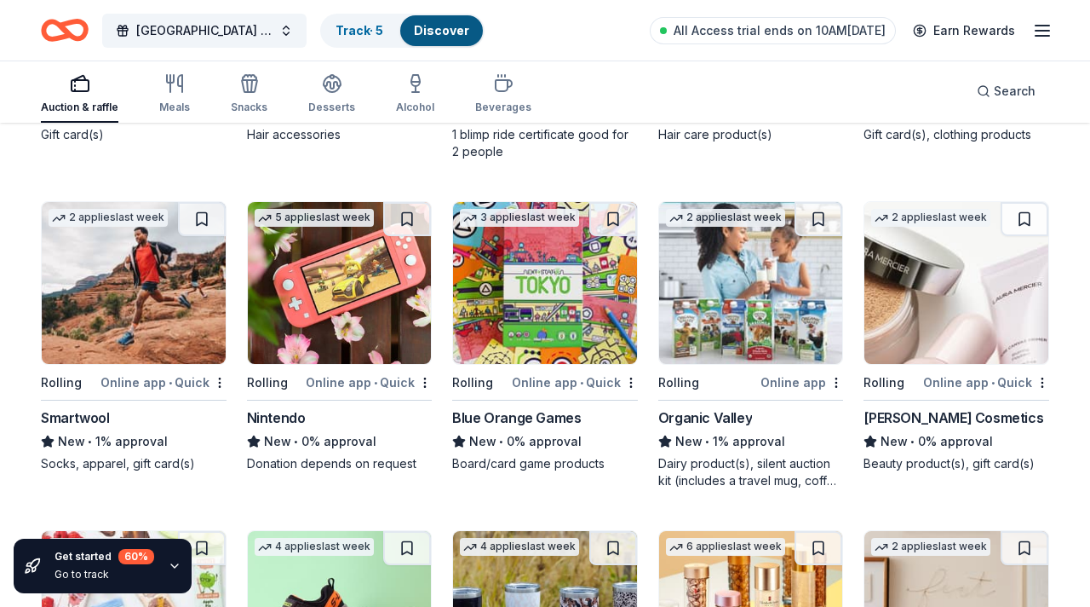
click at [532, 250] on img at bounding box center [545, 283] width 184 height 162
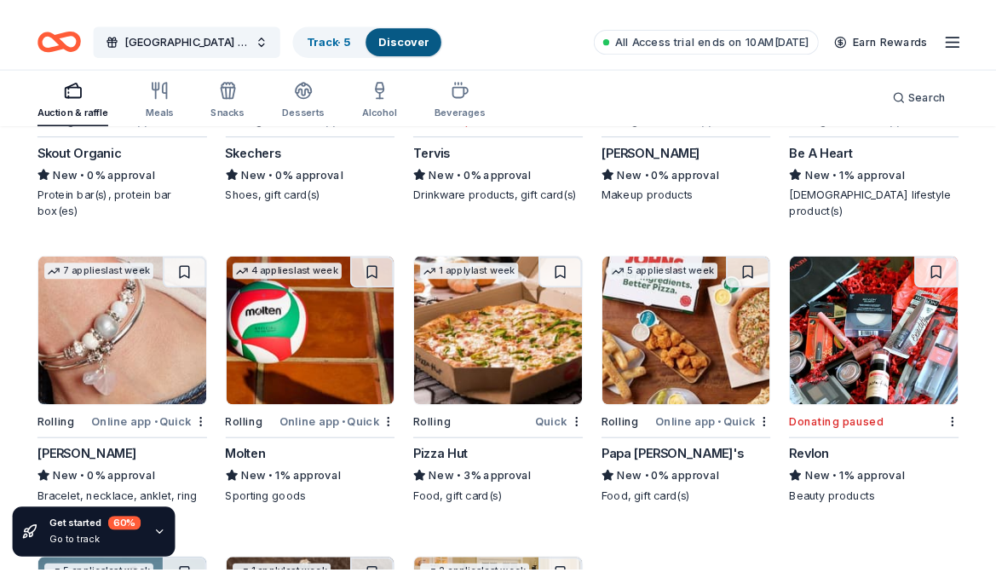
scroll to position [25127, 0]
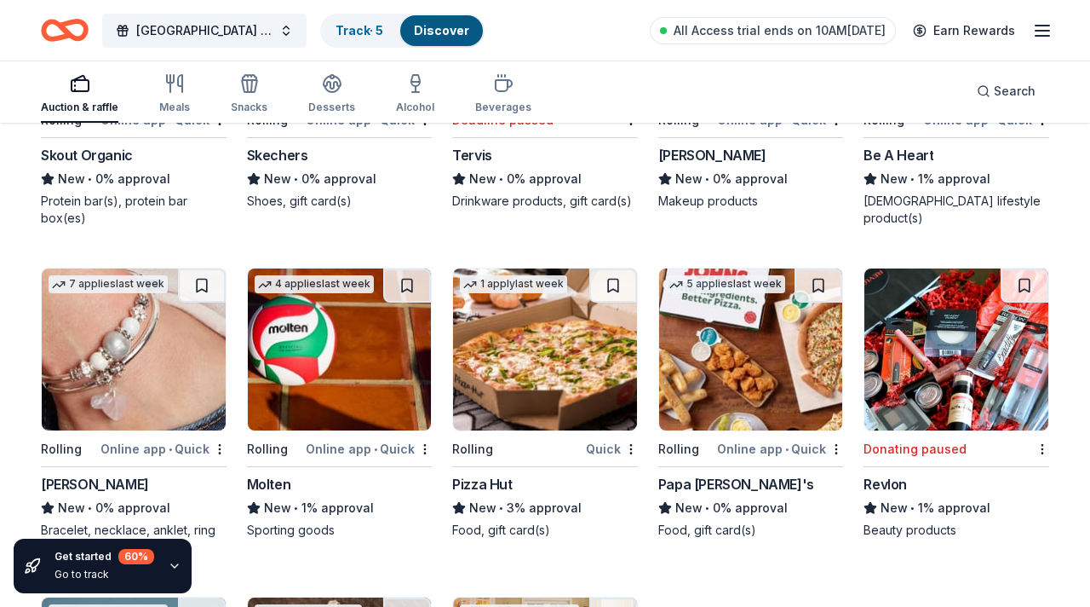
click at [713, 336] on img at bounding box center [751, 349] width 184 height 162
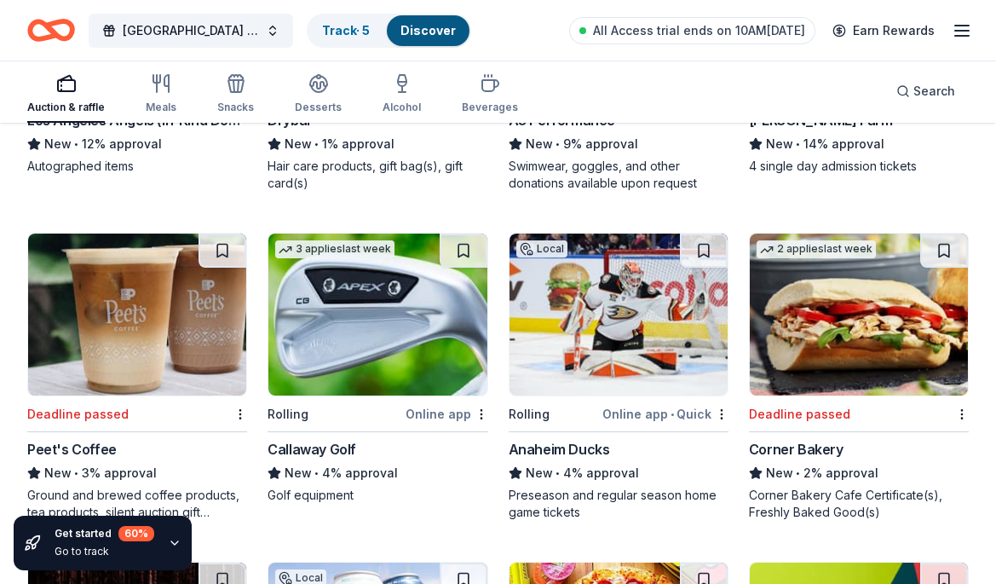
scroll to position [15334, 0]
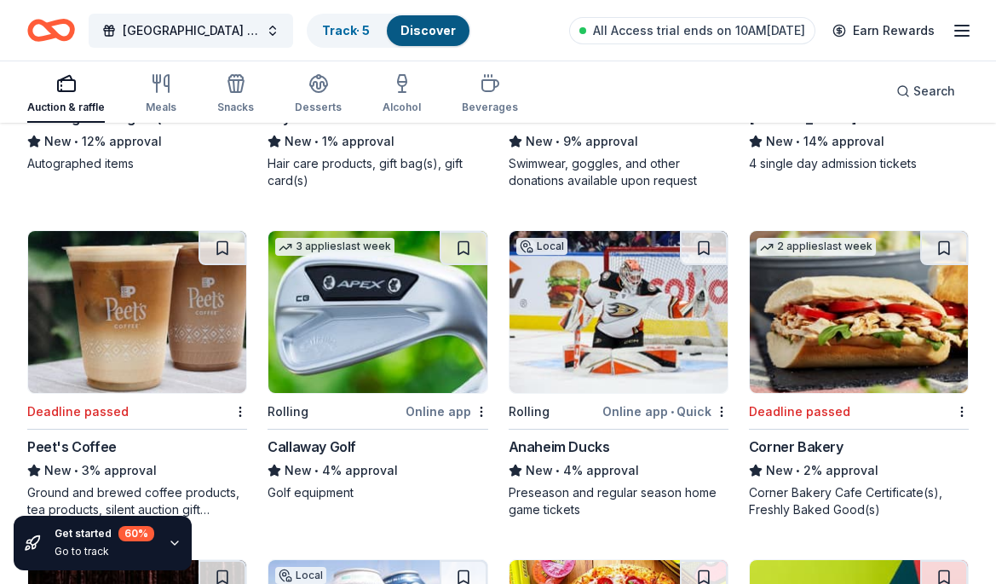
click at [834, 288] on img at bounding box center [859, 312] width 218 height 162
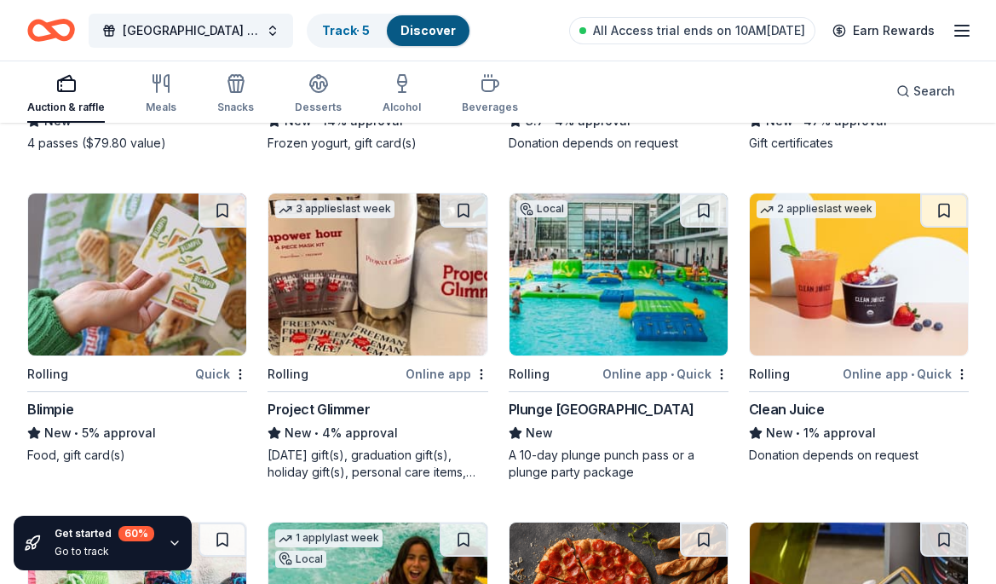
scroll to position [13411, 0]
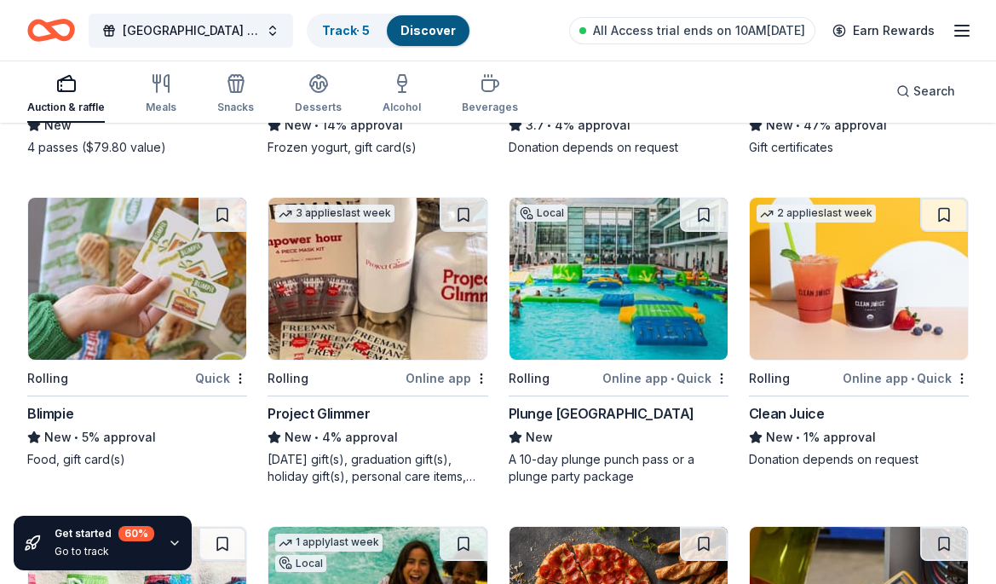
click at [590, 278] on img at bounding box center [618, 279] width 218 height 162
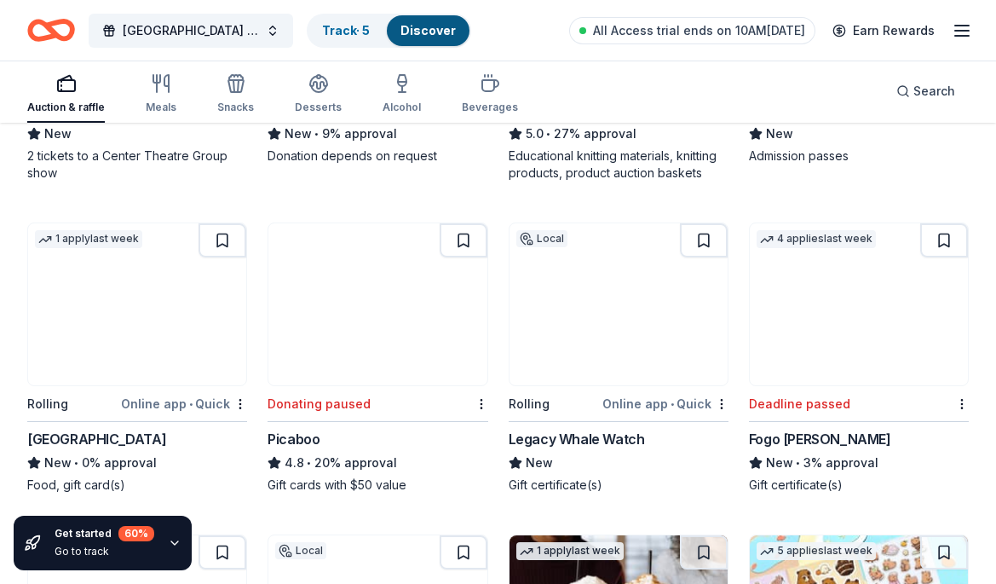
scroll to position [8592, 0]
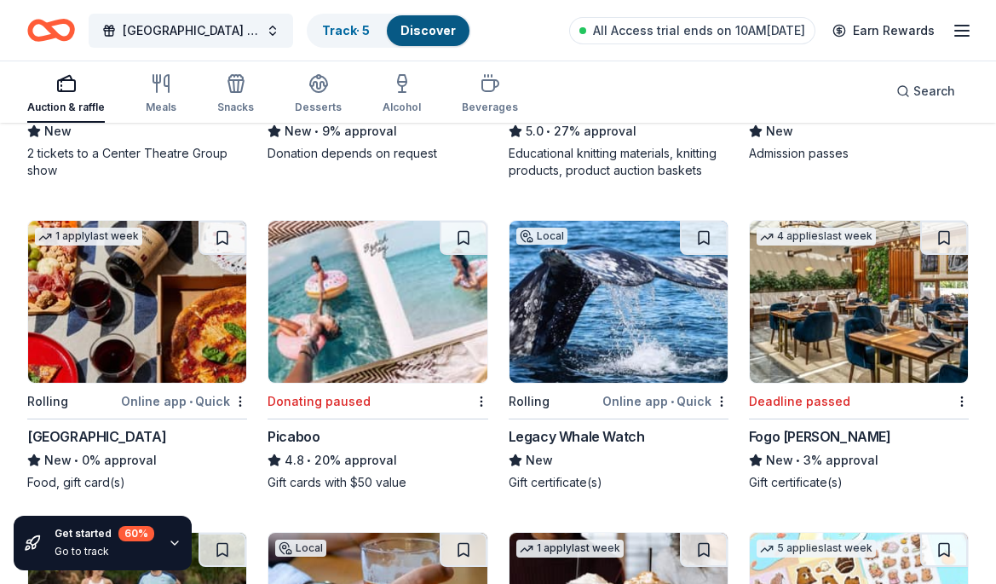
click at [334, 297] on img at bounding box center [377, 302] width 218 height 162
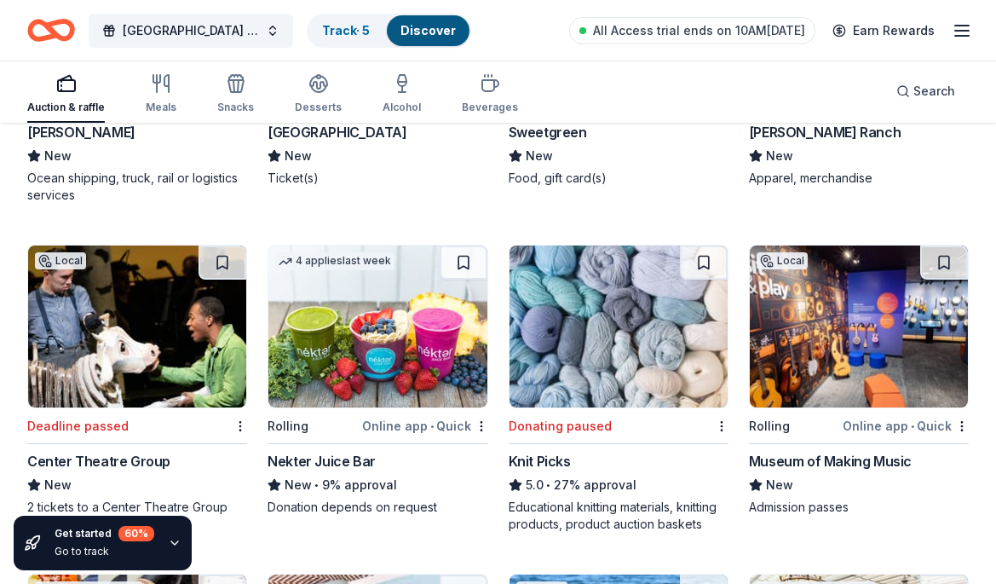
scroll to position [8240, 0]
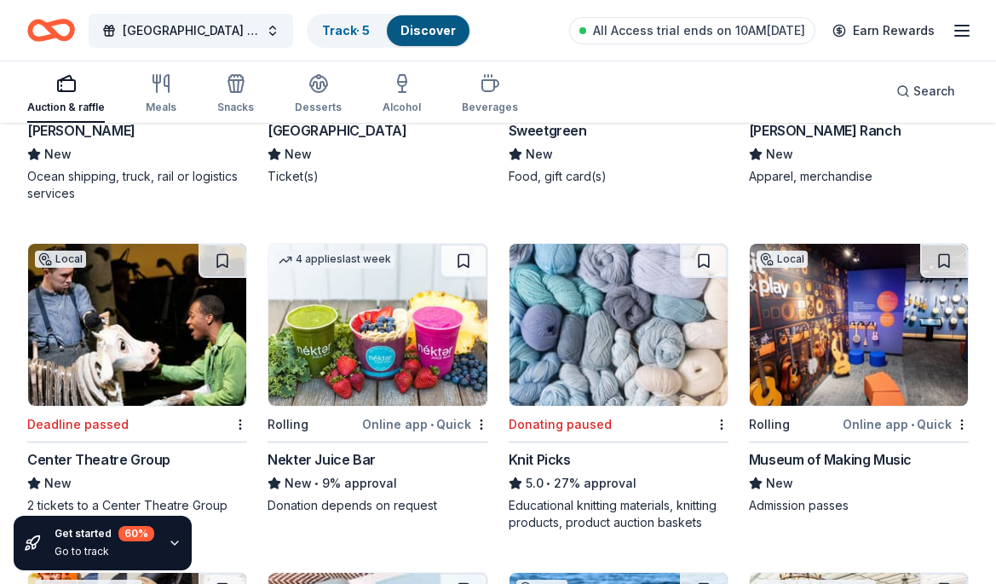
click at [158, 370] on img at bounding box center [137, 325] width 218 height 162
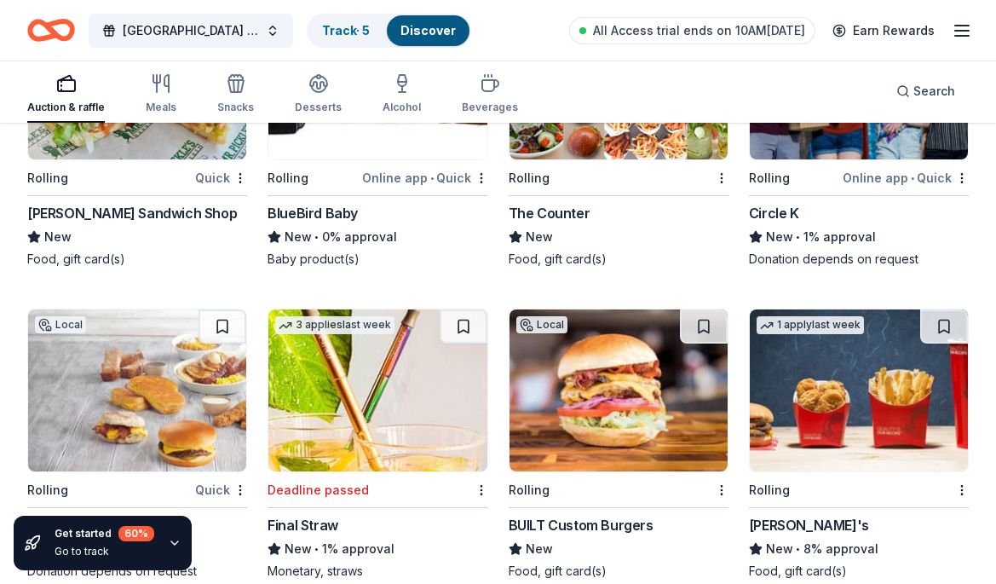
scroll to position [29120, 0]
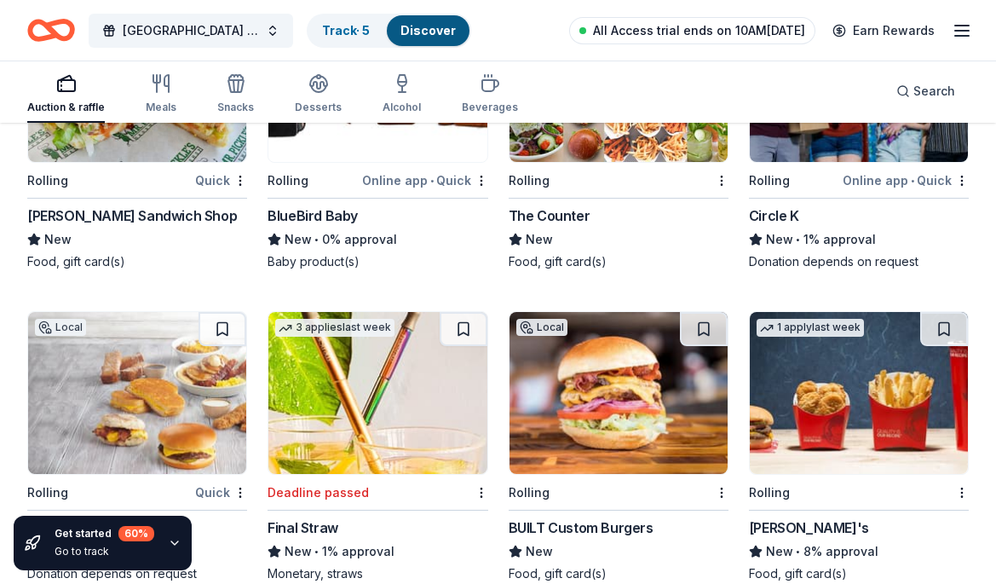
click at [646, 32] on span "All Access trial ends on 10AM, 10/7" at bounding box center [699, 30] width 212 height 20
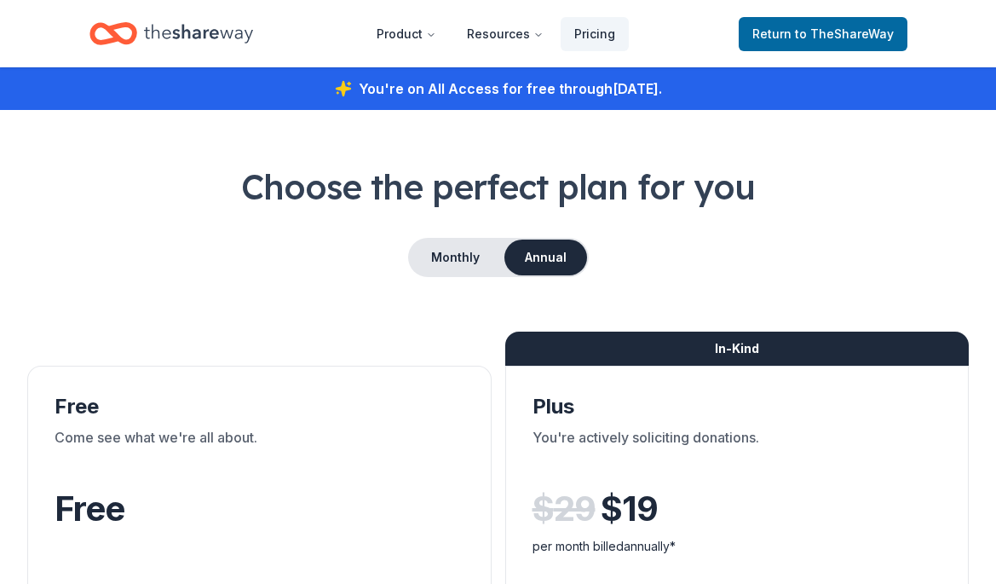
click at [220, 37] on icon "Home" at bounding box center [198, 33] width 109 height 35
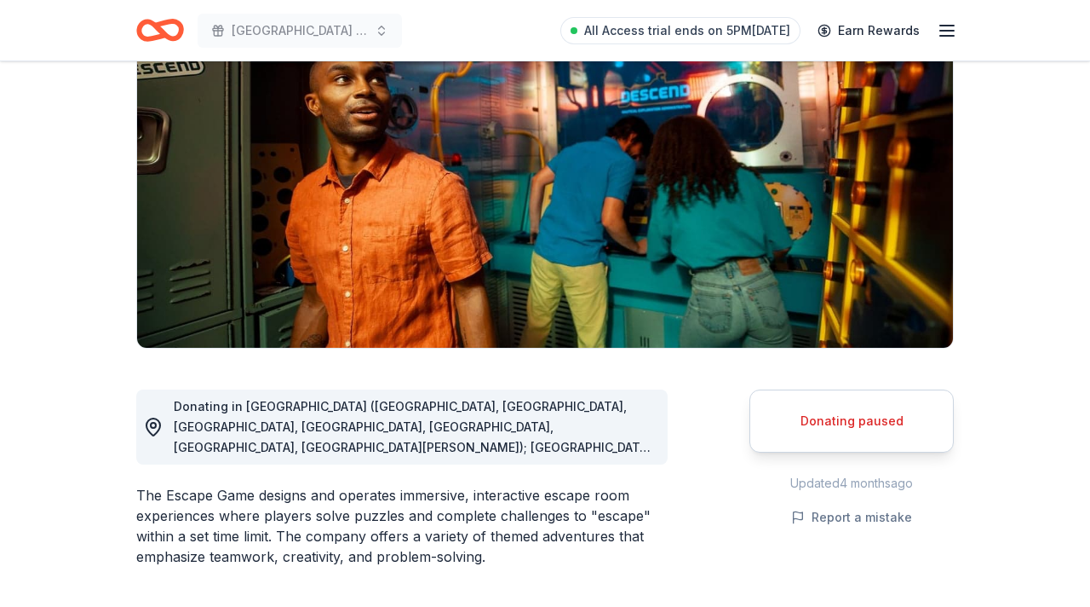
scroll to position [226, 0]
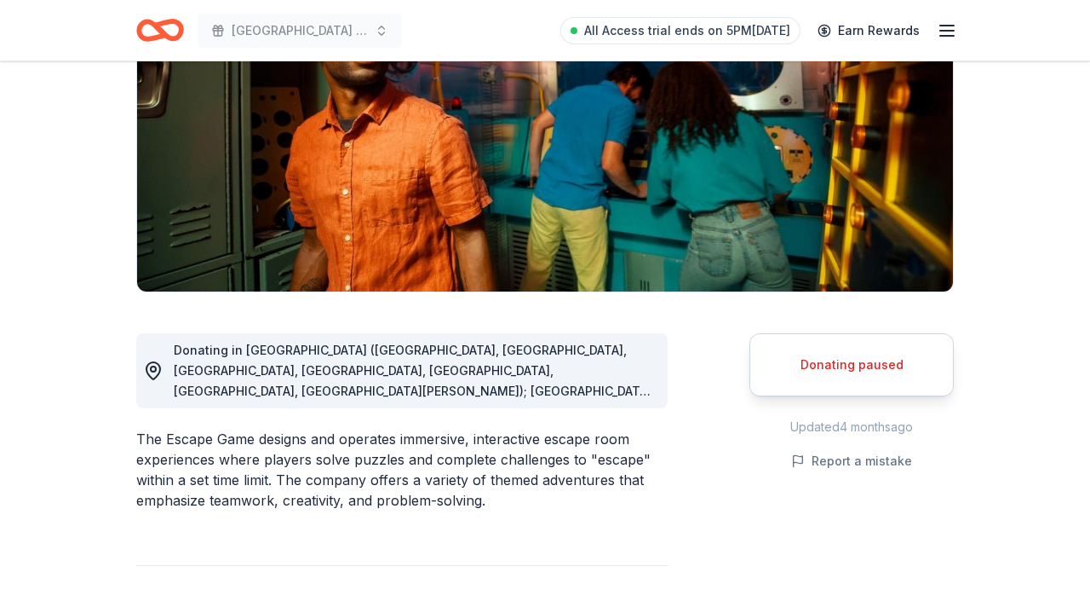
click at [826, 369] on div "Donating paused" at bounding box center [852, 364] width 162 height 20
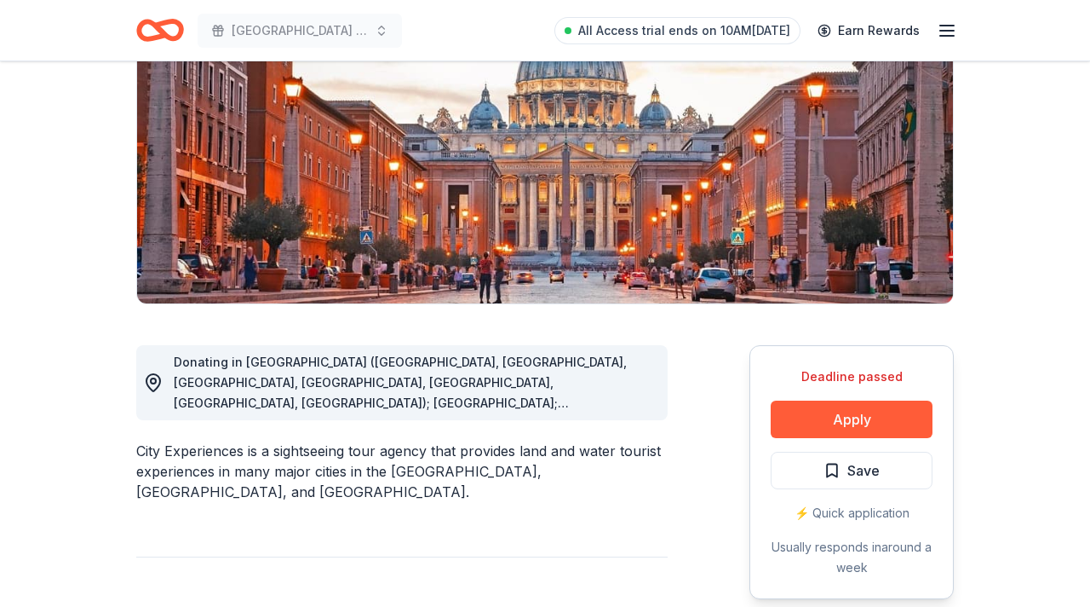
scroll to position [218, 0]
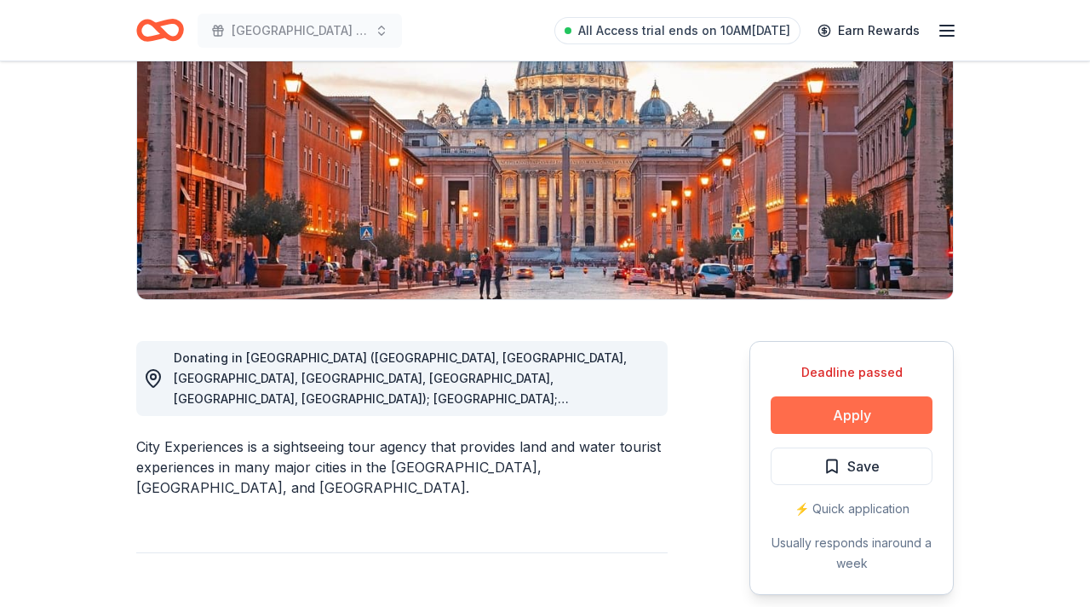
click at [858, 417] on button "Apply" at bounding box center [852, 414] width 162 height 37
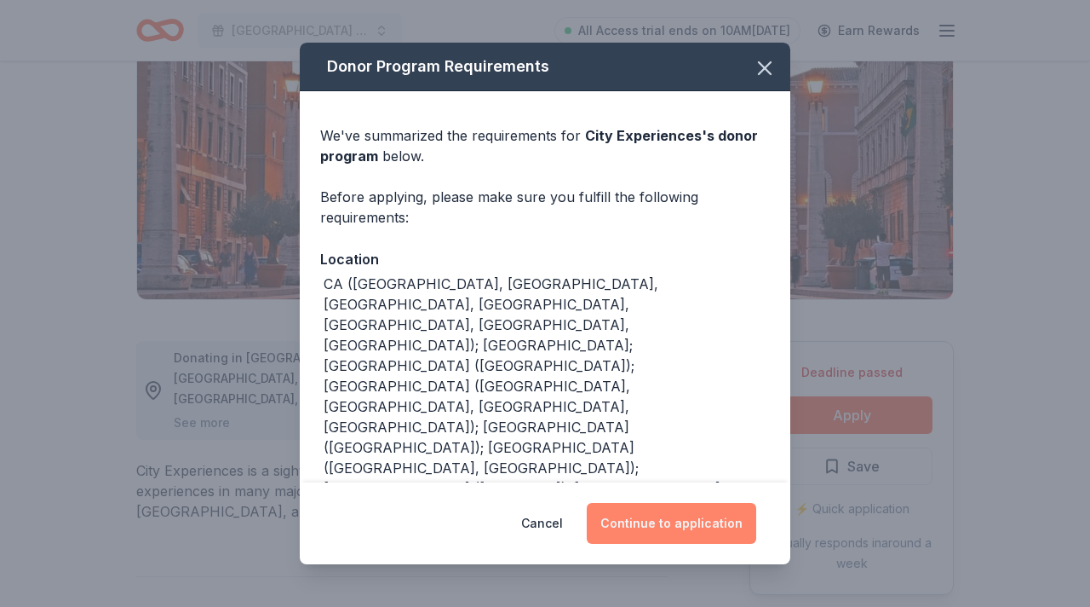
click at [684, 532] on button "Continue to application" at bounding box center [672, 523] width 170 height 41
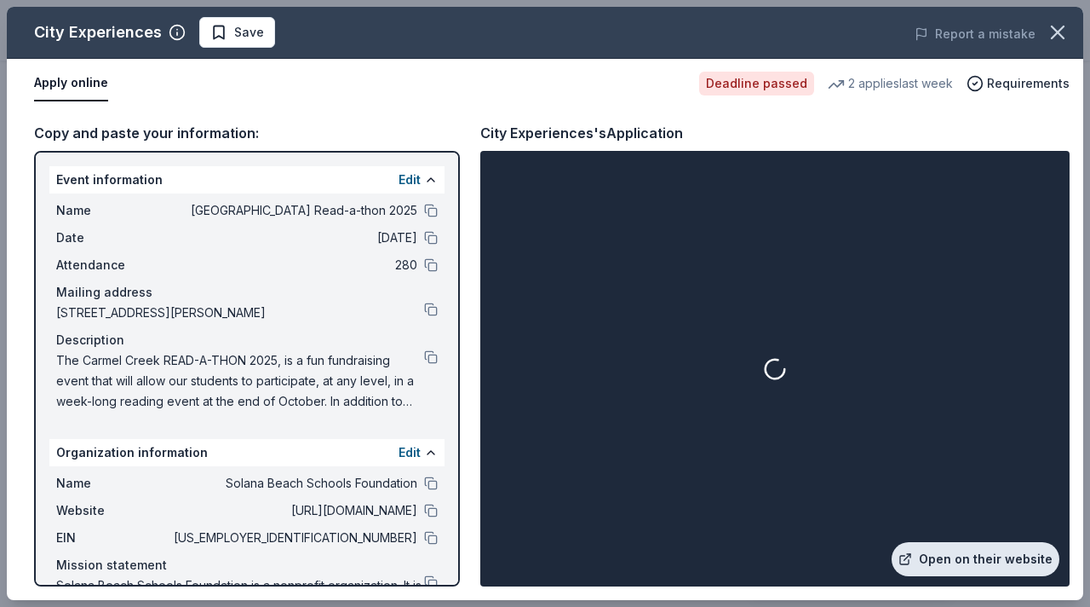
click at [940, 561] on link "Open on their website" at bounding box center [976, 559] width 168 height 34
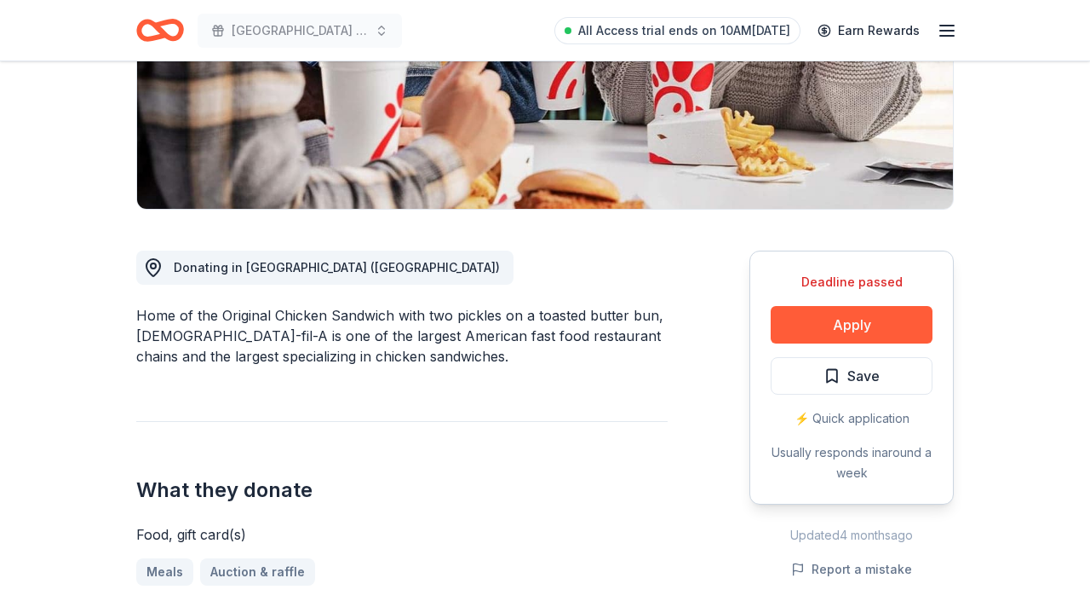
scroll to position [357, 0]
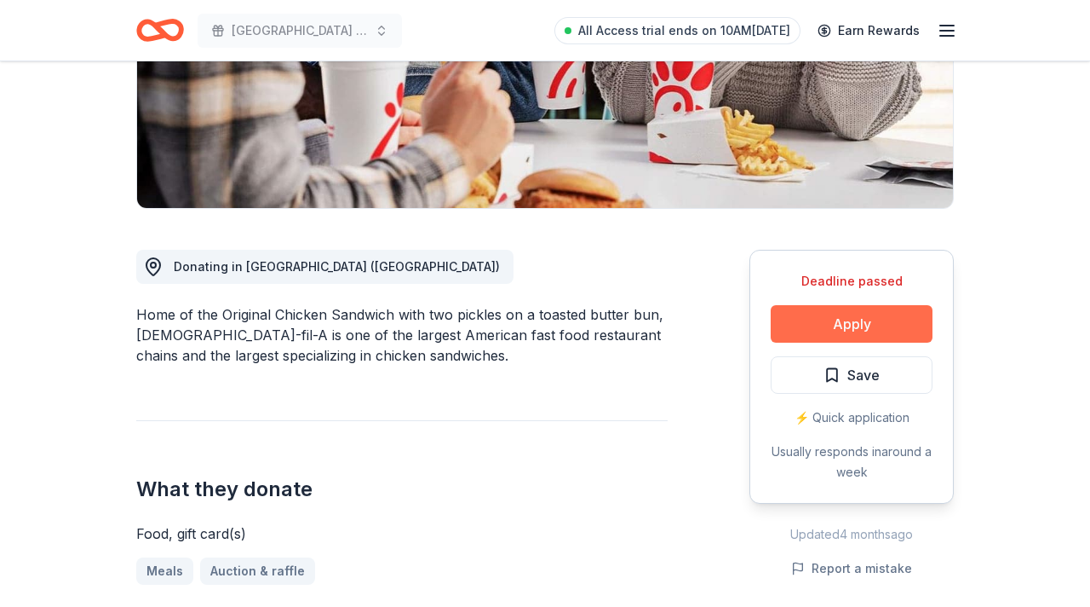
click at [833, 305] on button "Apply" at bounding box center [852, 323] width 162 height 37
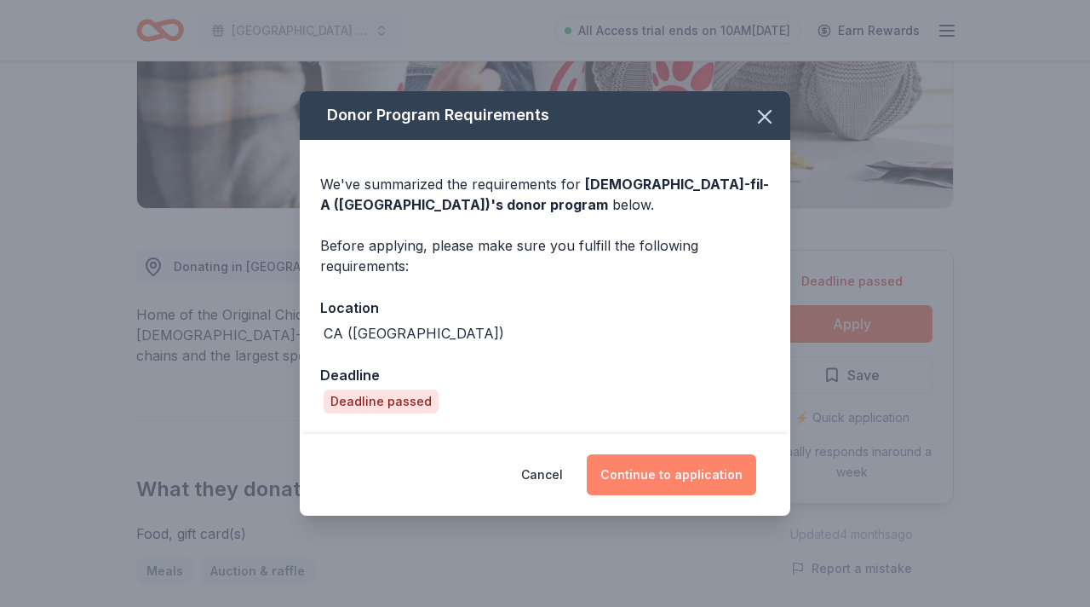
click at [682, 482] on button "Continue to application" at bounding box center [672, 474] width 170 height 41
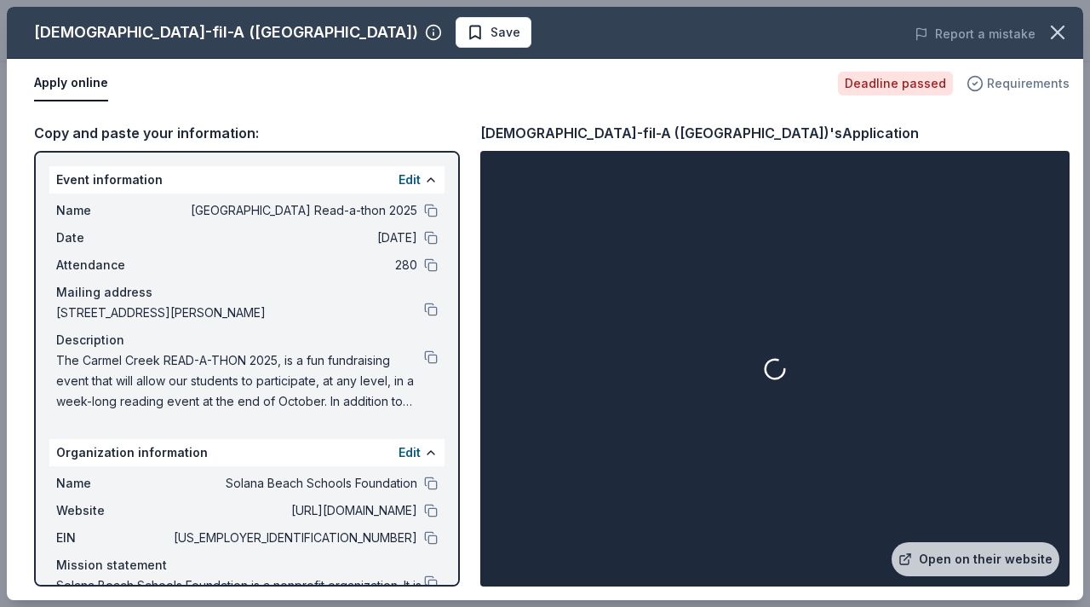
click at [984, 83] on icon "button" at bounding box center [975, 83] width 17 height 17
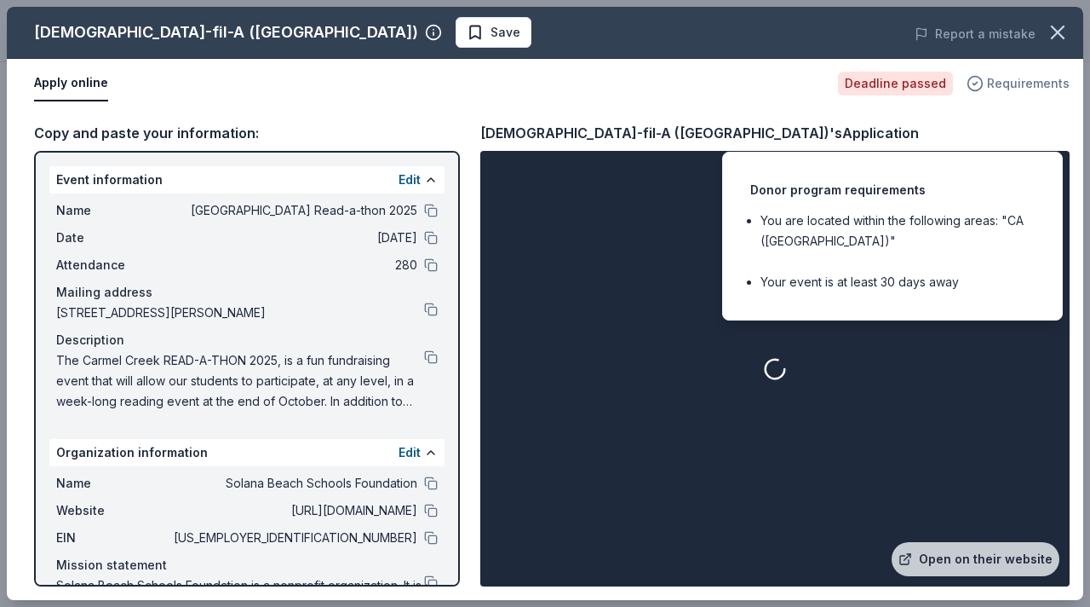
click at [984, 83] on icon "button" at bounding box center [975, 83] width 17 height 17
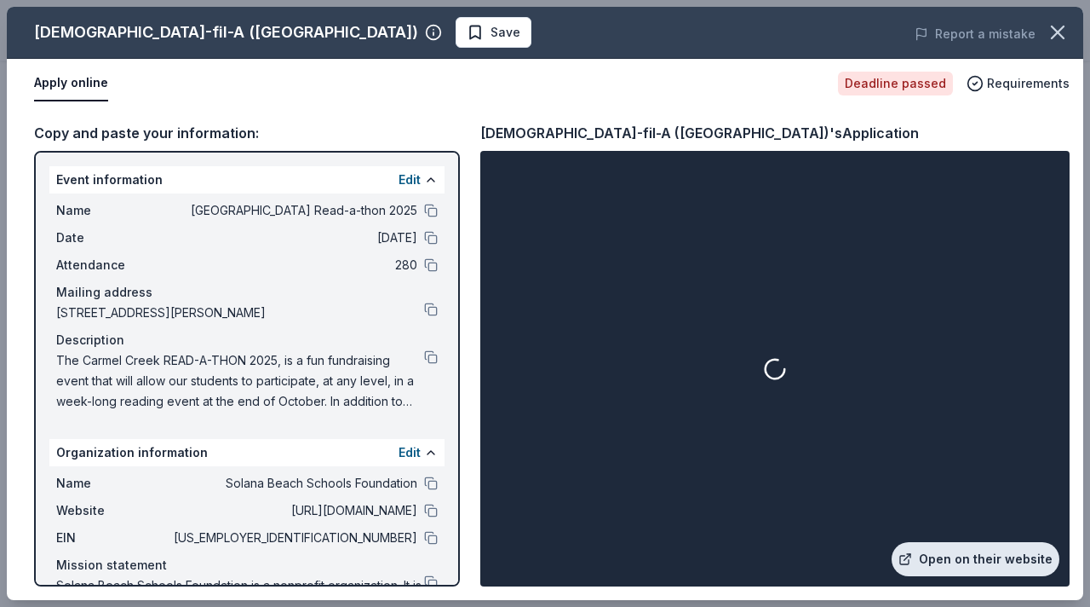
click at [963, 567] on link "Open on their website" at bounding box center [976, 559] width 168 height 34
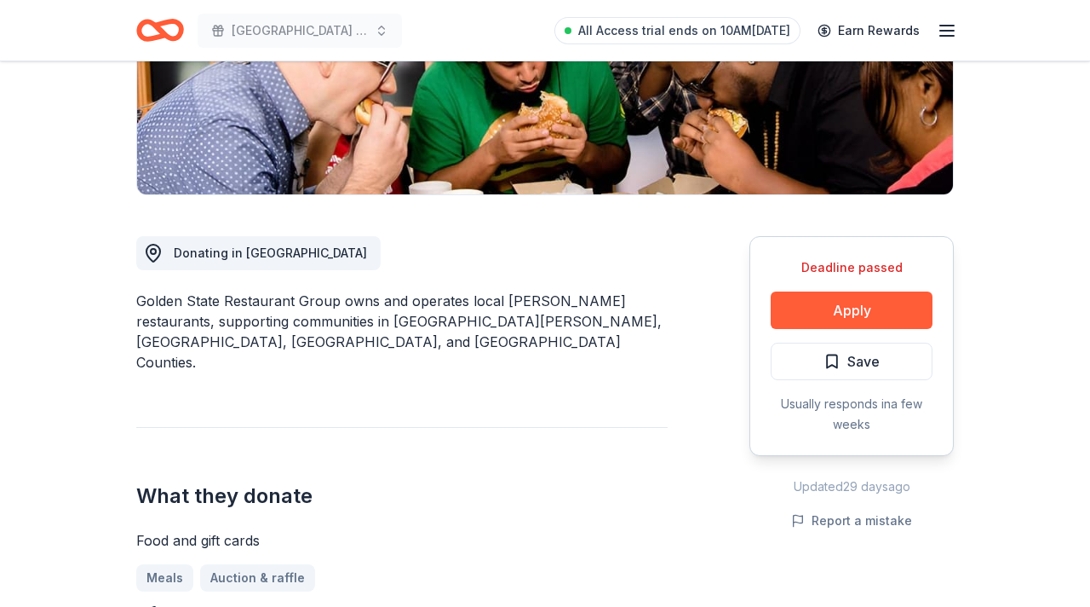
scroll to position [328, 0]
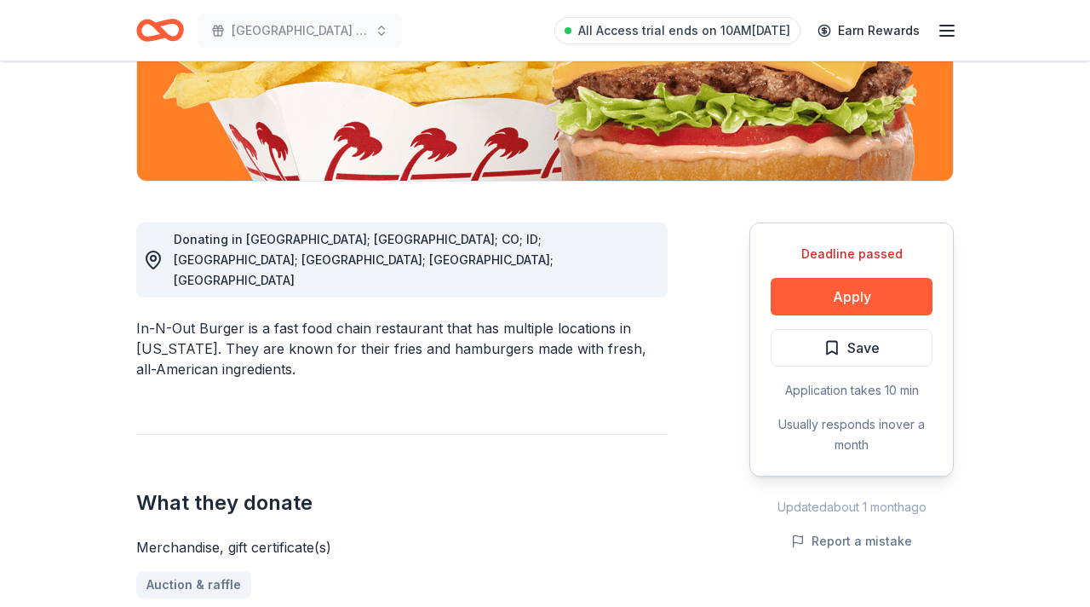
scroll to position [342, 0]
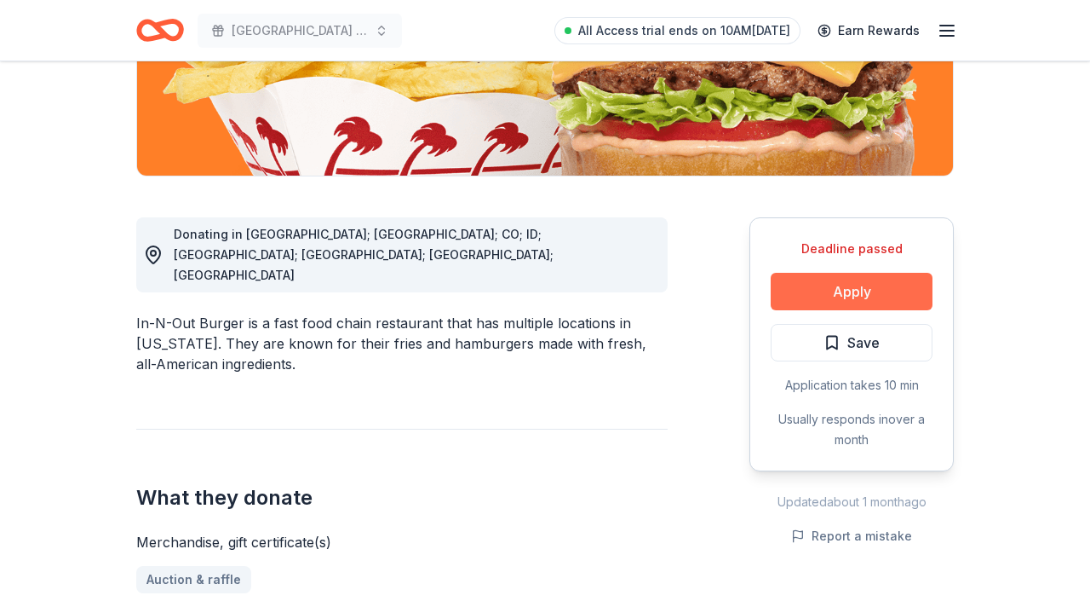
click at [861, 297] on button "Apply" at bounding box center [852, 291] width 162 height 37
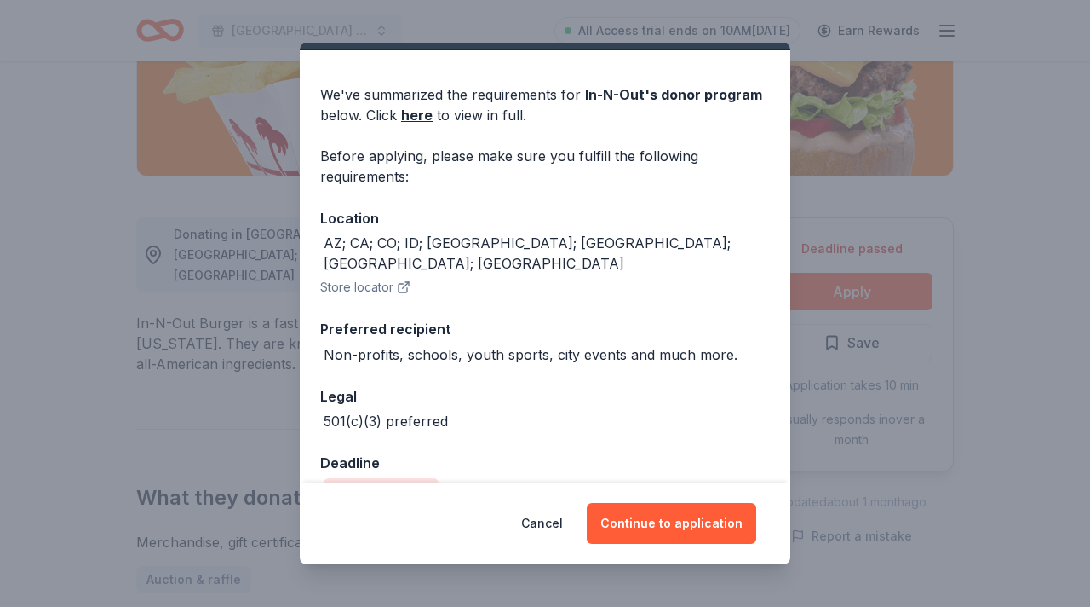
scroll to position [60, 0]
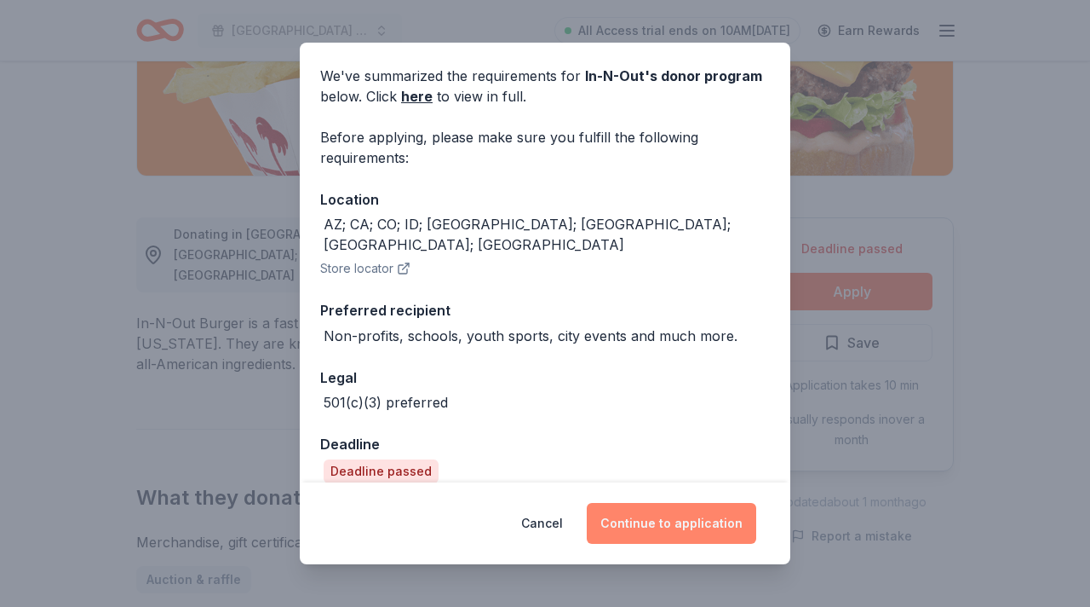
click at [673, 526] on button "Continue to application" at bounding box center [672, 523] width 170 height 41
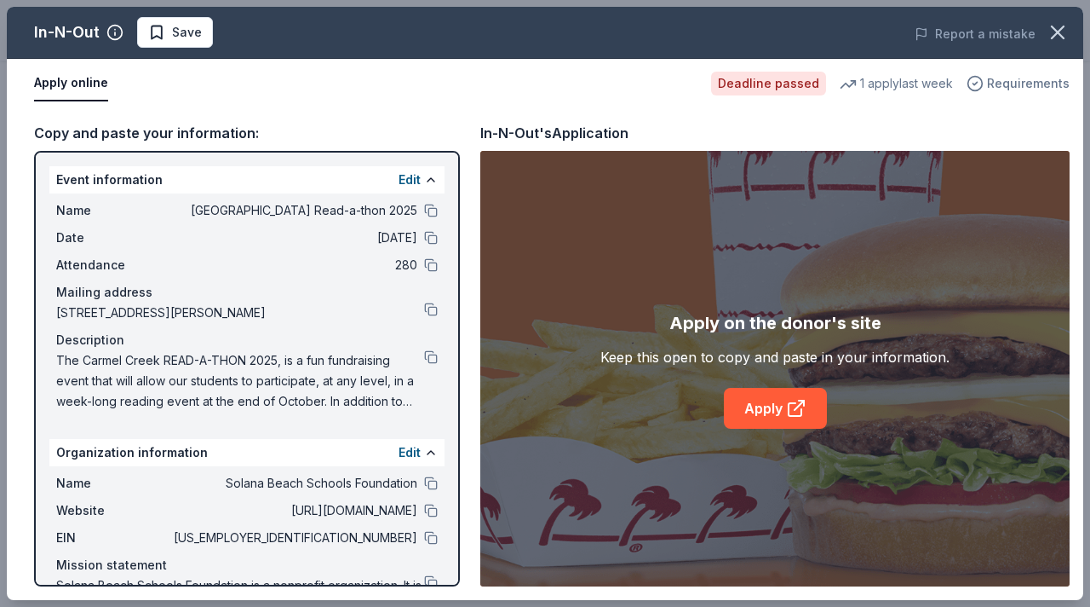
click at [1028, 80] on span "Requirements" at bounding box center [1028, 83] width 83 height 20
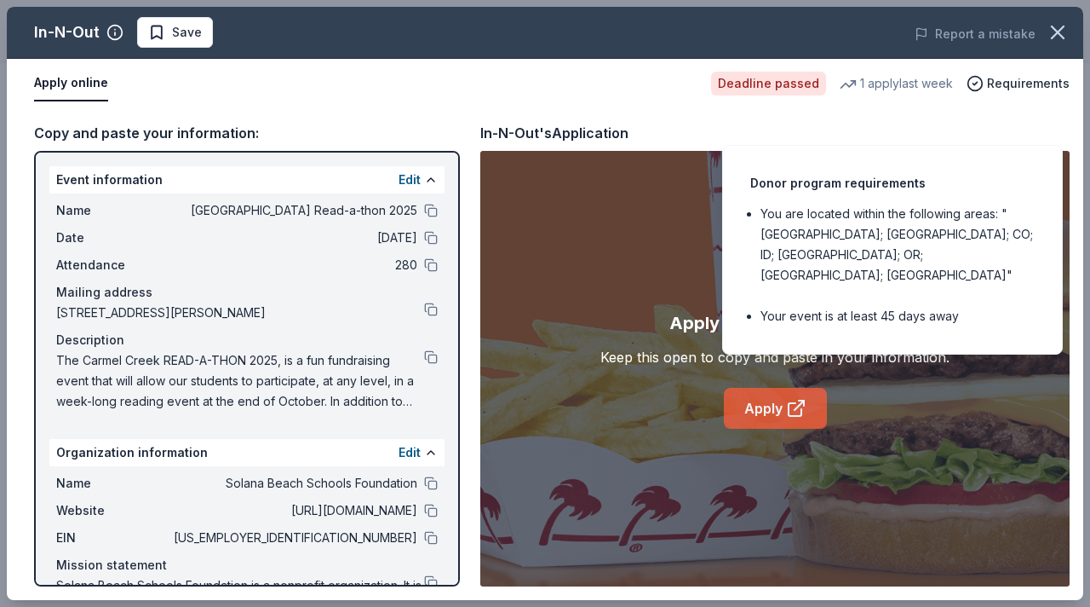
click at [768, 408] on link "Apply" at bounding box center [775, 408] width 103 height 41
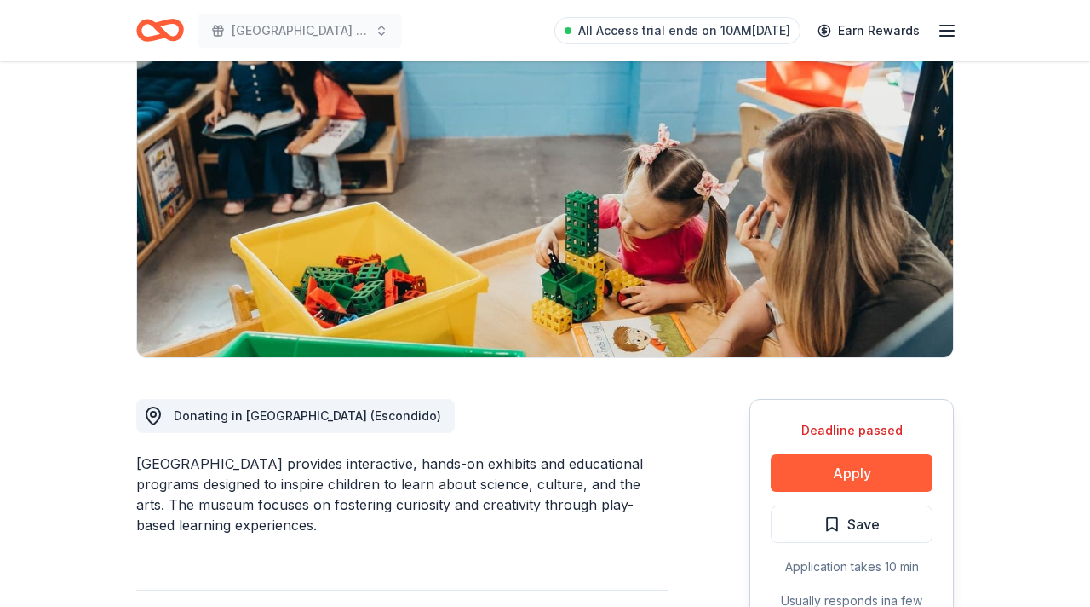
scroll to position [174, 0]
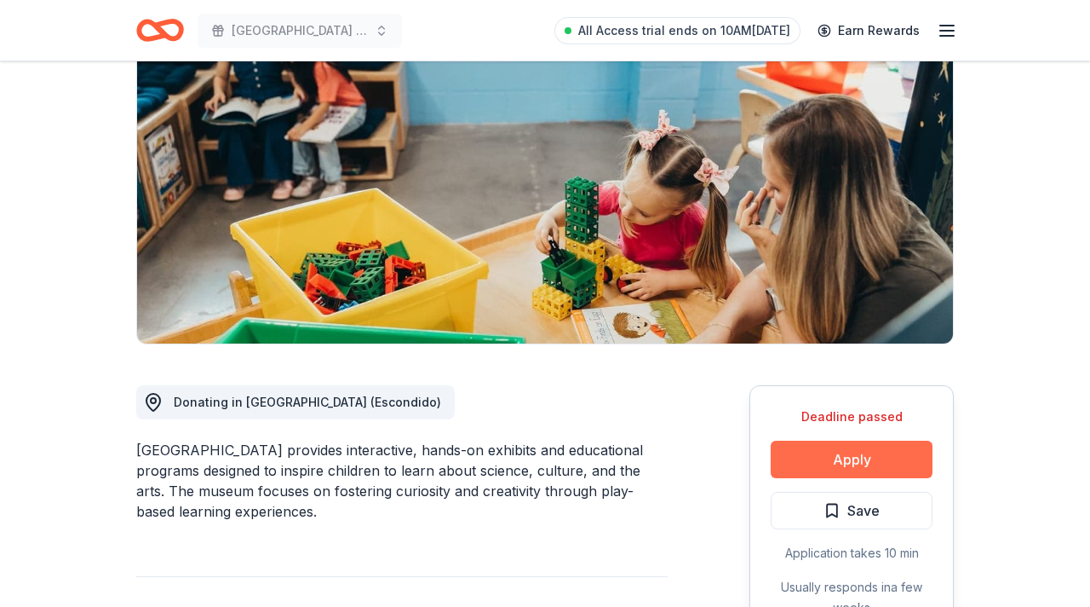
click at [882, 461] on button "Apply" at bounding box center [852, 458] width 162 height 37
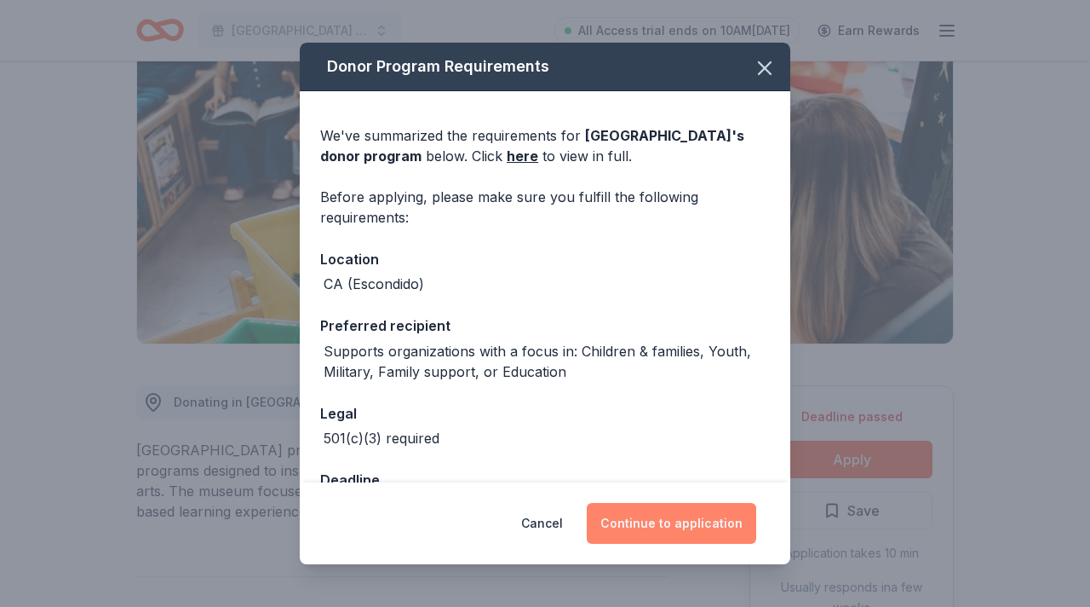
click at [708, 514] on button "Continue to application" at bounding box center [672, 523] width 170 height 41
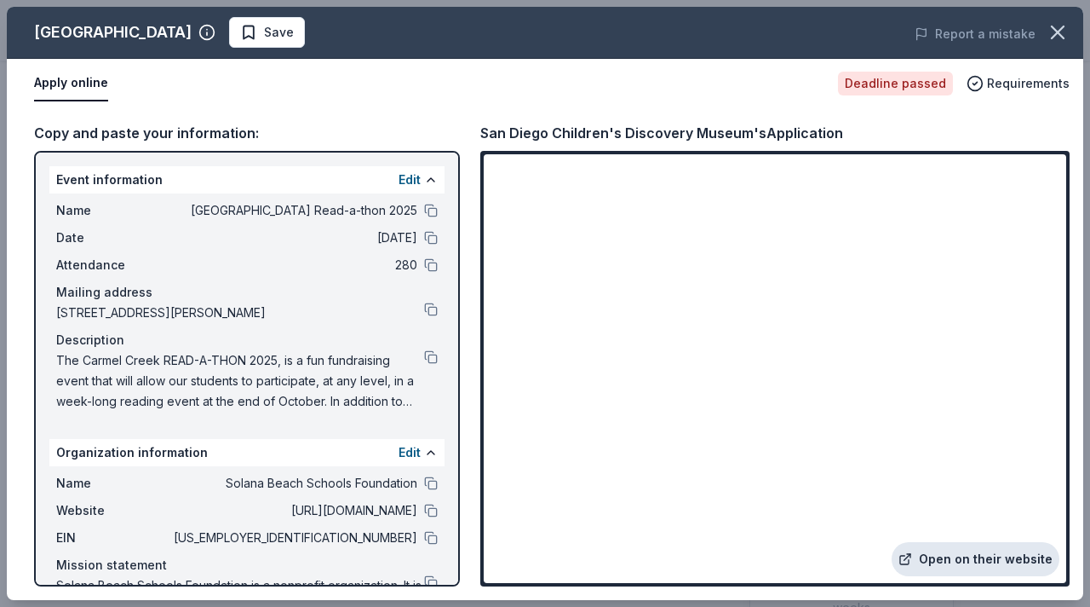
click at [938, 554] on link "Open on their website" at bounding box center [976, 559] width 168 height 34
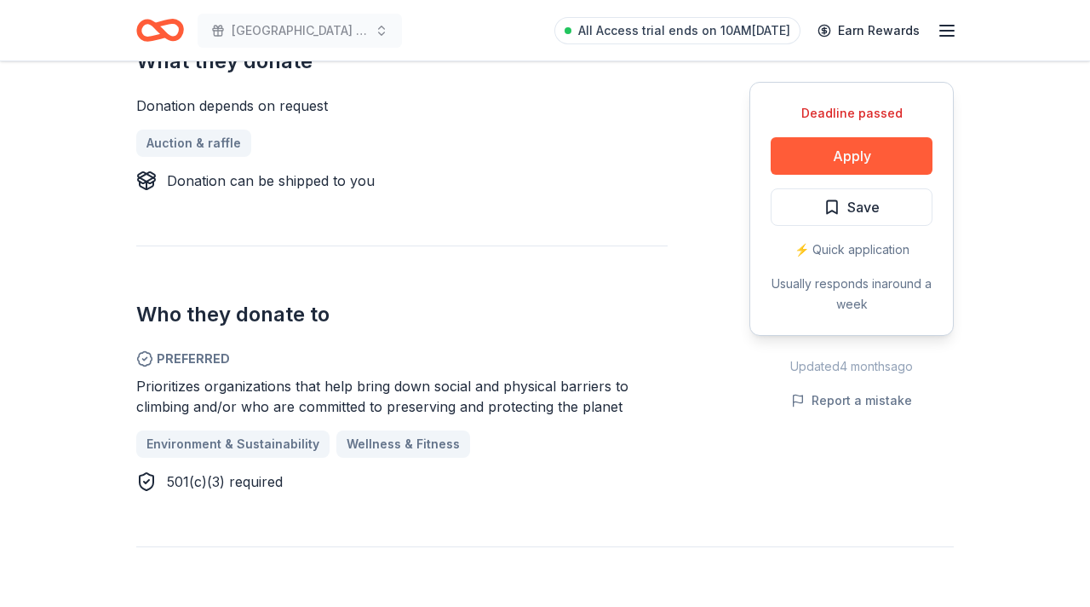
scroll to position [769, 0]
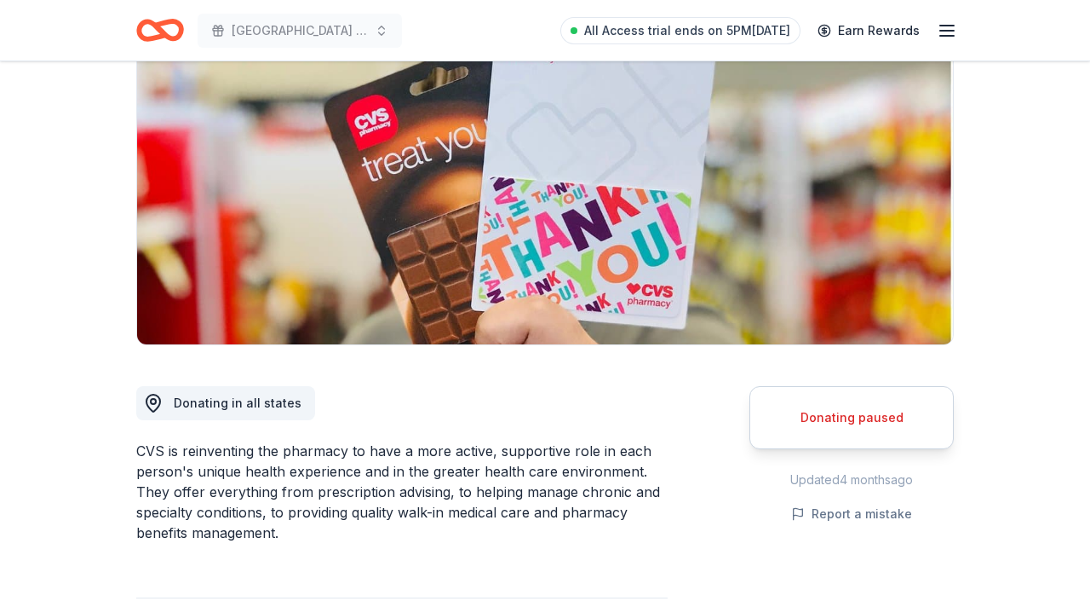
scroll to position [175, 0]
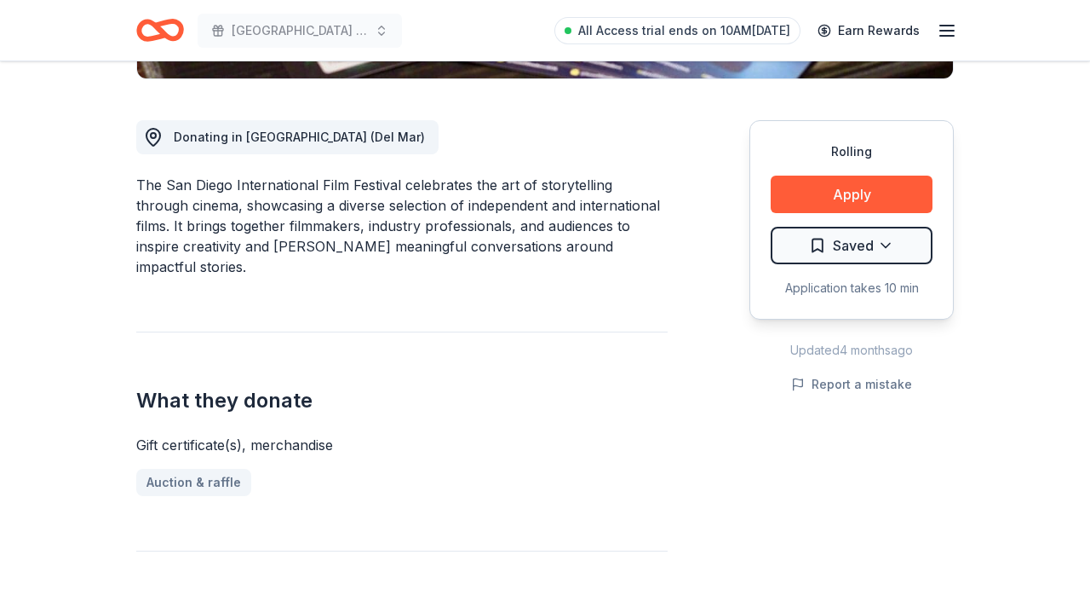
scroll to position [436, 0]
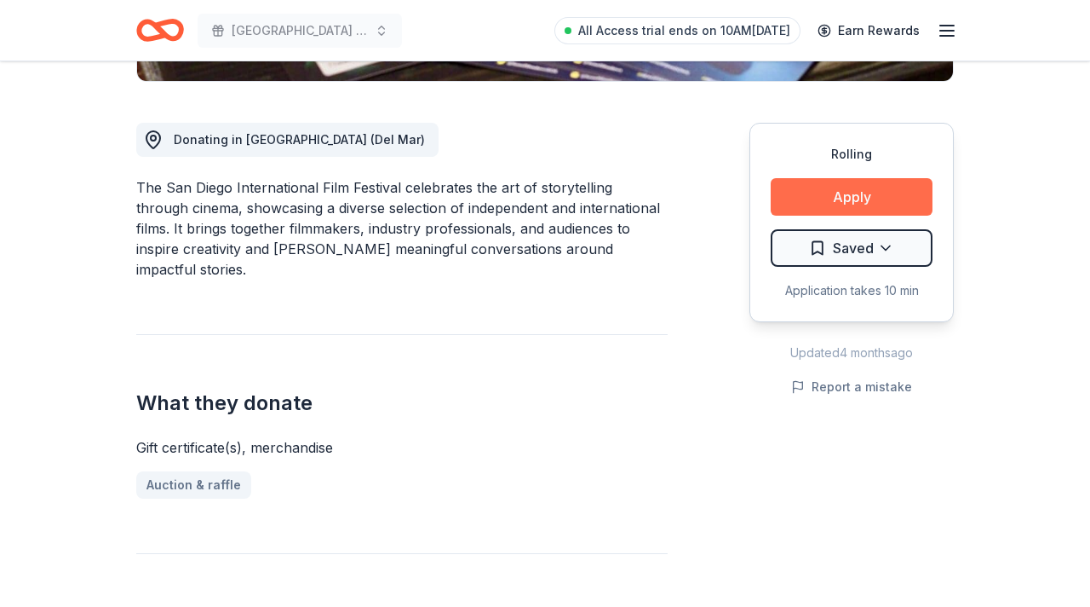
click at [889, 196] on button "Apply" at bounding box center [852, 196] width 162 height 37
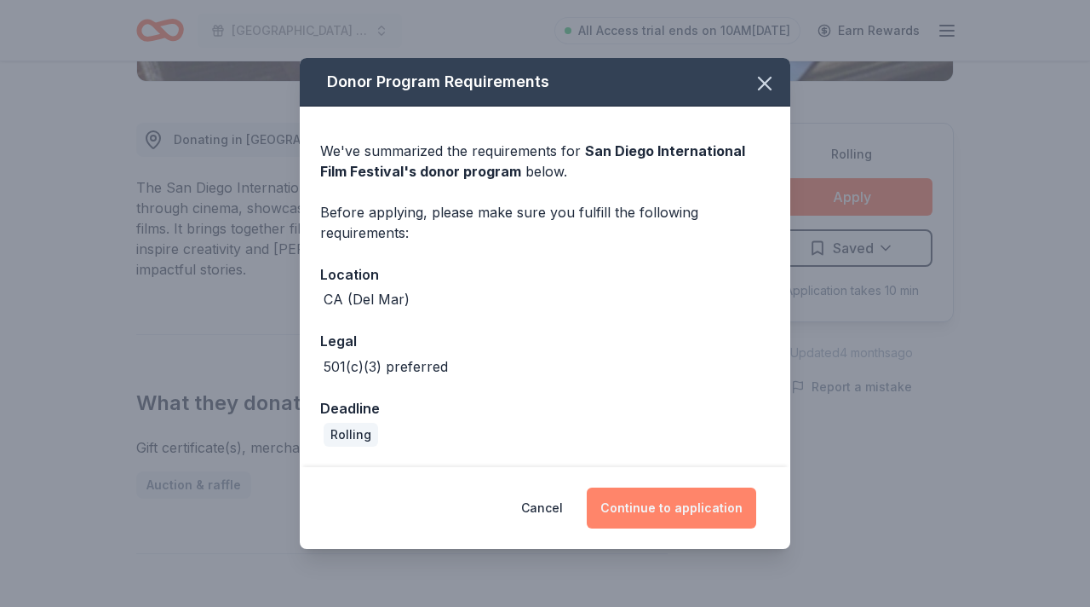
click at [675, 499] on button "Continue to application" at bounding box center [672, 507] width 170 height 41
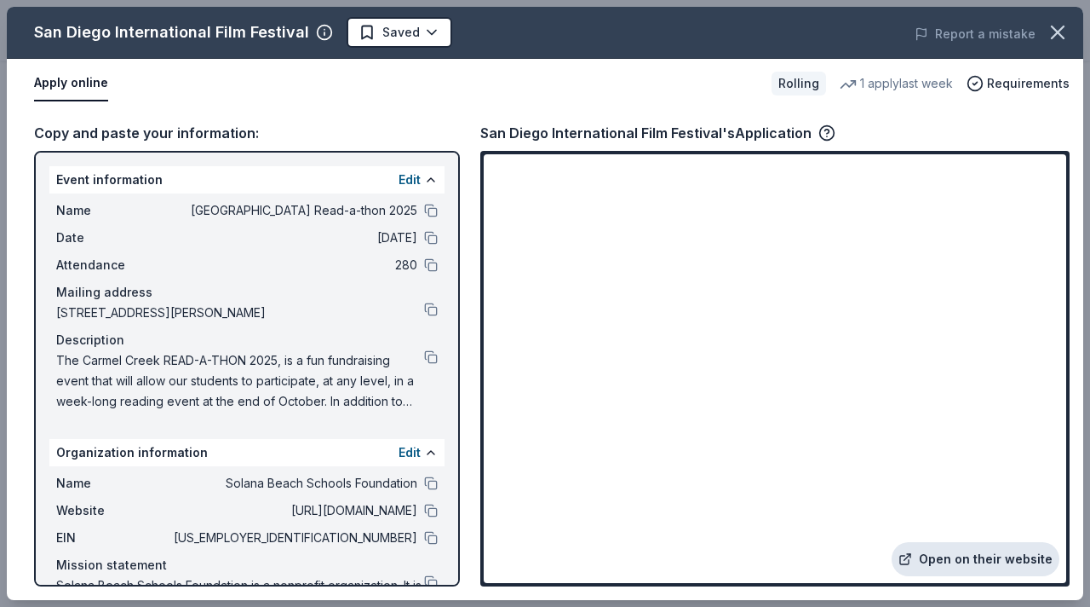
click at [954, 561] on link "Open on their website" at bounding box center [976, 559] width 168 height 34
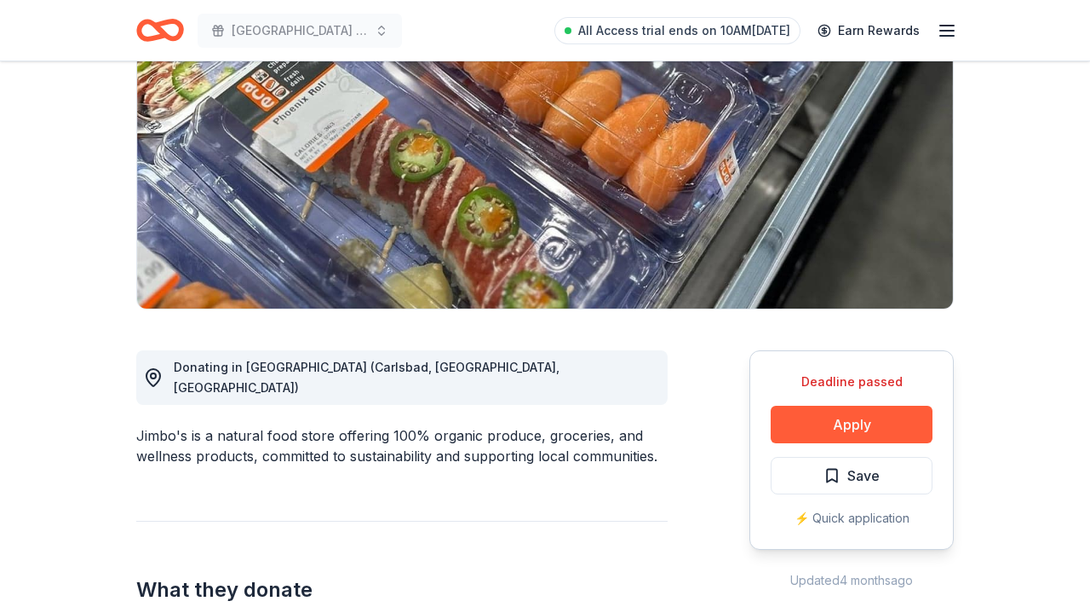
scroll to position [217, 0]
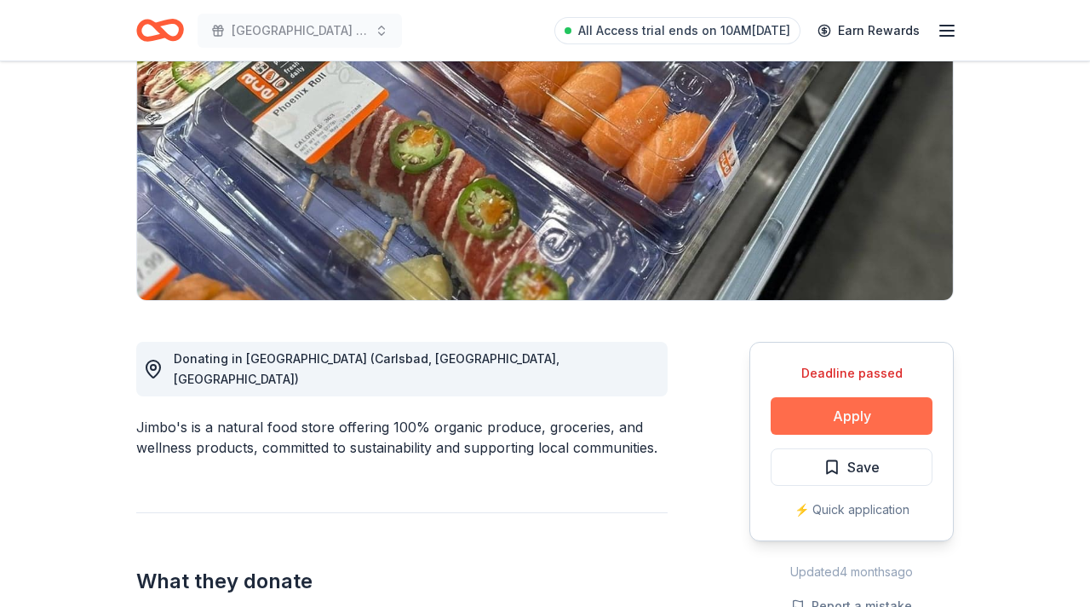
click at [853, 411] on button "Apply" at bounding box center [852, 415] width 162 height 37
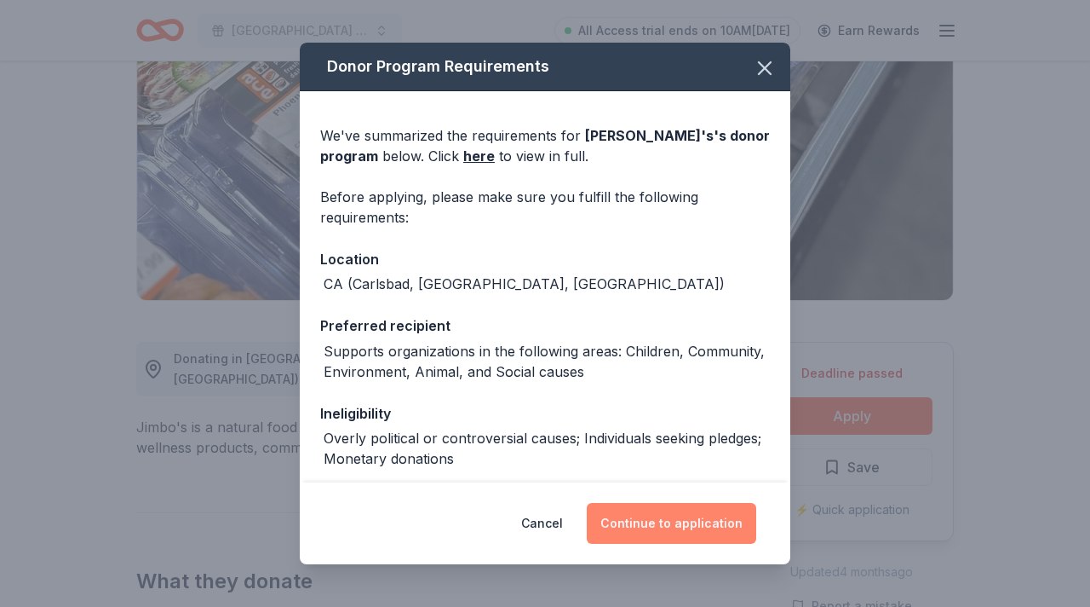
click at [687, 521] on button "Continue to application" at bounding box center [672, 523] width 170 height 41
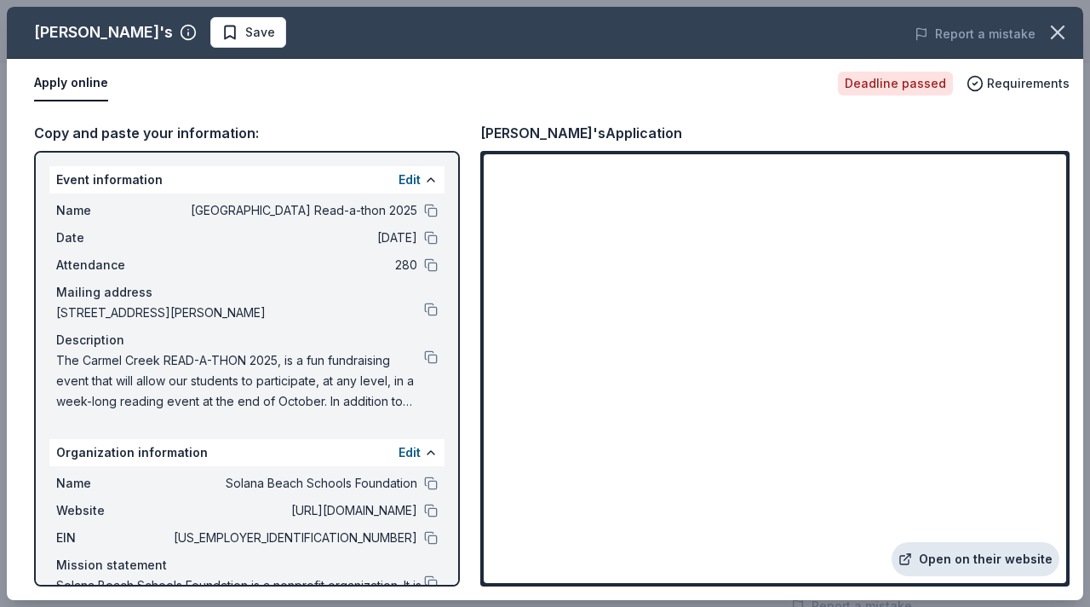
click at [954, 561] on link "Open on their website" at bounding box center [976, 559] width 168 height 34
click at [997, 83] on span "Requirements" at bounding box center [1028, 83] width 83 height 20
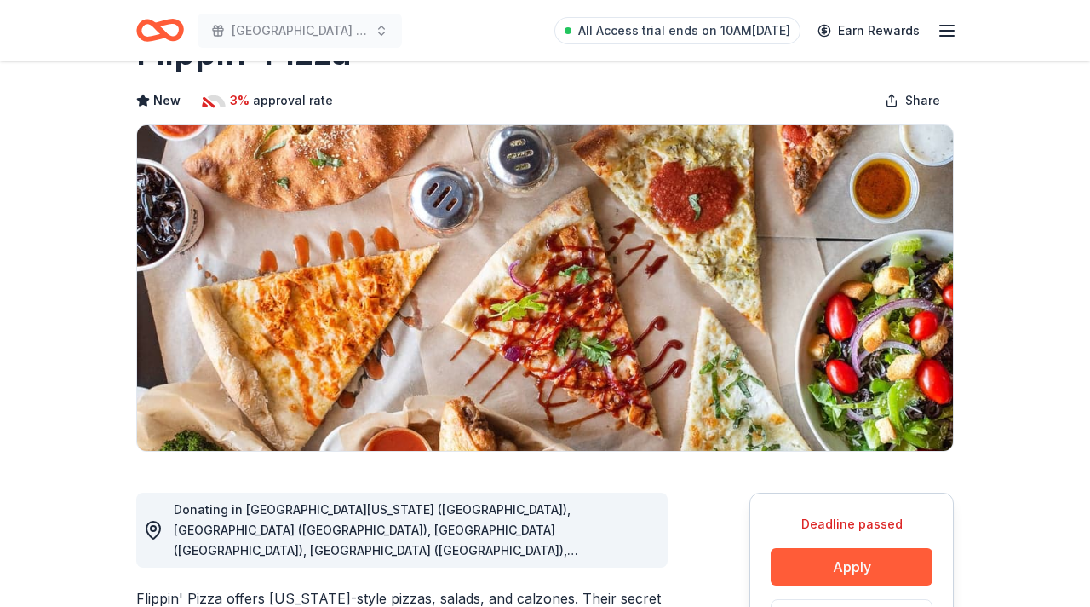
scroll to position [81, 0]
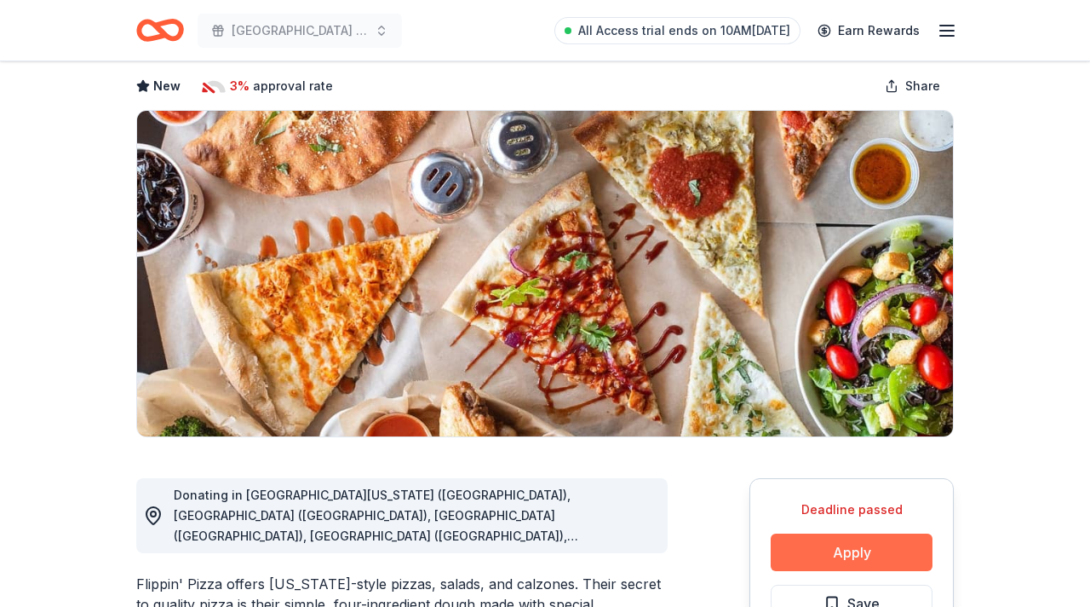
click at [854, 548] on button "Apply" at bounding box center [852, 551] width 162 height 37
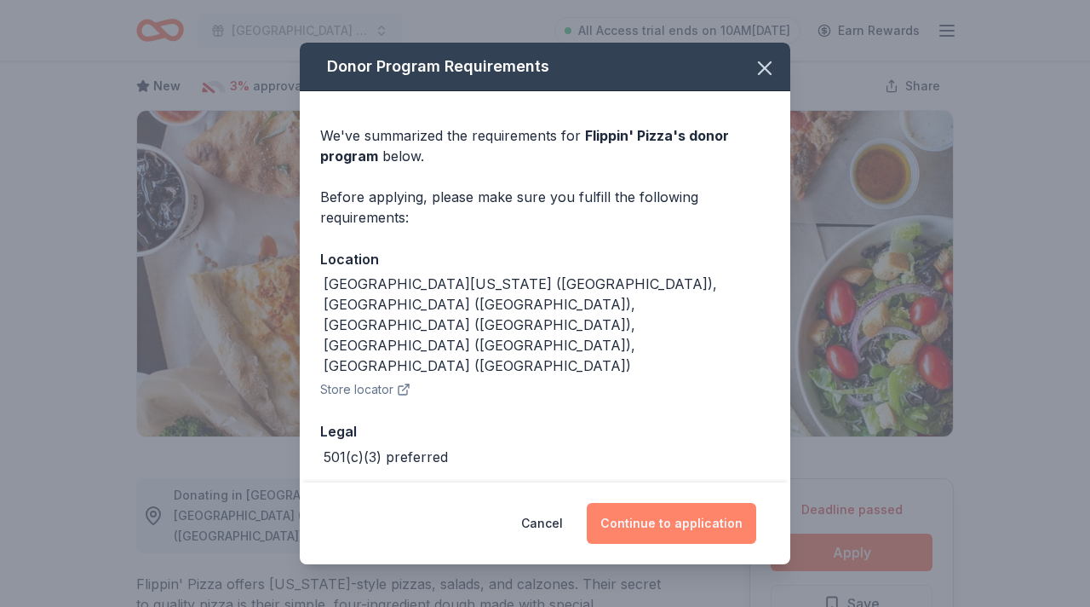
click at [703, 517] on button "Continue to application" at bounding box center [672, 523] width 170 height 41
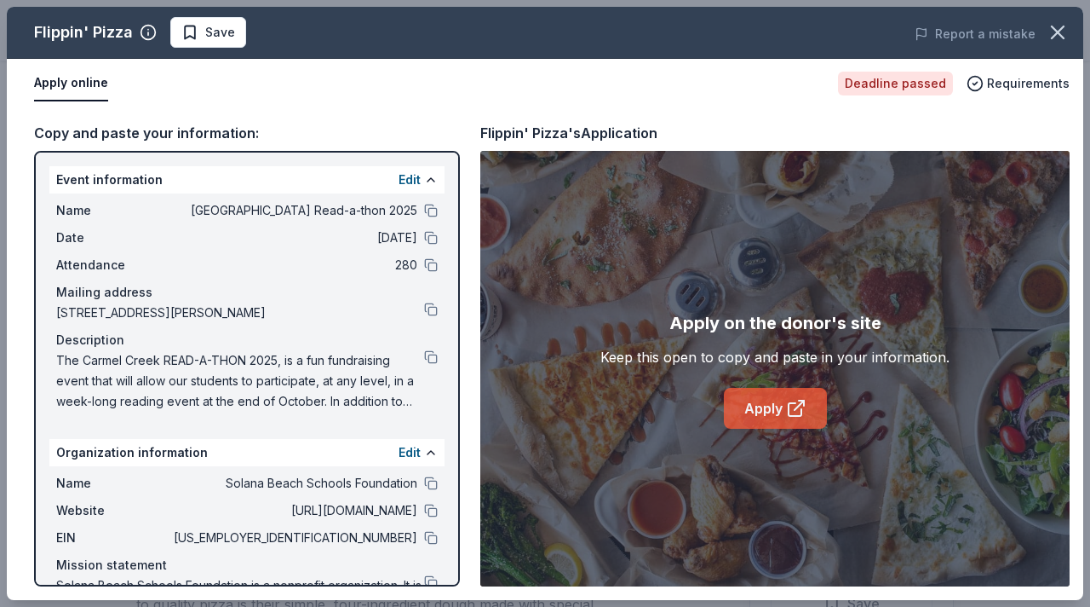
click at [762, 410] on link "Apply" at bounding box center [775, 408] width 103 height 41
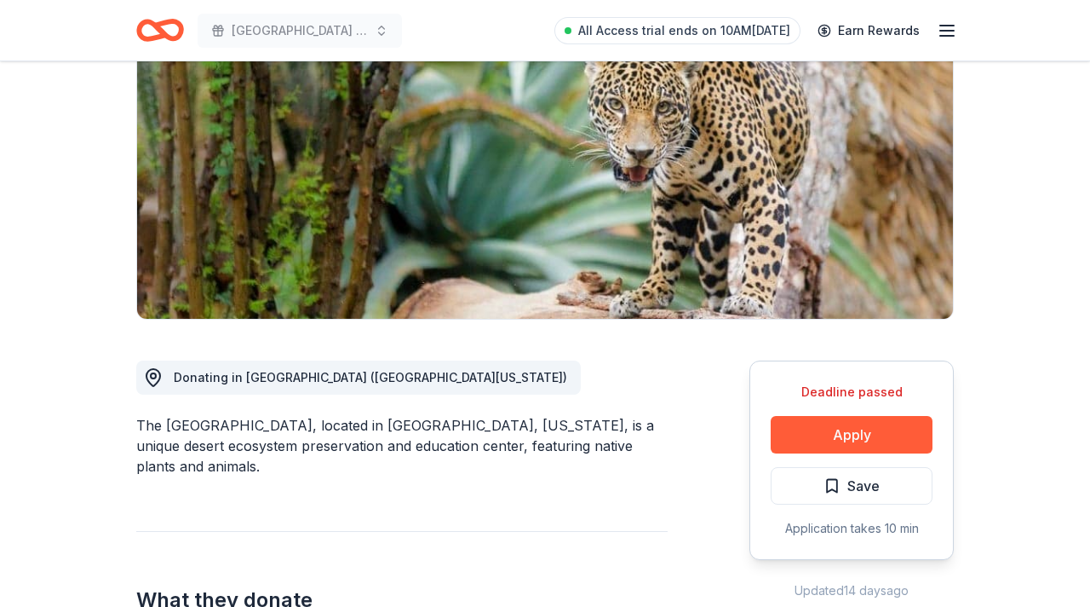
scroll to position [342, 0]
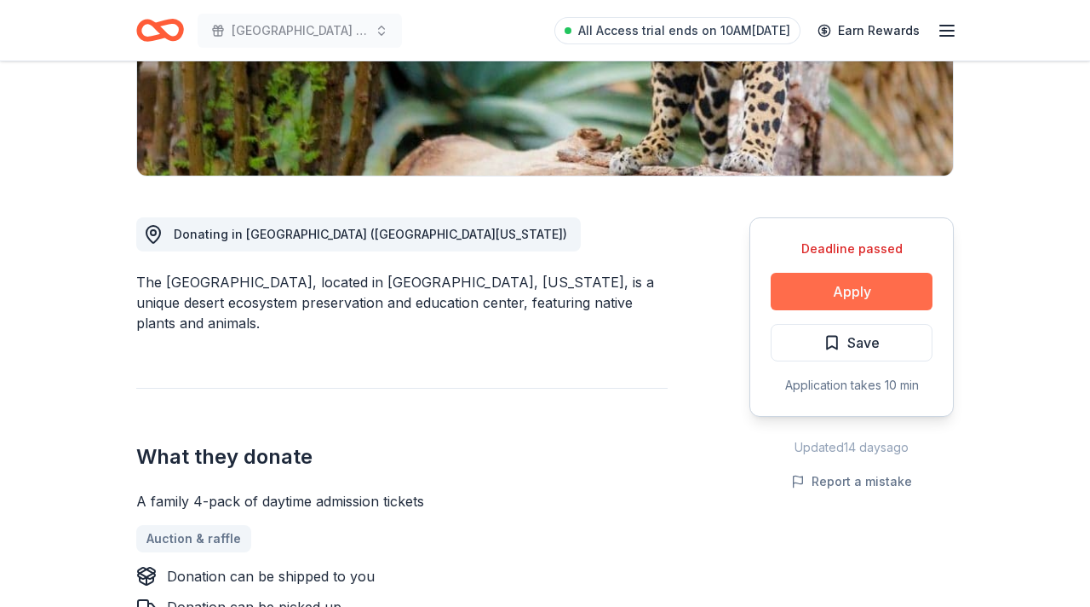
click at [866, 282] on button "Apply" at bounding box center [852, 291] width 162 height 37
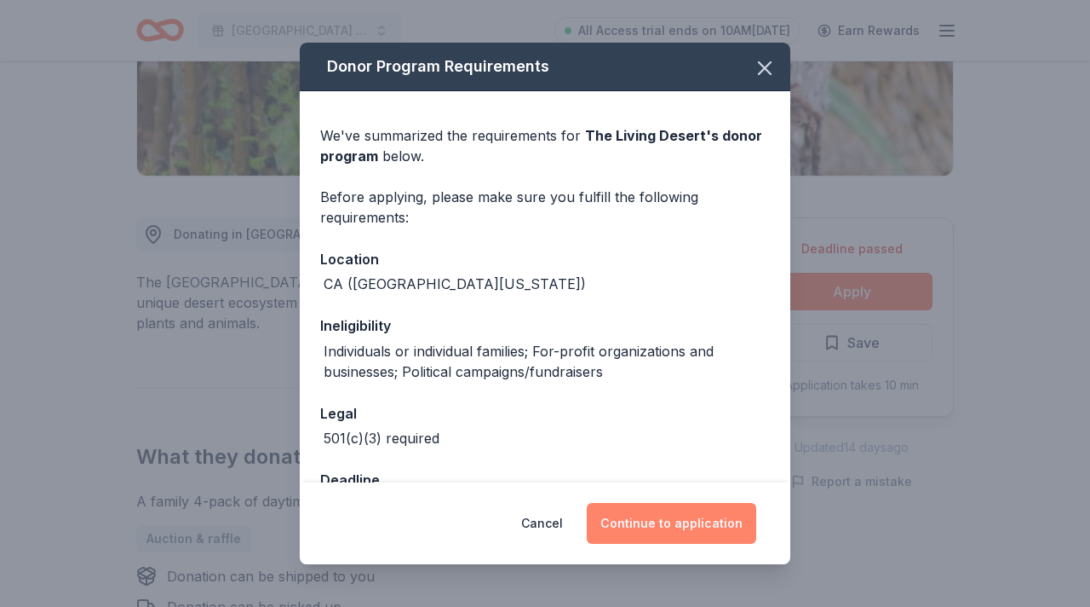
click at [653, 523] on button "Continue to application" at bounding box center [672, 523] width 170 height 41
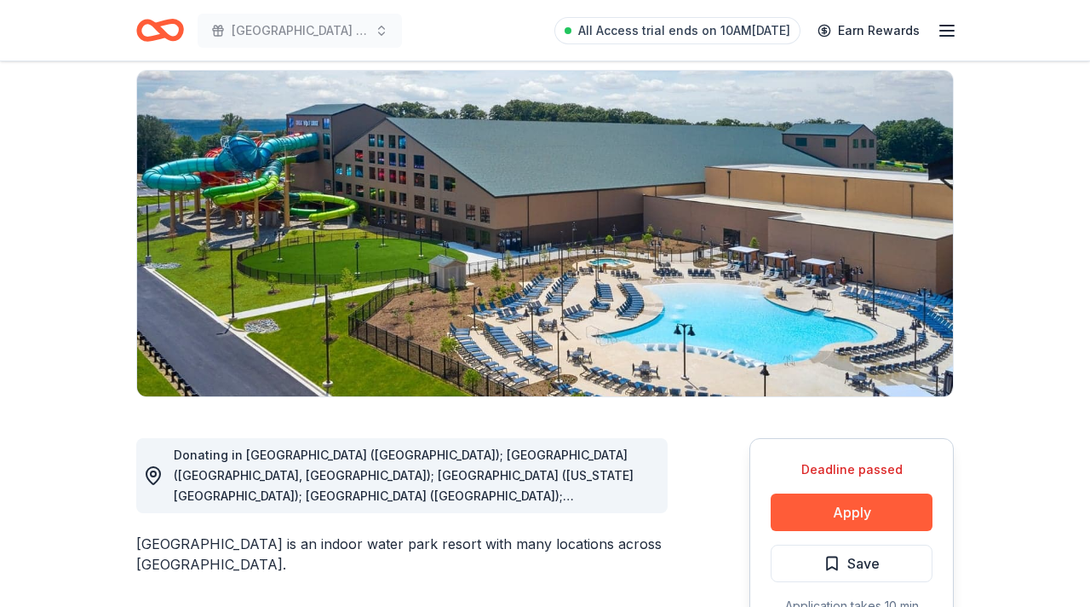
scroll to position [124, 0]
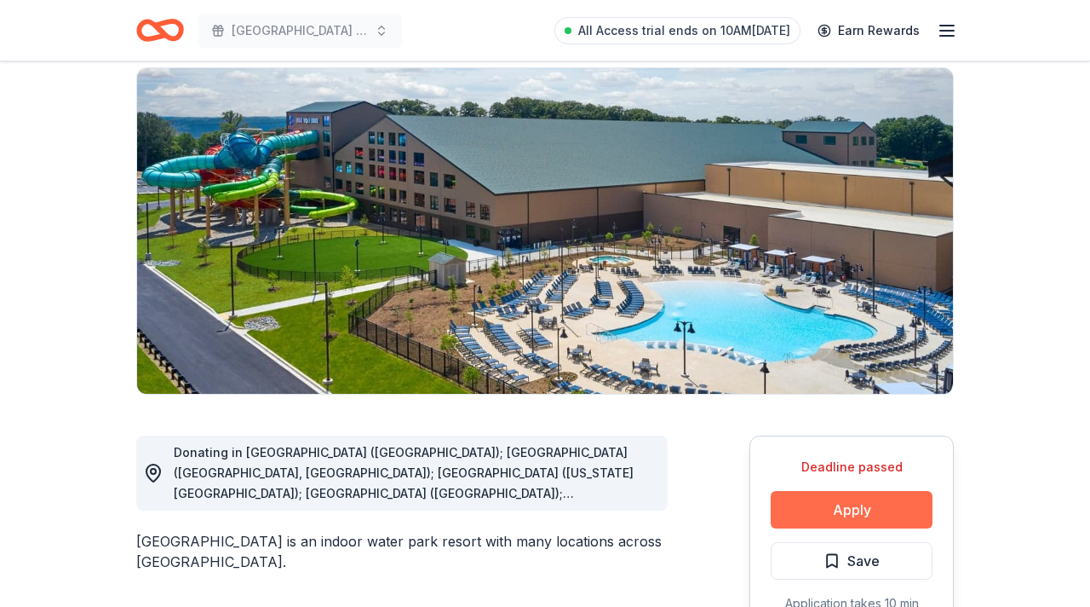
click at [814, 511] on button "Apply" at bounding box center [852, 509] width 162 height 37
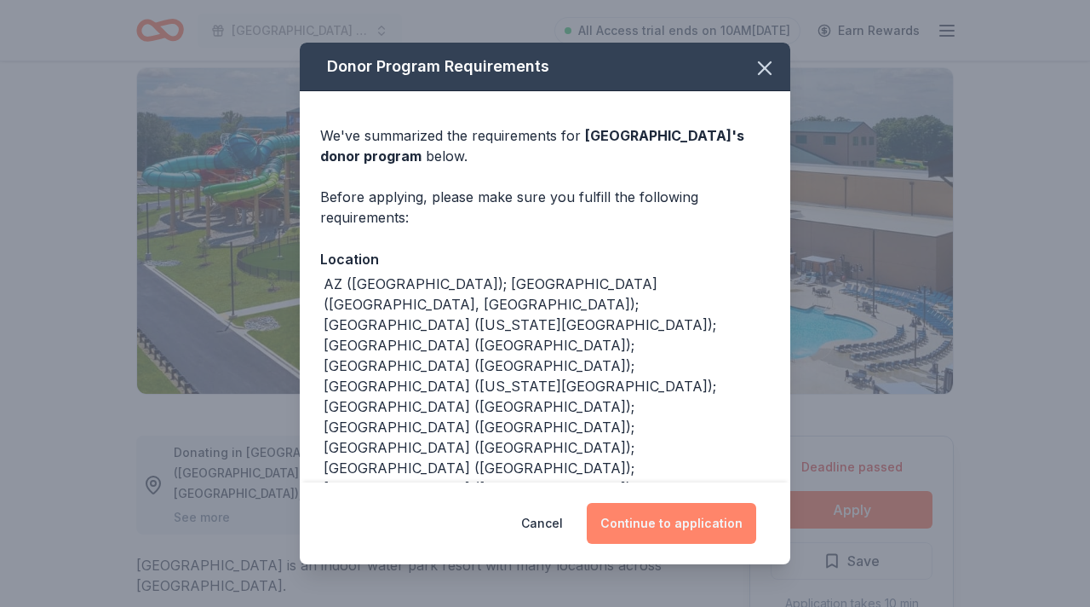
click at [699, 526] on button "Continue to application" at bounding box center [672, 523] width 170 height 41
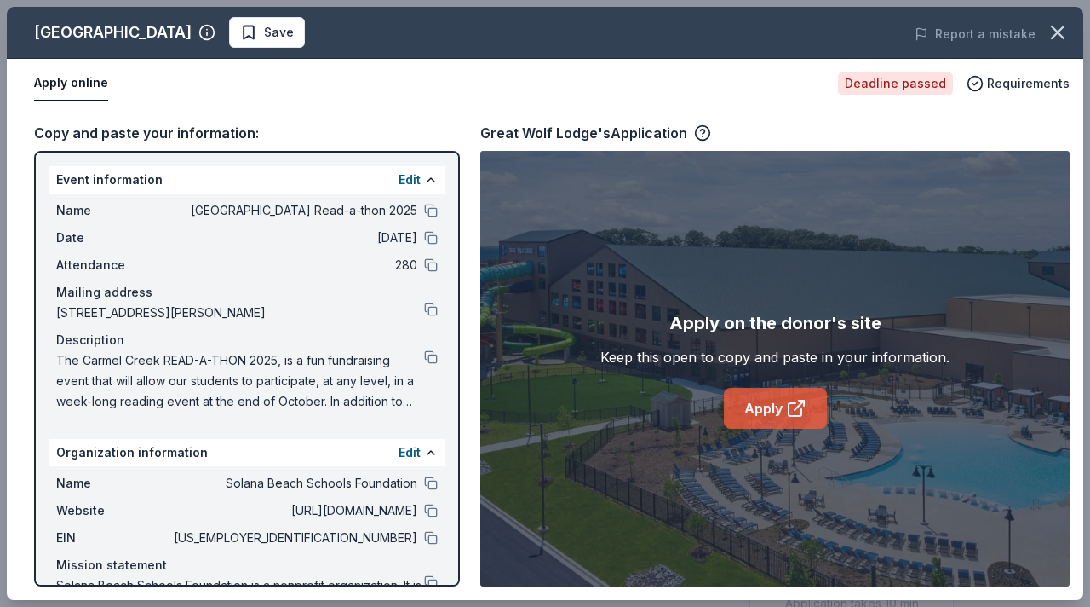
click at [778, 410] on link "Apply" at bounding box center [775, 408] width 103 height 41
click at [1012, 83] on span "Requirements" at bounding box center [1028, 83] width 83 height 20
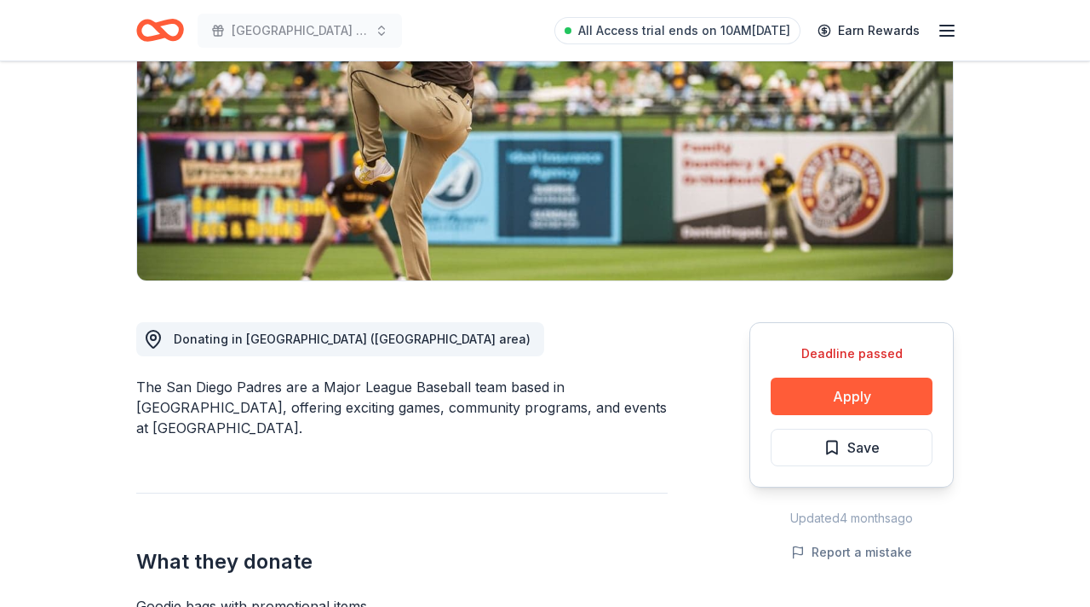
scroll to position [250, 0]
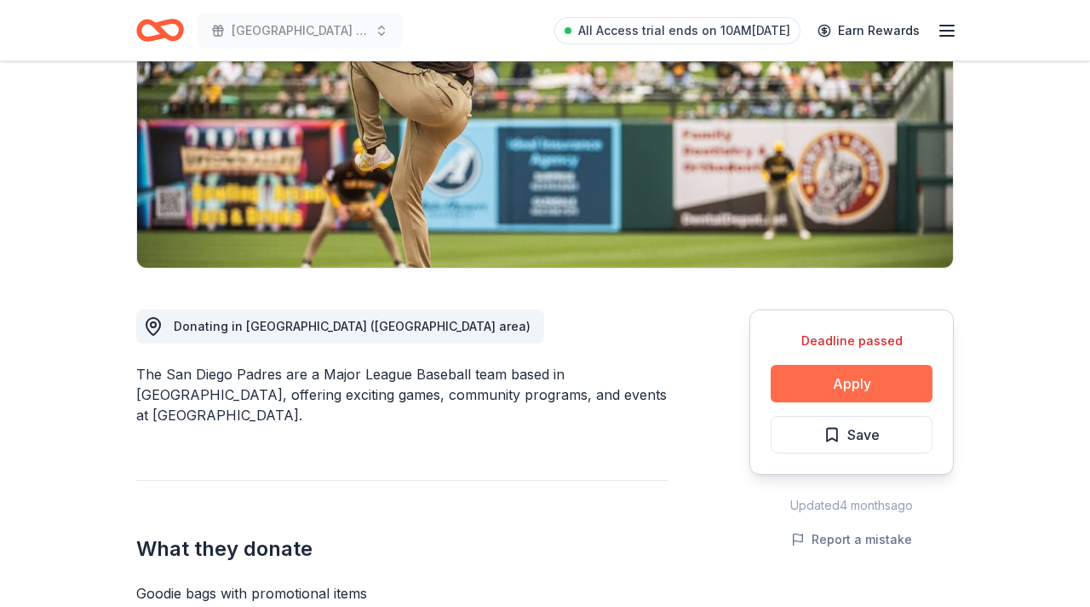
click at [864, 389] on button "Apply" at bounding box center [852, 383] width 162 height 37
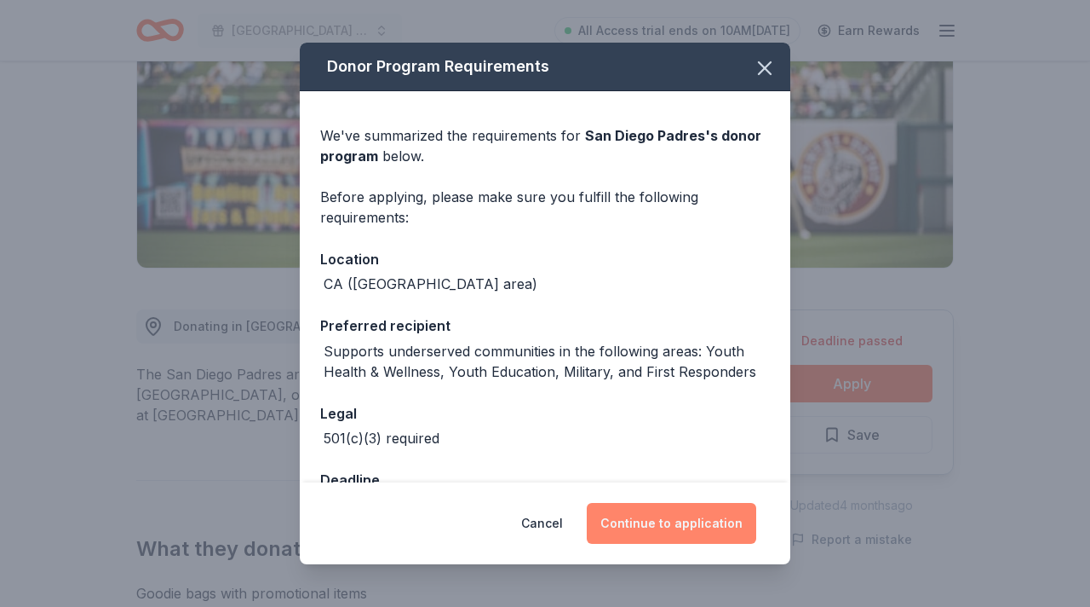
click at [686, 535] on button "Continue to application" at bounding box center [672, 523] width 170 height 41
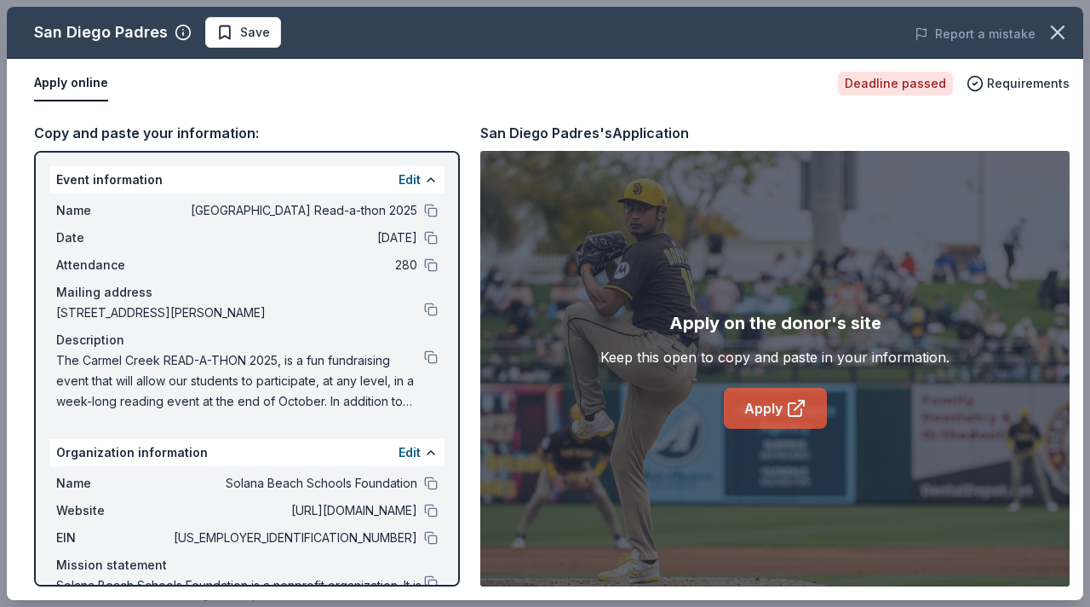
click at [779, 413] on link "Apply" at bounding box center [775, 408] width 103 height 41
click at [1023, 82] on span "Requirements" at bounding box center [1028, 83] width 83 height 20
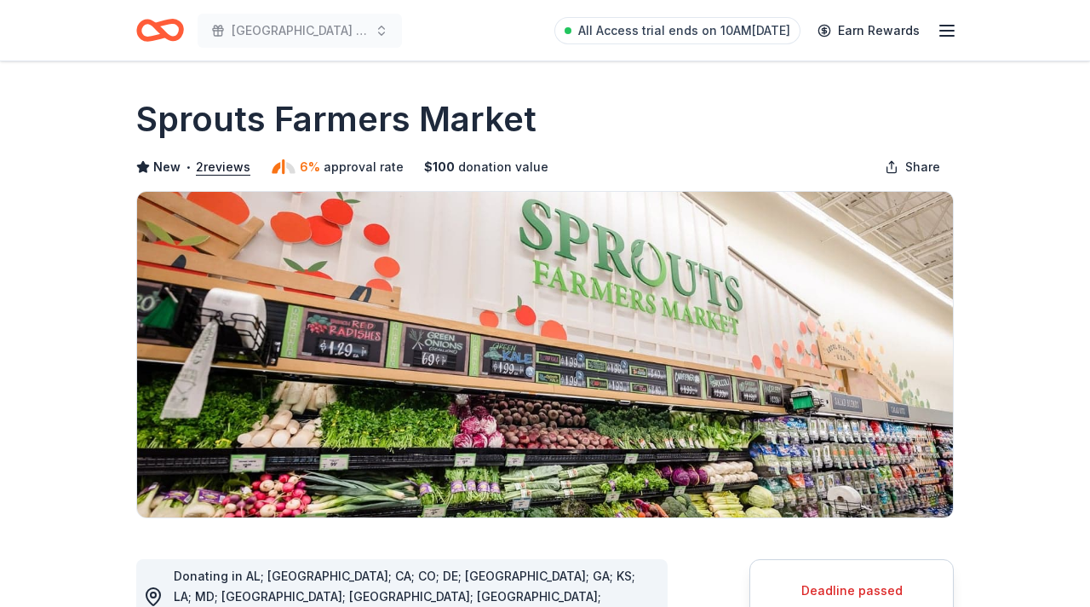
scroll to position [152, 0]
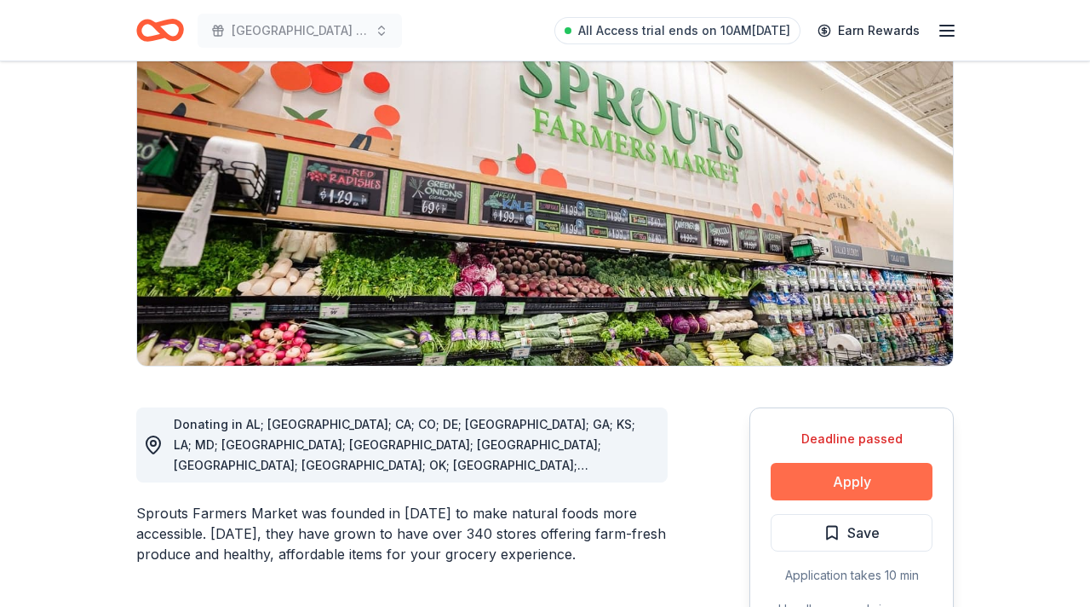
click at [842, 480] on button "Apply" at bounding box center [852, 481] width 162 height 37
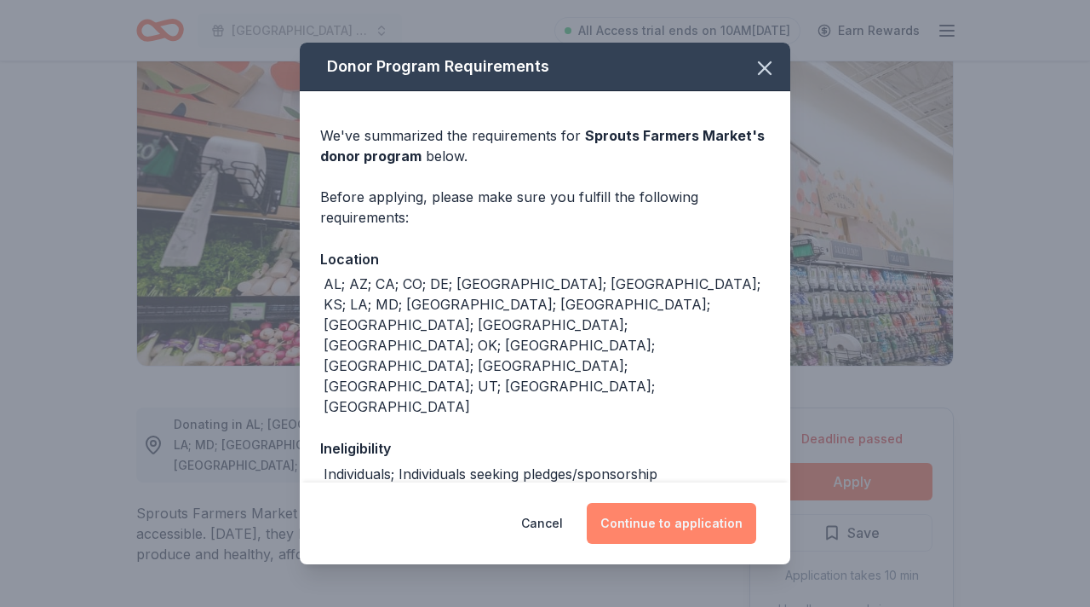
click at [678, 515] on button "Continue to application" at bounding box center [672, 523] width 170 height 41
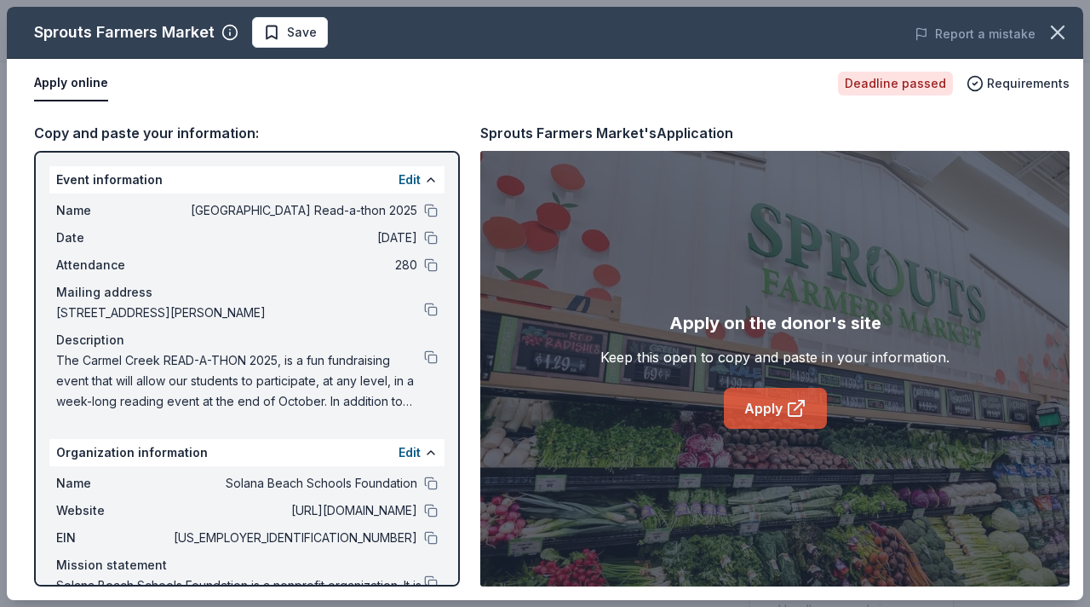
click at [765, 423] on link "Apply" at bounding box center [775, 408] width 103 height 41
click at [1010, 84] on span "Requirements" at bounding box center [1028, 83] width 83 height 20
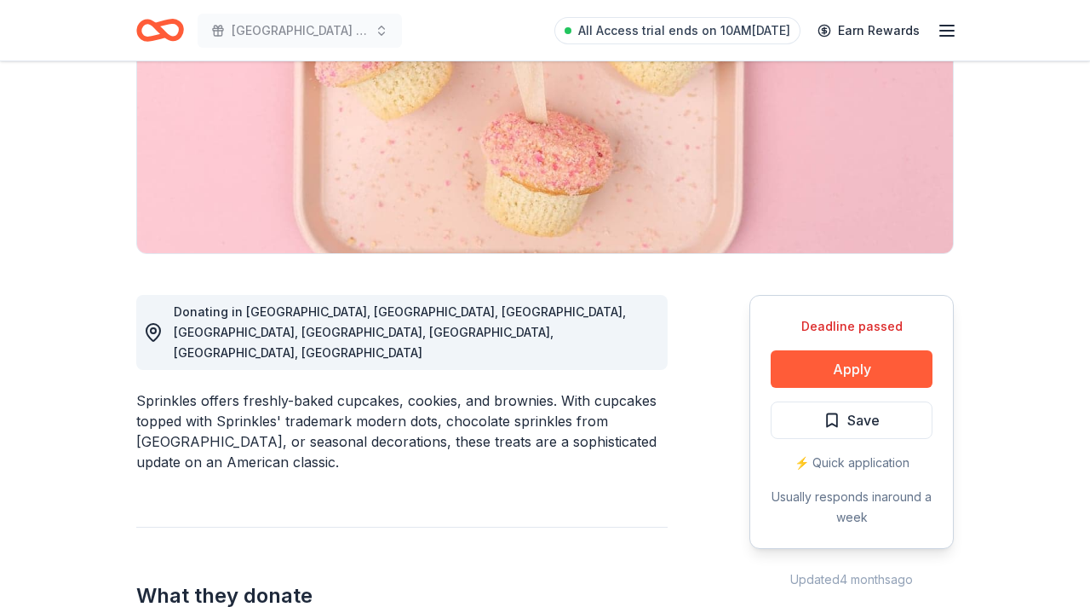
scroll to position [283, 0]
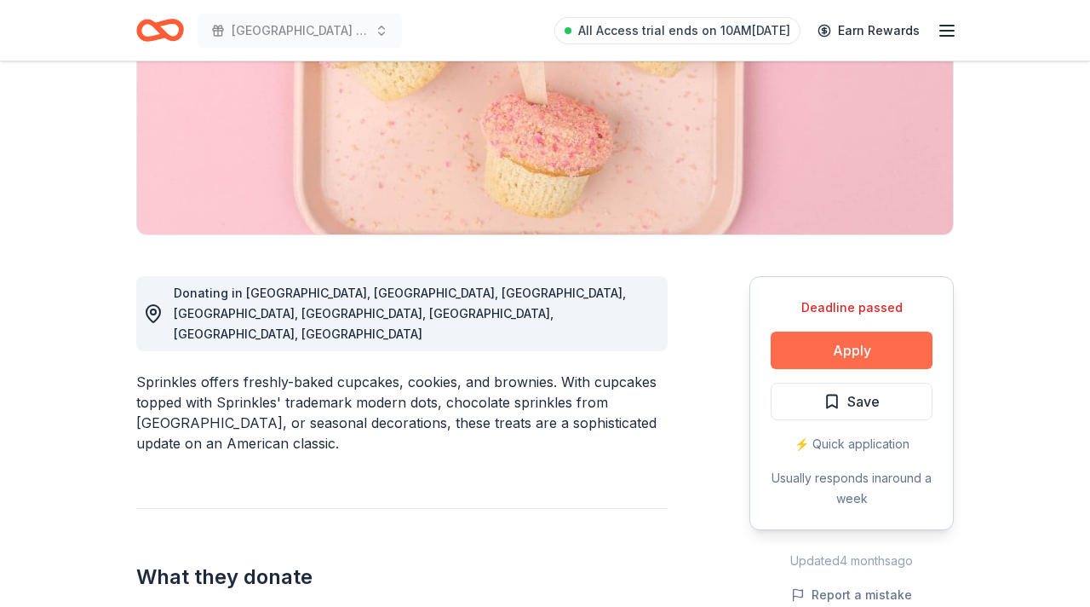
click at [848, 349] on button "Apply" at bounding box center [852, 349] width 162 height 37
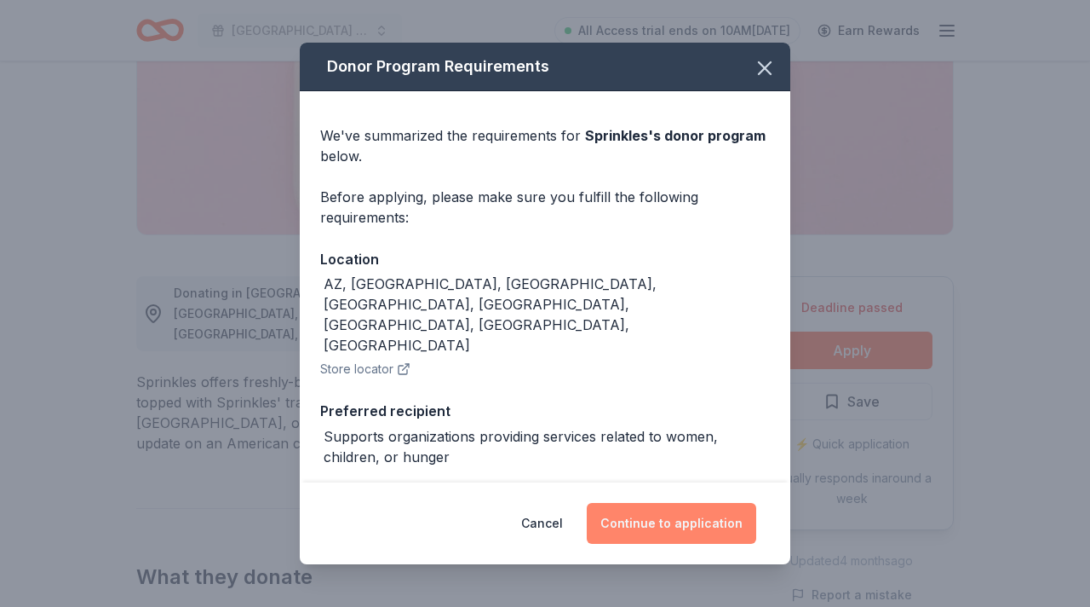
click at [701, 523] on button "Continue to application" at bounding box center [672, 523] width 170 height 41
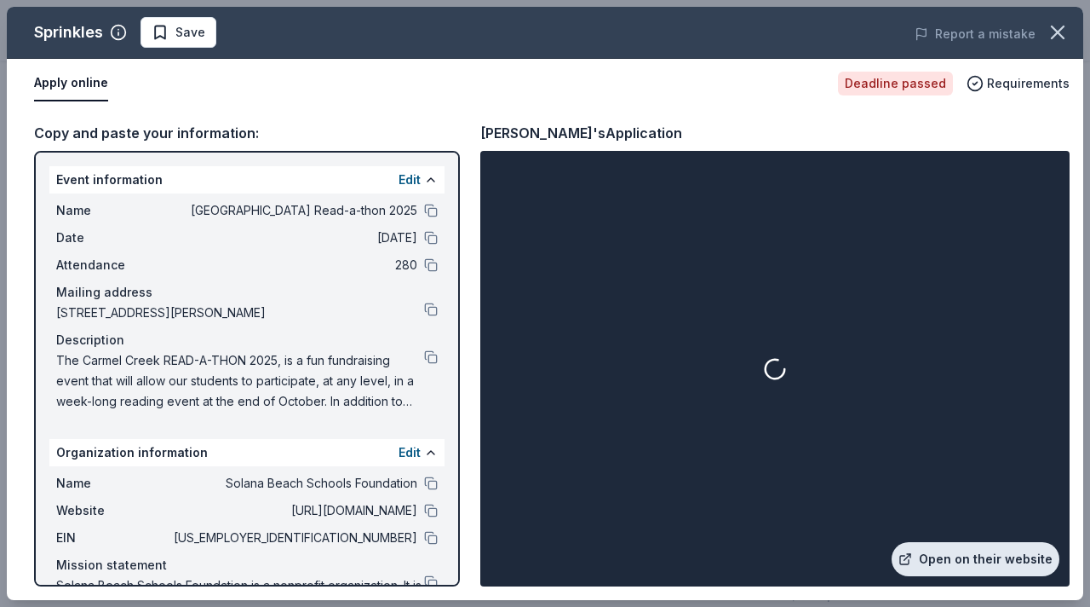
click at [946, 563] on link "Open on their website" at bounding box center [976, 559] width 168 height 34
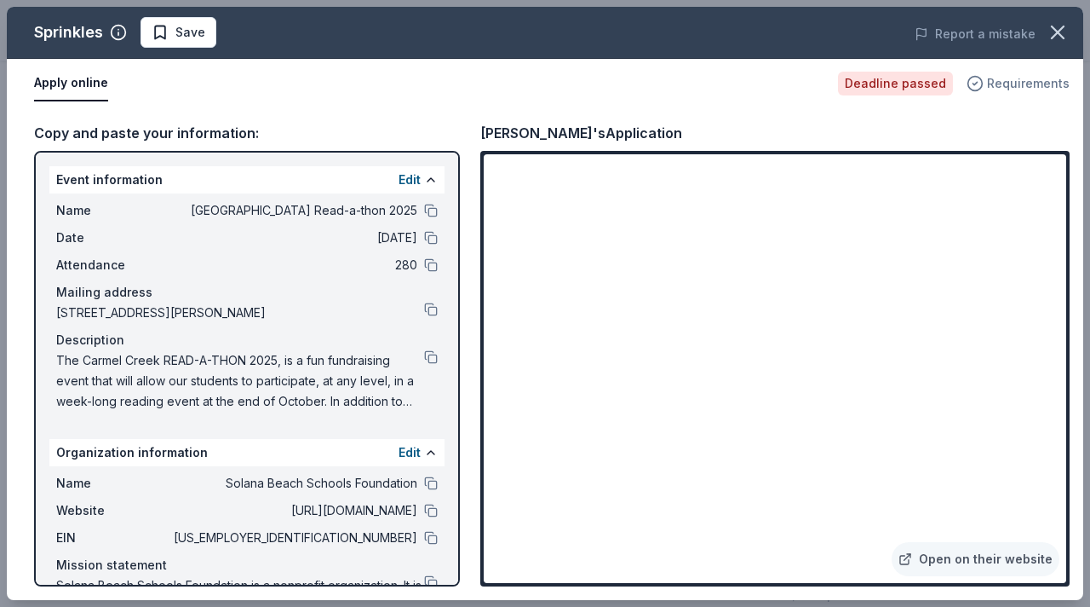
click at [1026, 78] on span "Requirements" at bounding box center [1028, 83] width 83 height 20
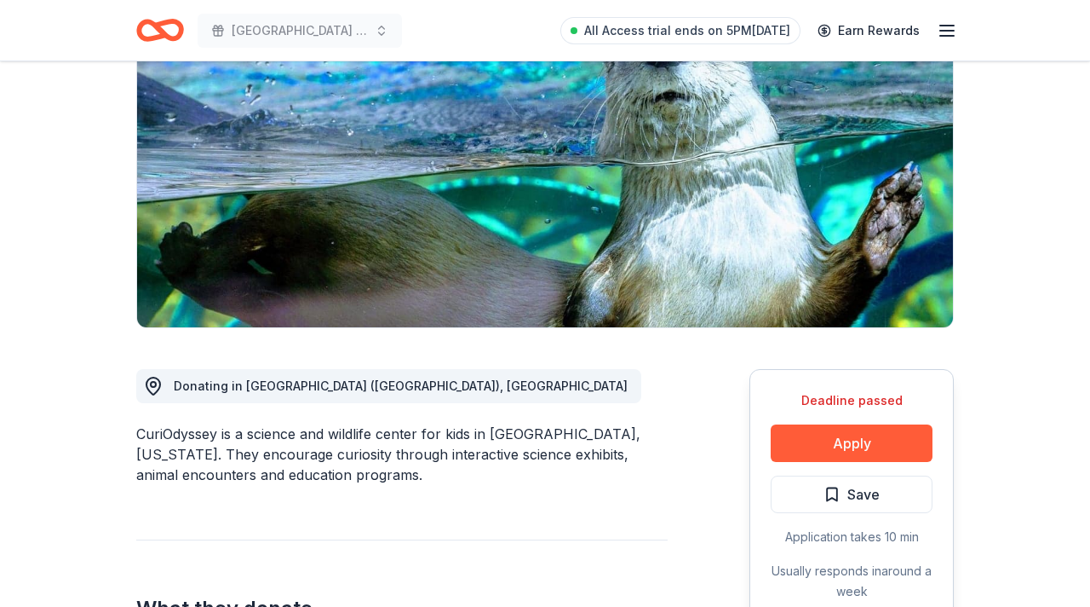
scroll to position [191, 0]
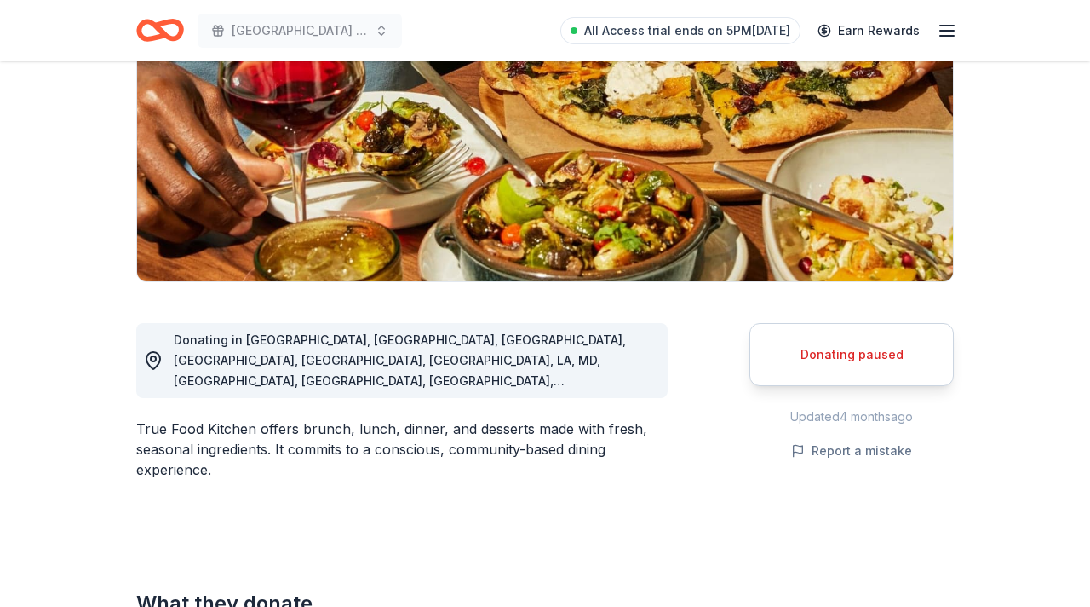
scroll to position [244, 0]
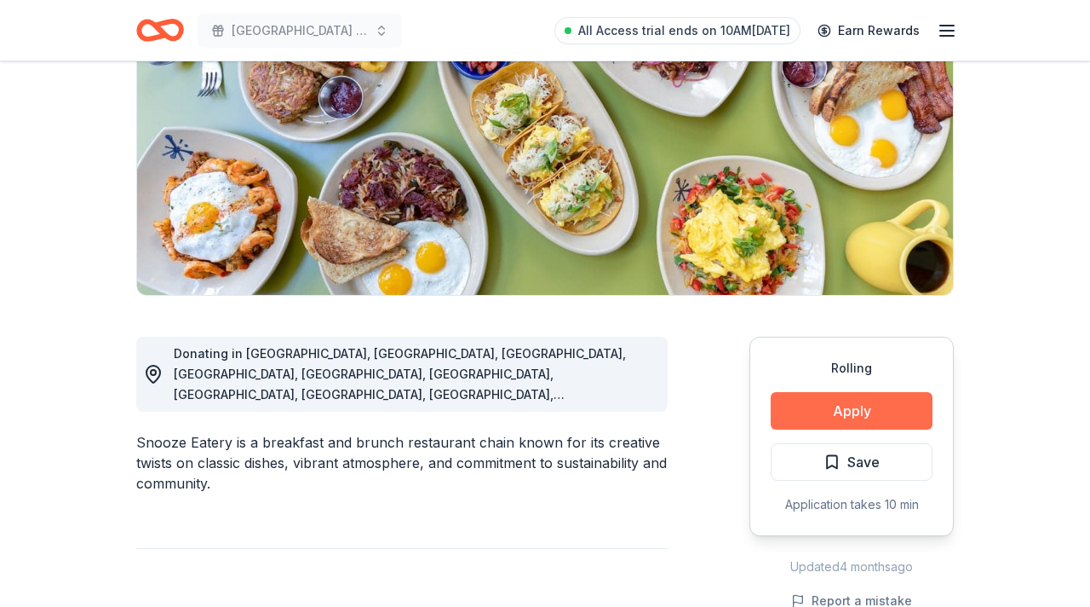
scroll to position [225, 0]
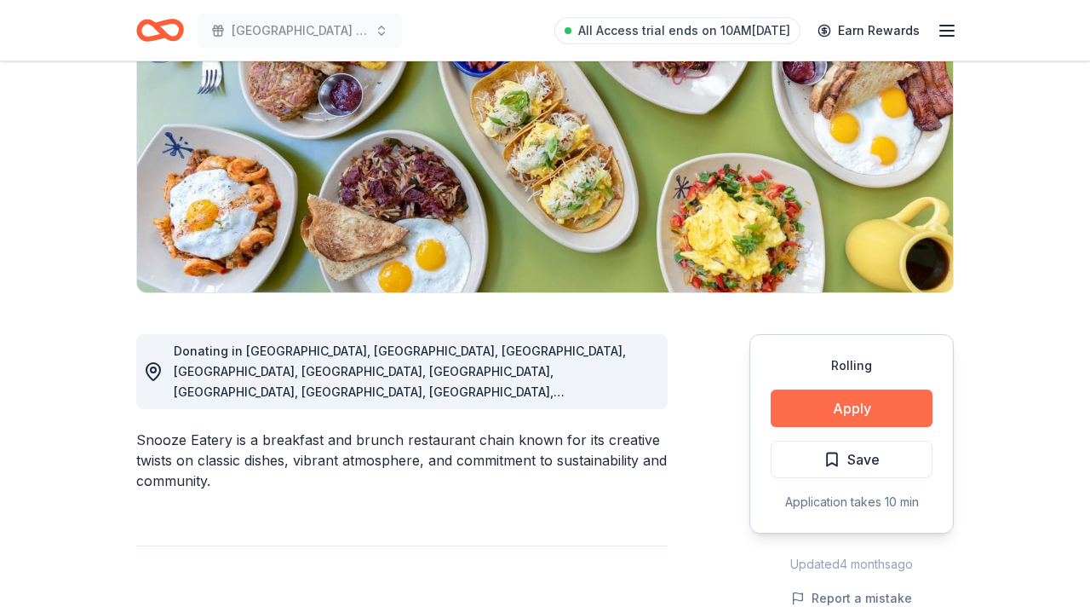
click at [875, 412] on button "Apply" at bounding box center [852, 407] width 162 height 37
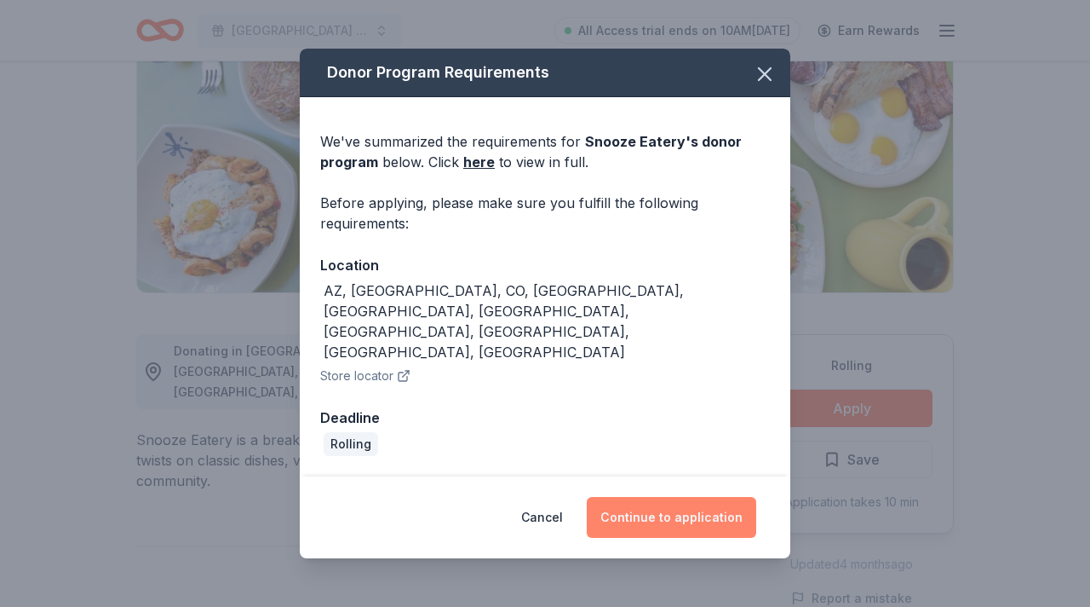
click at [695, 497] on button "Continue to application" at bounding box center [672, 517] width 170 height 41
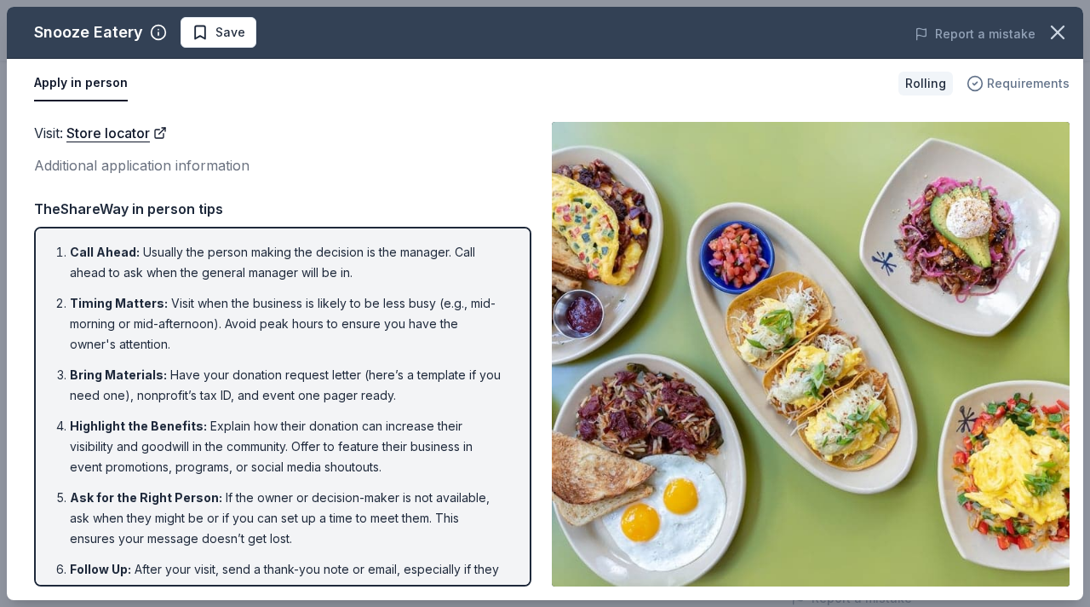
click at [990, 82] on div "Requirements" at bounding box center [1018, 83] width 103 height 20
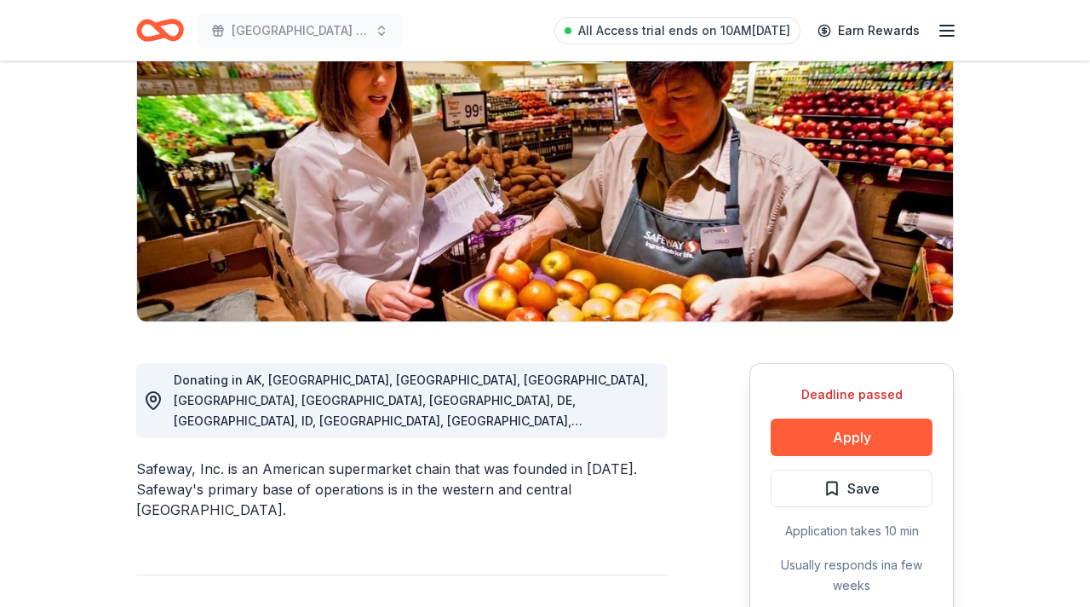
scroll to position [202, 0]
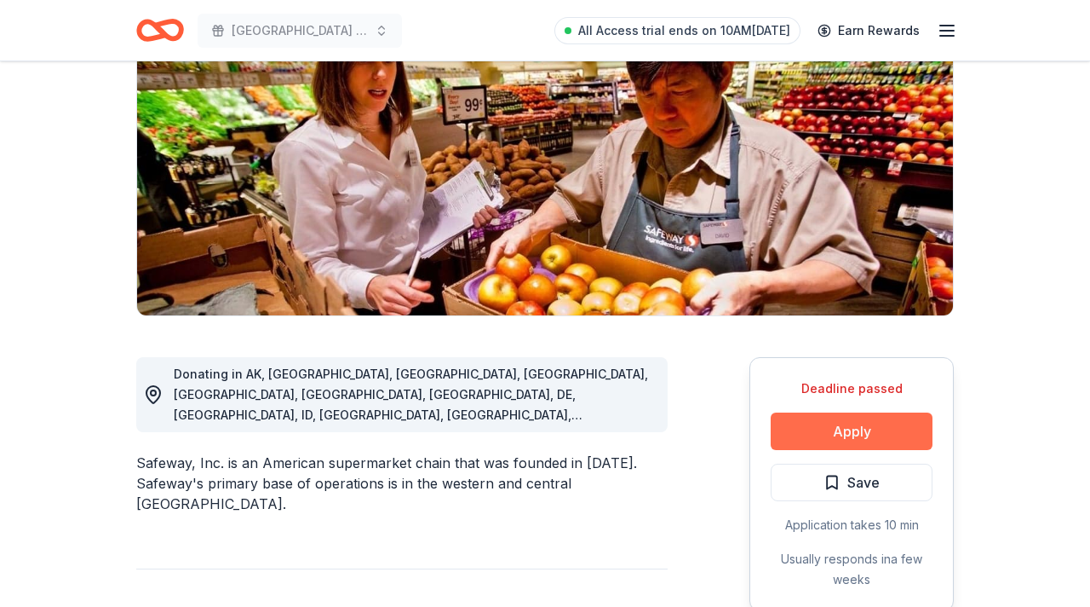
click at [811, 435] on button "Apply" at bounding box center [852, 430] width 162 height 37
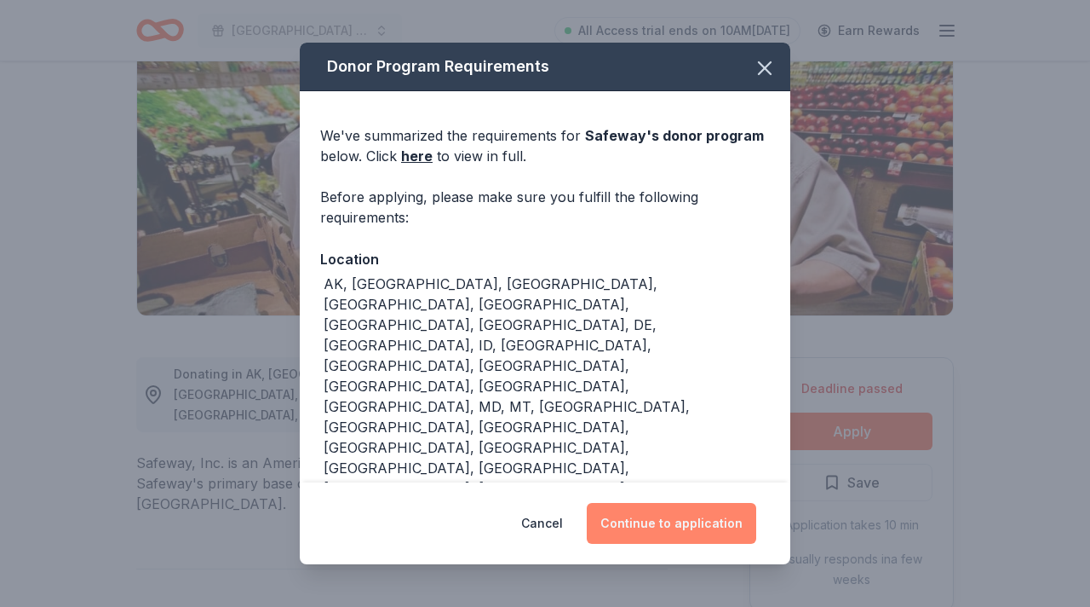
click at [701, 521] on button "Continue to application" at bounding box center [672, 523] width 170 height 41
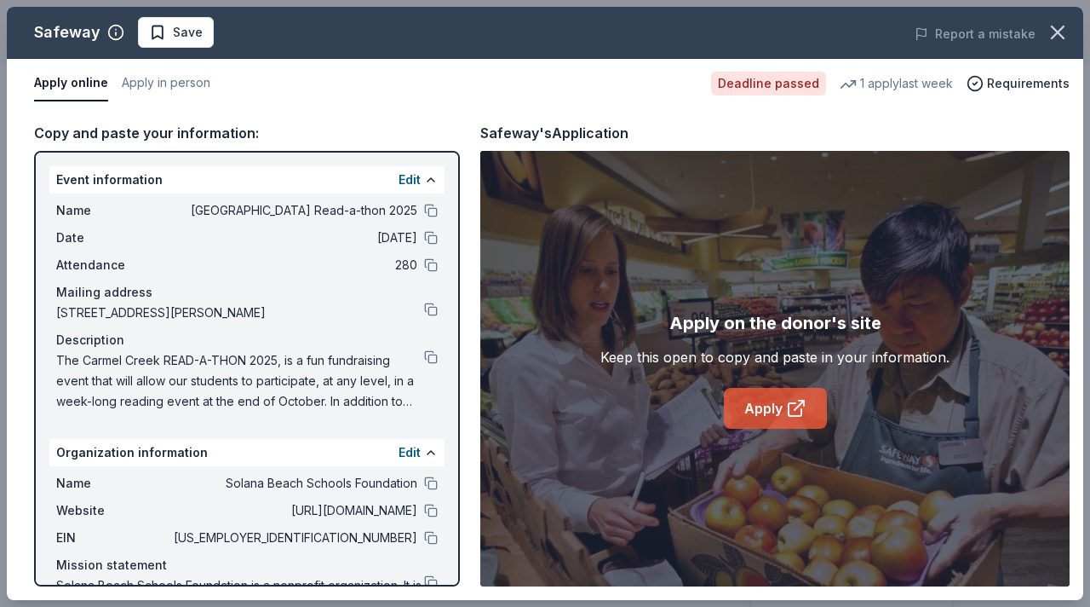
click at [765, 399] on link "Apply" at bounding box center [775, 408] width 103 height 41
click at [1021, 78] on span "Requirements" at bounding box center [1028, 83] width 83 height 20
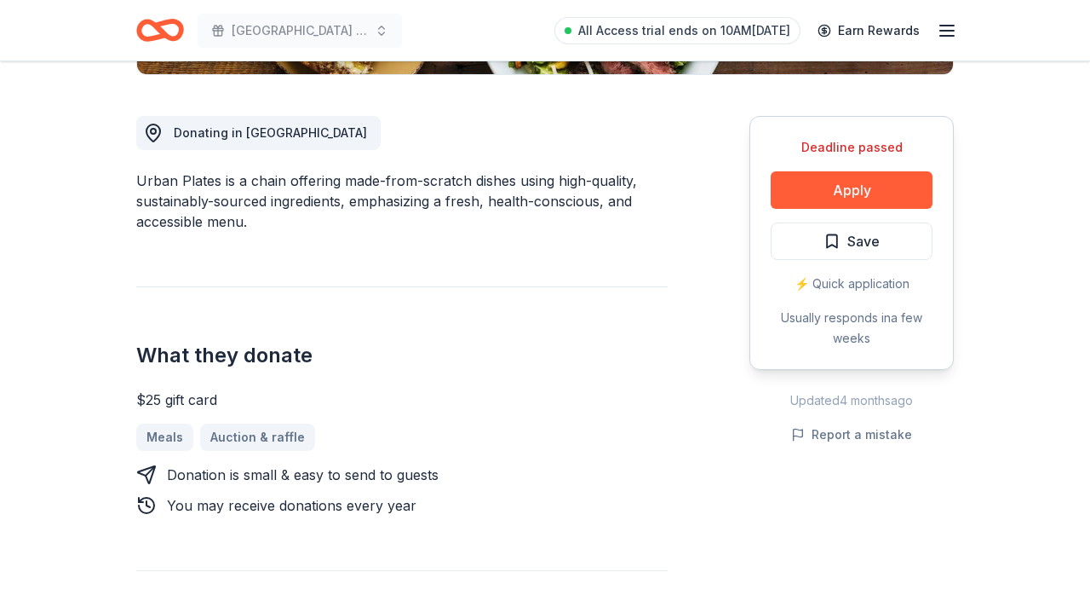
scroll to position [480, 0]
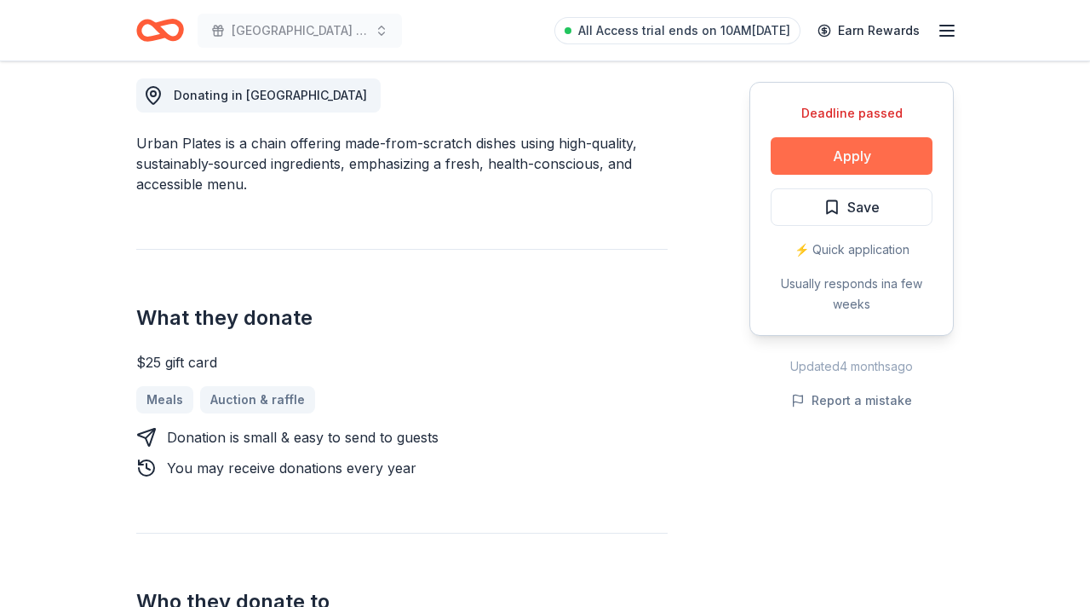
click at [839, 158] on button "Apply" at bounding box center [852, 155] width 162 height 37
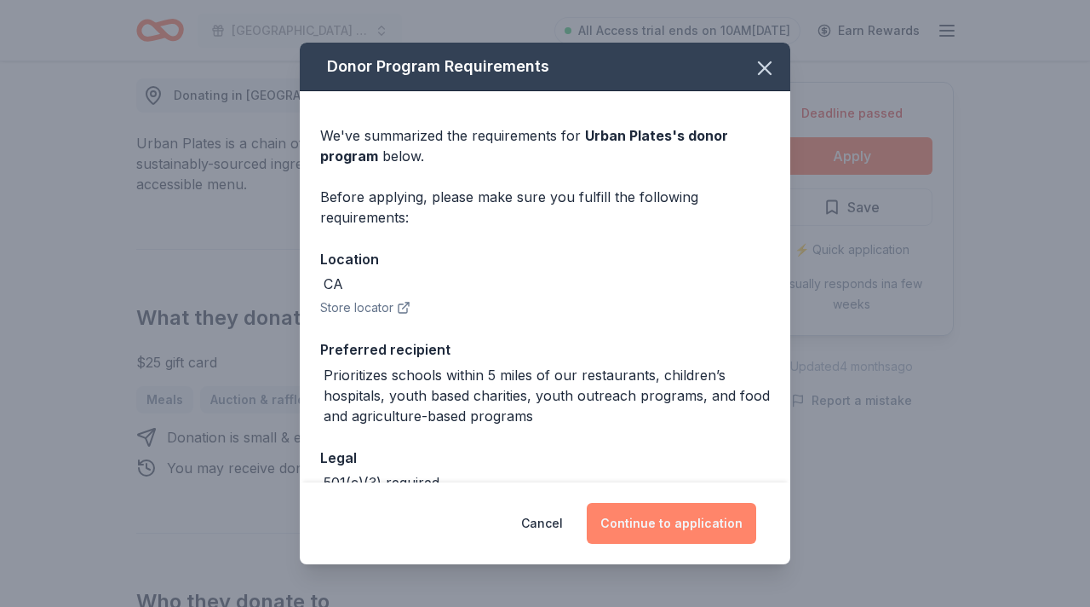
click at [651, 517] on button "Continue to application" at bounding box center [672, 523] width 170 height 41
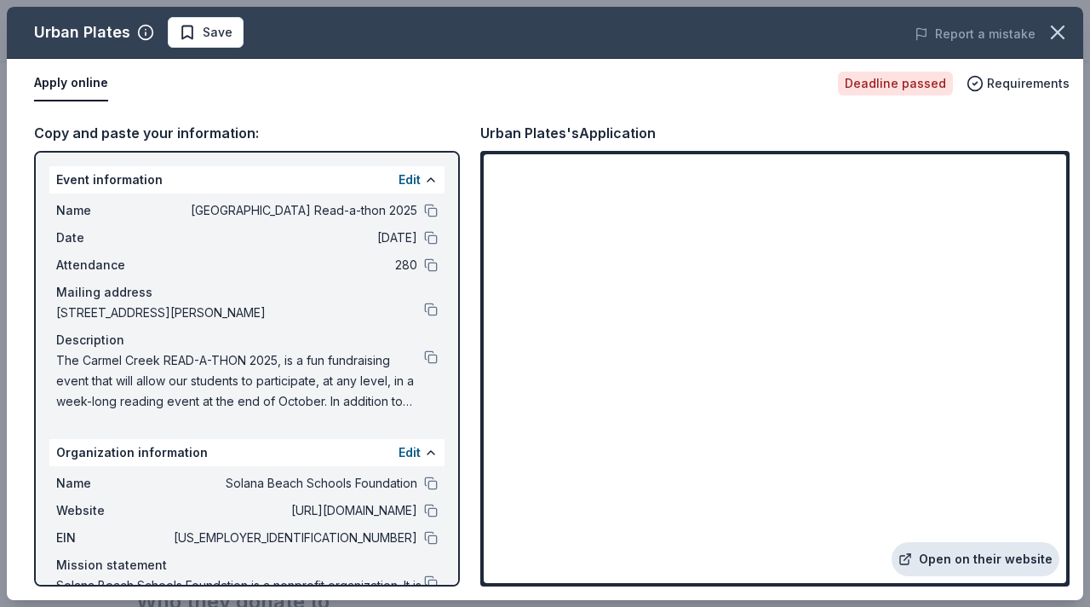
click at [933, 557] on link "Open on their website" at bounding box center [976, 559] width 168 height 34
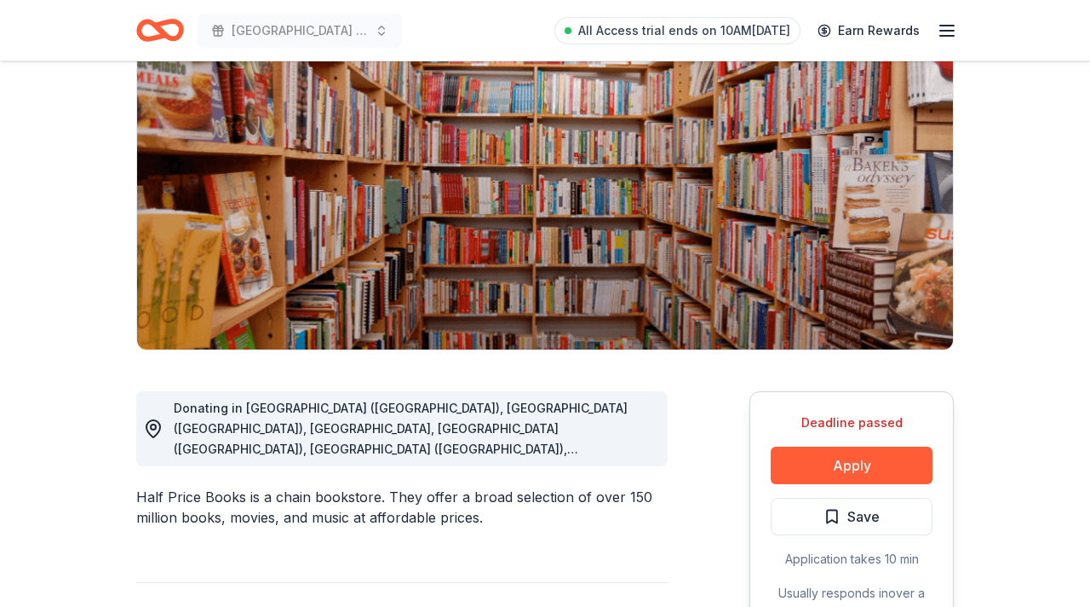
scroll to position [170, 0]
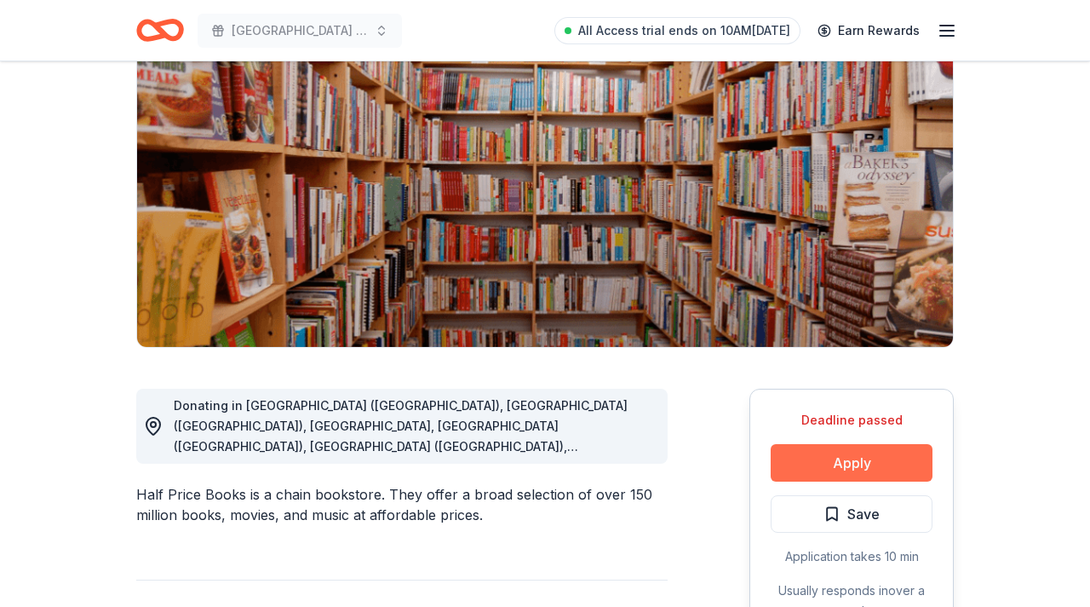
click at [804, 467] on button "Apply" at bounding box center [852, 462] width 162 height 37
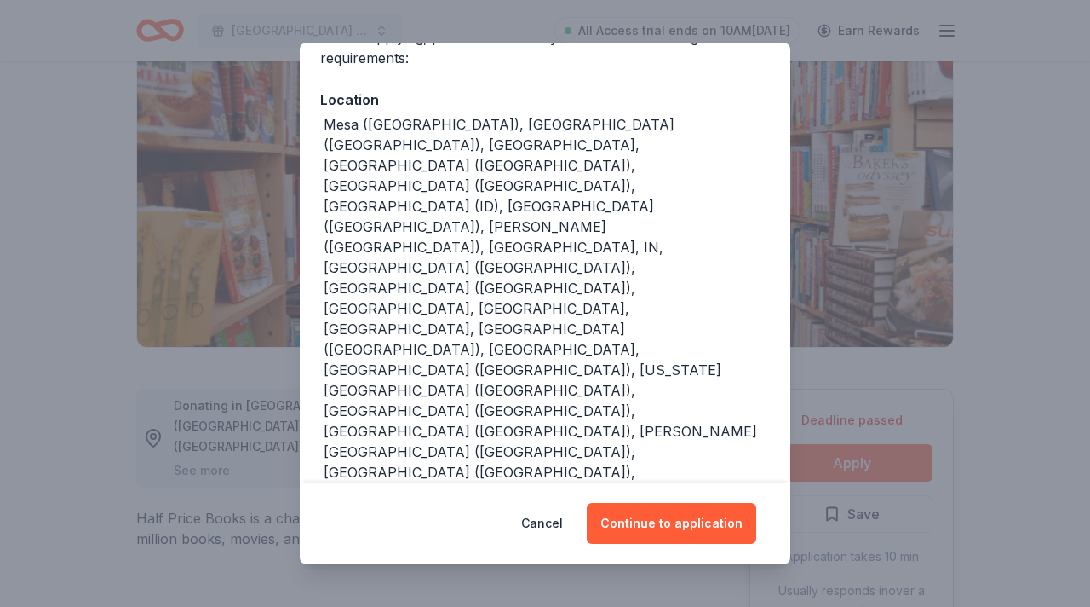
scroll to position [162, 0]
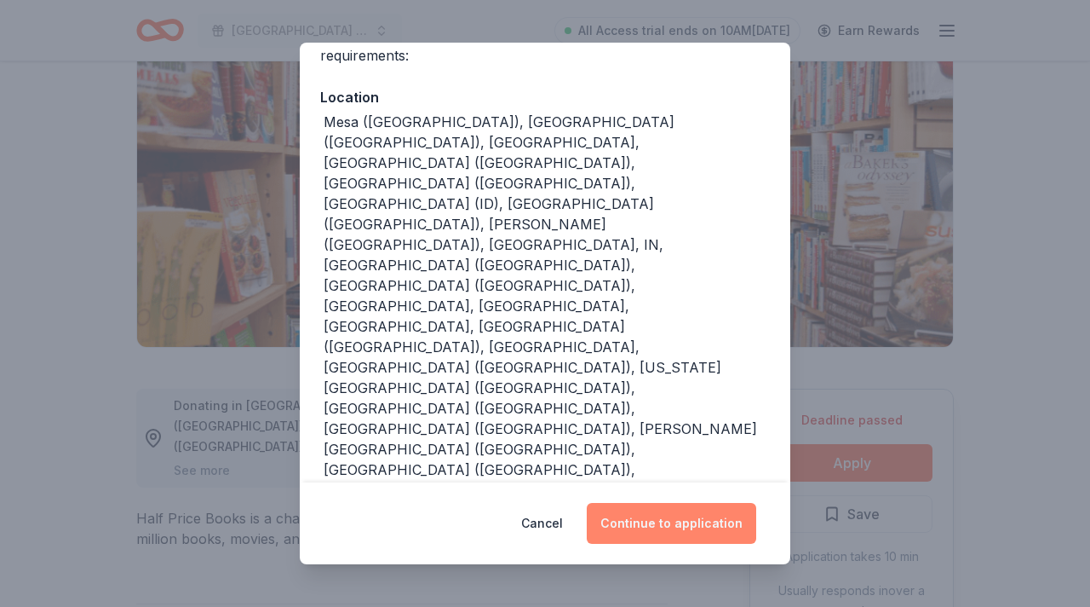
click at [670, 527] on button "Continue to application" at bounding box center [672, 523] width 170 height 41
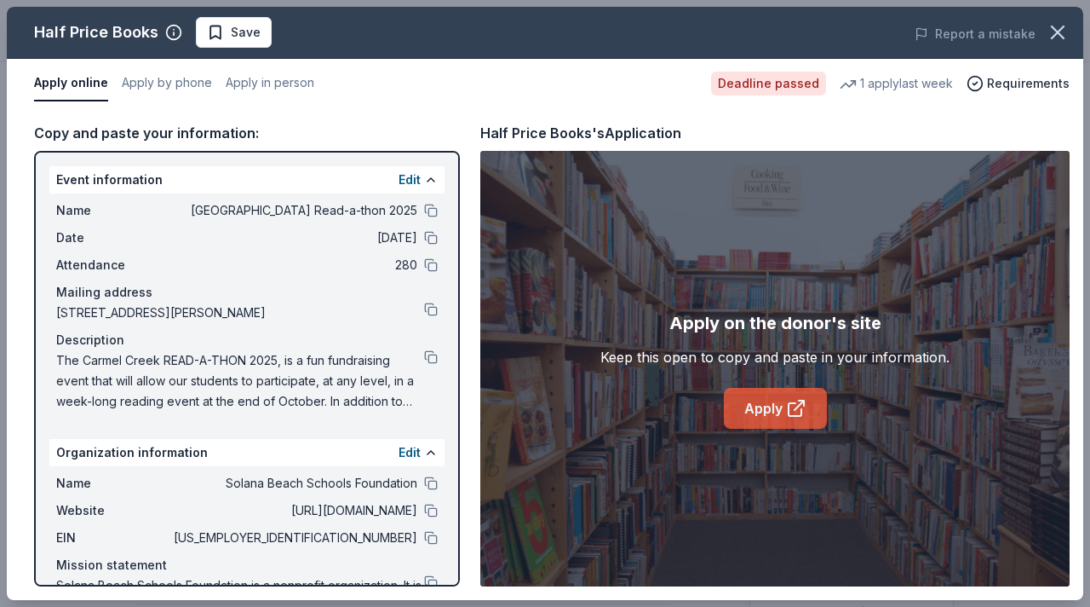
click at [763, 405] on link "Apply" at bounding box center [775, 408] width 103 height 41
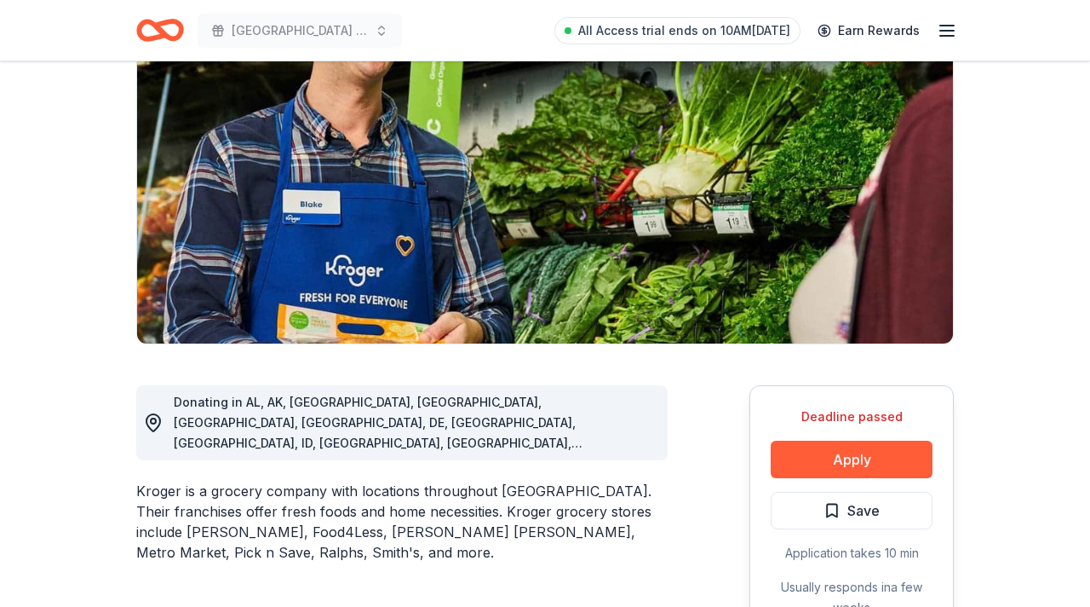
scroll to position [186, 0]
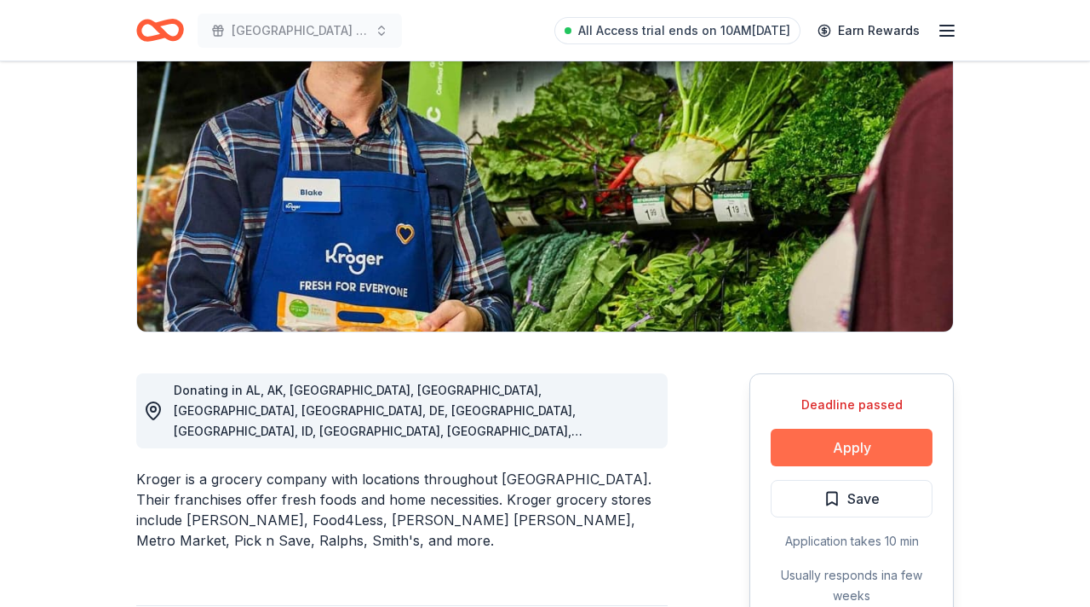
click at [808, 448] on button "Apply" at bounding box center [852, 447] width 162 height 37
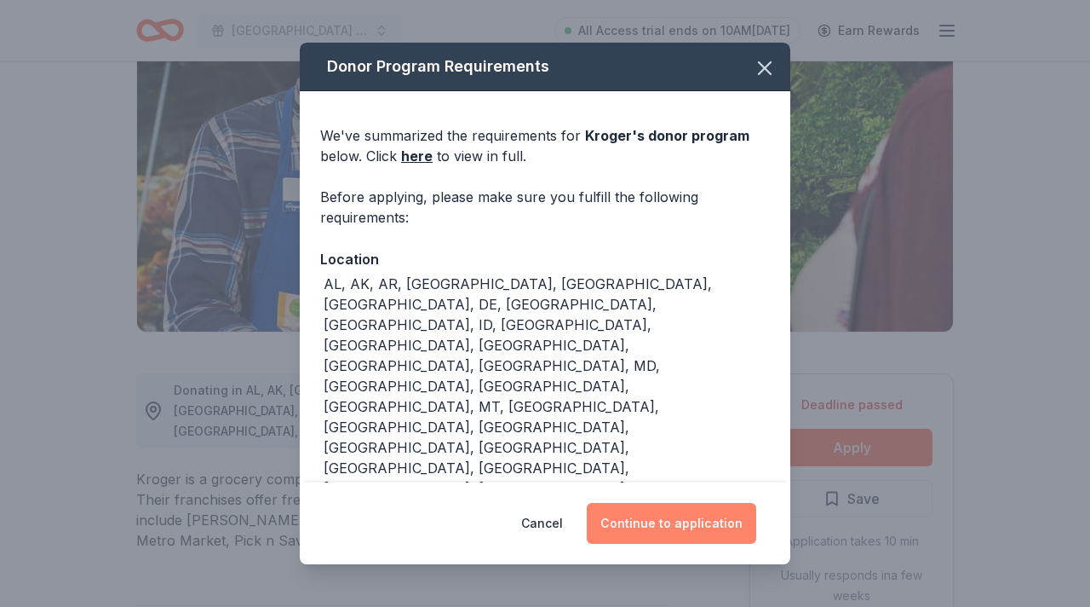
click at [697, 517] on button "Continue to application" at bounding box center [672, 523] width 170 height 41
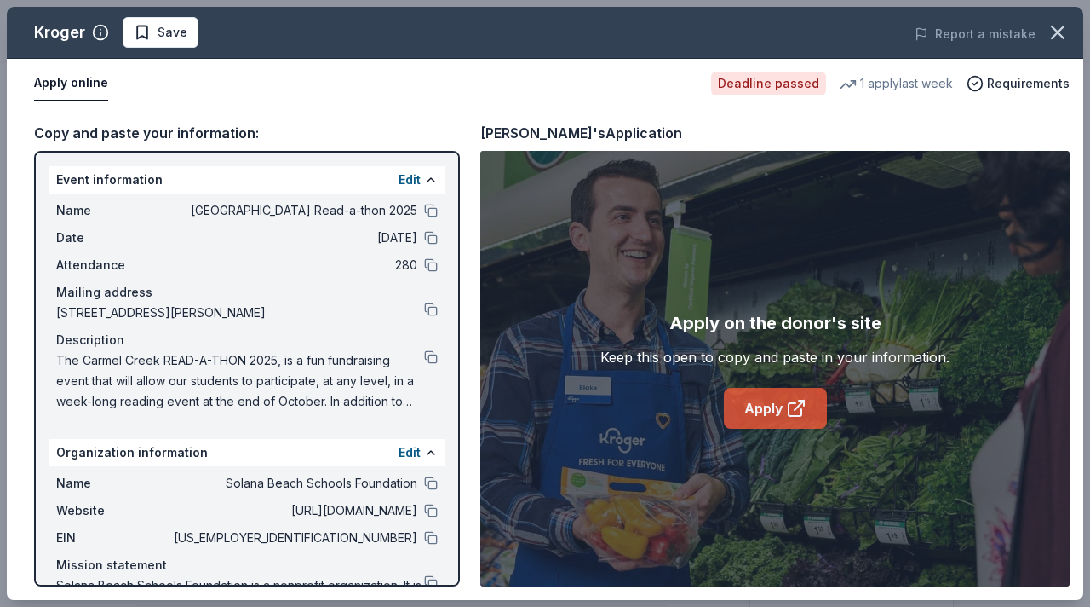
click at [775, 411] on link "Apply" at bounding box center [775, 408] width 103 height 41
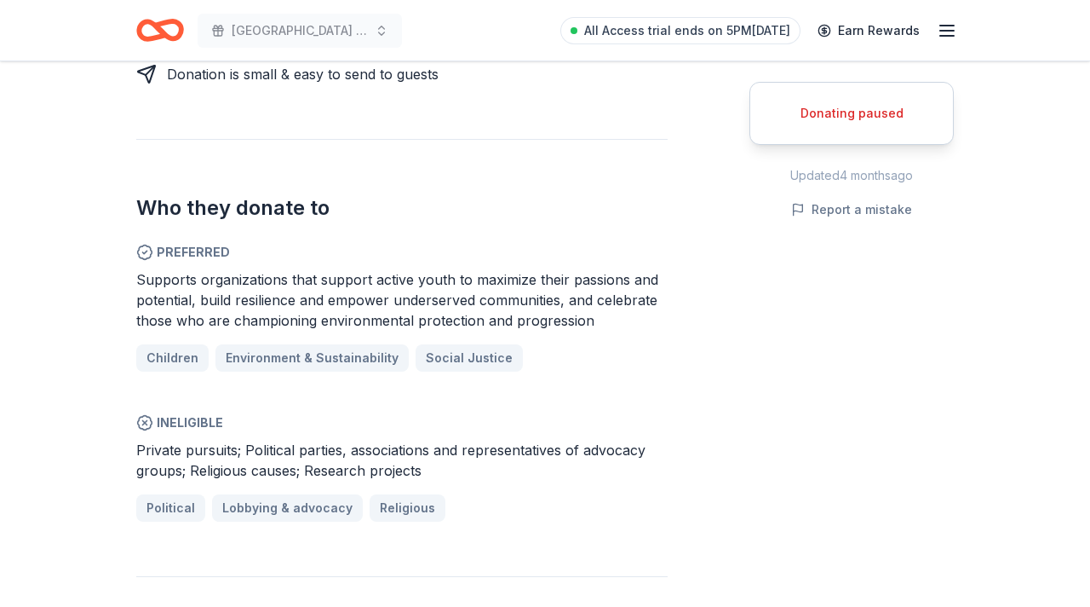
scroll to position [858, 0]
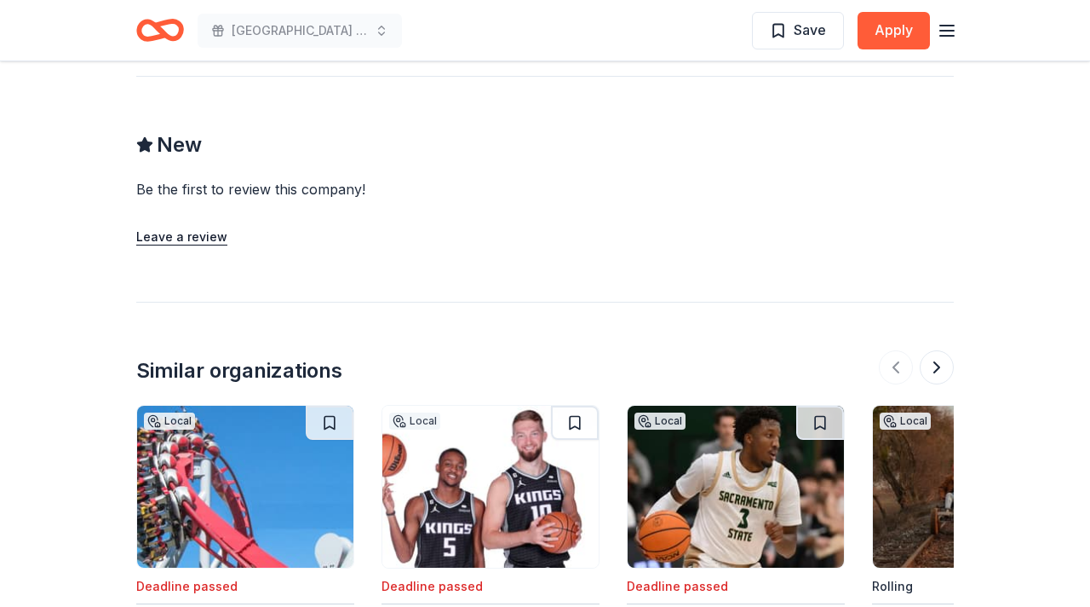
scroll to position [1463, 0]
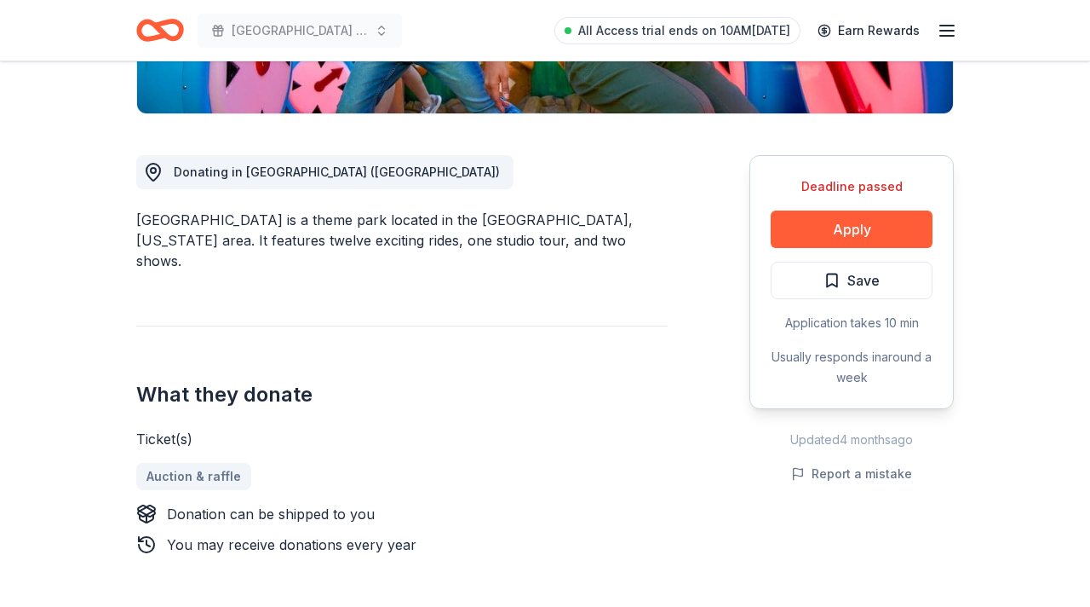
scroll to position [411, 0]
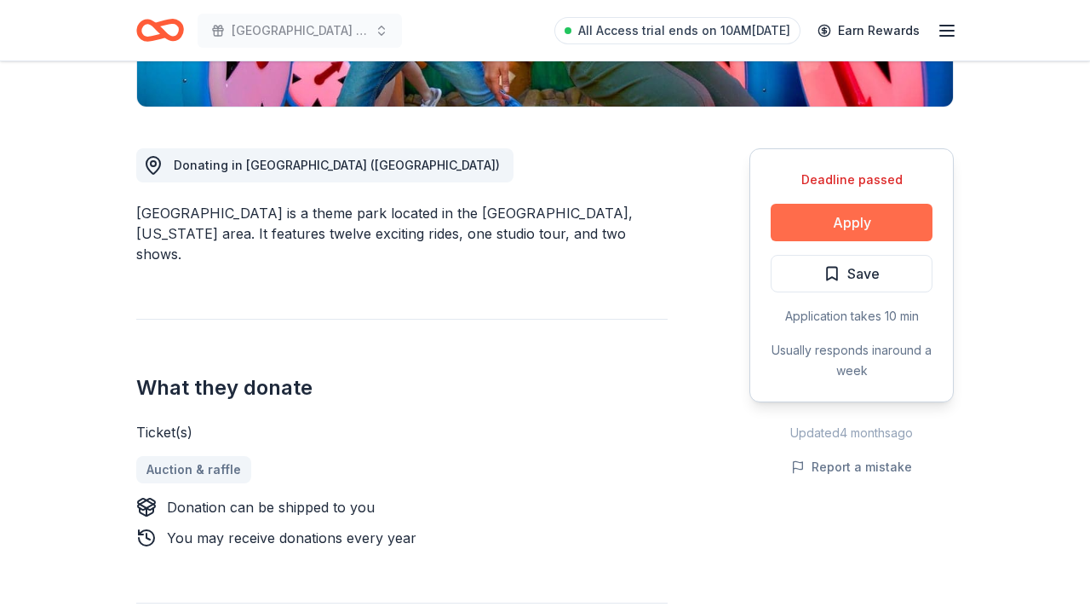
click at [820, 221] on button "Apply" at bounding box center [852, 222] width 162 height 37
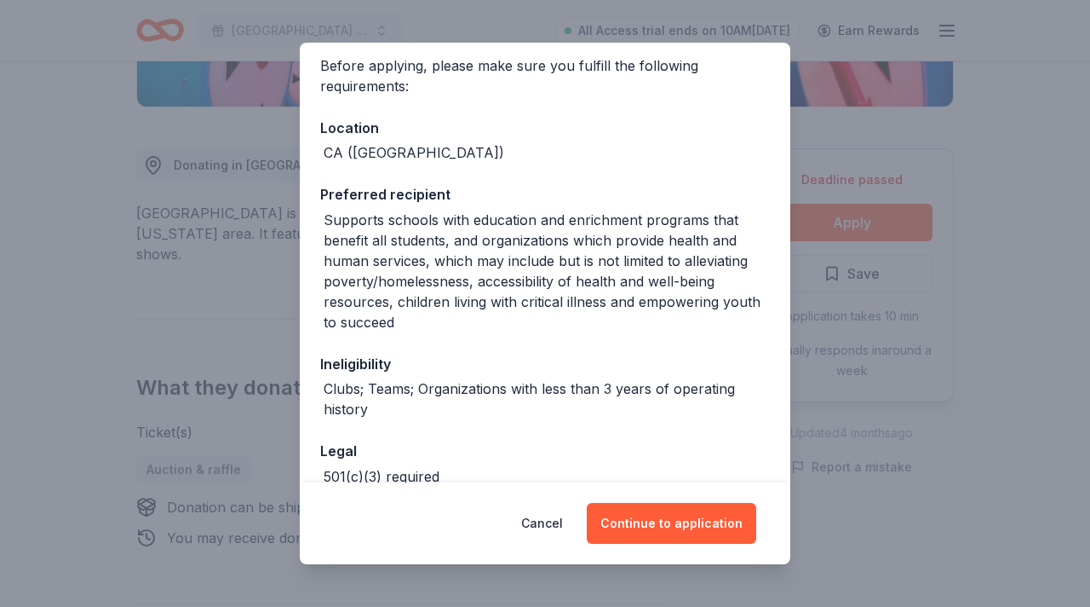
scroll to position [166, 0]
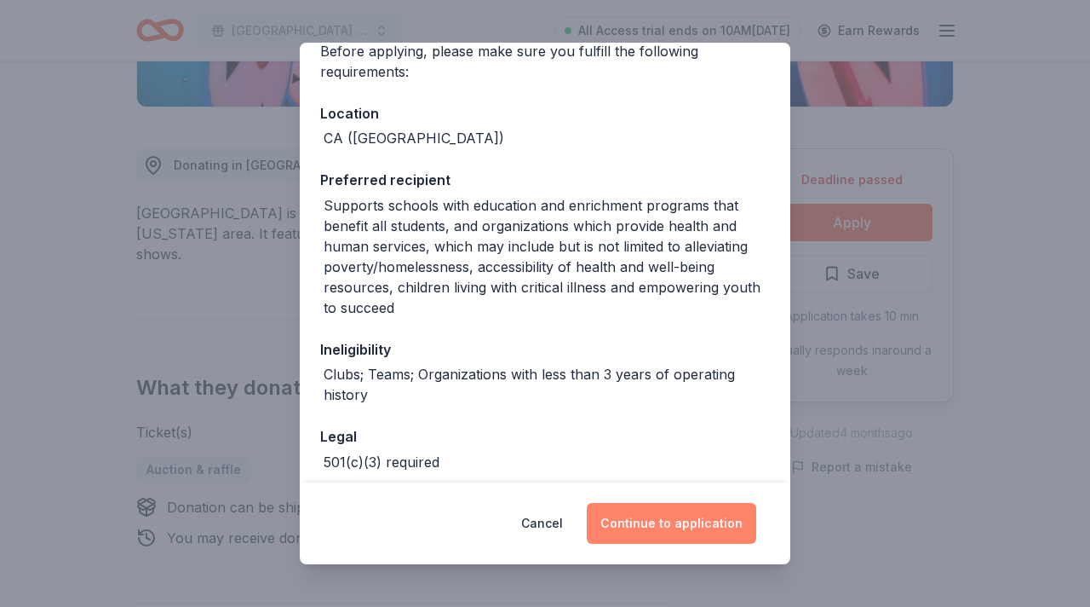
click at [665, 521] on button "Continue to application" at bounding box center [672, 523] width 170 height 41
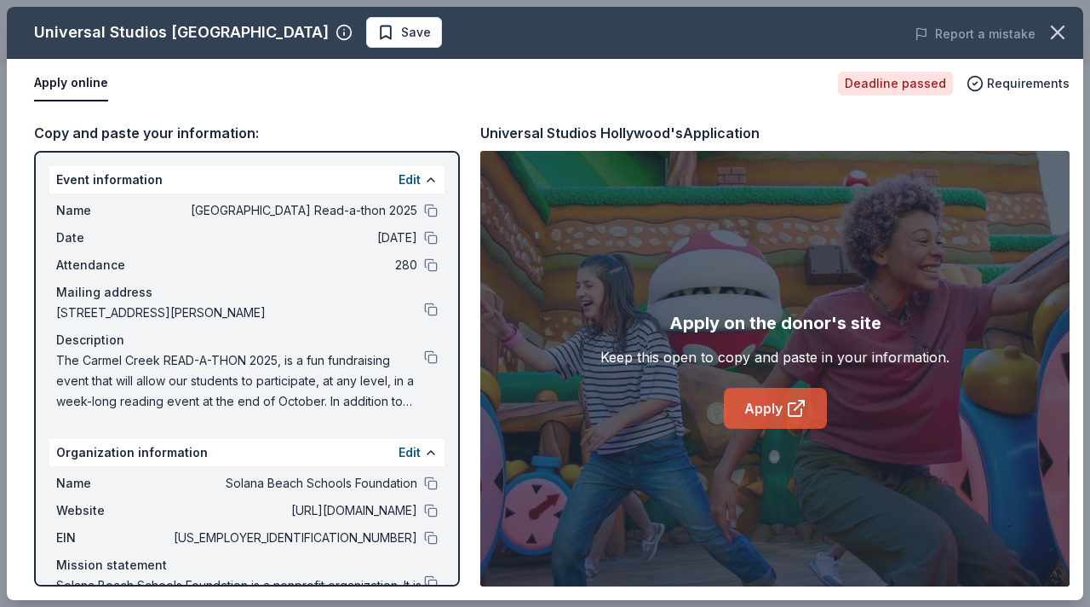
click at [771, 416] on link "Apply" at bounding box center [775, 408] width 103 height 41
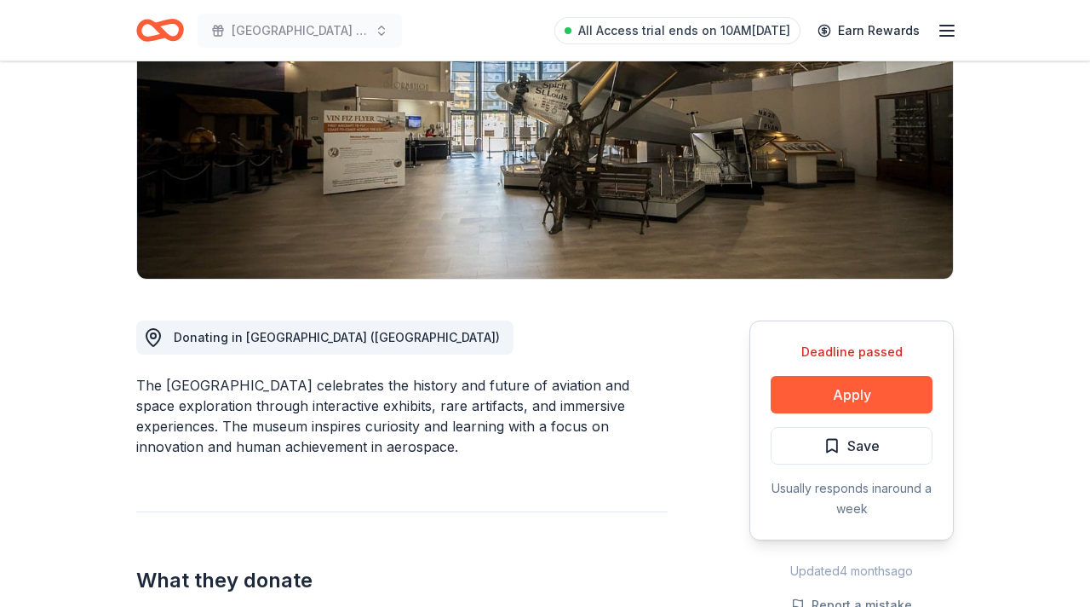
scroll to position [244, 0]
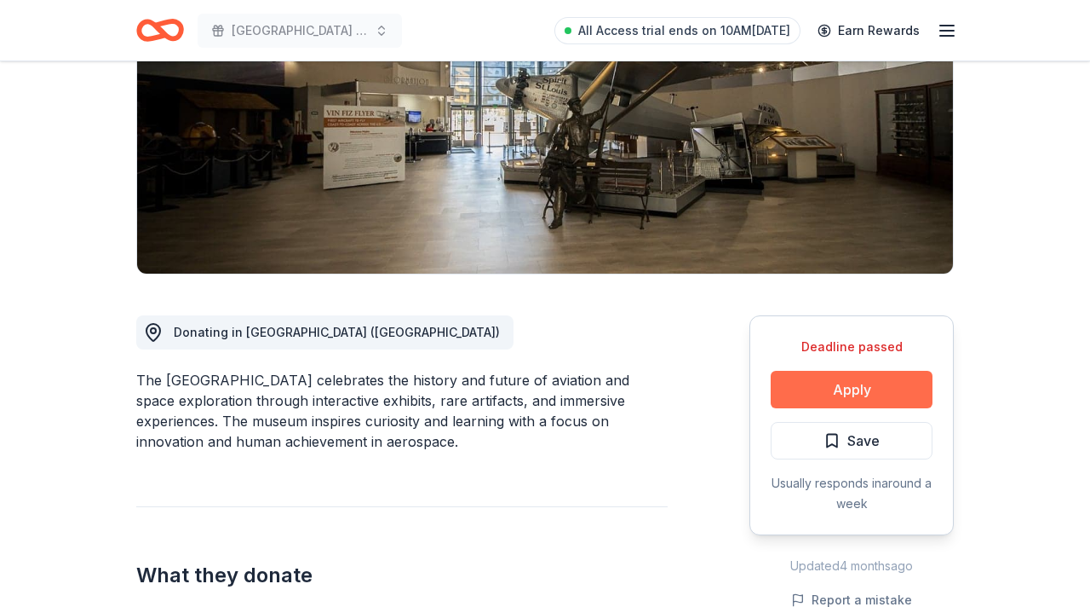
click at [848, 388] on button "Apply" at bounding box center [852, 389] width 162 height 37
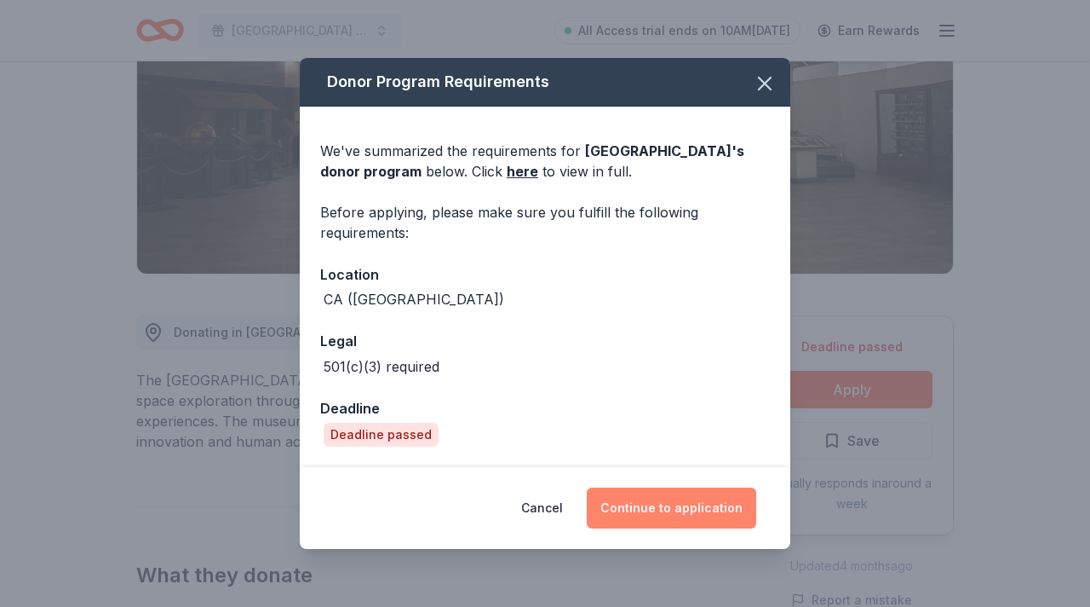
click at [702, 508] on button "Continue to application" at bounding box center [672, 507] width 170 height 41
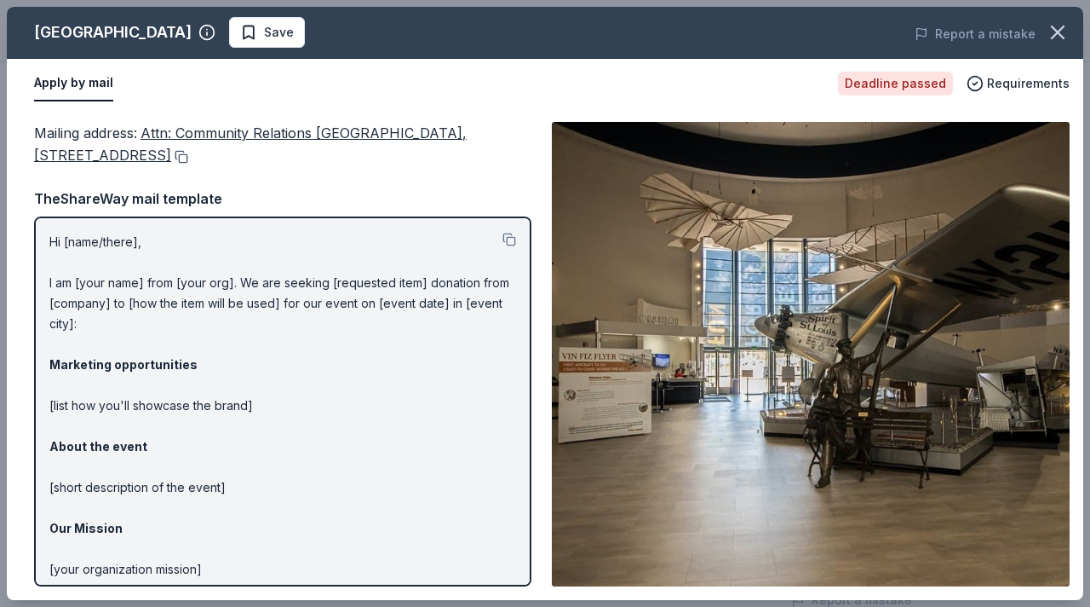
click at [188, 158] on button at bounding box center [179, 157] width 17 height 14
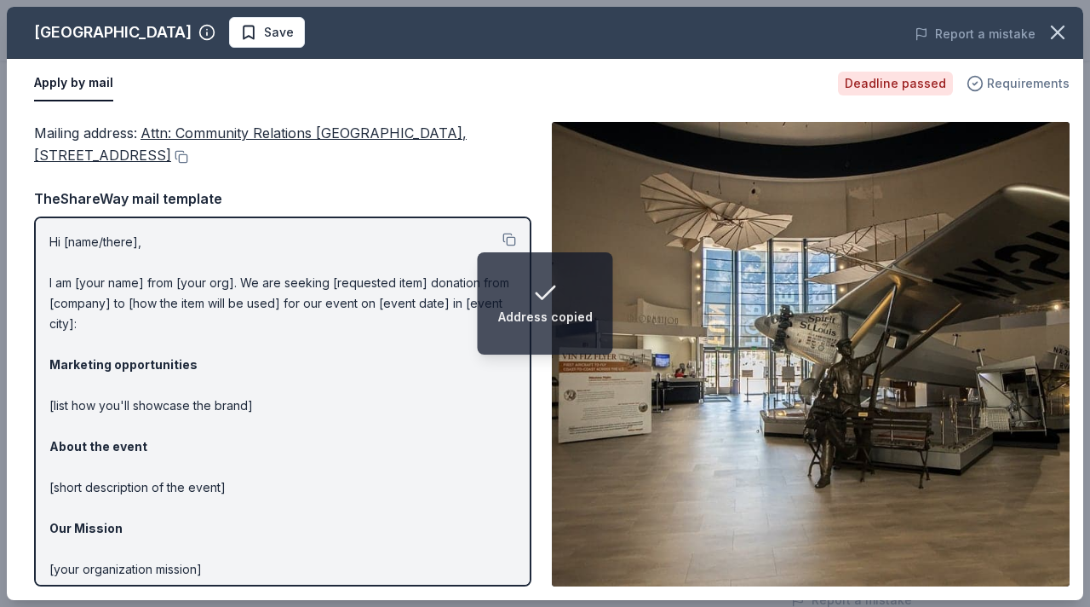
click at [983, 85] on circle "button" at bounding box center [976, 84] width 14 height 14
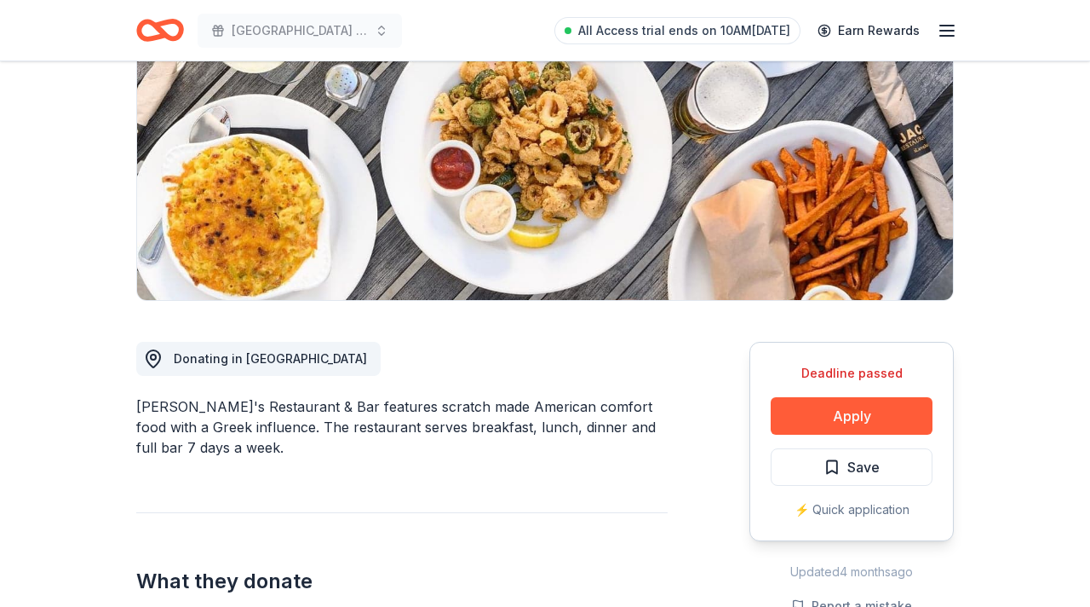
scroll to position [219, 0]
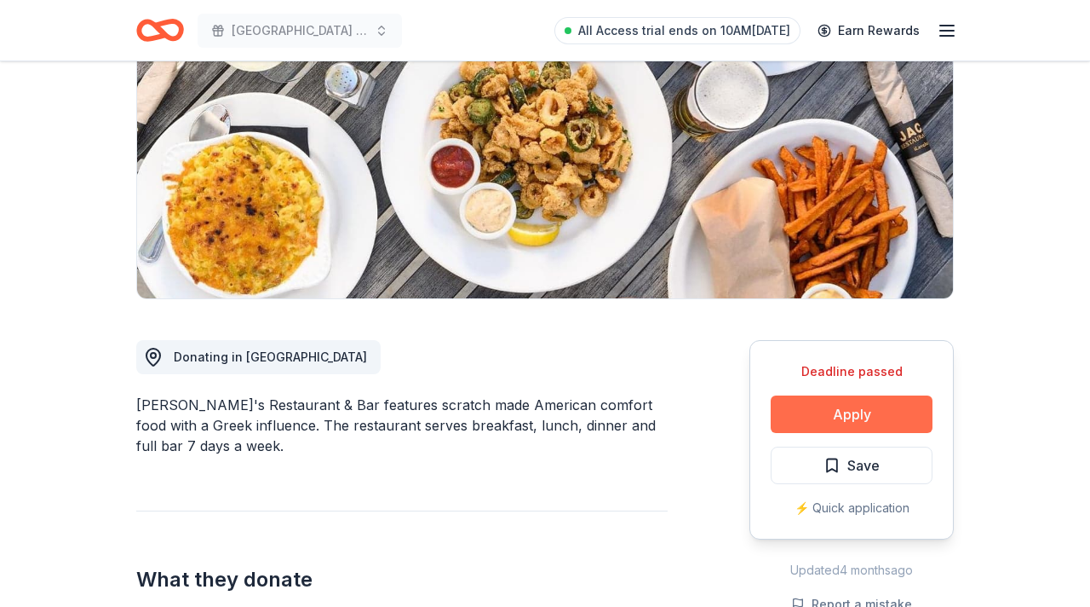
click at [821, 414] on button "Apply" at bounding box center [852, 413] width 162 height 37
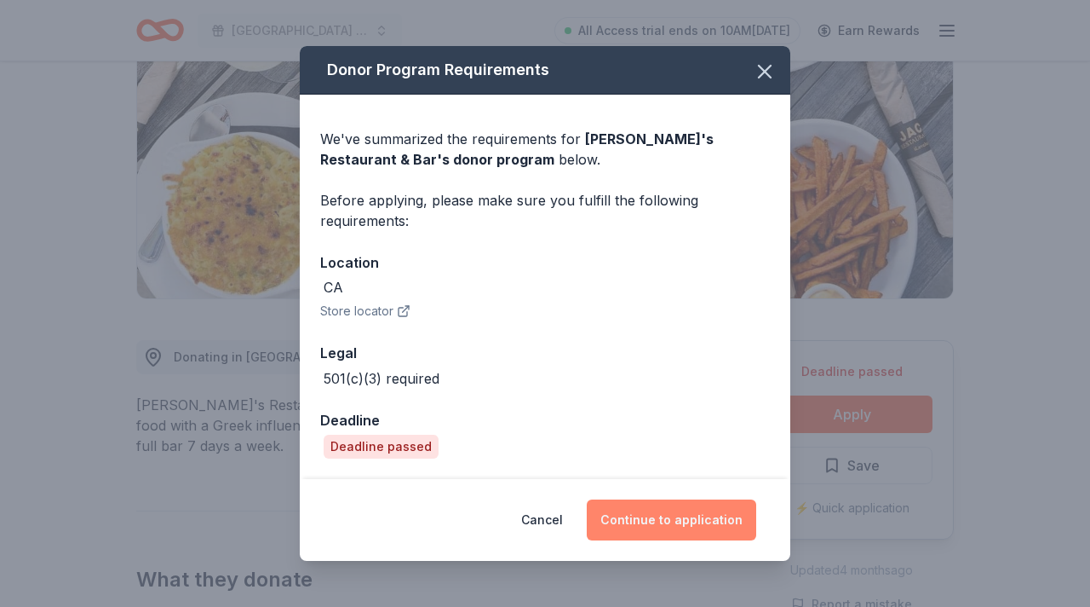
click at [686, 516] on button "Continue to application" at bounding box center [672, 519] width 170 height 41
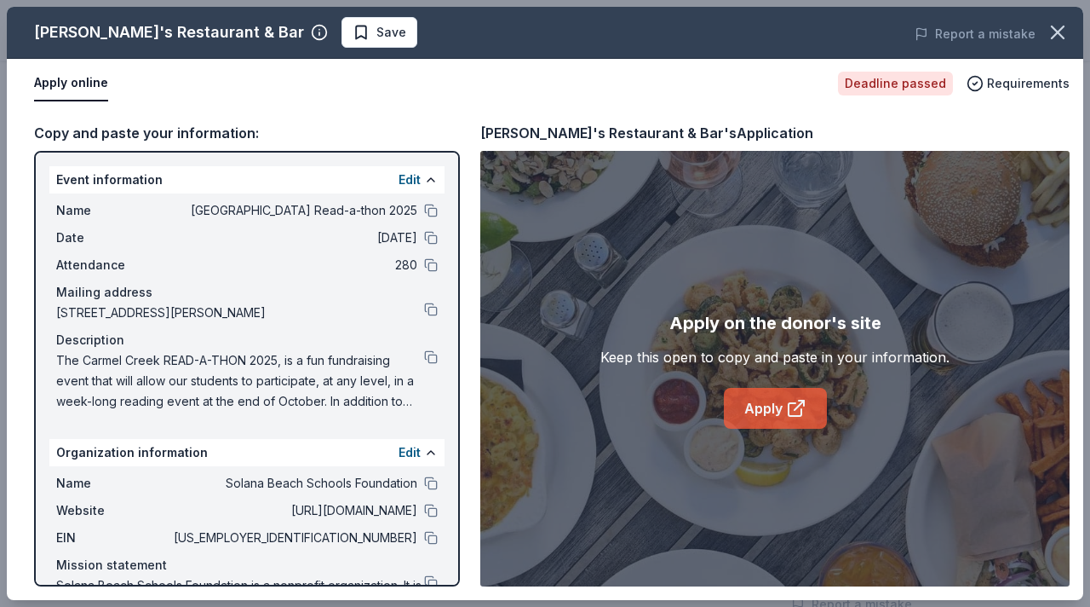
click at [751, 410] on link "Apply" at bounding box center [775, 408] width 103 height 41
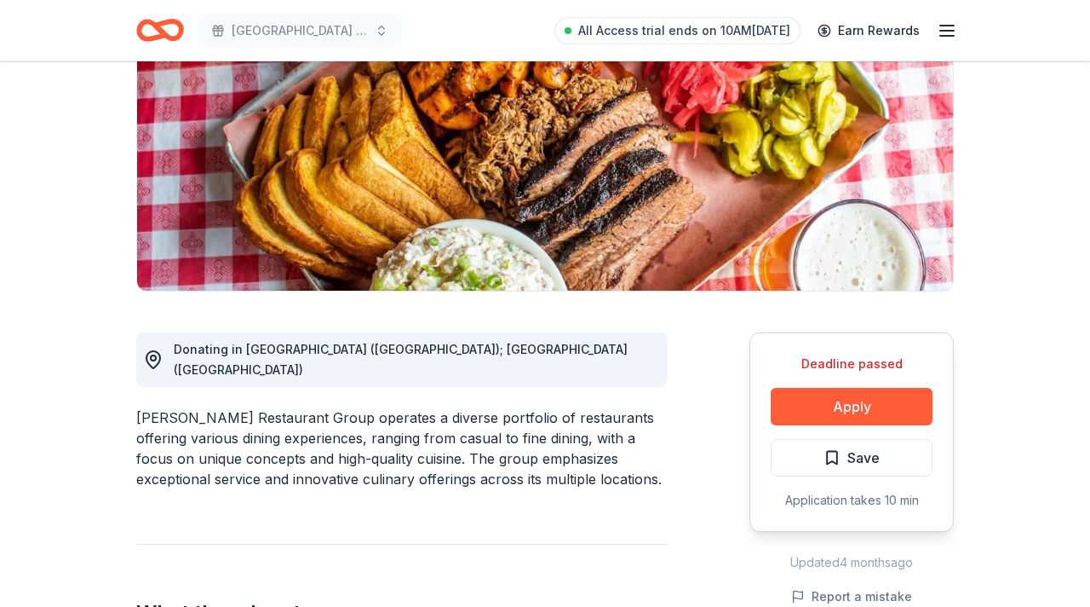
scroll to position [229, 0]
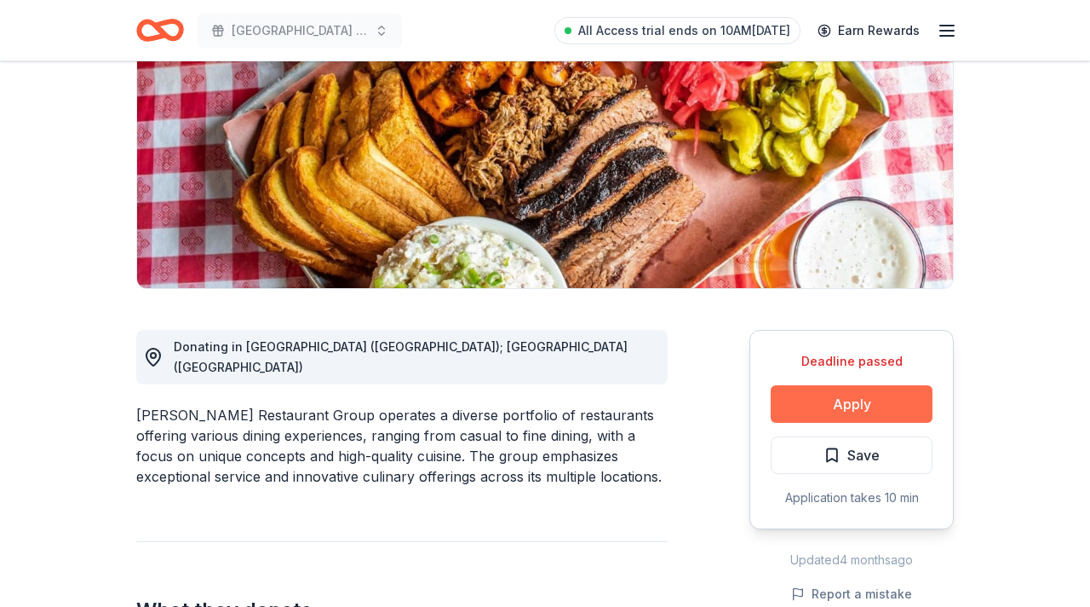
click at [824, 410] on button "Apply" at bounding box center [852, 403] width 162 height 37
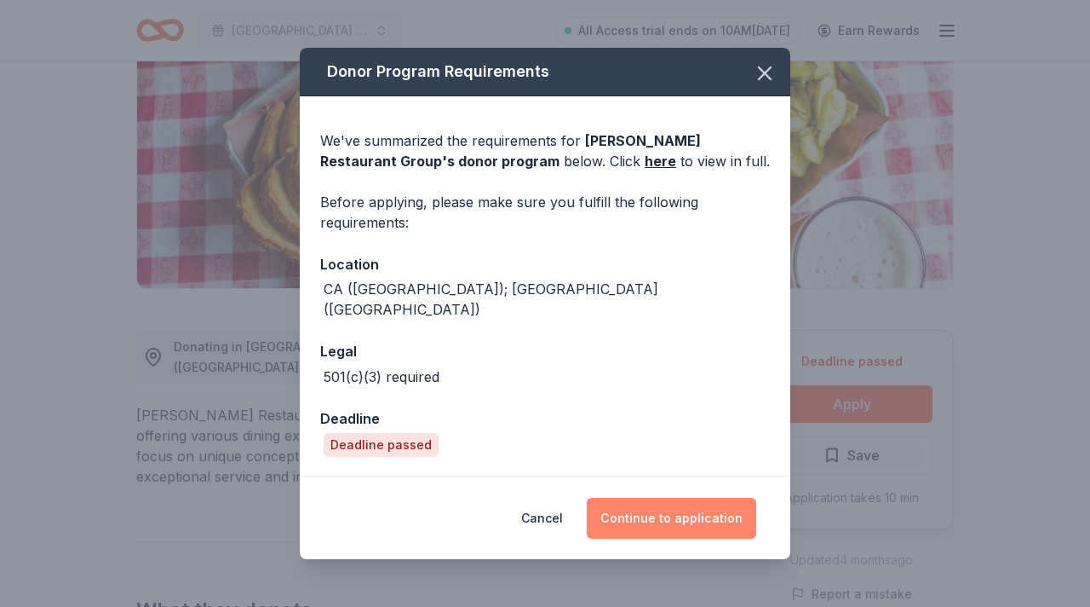
click at [687, 512] on button "Continue to application" at bounding box center [672, 518] width 170 height 41
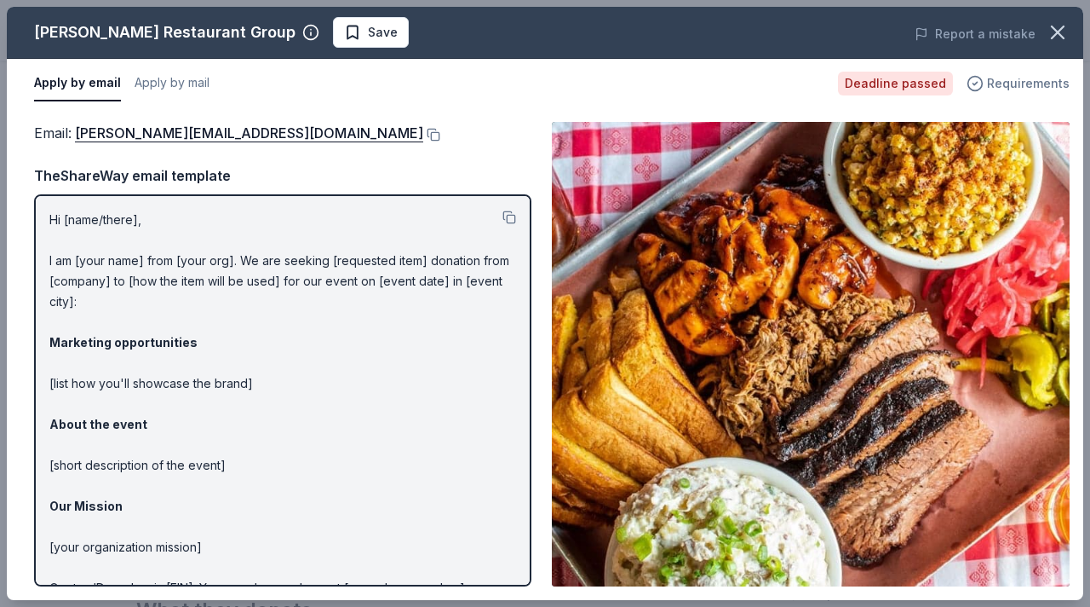
click at [1021, 82] on span "Requirements" at bounding box center [1028, 83] width 83 height 20
click at [423, 135] on button at bounding box center [431, 135] width 17 height 14
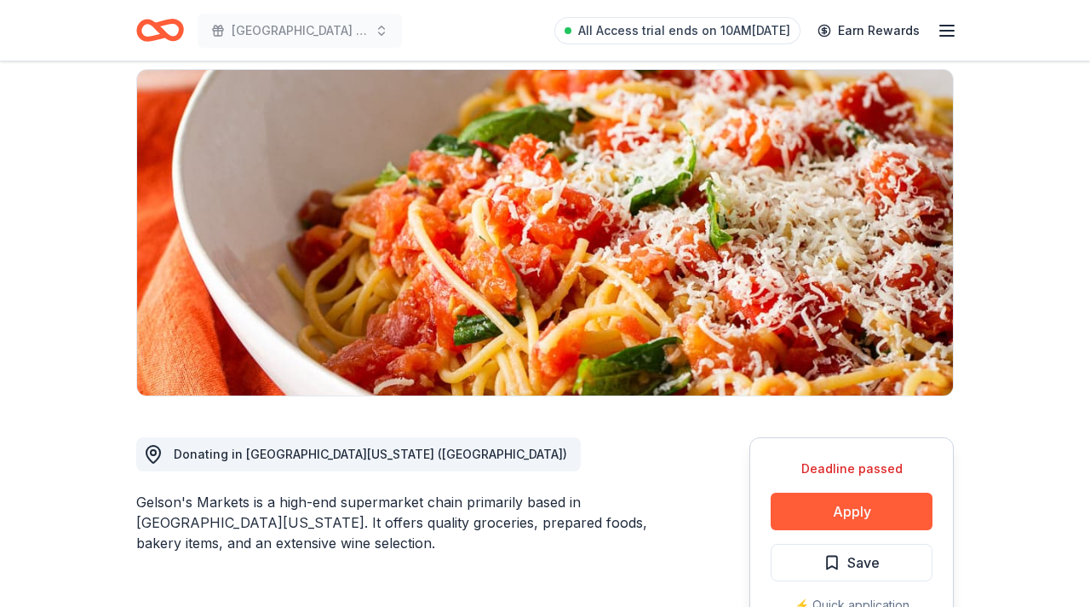
scroll to position [124, 0]
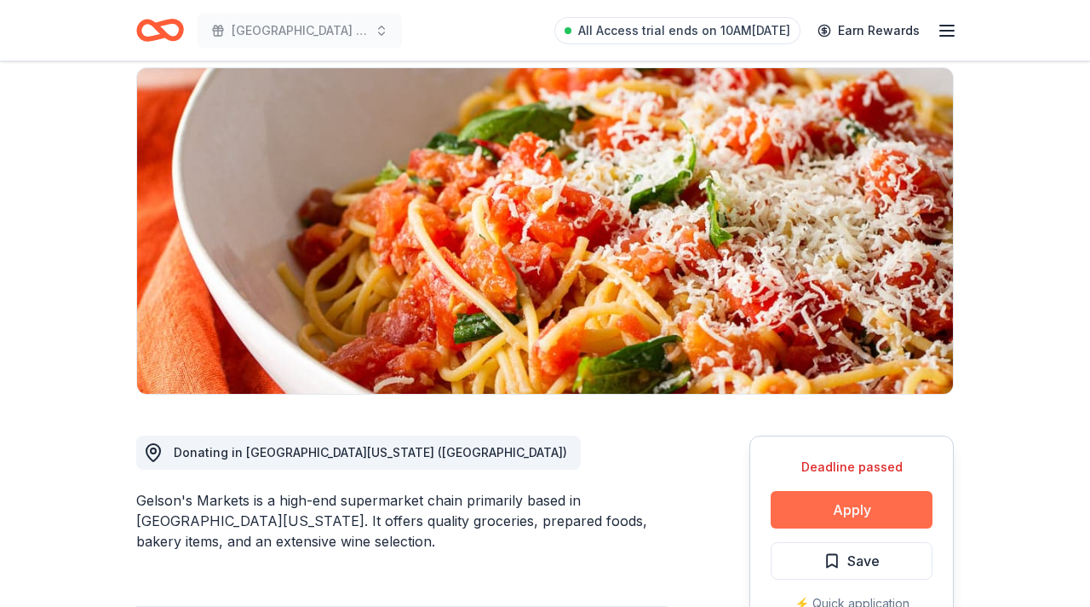
click at [823, 509] on button "Apply" at bounding box center [852, 509] width 162 height 37
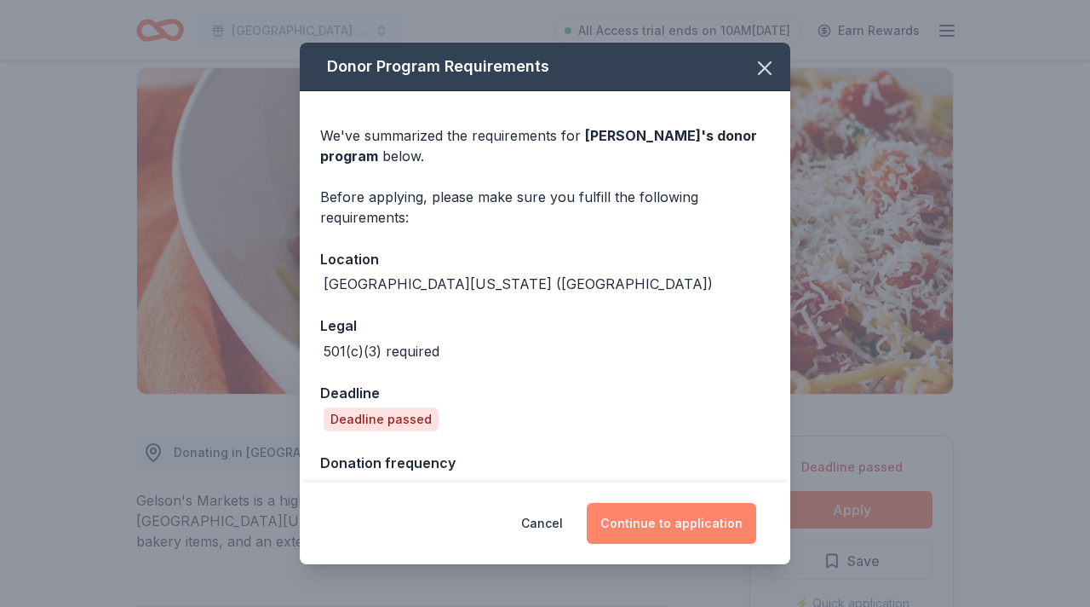
click at [687, 526] on button "Continue to application" at bounding box center [672, 523] width 170 height 41
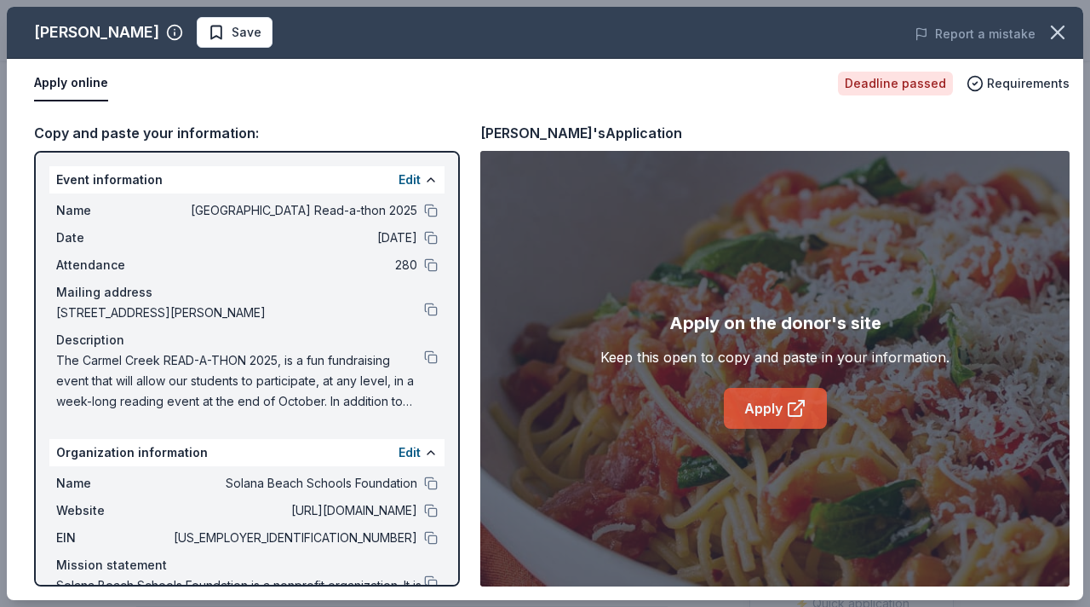
click at [774, 412] on link "Apply" at bounding box center [775, 408] width 103 height 41
click at [1004, 83] on span "Requirements" at bounding box center [1028, 83] width 83 height 20
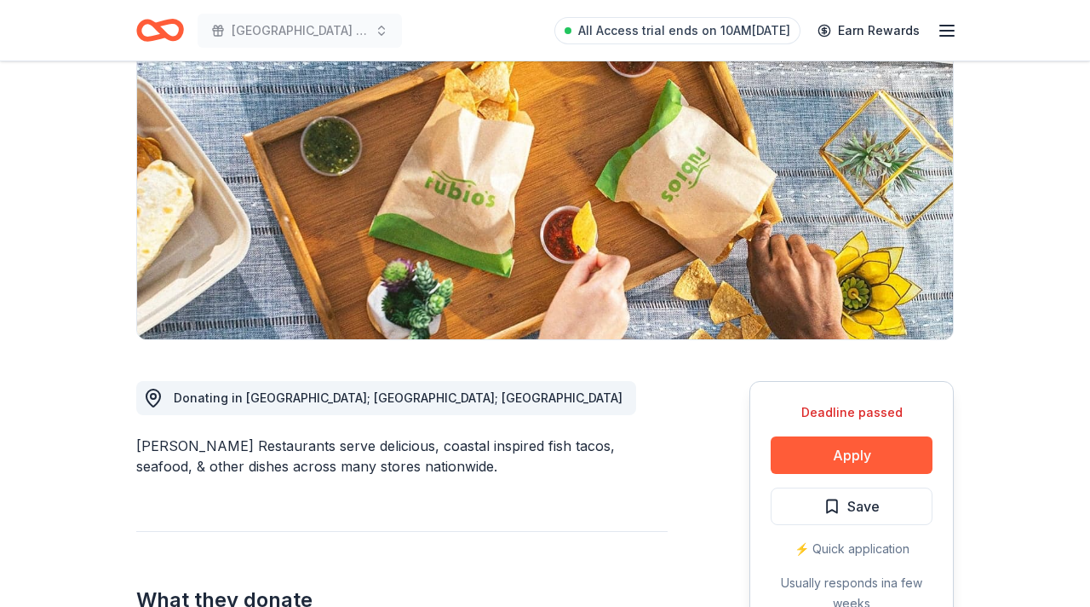
scroll to position [179, 0]
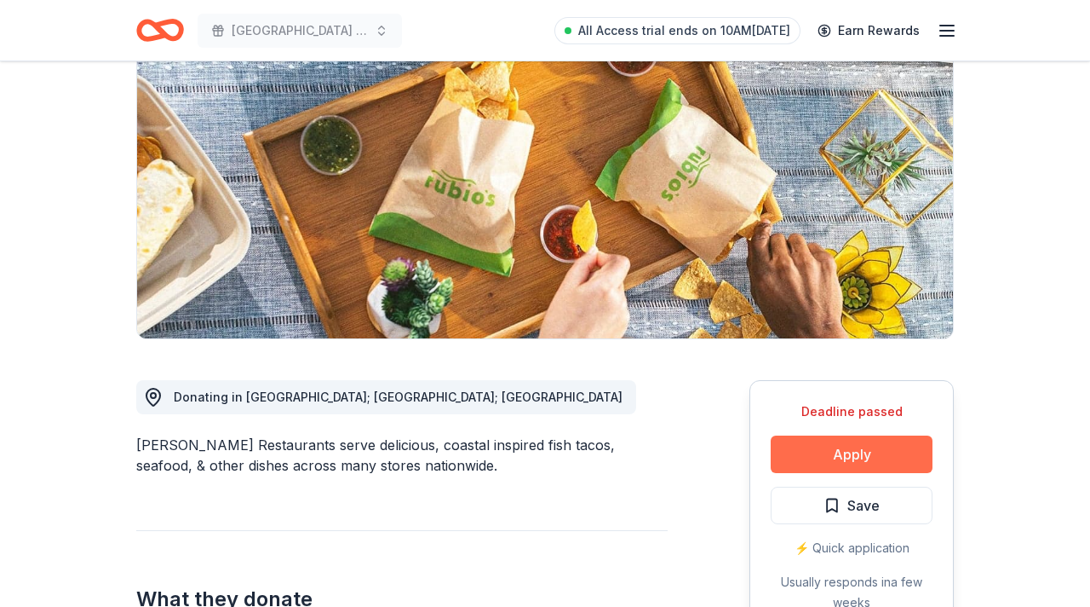
click at [888, 452] on button "Apply" at bounding box center [852, 453] width 162 height 37
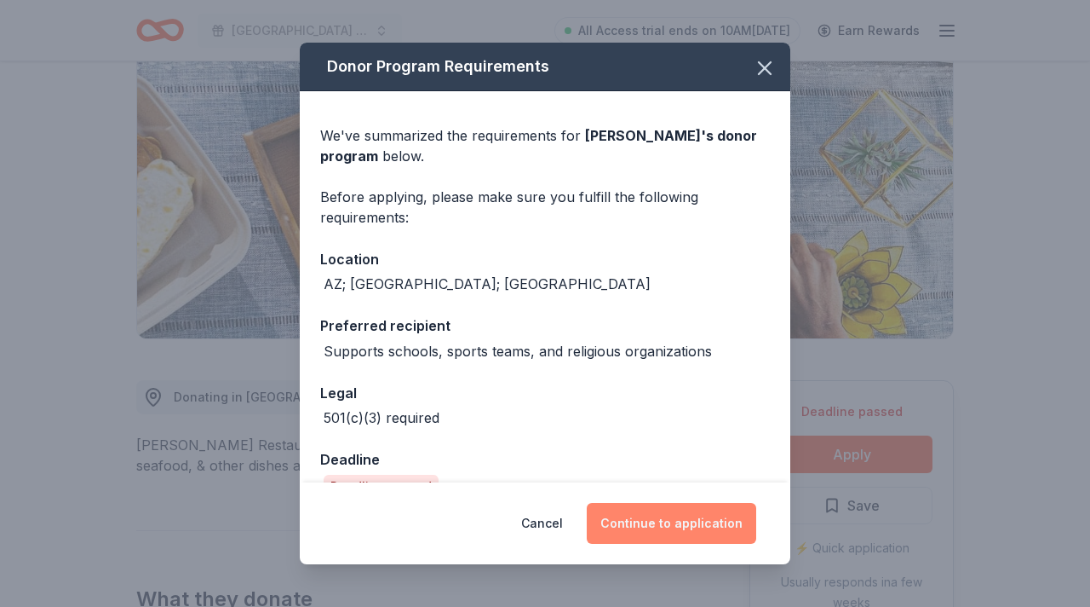
click at [707, 515] on button "Continue to application" at bounding box center [672, 523] width 170 height 41
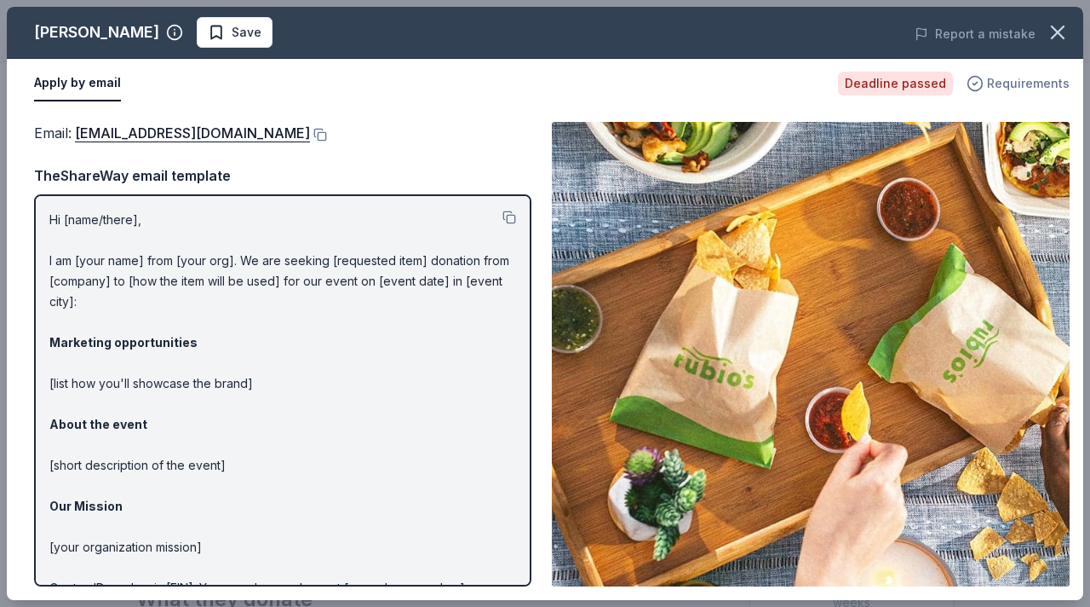
click at [1011, 88] on span "Requirements" at bounding box center [1028, 83] width 83 height 20
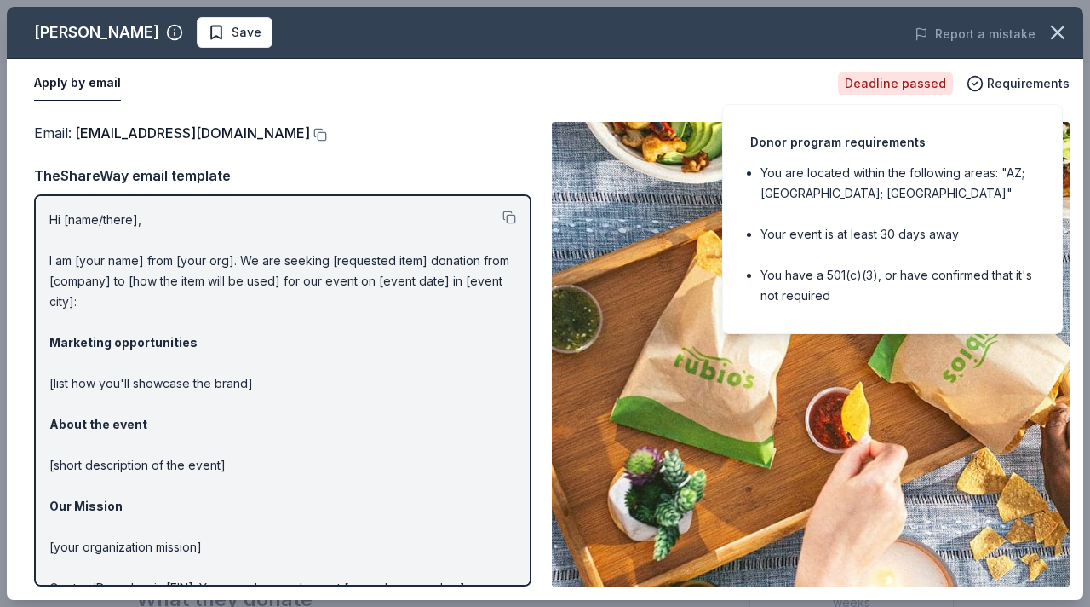
click at [642, 241] on img at bounding box center [811, 354] width 518 height 464
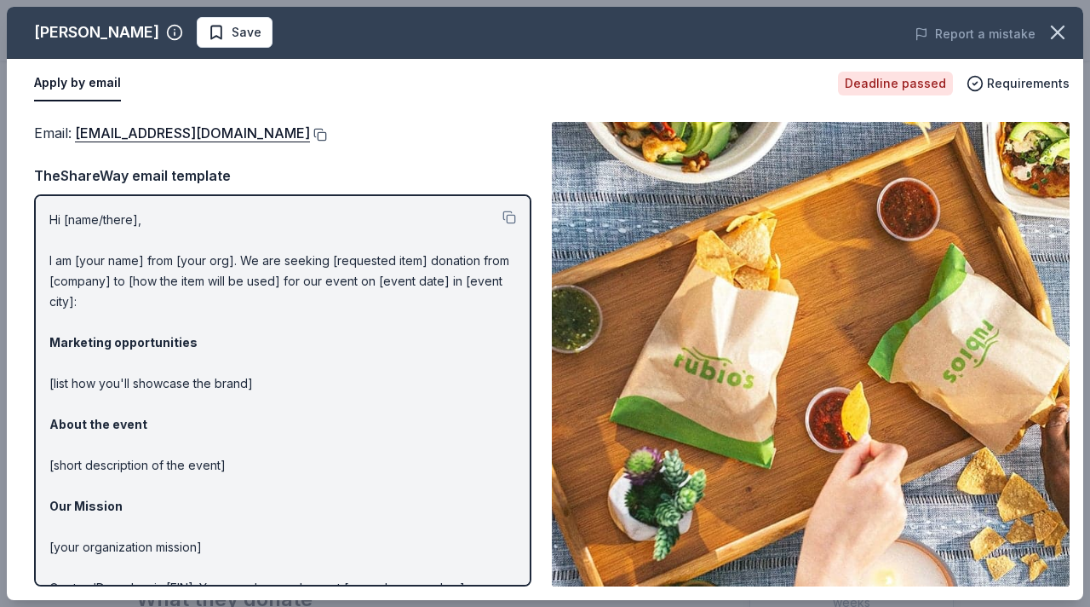
click at [310, 133] on button at bounding box center [318, 135] width 17 height 14
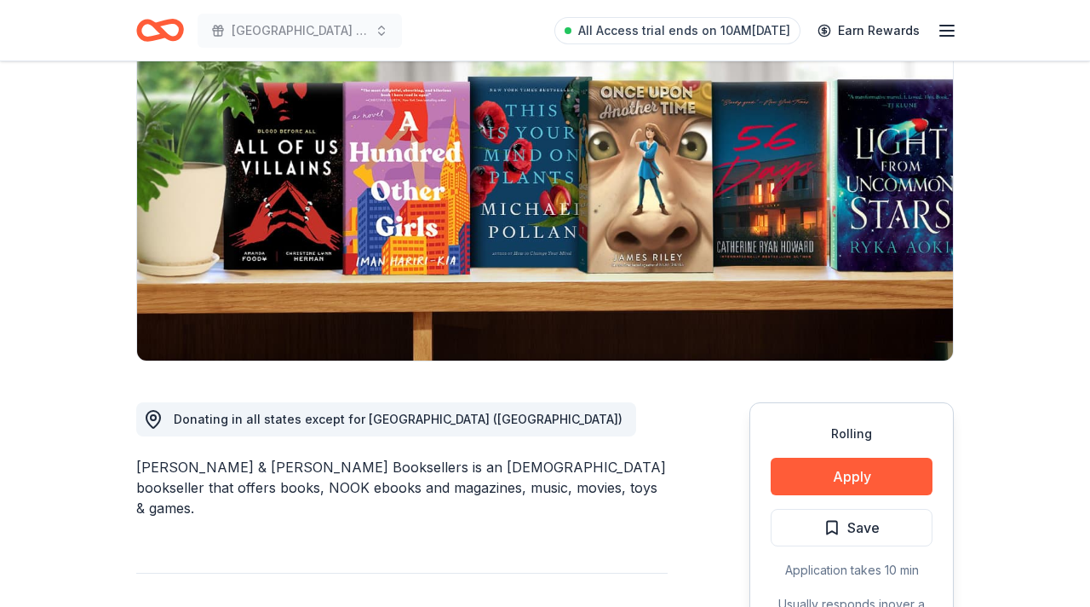
scroll to position [159, 0]
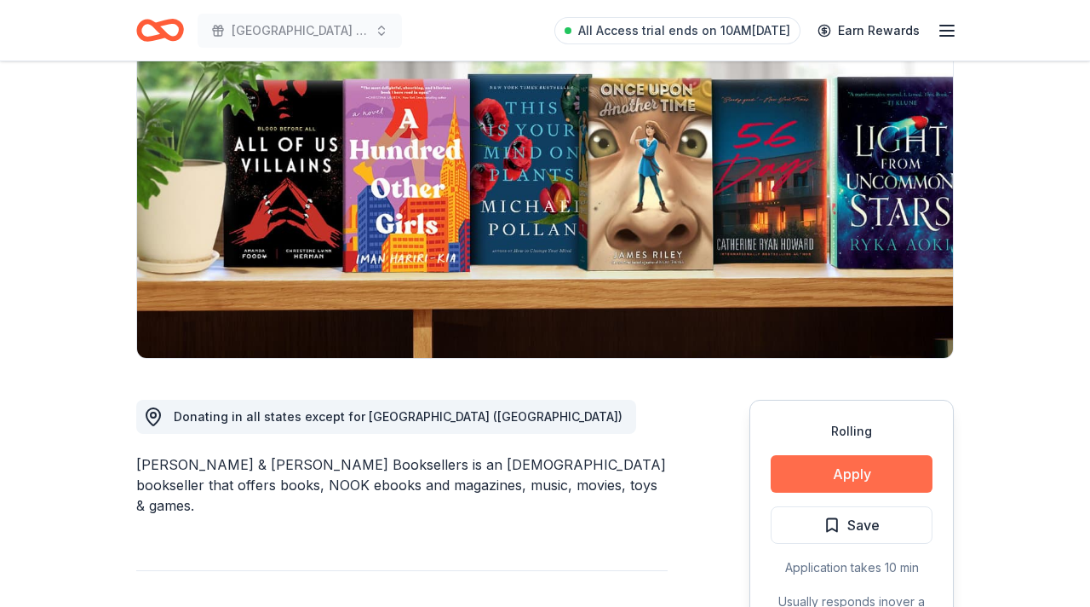
click at [829, 479] on button "Apply" at bounding box center [852, 473] width 162 height 37
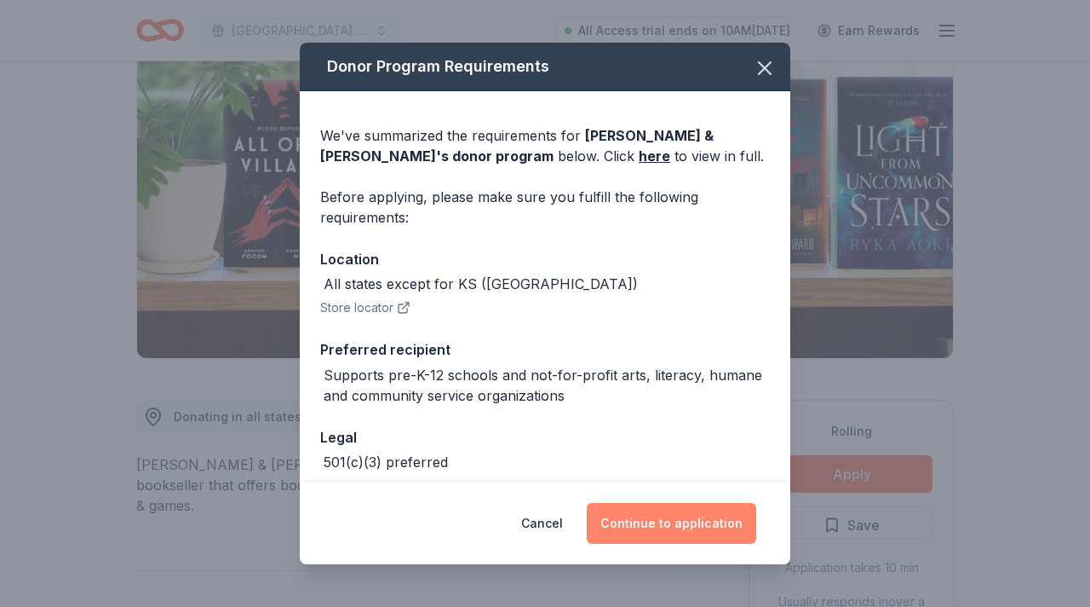
click at [693, 519] on button "Continue to application" at bounding box center [672, 523] width 170 height 41
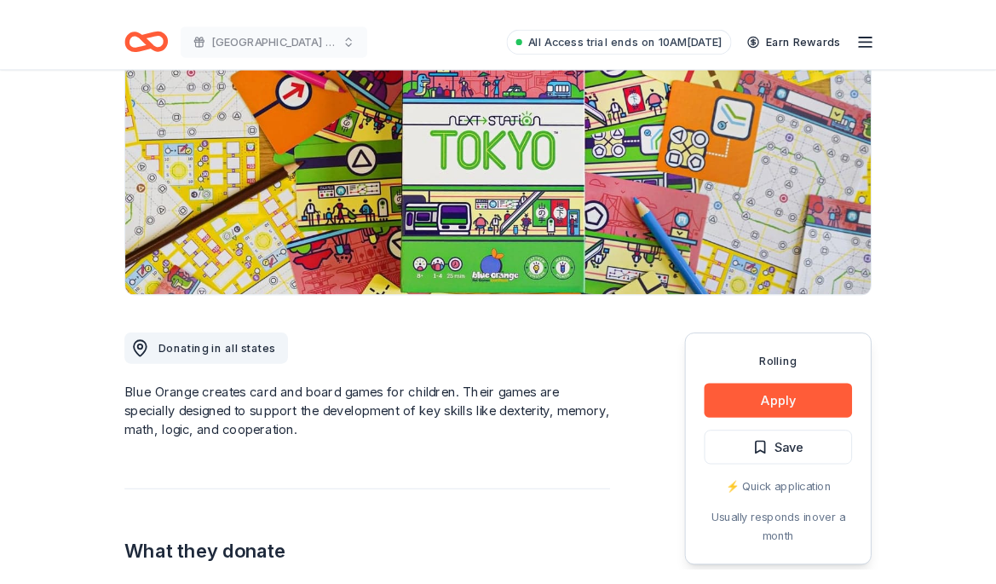
scroll to position [214, 0]
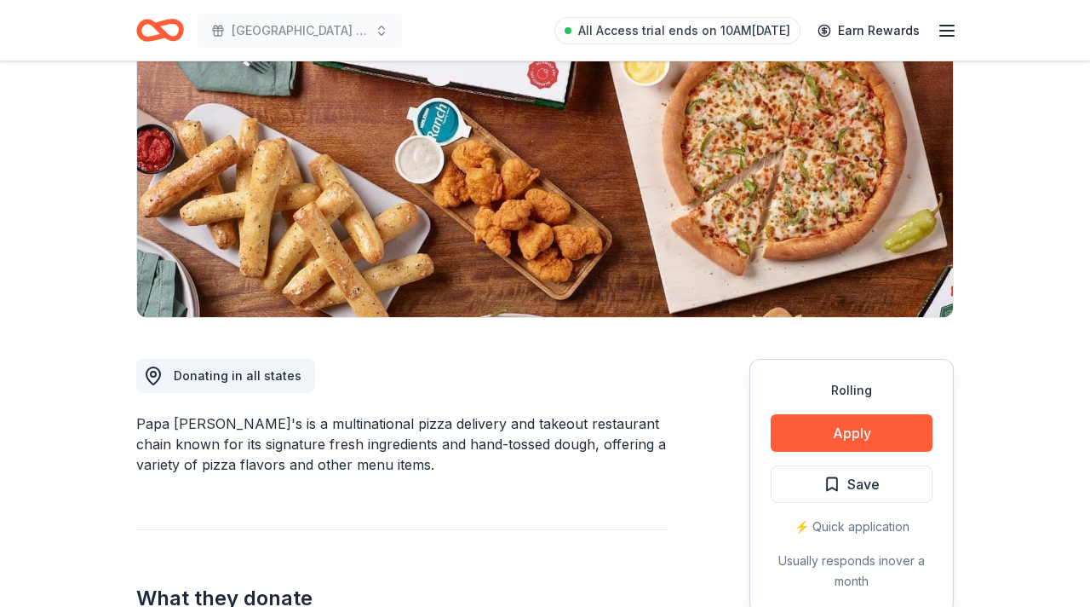
scroll to position [204, 0]
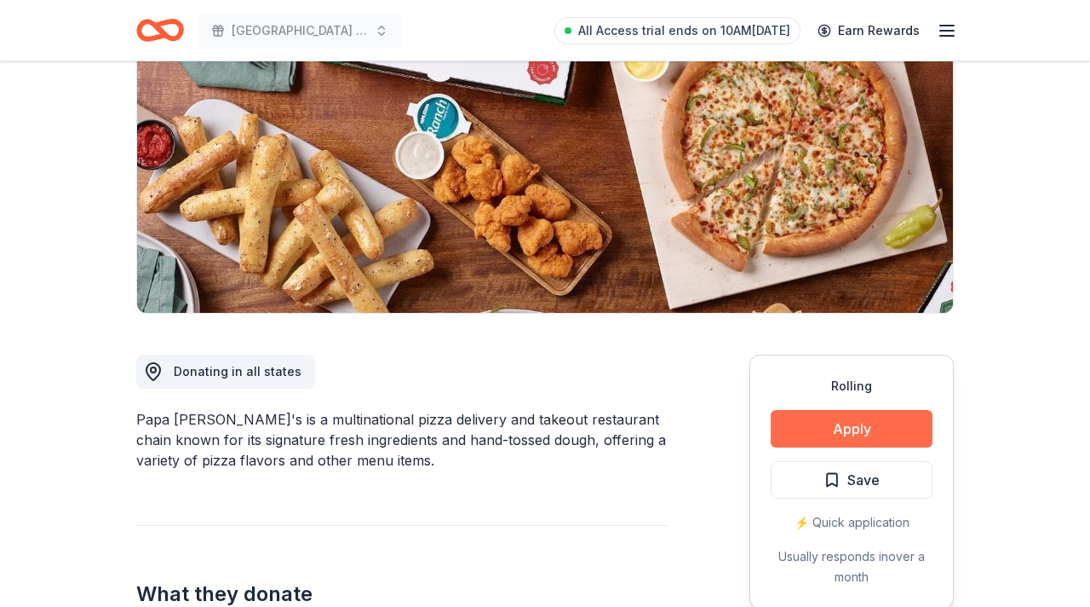
click at [855, 432] on button "Apply" at bounding box center [852, 428] width 162 height 37
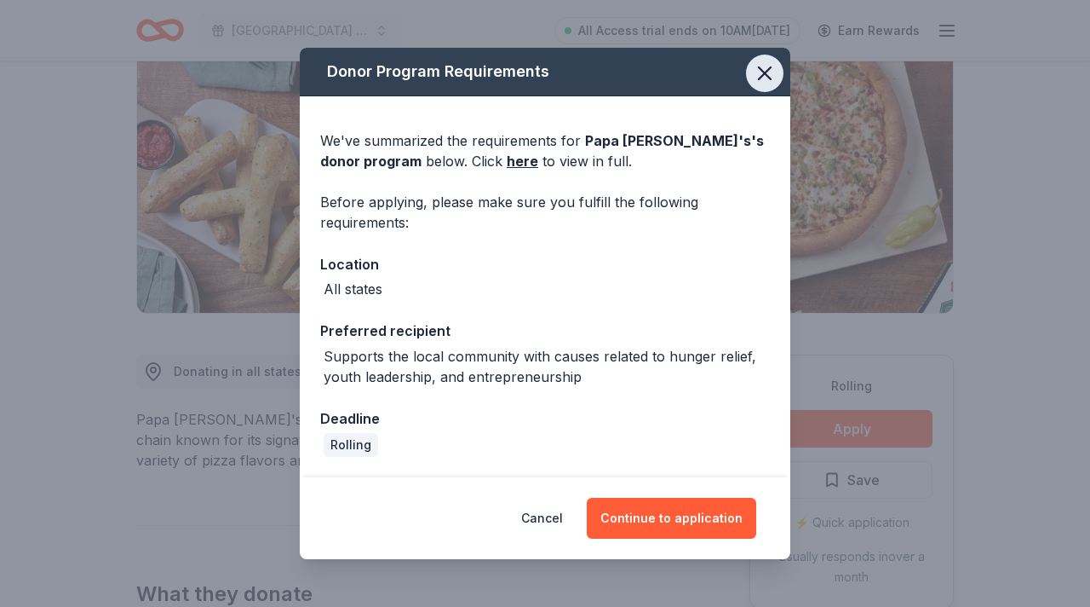
click at [766, 72] on icon "button" at bounding box center [765, 73] width 12 height 12
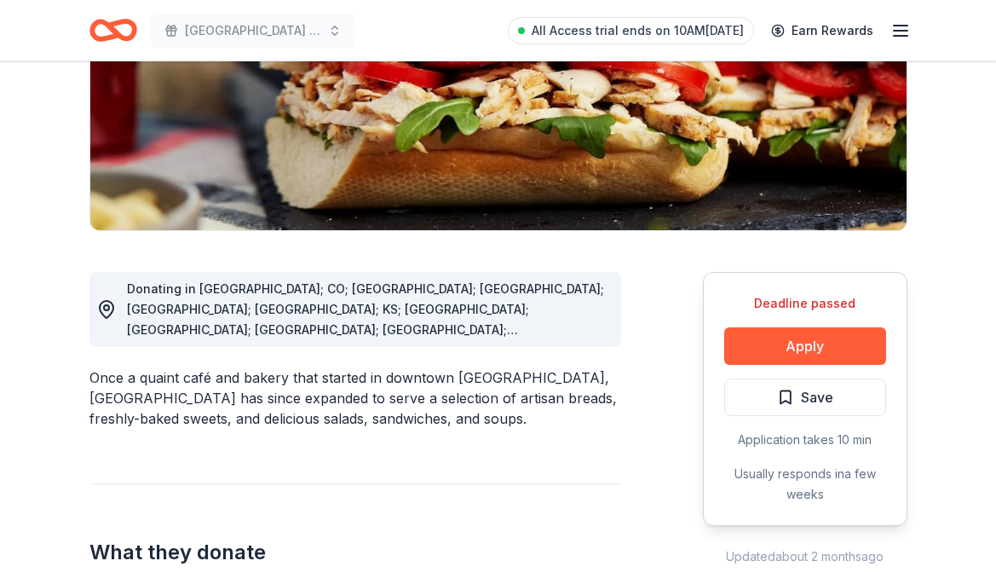
scroll to position [288, 0]
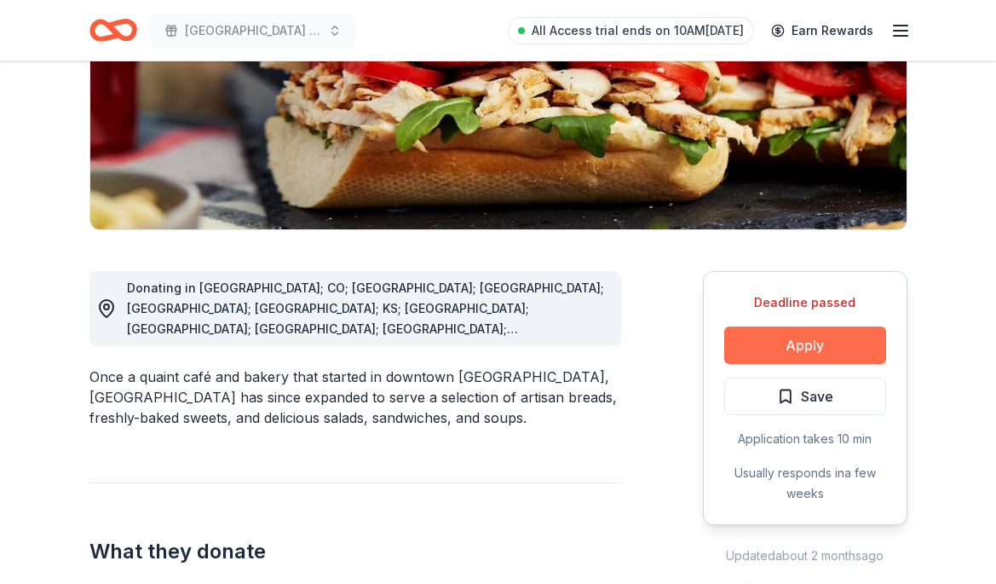
click at [787, 345] on button "Apply" at bounding box center [805, 344] width 162 height 37
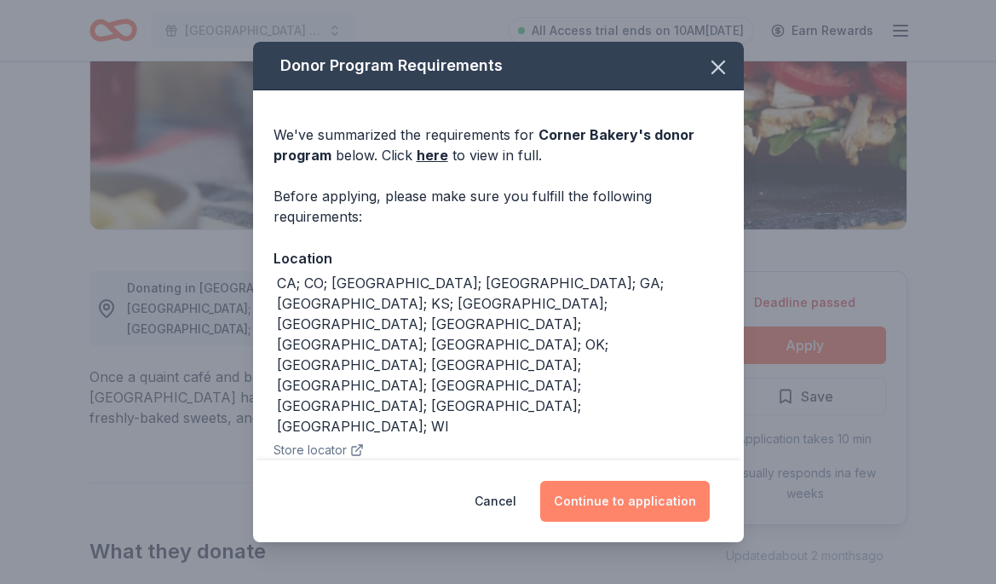
click at [628, 512] on button "Continue to application" at bounding box center [625, 500] width 170 height 41
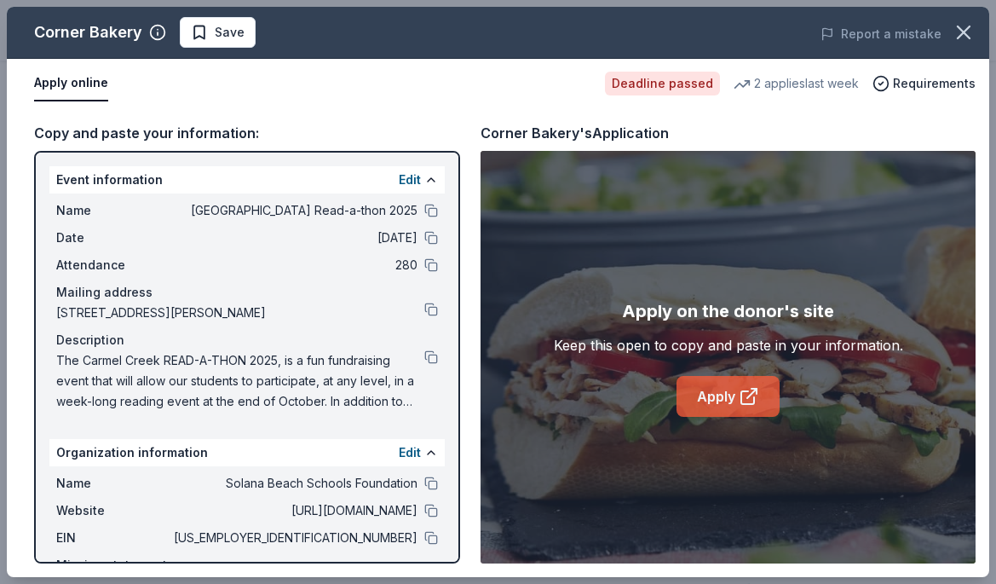
click at [733, 394] on link "Apply" at bounding box center [727, 396] width 103 height 41
click at [909, 78] on span "Requirements" at bounding box center [934, 83] width 83 height 20
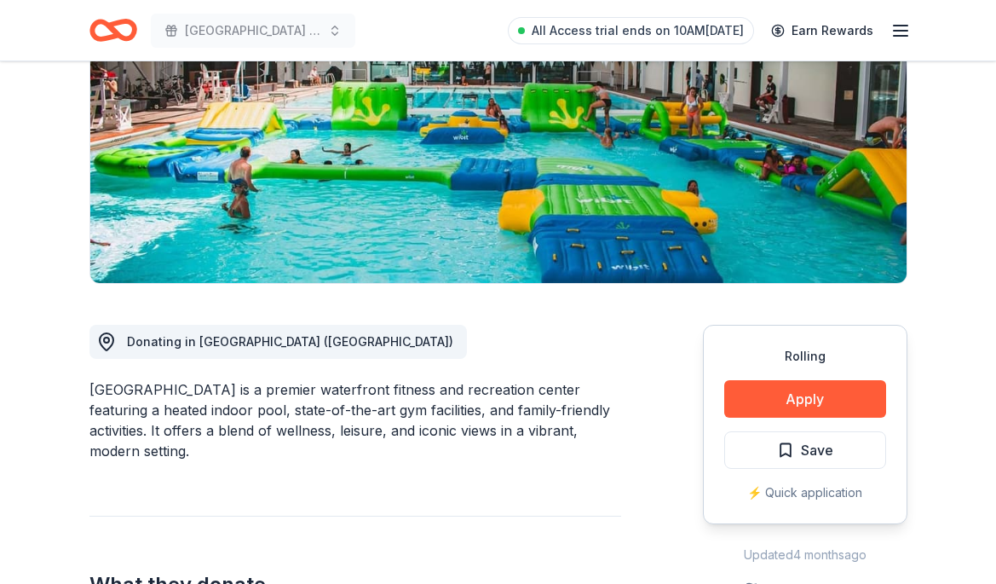
scroll to position [256, 0]
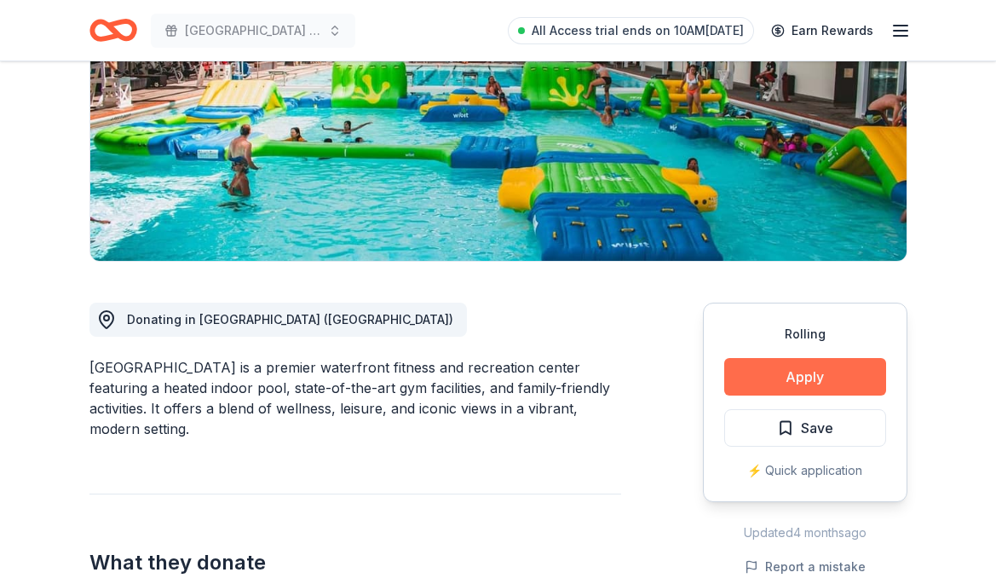
click at [798, 382] on button "Apply" at bounding box center [805, 376] width 162 height 37
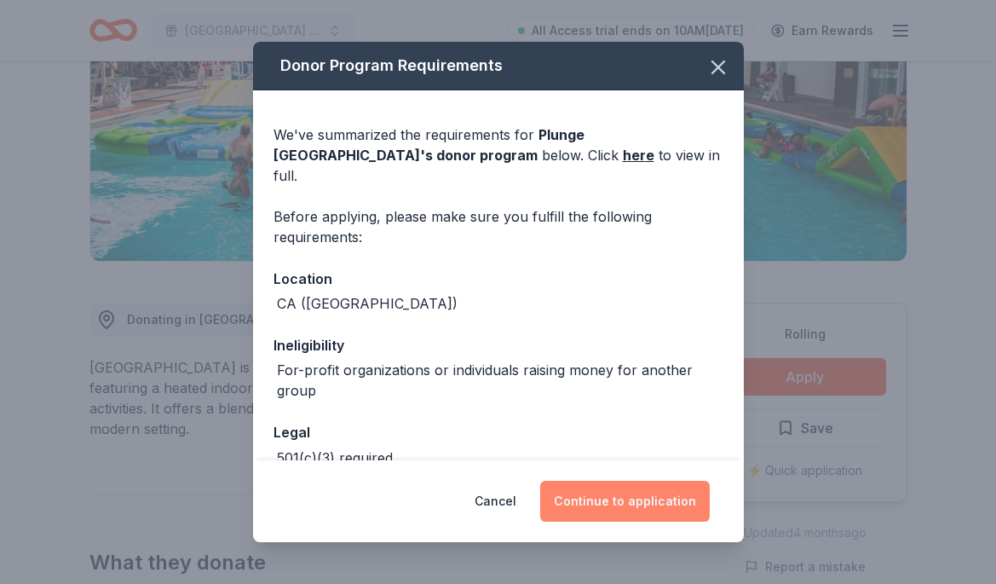
click at [663, 498] on button "Continue to application" at bounding box center [625, 500] width 170 height 41
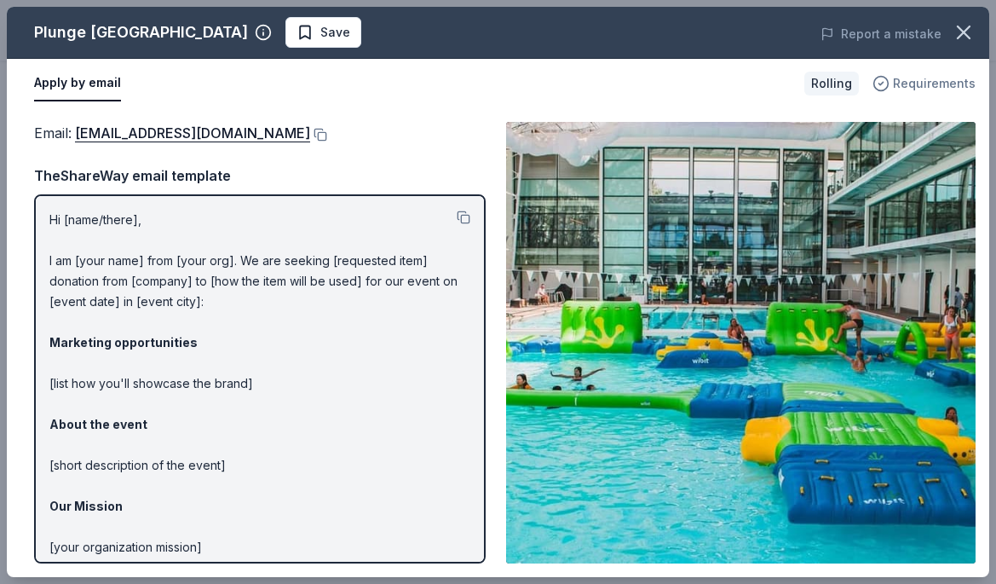
click at [917, 85] on span "Requirements" at bounding box center [934, 83] width 83 height 20
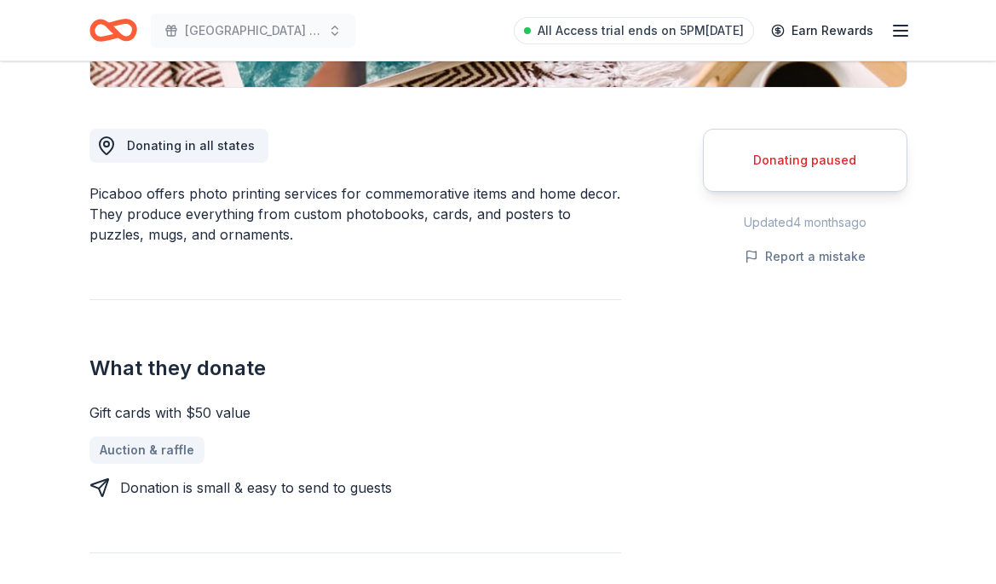
scroll to position [434, 0]
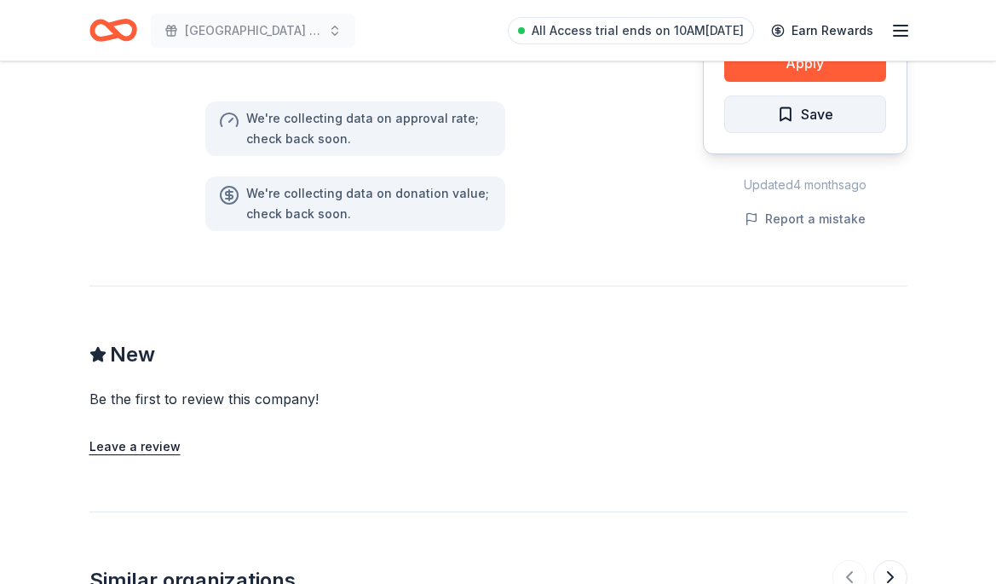
scroll to position [1245, 0]
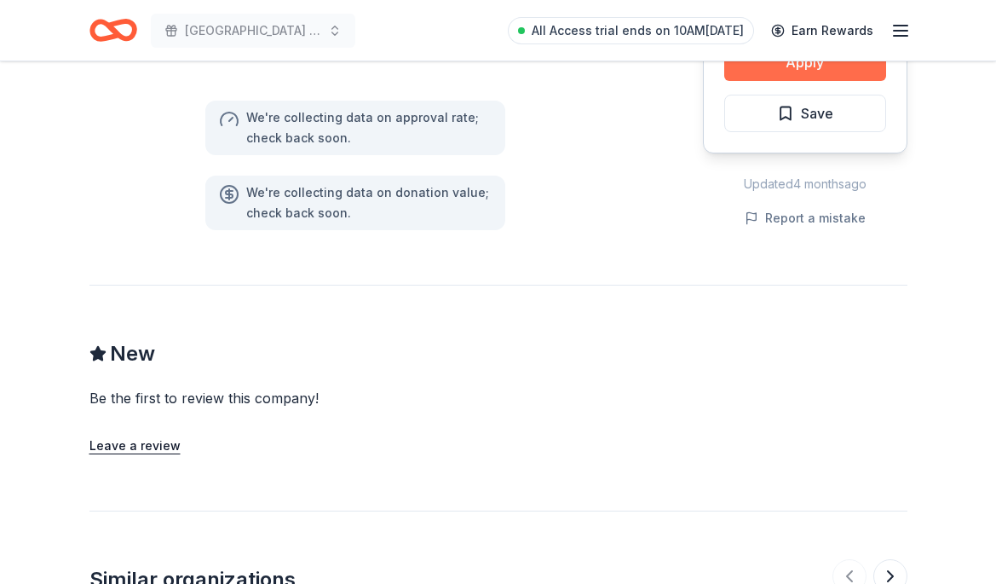
click at [771, 70] on button "Apply" at bounding box center [805, 61] width 162 height 37
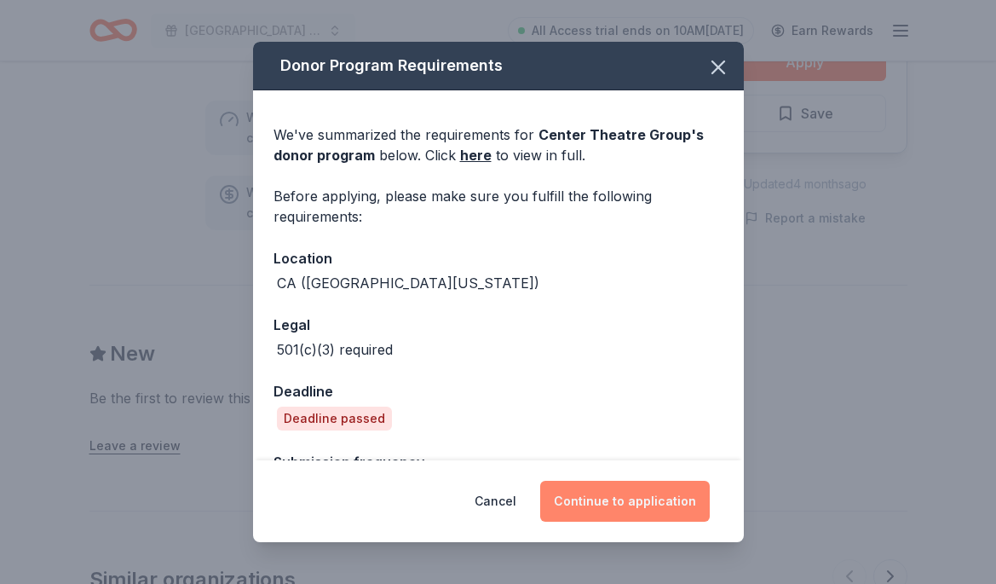
click at [630, 515] on button "Continue to application" at bounding box center [625, 500] width 170 height 41
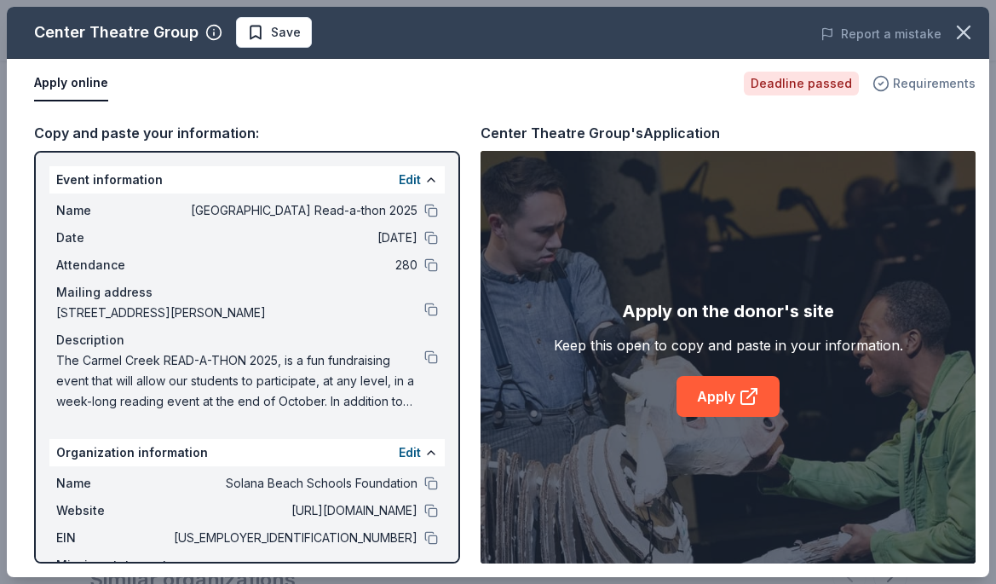
click at [909, 85] on span "Requirements" at bounding box center [934, 83] width 83 height 20
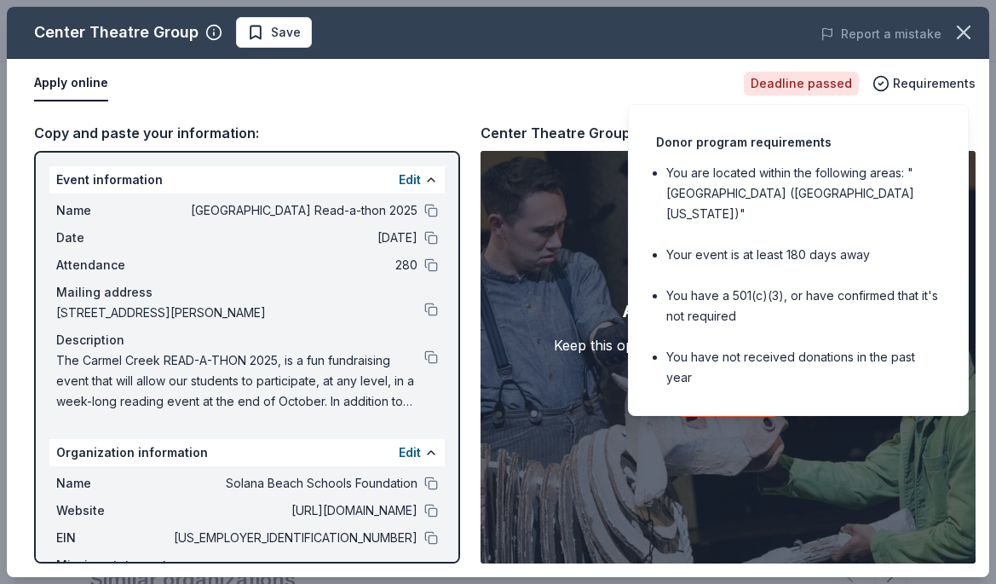
click at [645, 78] on div "Apply online" at bounding box center [382, 84] width 696 height 36
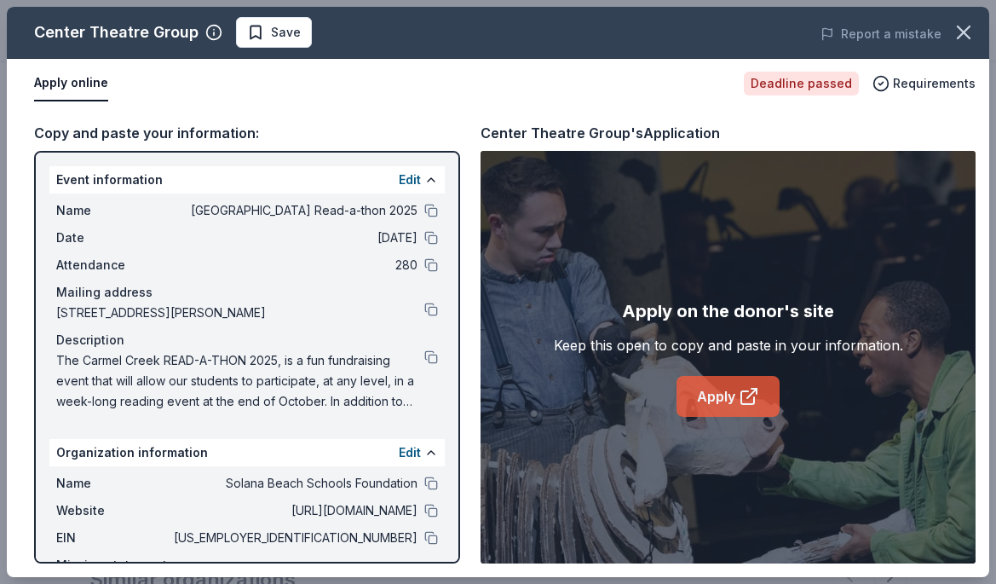
click at [728, 393] on link "Apply" at bounding box center [727, 396] width 103 height 41
